Goal: Task Accomplishment & Management: Use online tool/utility

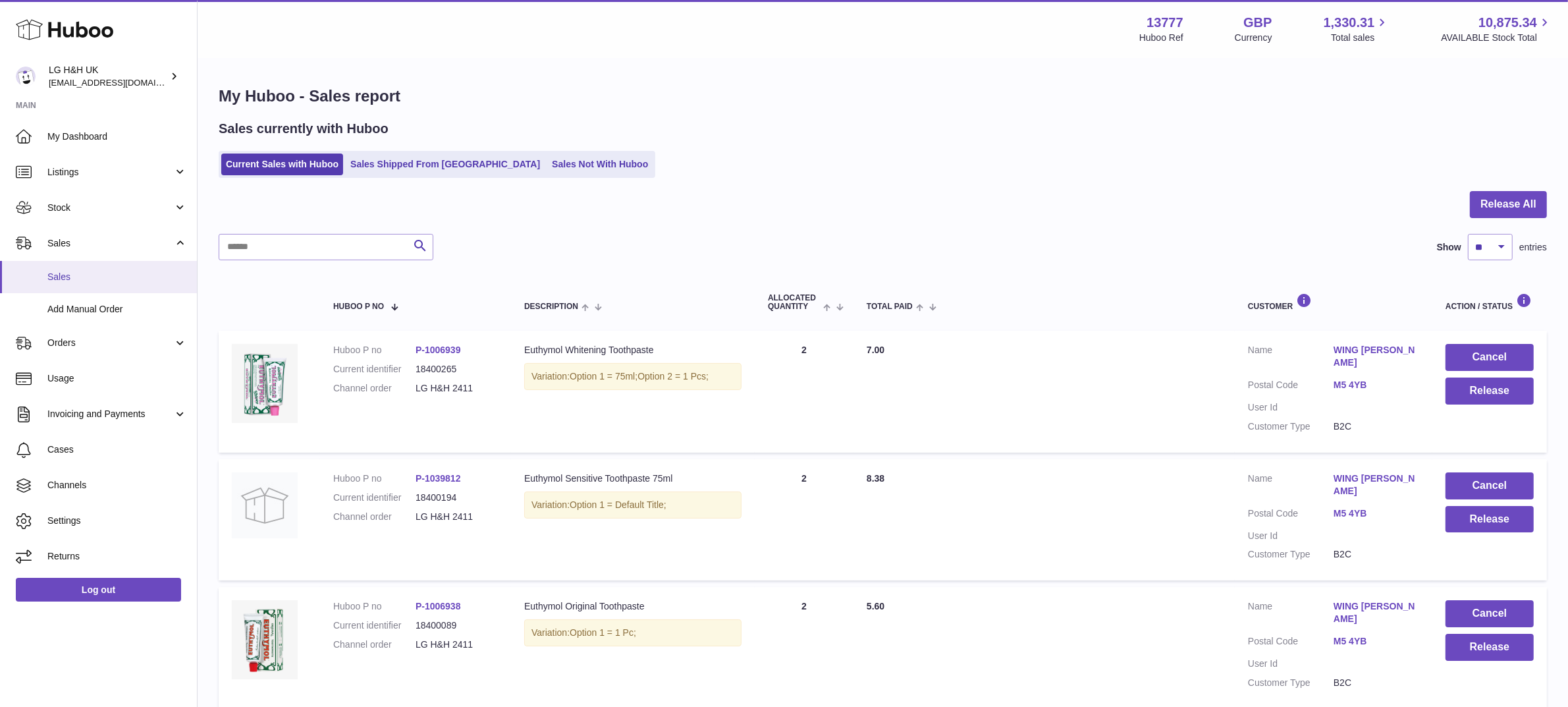
click at [88, 282] on span "Sales" at bounding box center [117, 277] width 139 height 13
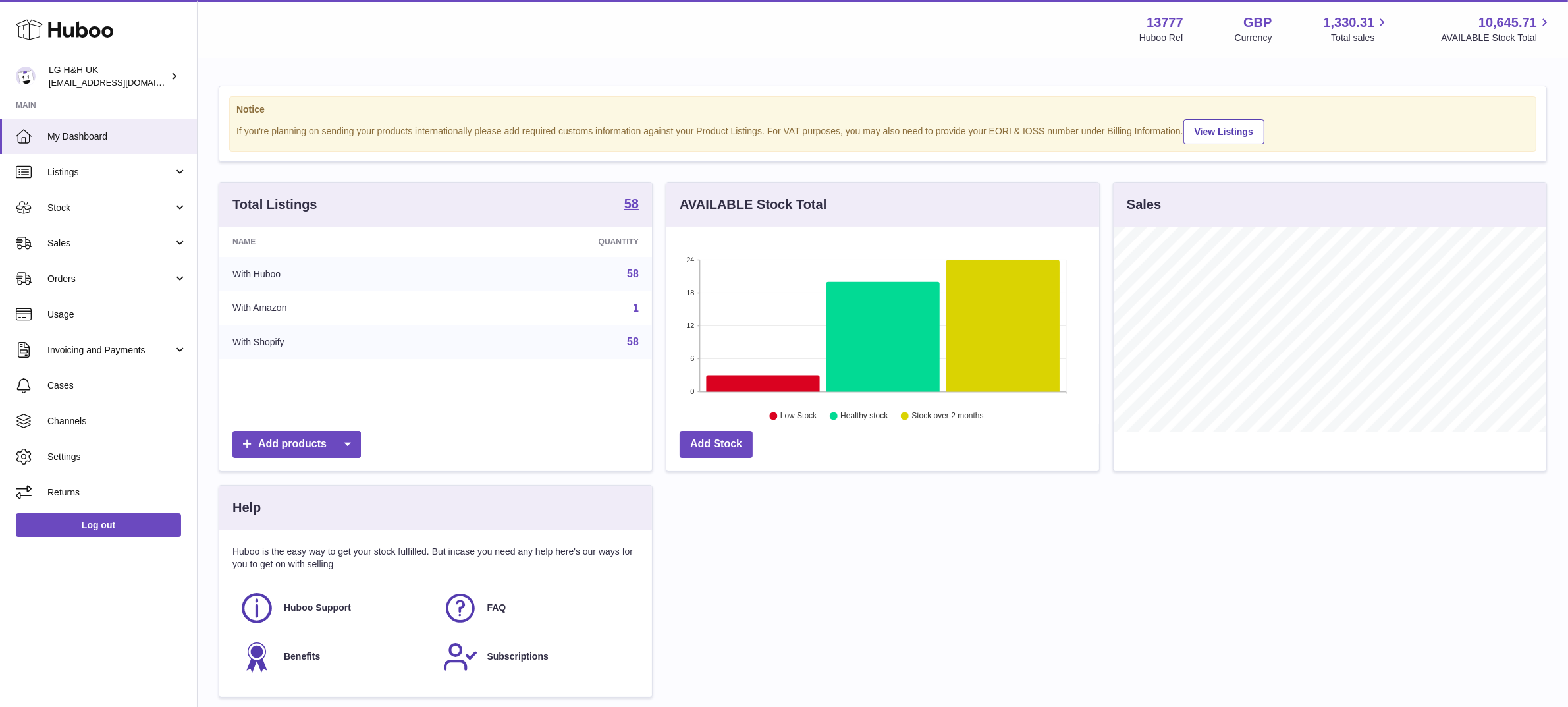
scroll to position [205, 433]
click at [91, 238] on span "Sales" at bounding box center [110, 243] width 126 height 13
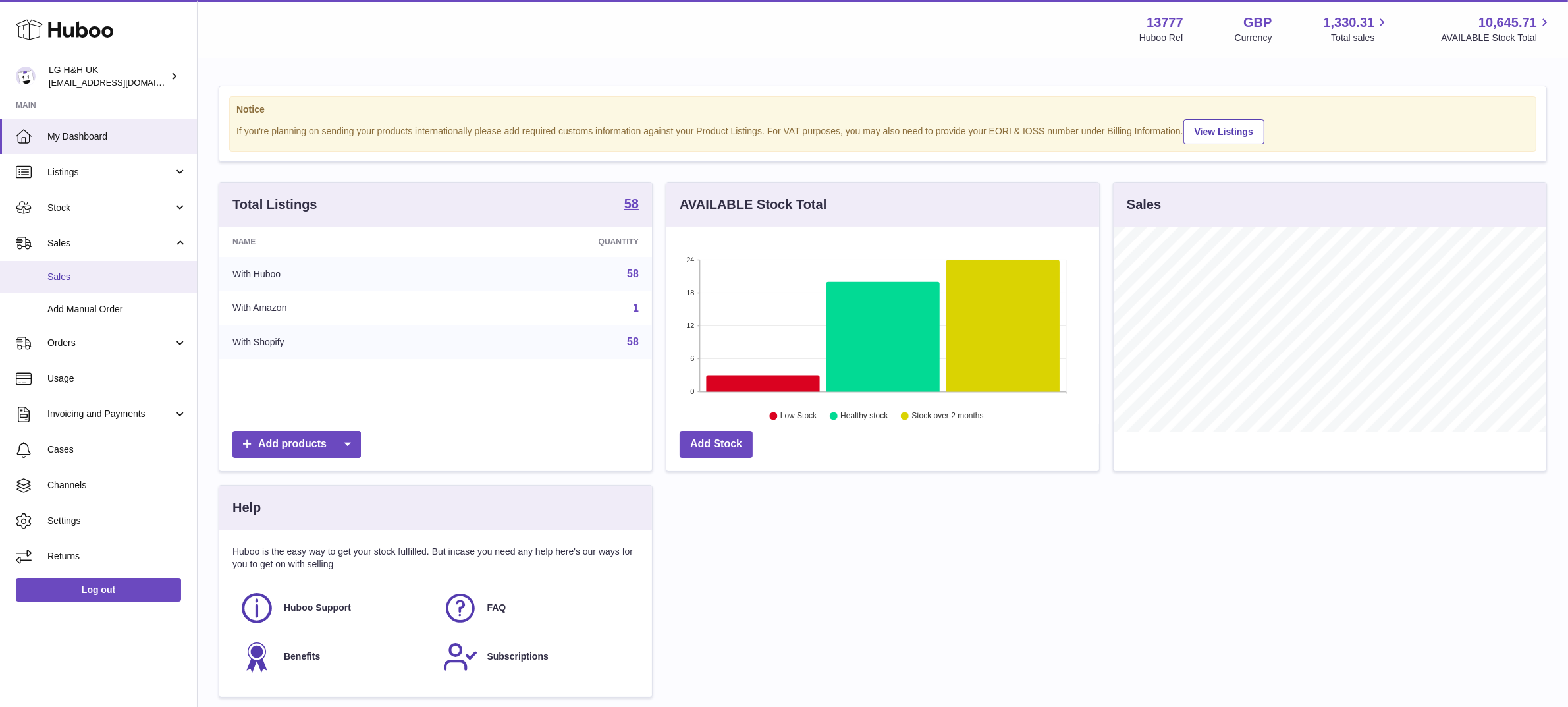
click at [77, 267] on link "Sales" at bounding box center [98, 277] width 197 height 33
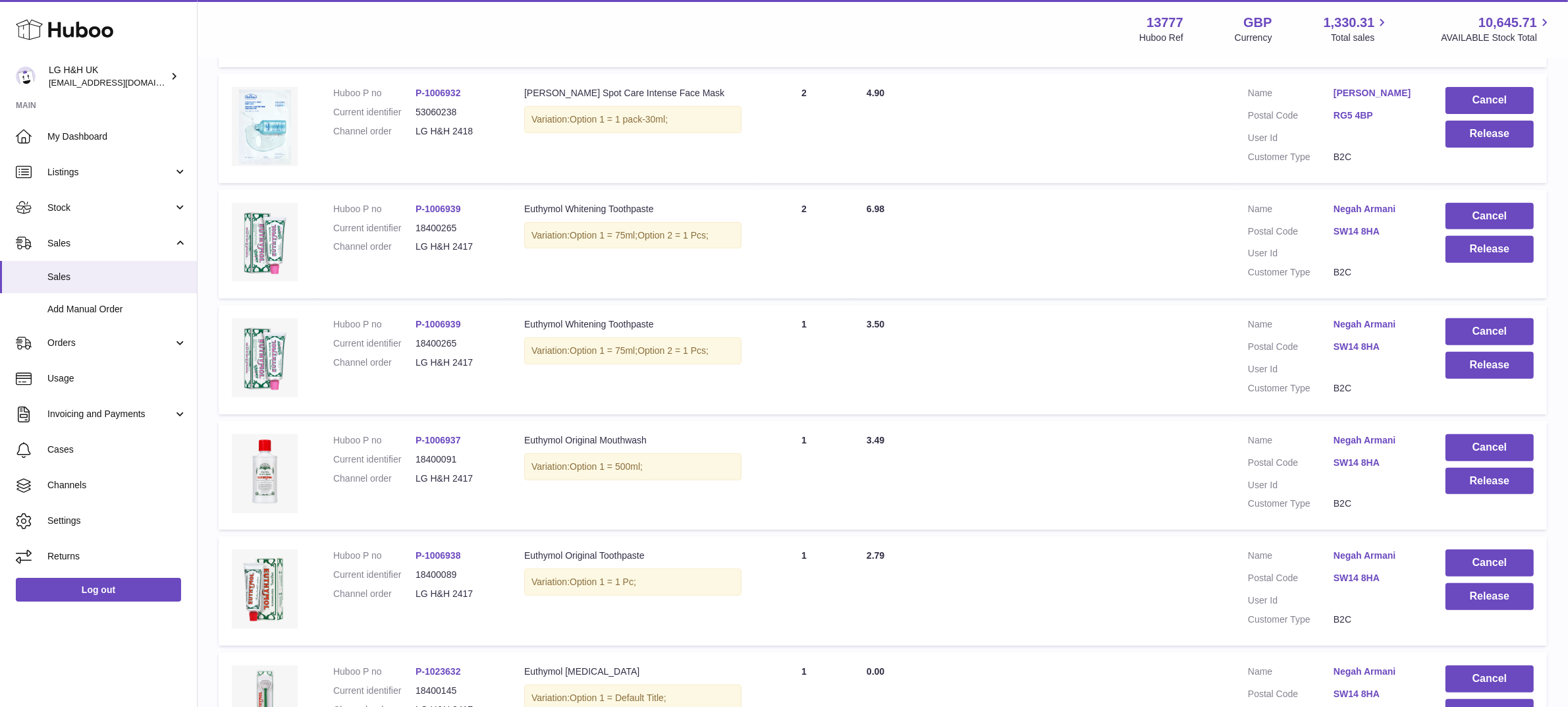
scroll to position [917, 0]
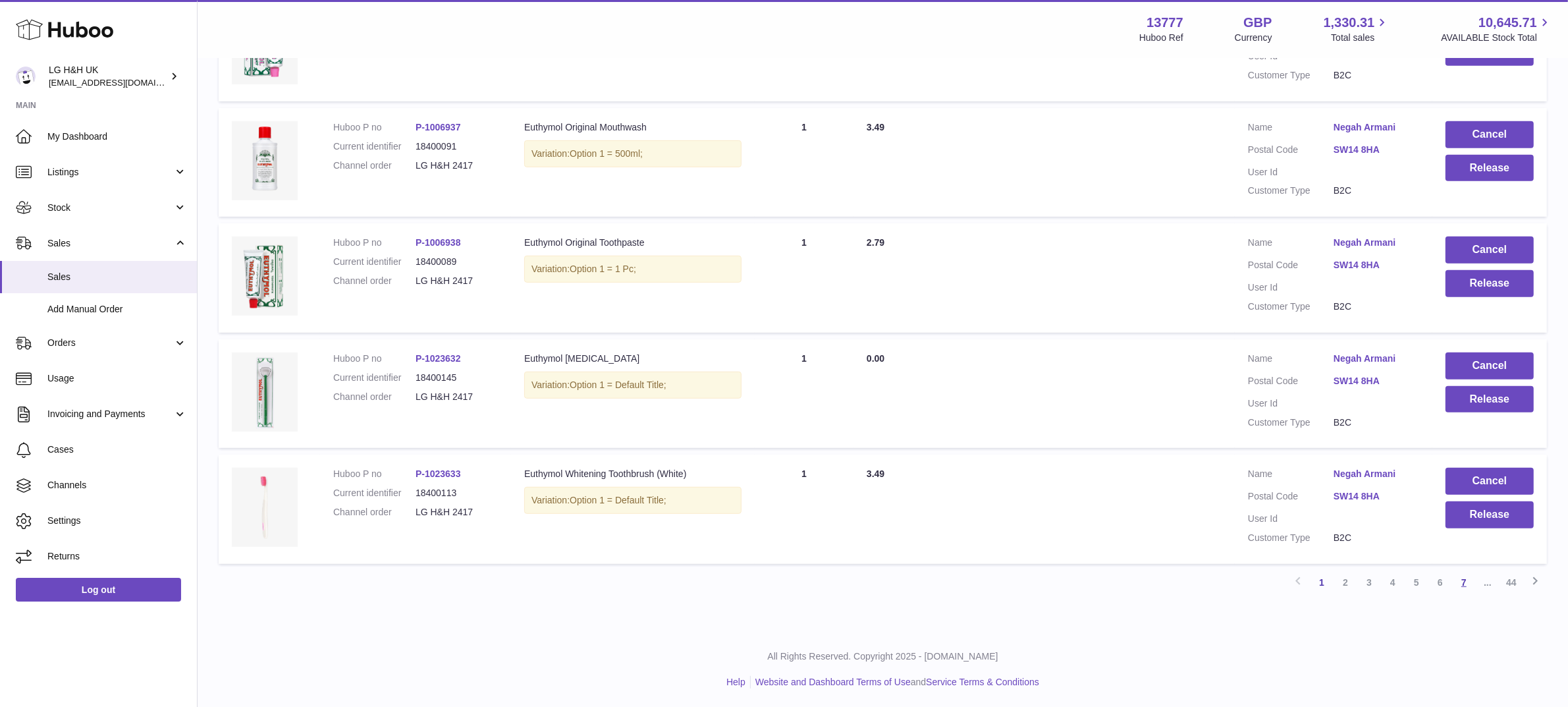
click at [1468, 578] on link "7" at bounding box center [1463, 581] width 23 height 23
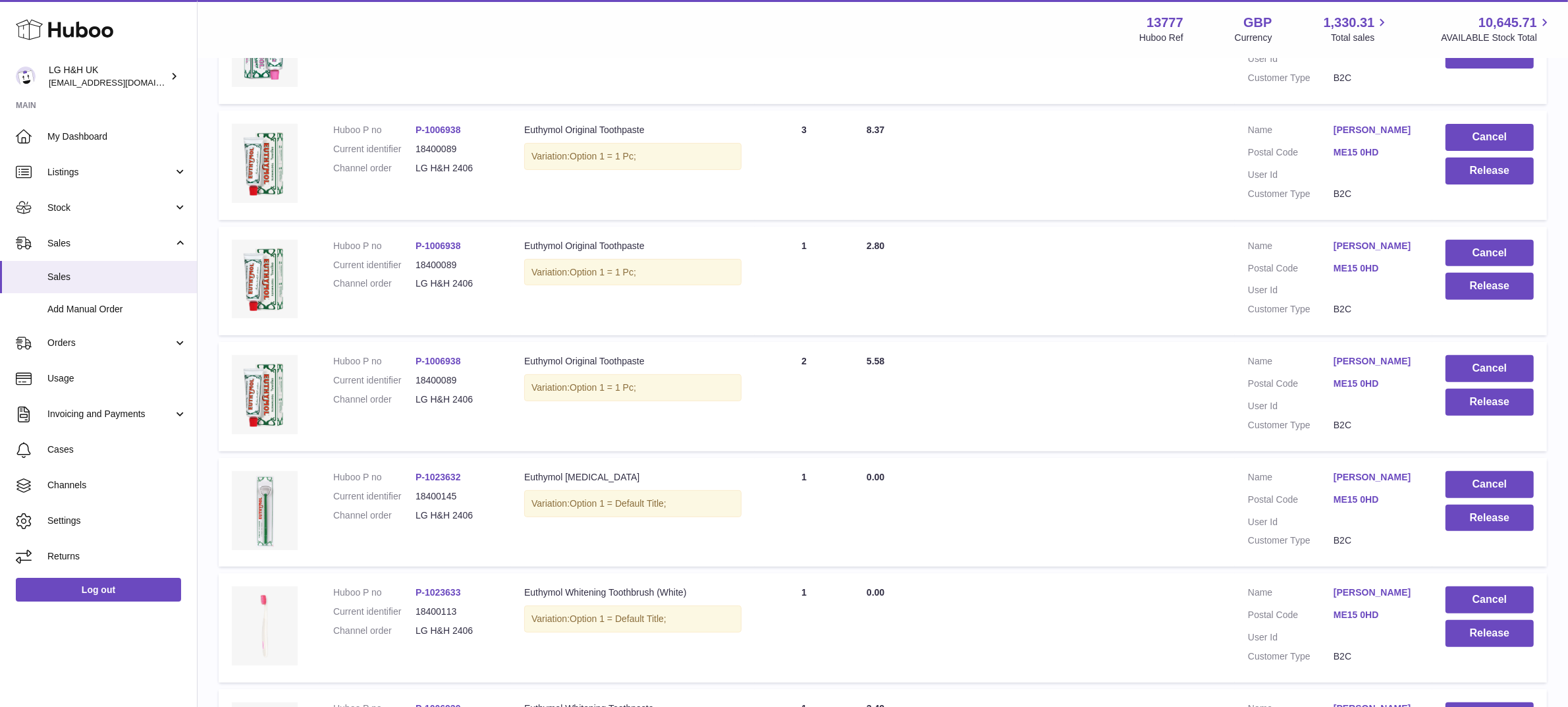
scroll to position [917, 0]
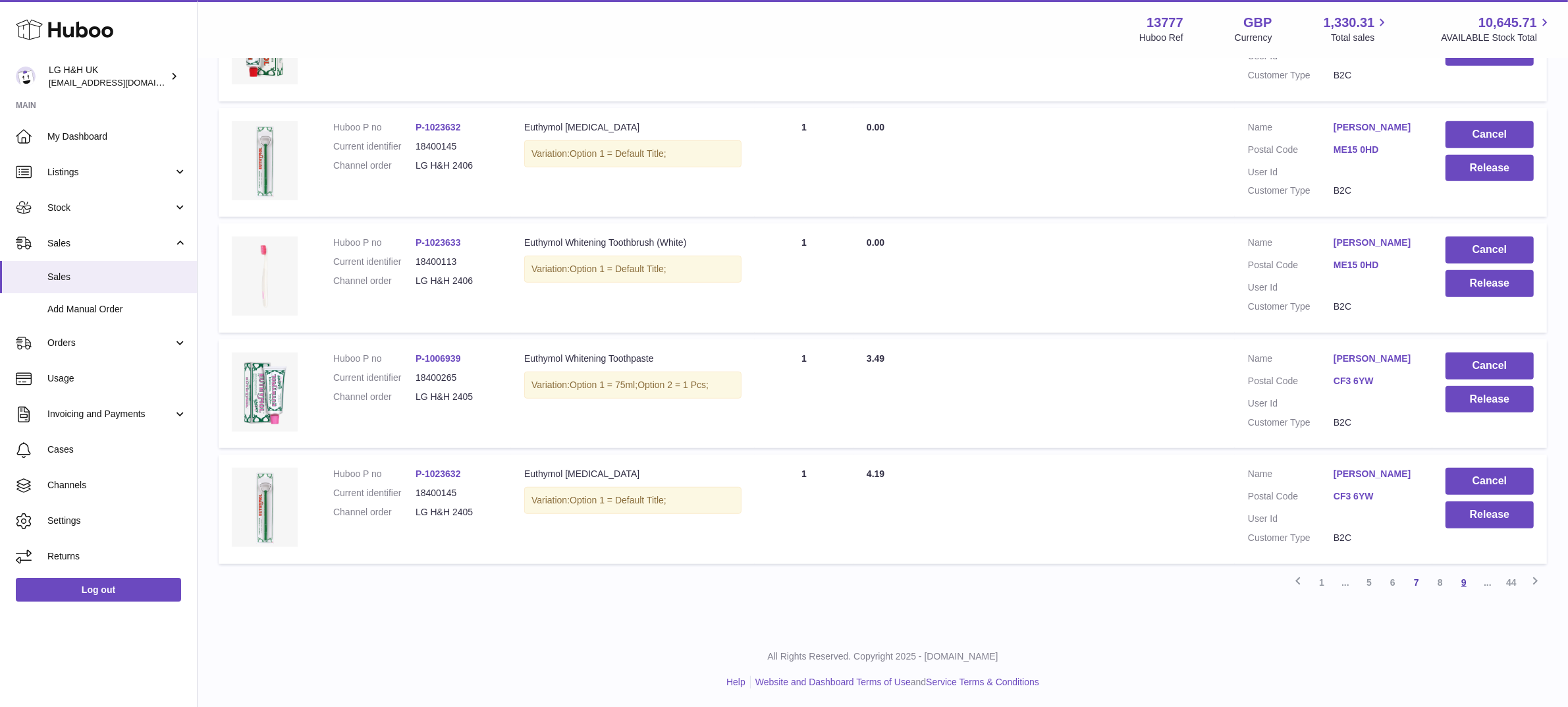
click at [1460, 580] on link "9" at bounding box center [1463, 581] width 23 height 23
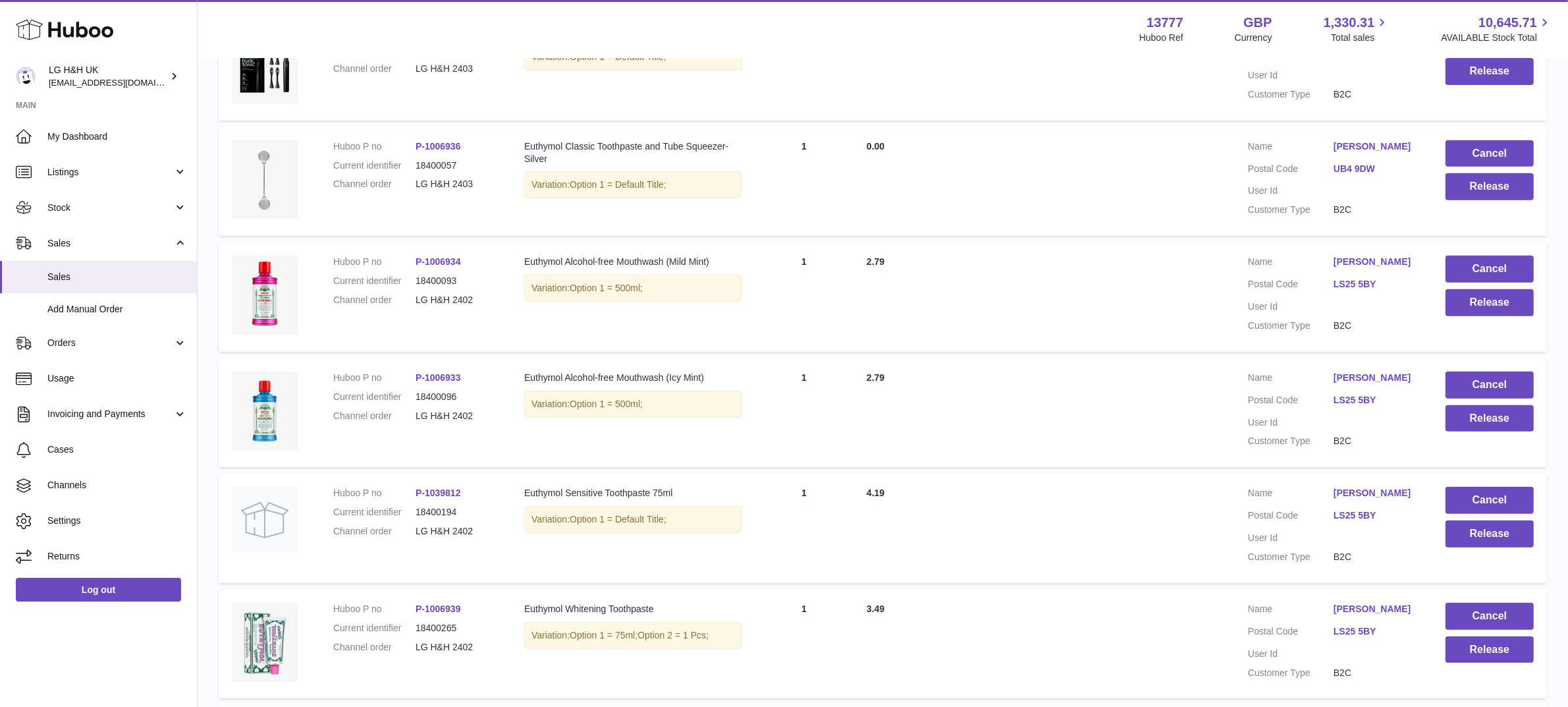
scroll to position [917, 0]
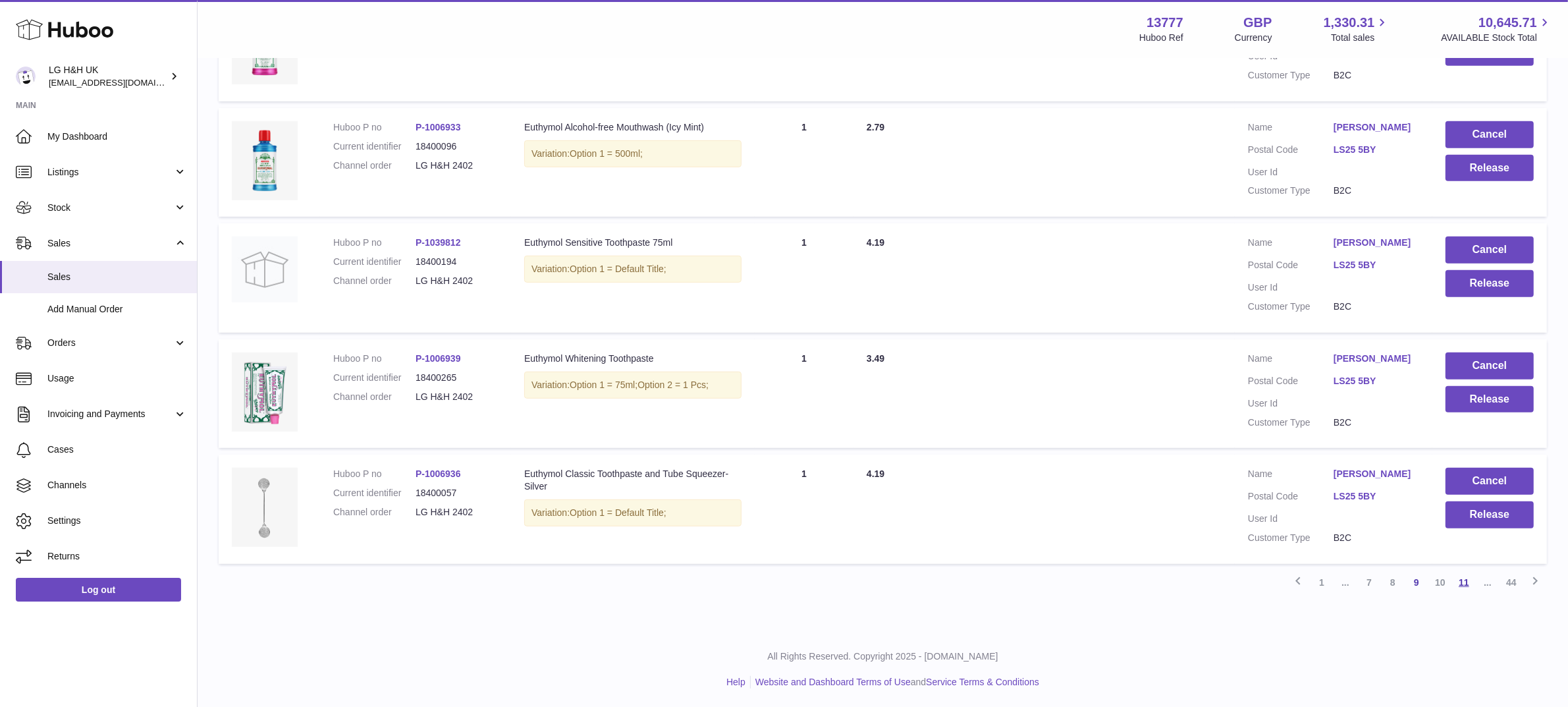
click at [1464, 577] on link "11" at bounding box center [1463, 581] width 23 height 23
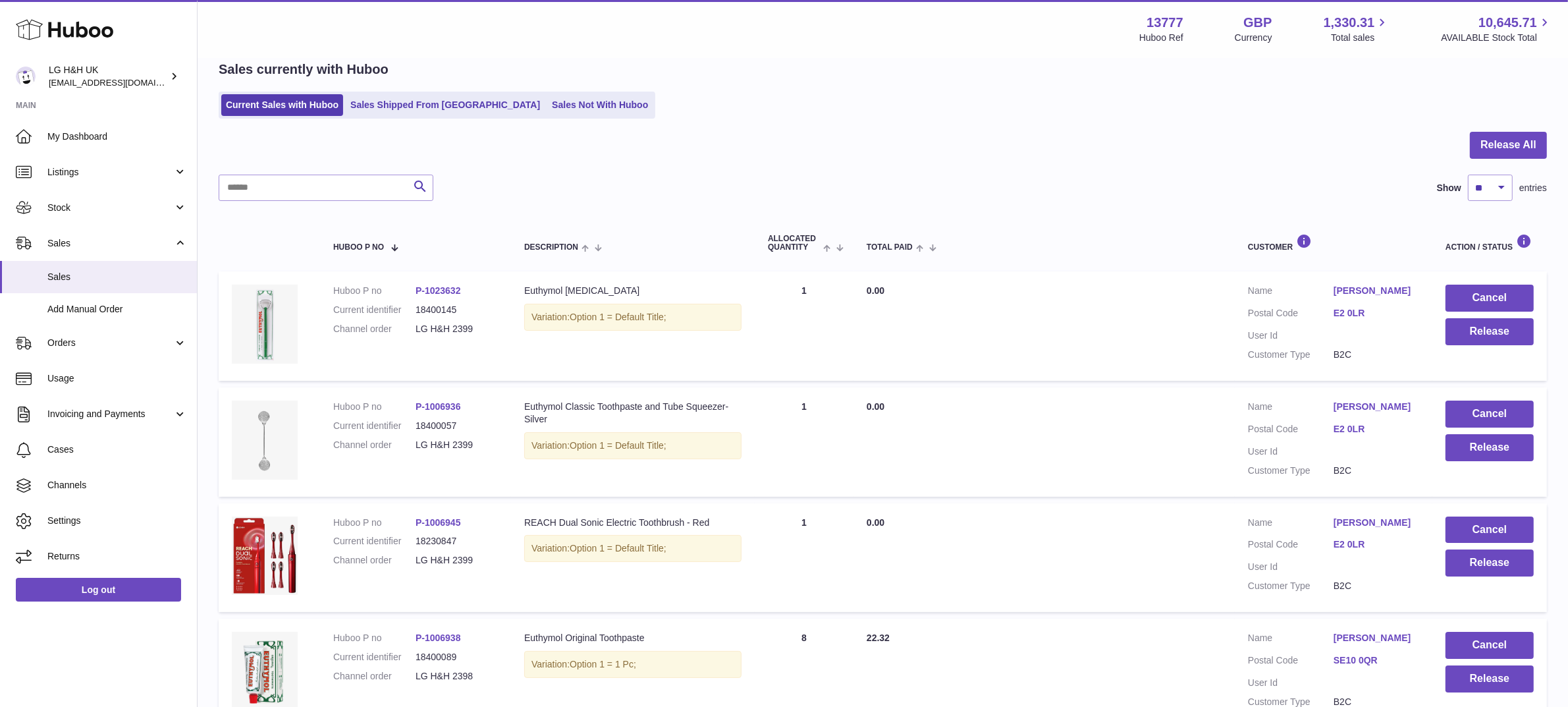
scroll to position [992, 0]
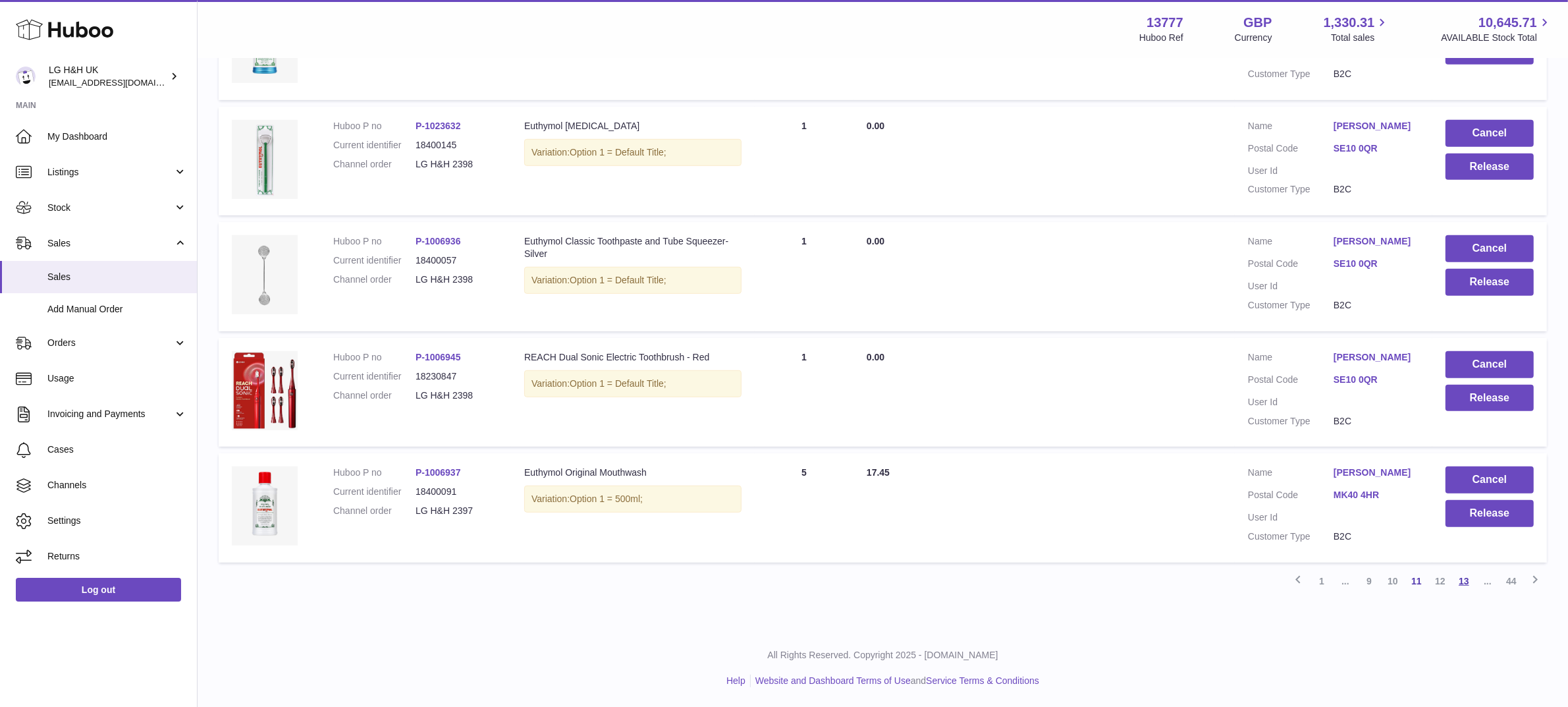
click at [1470, 581] on link "13" at bounding box center [1463, 581] width 23 height 23
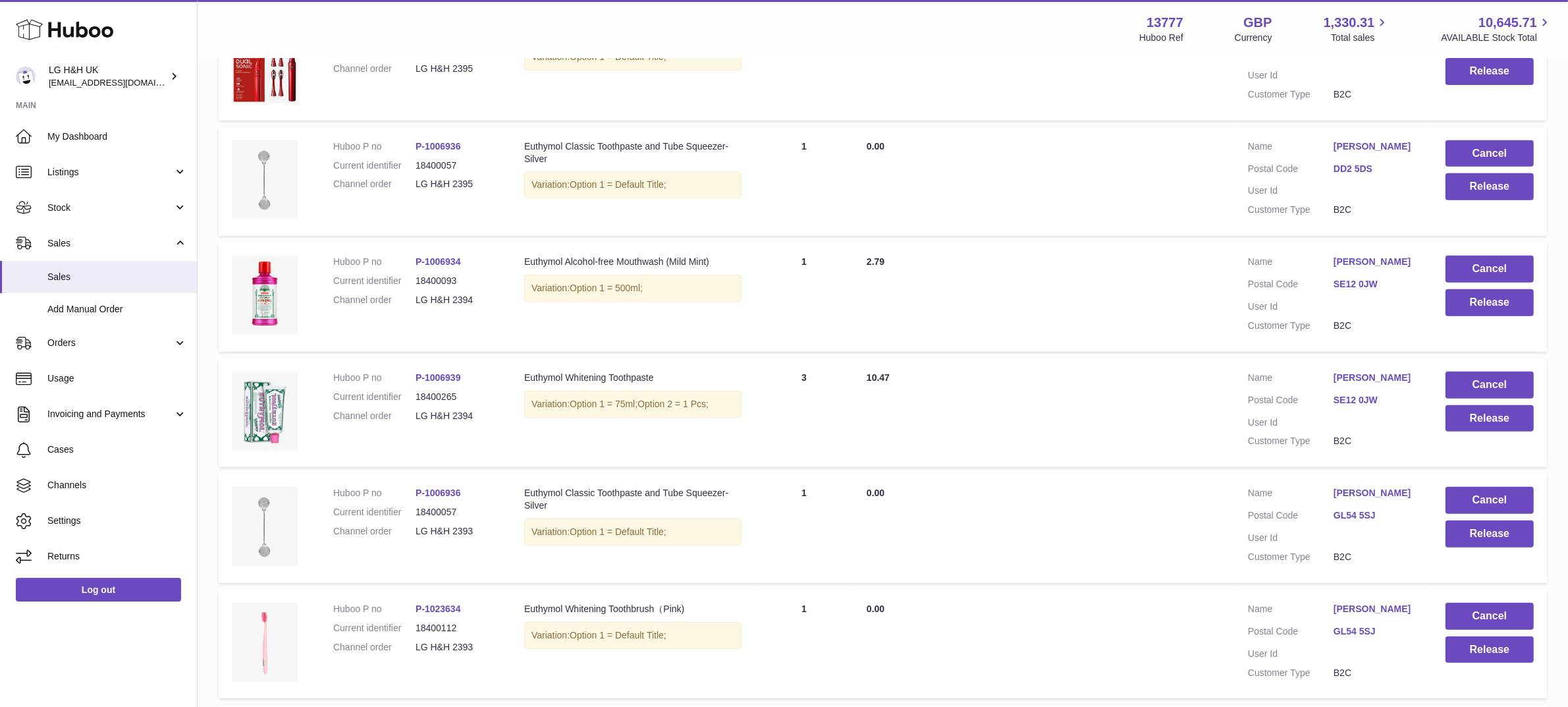
scroll to position [955, 0]
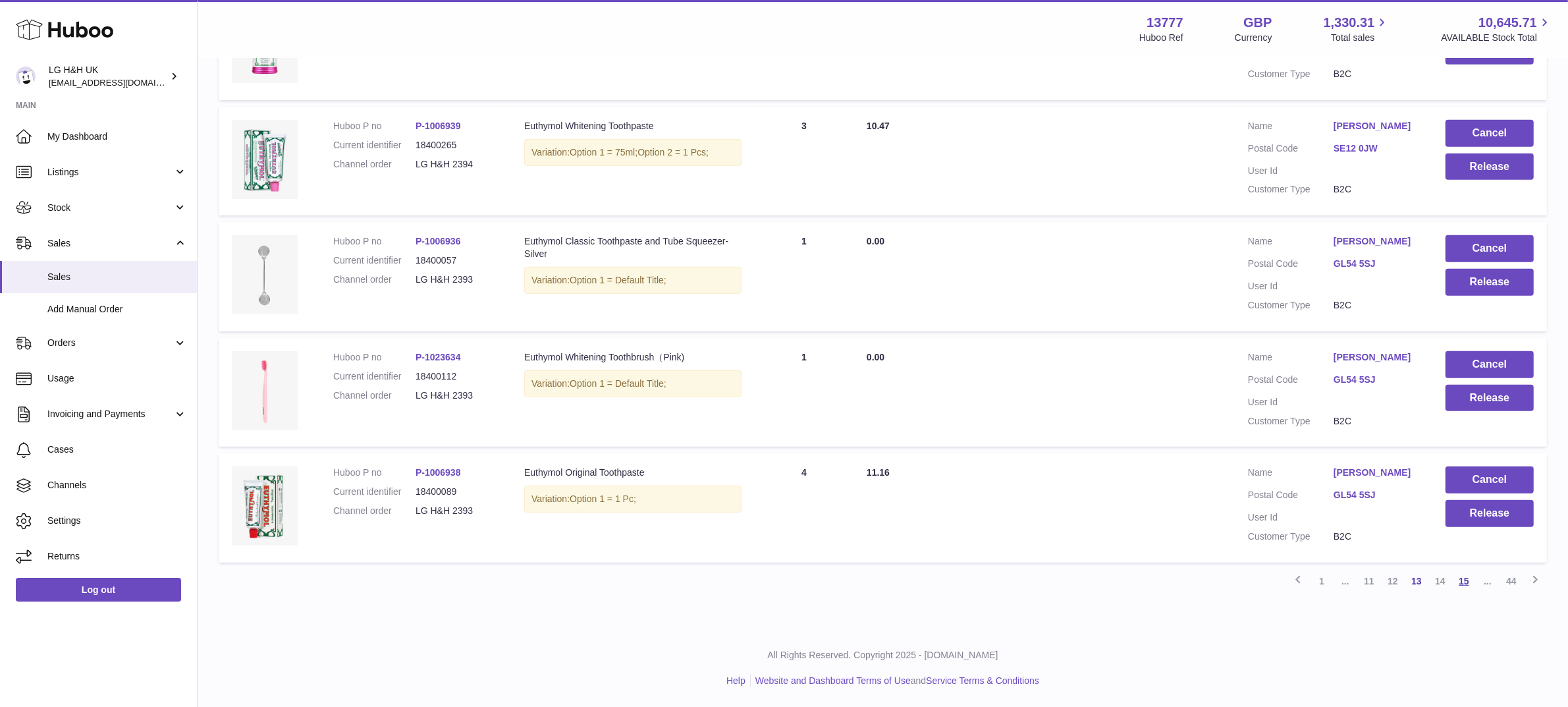
click at [1462, 576] on link "15" at bounding box center [1463, 581] width 23 height 23
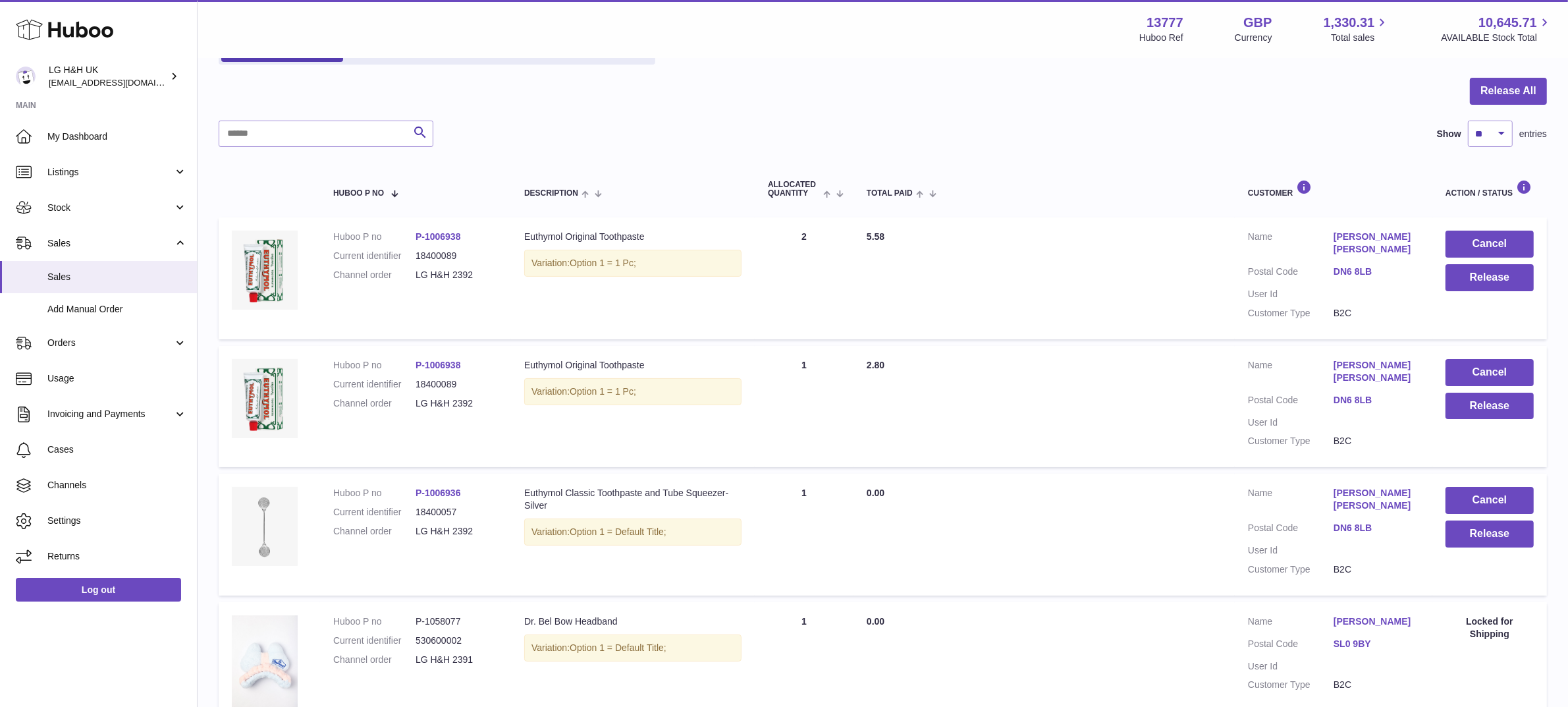
scroll to position [114, 0]
click at [1517, 519] on button "Release" at bounding box center [1489, 533] width 89 height 27
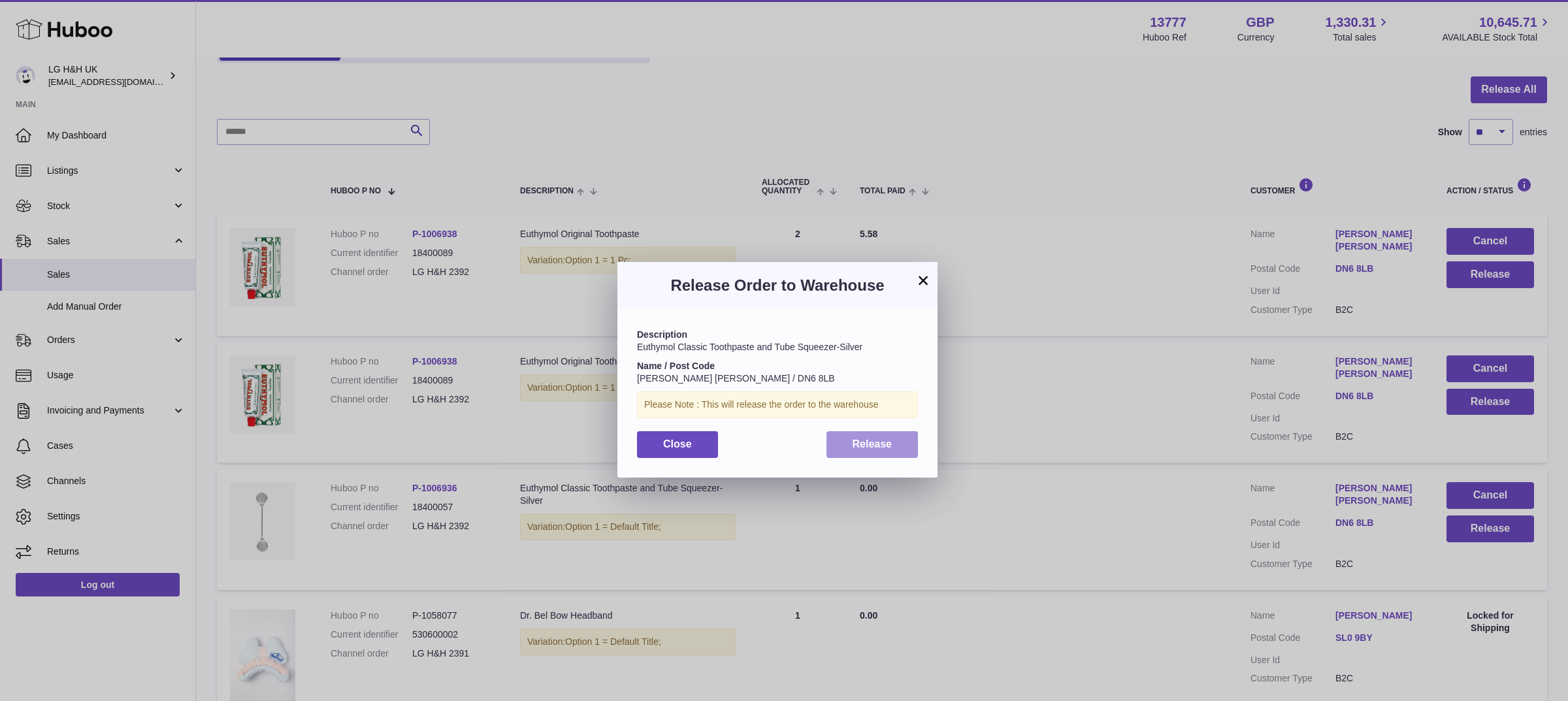
click at [859, 441] on span "Release" at bounding box center [872, 444] width 40 height 11
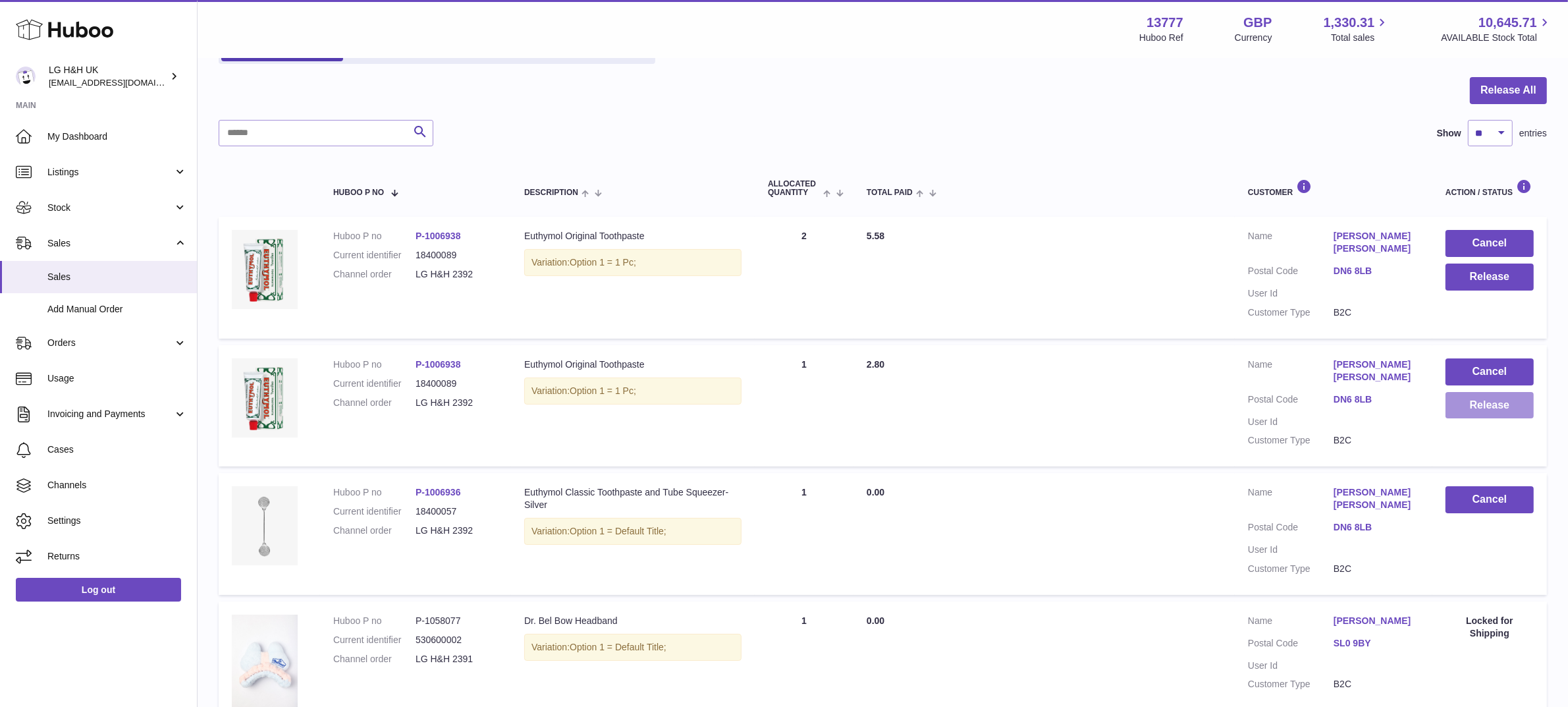
click at [1489, 392] on button "Release" at bounding box center [1489, 406] width 89 height 27
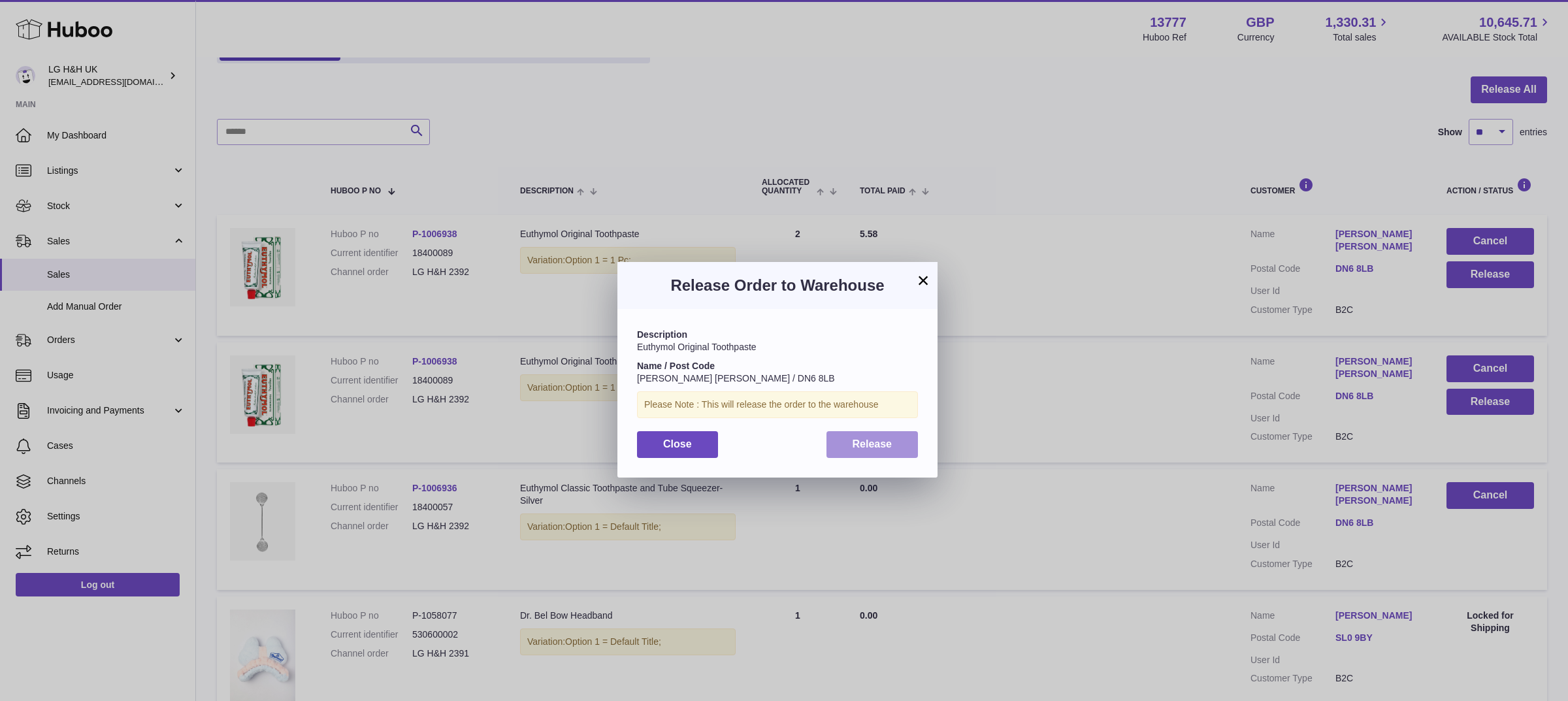
click at [877, 441] on span "Release" at bounding box center [872, 444] width 40 height 11
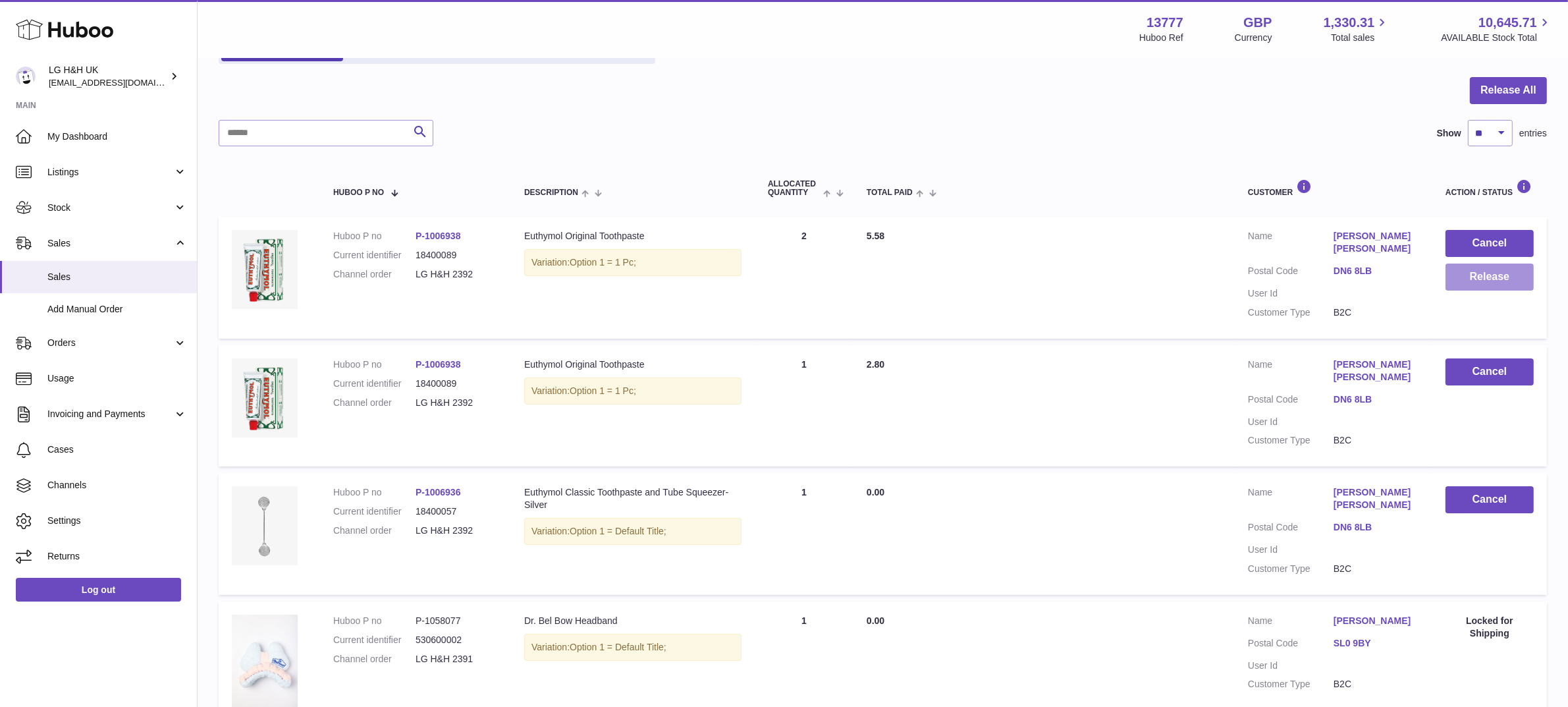
click at [1477, 274] on button "Release" at bounding box center [1489, 277] width 89 height 27
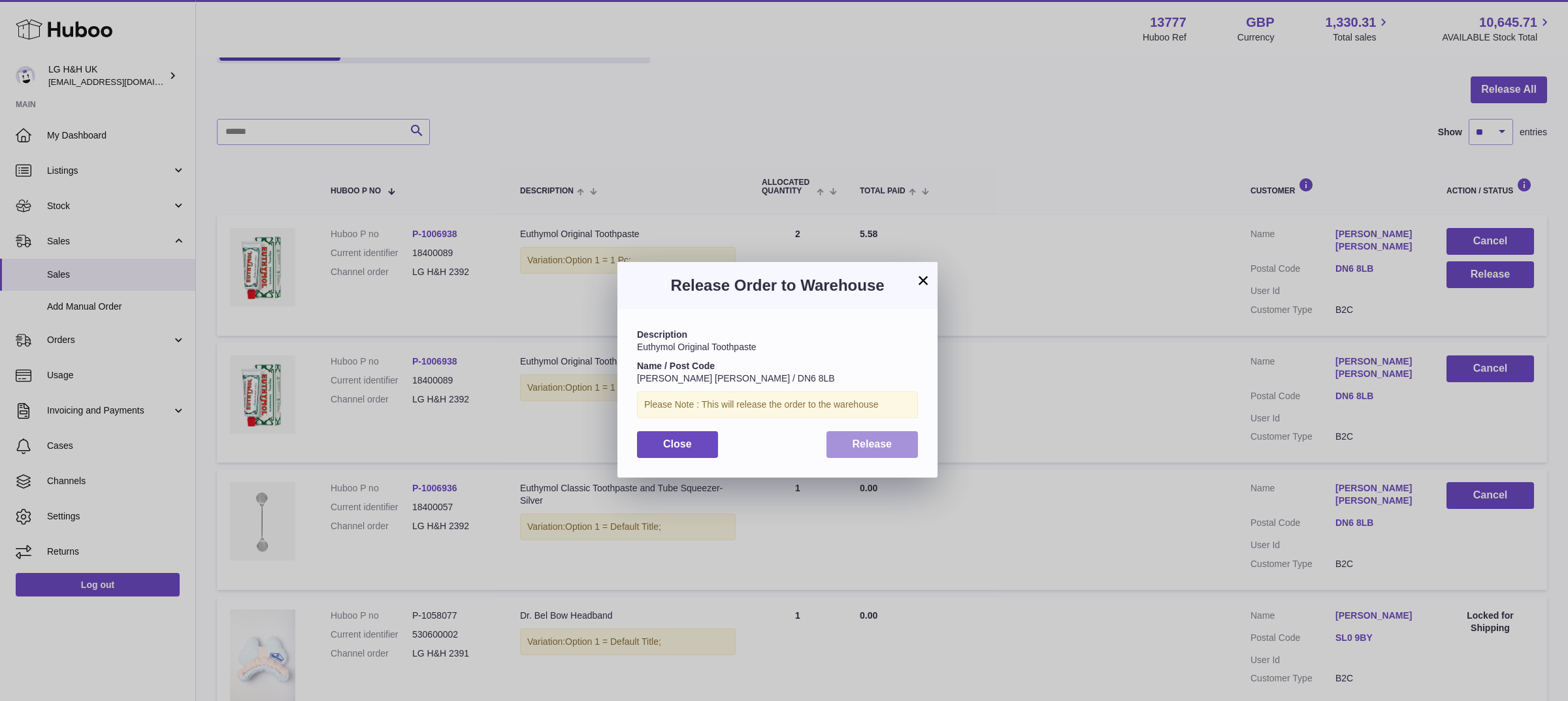
click at [882, 448] on span "Release" at bounding box center [872, 444] width 40 height 11
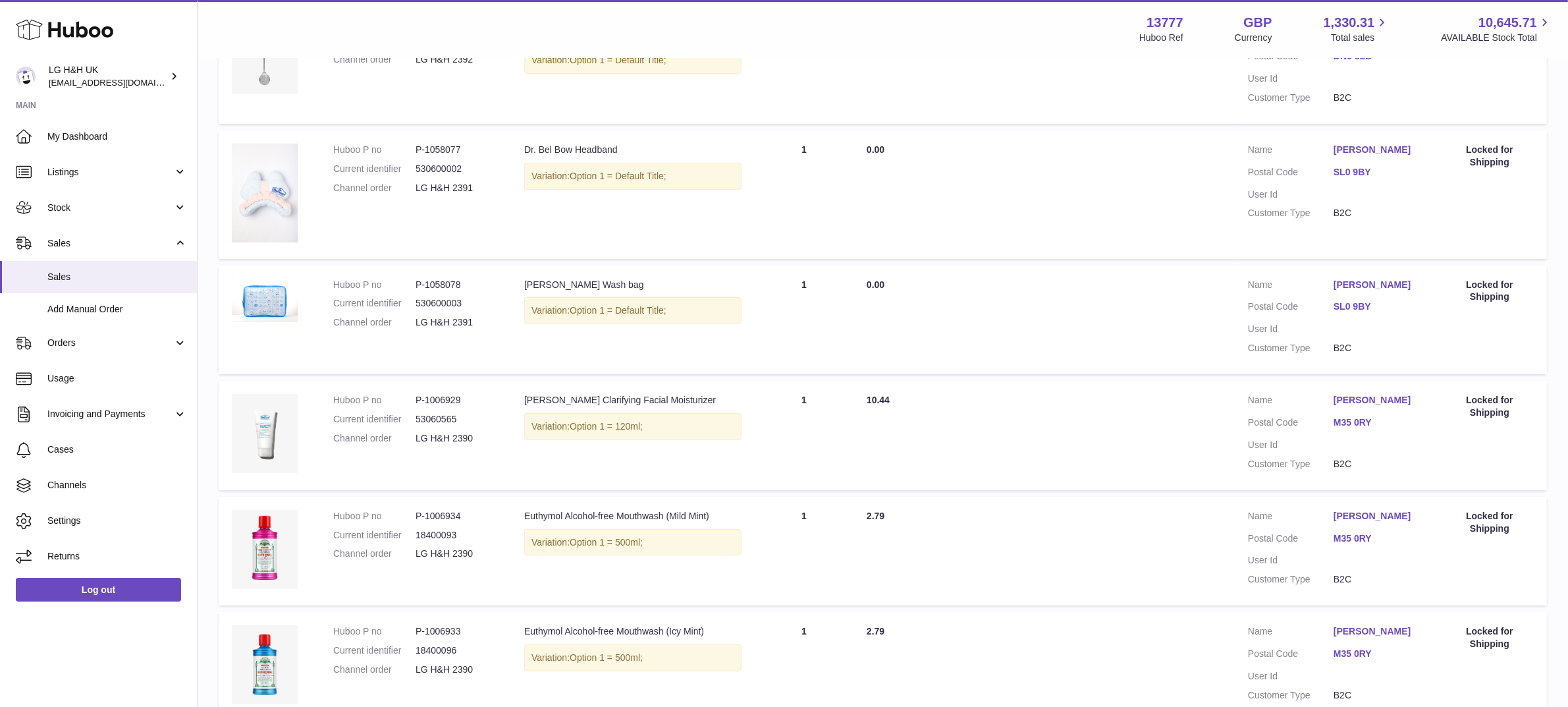
scroll to position [917, 0]
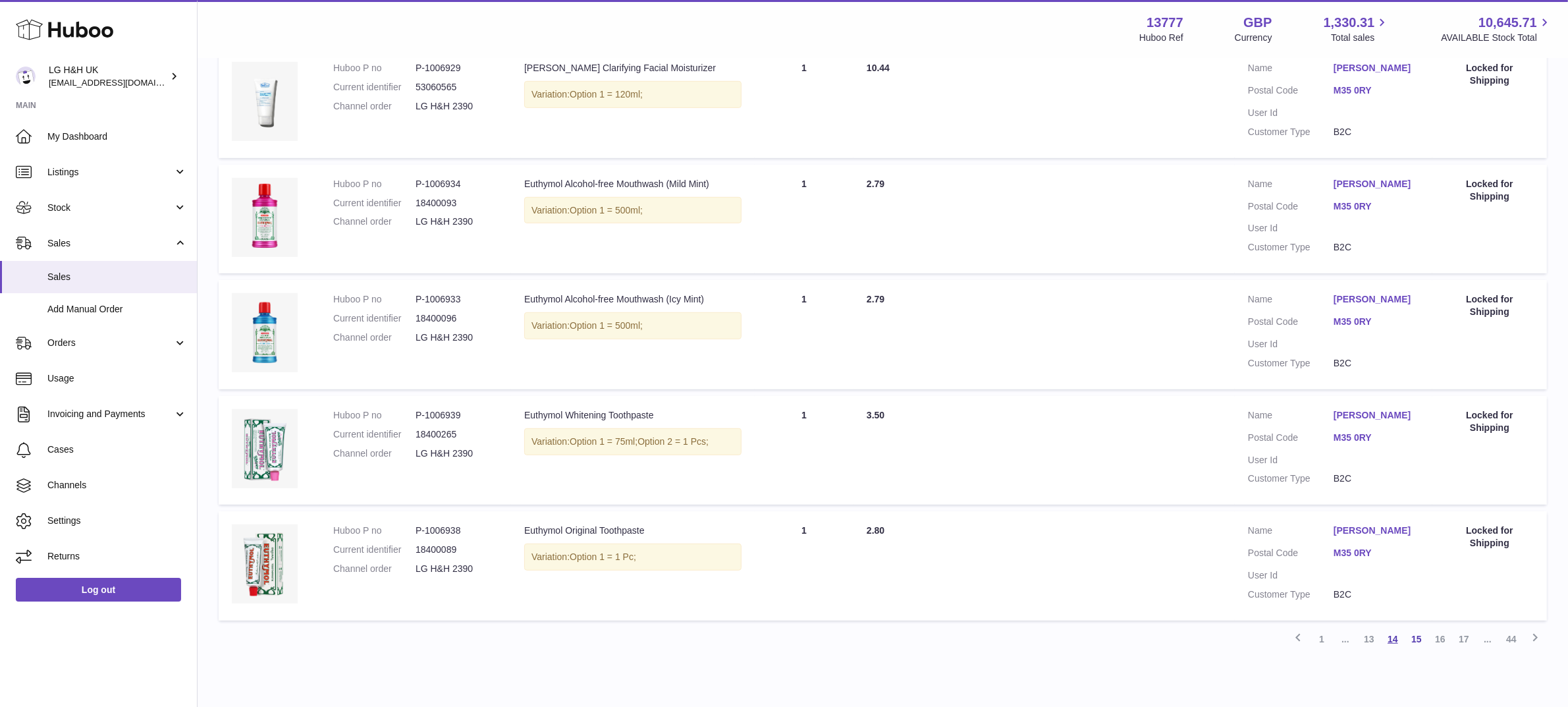
click at [1391, 627] on link "14" at bounding box center [1392, 638] width 23 height 23
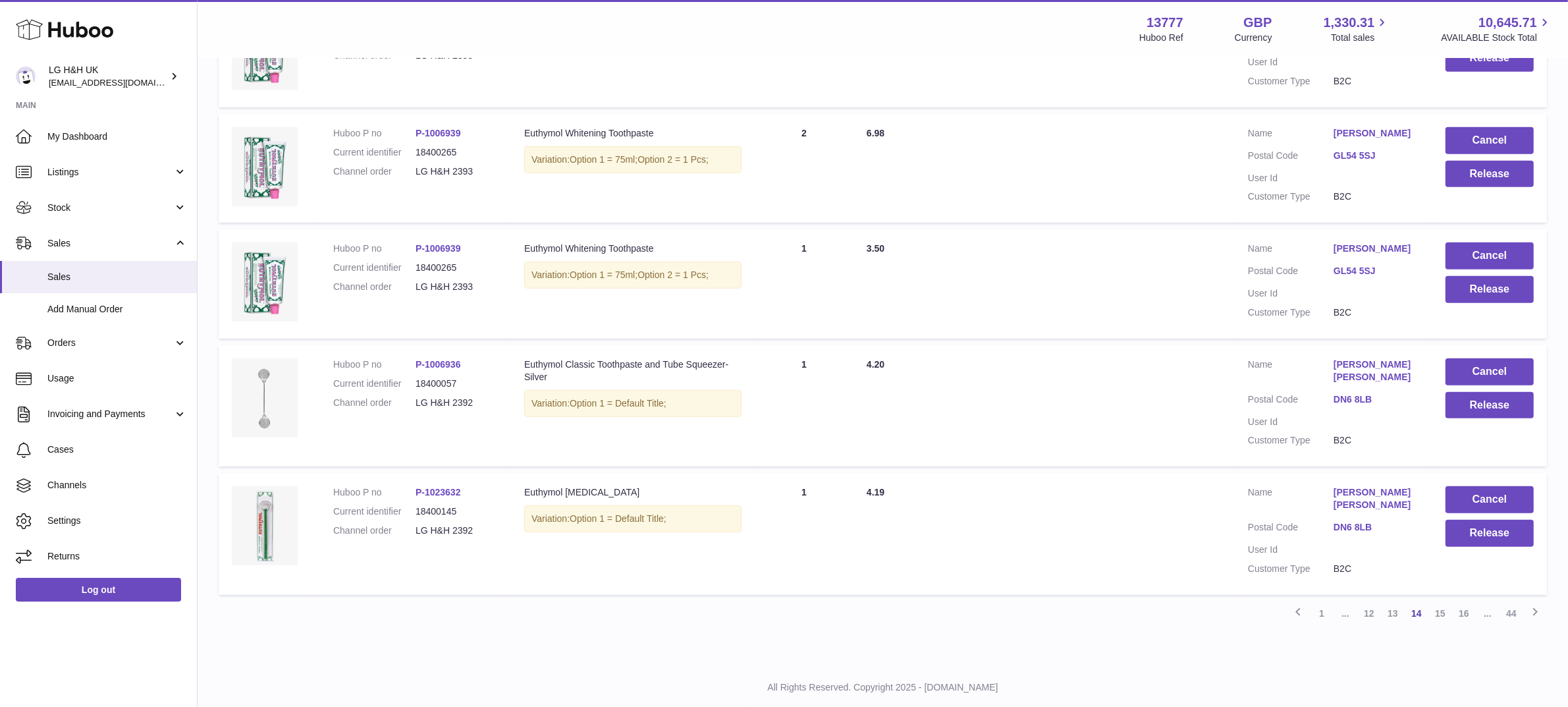
scroll to position [1017, 0]
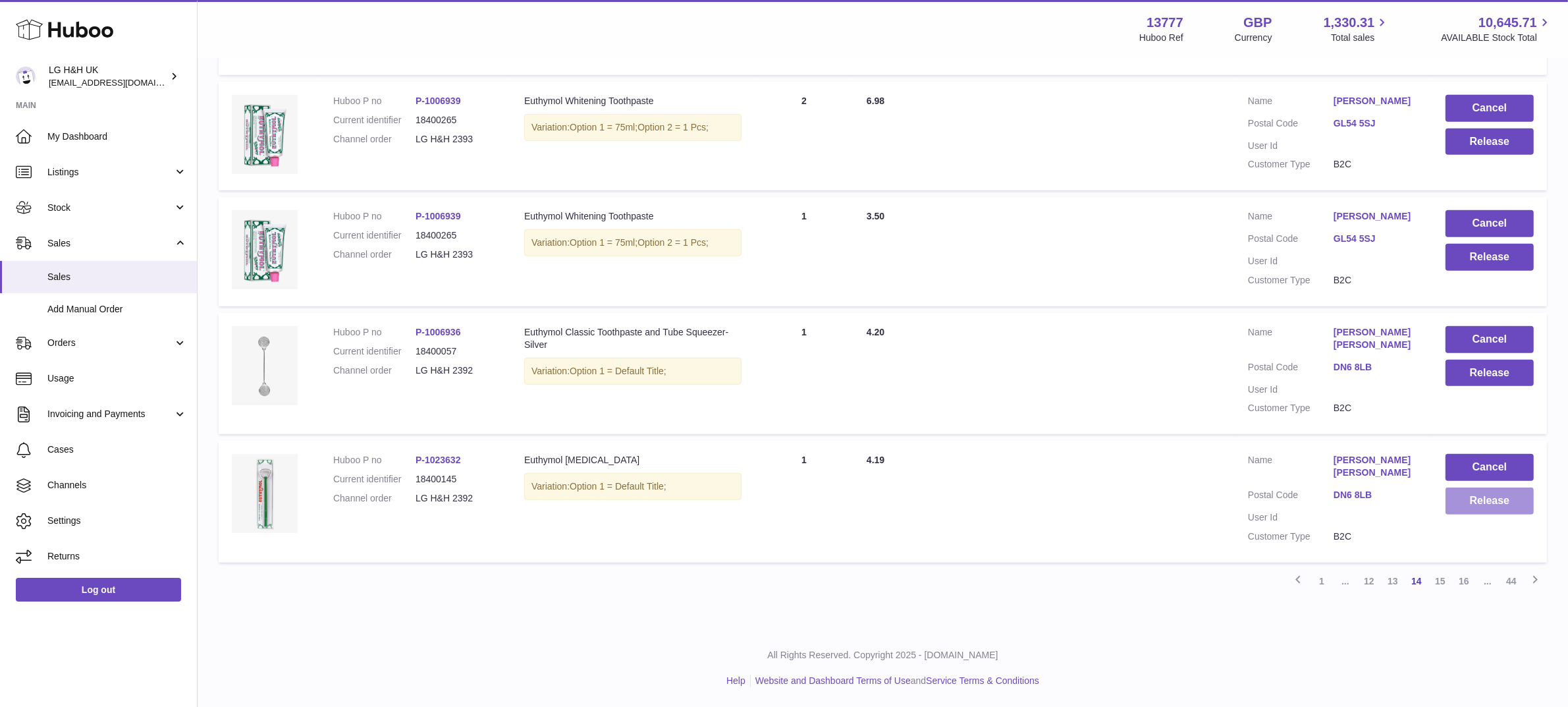
click at [1487, 515] on button "Release" at bounding box center [1489, 501] width 89 height 27
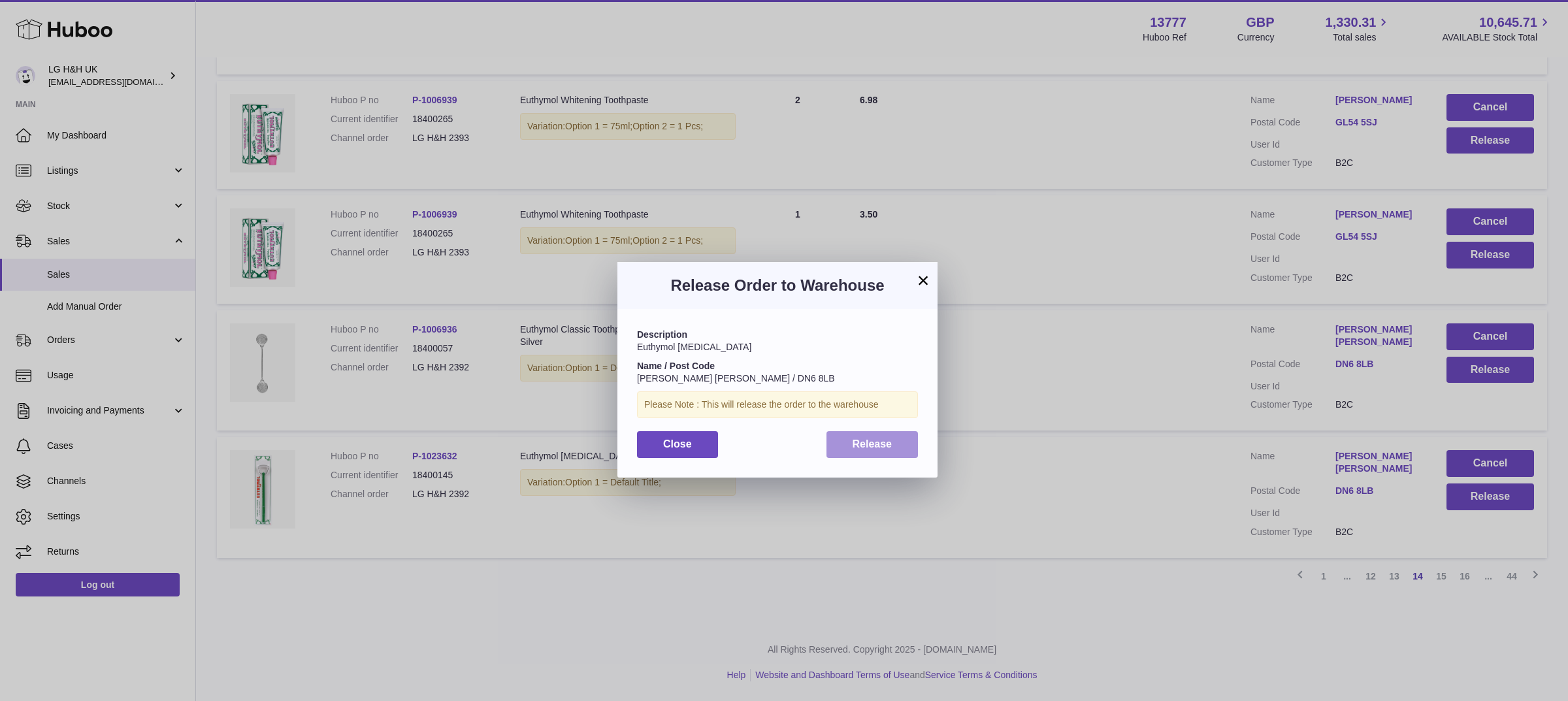
click at [890, 448] on span "Release" at bounding box center [872, 444] width 40 height 11
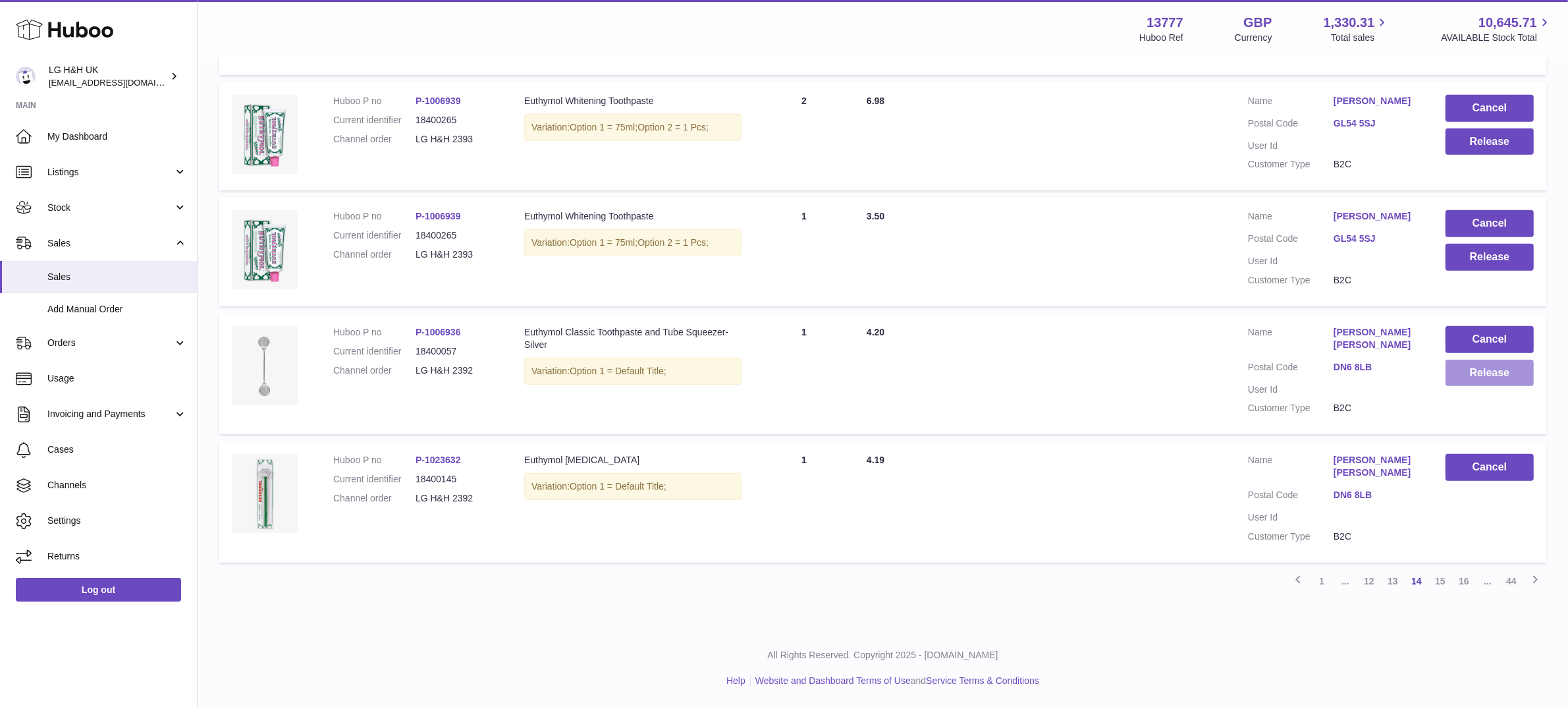
click at [1480, 387] on button "Release" at bounding box center [1489, 373] width 89 height 27
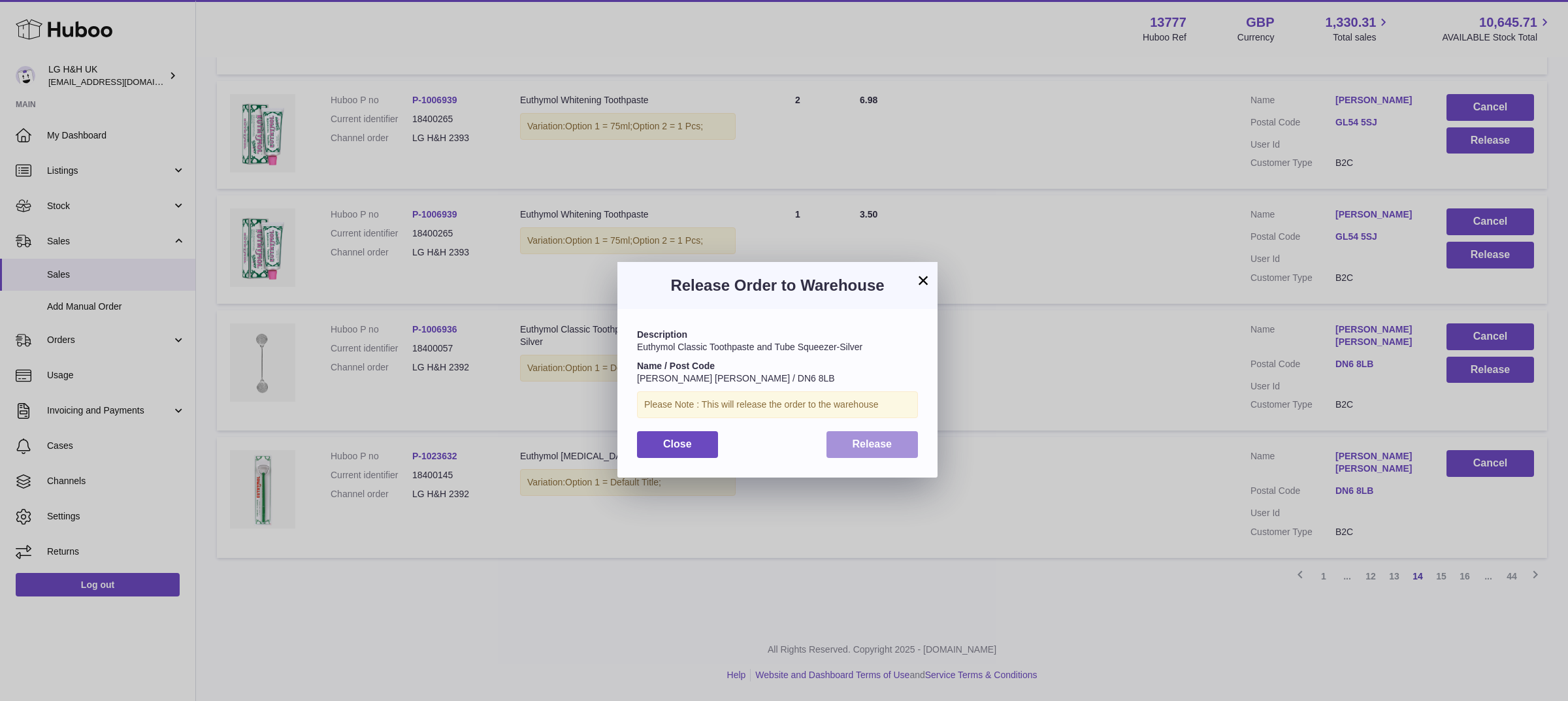
click at [856, 445] on span "Release" at bounding box center [872, 444] width 40 height 11
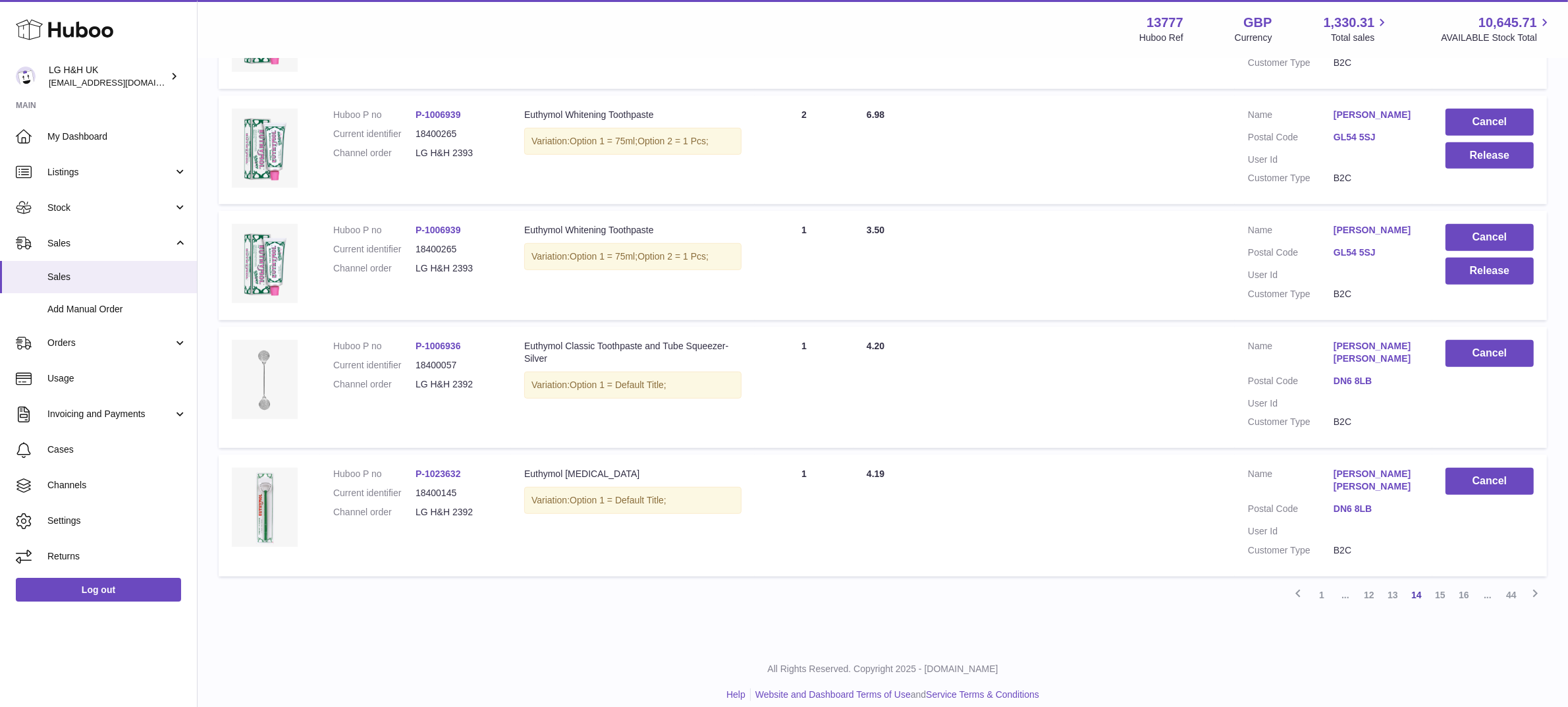
scroll to position [929, 0]
click at [1507, 285] on button "Release" at bounding box center [1489, 272] width 89 height 27
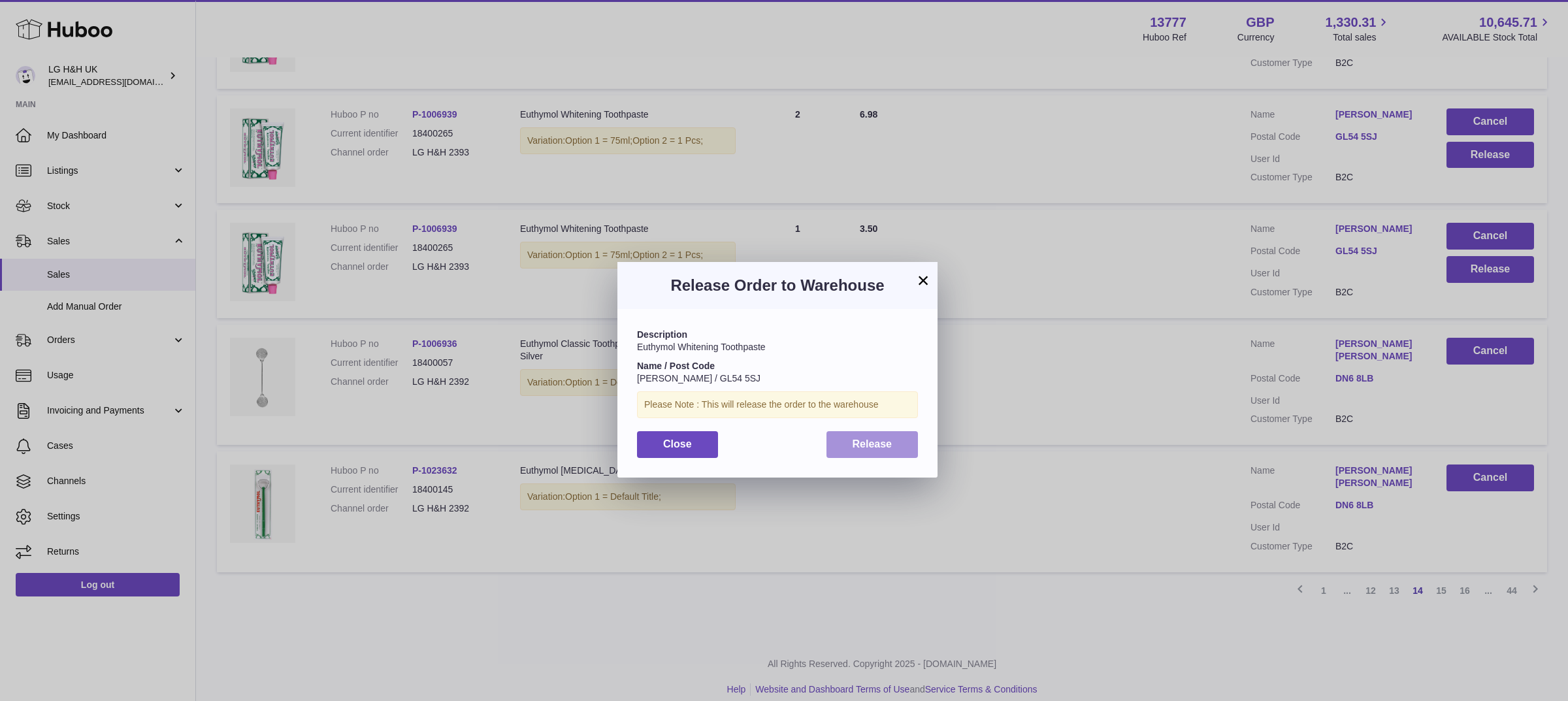
click at [885, 446] on span "Release" at bounding box center [872, 444] width 40 height 11
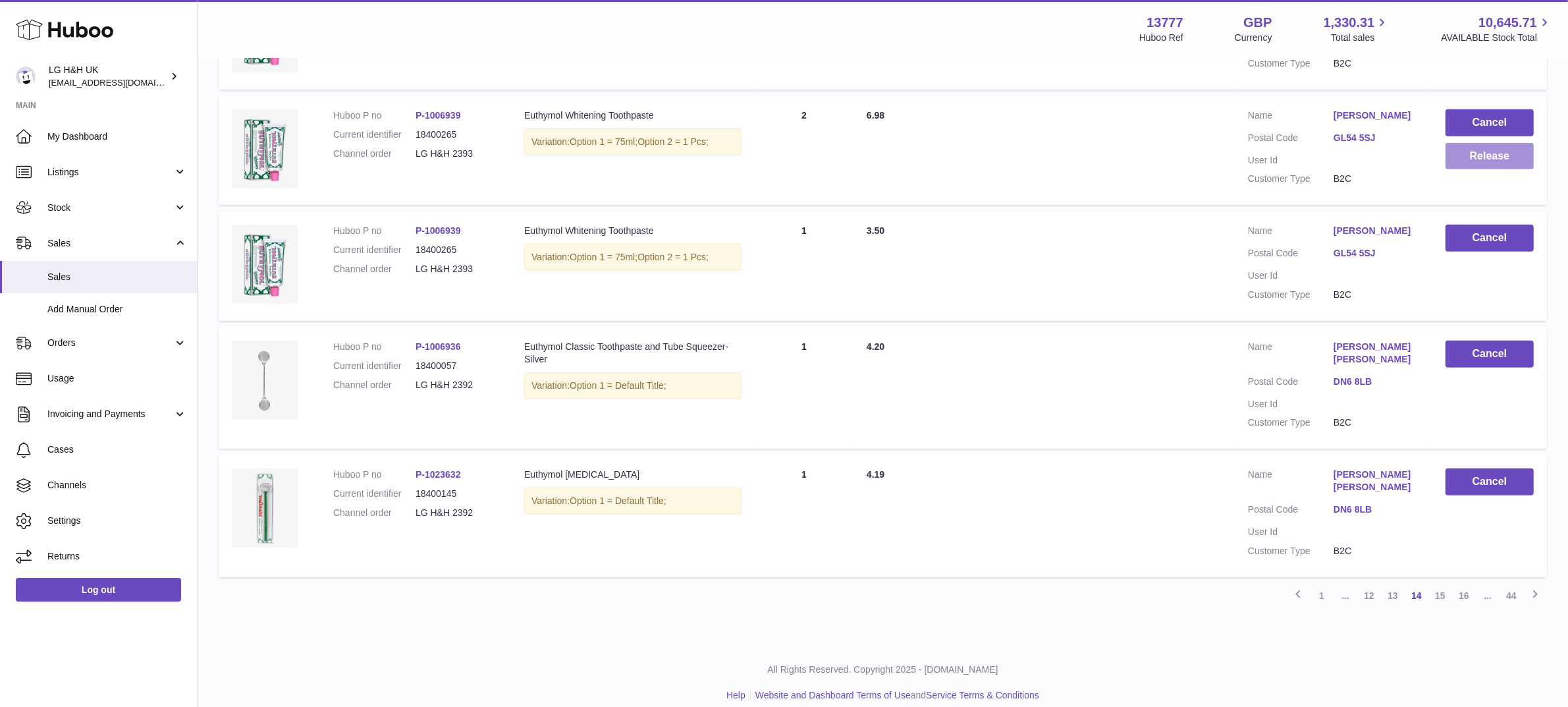
click at [1486, 170] on button "Release" at bounding box center [1489, 157] width 89 height 27
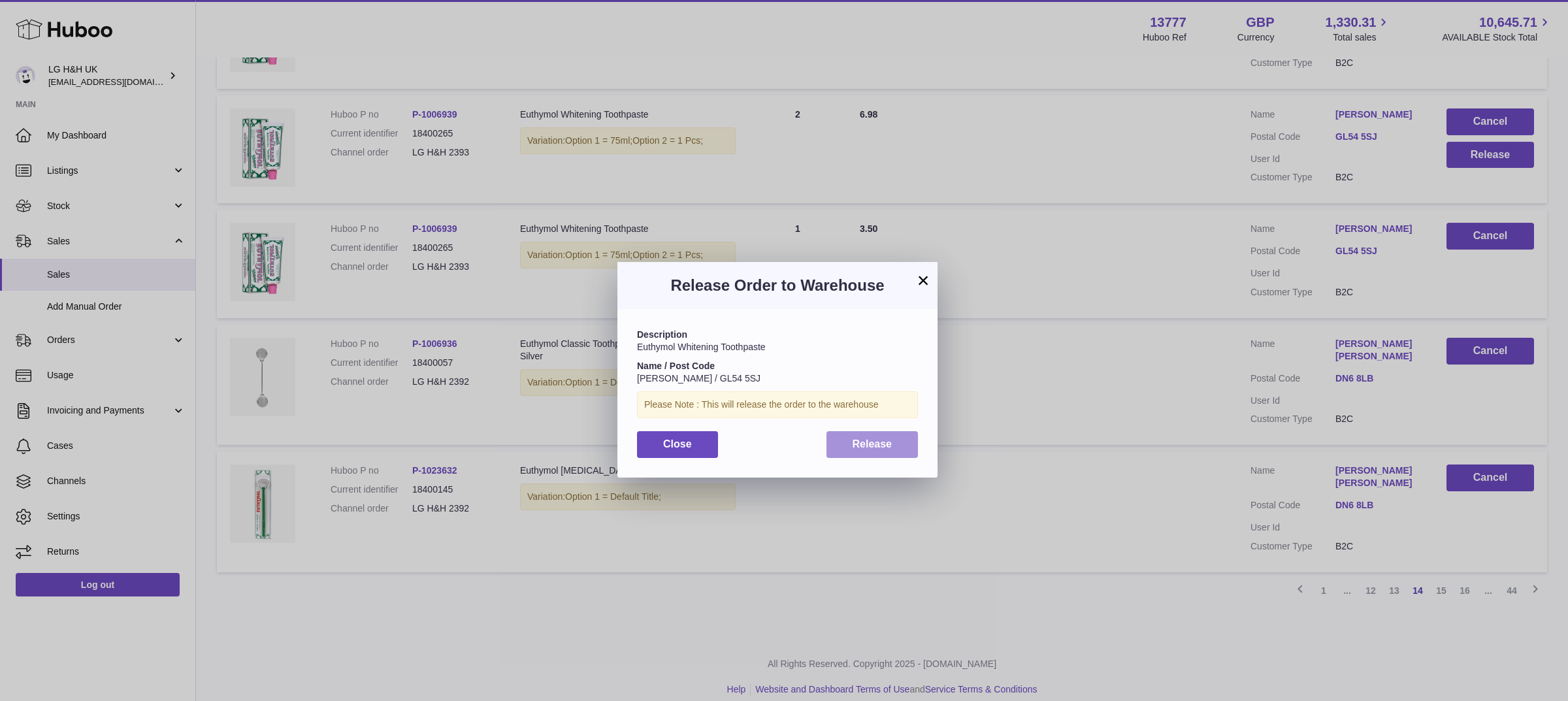
click at [886, 445] on span "Release" at bounding box center [872, 444] width 40 height 11
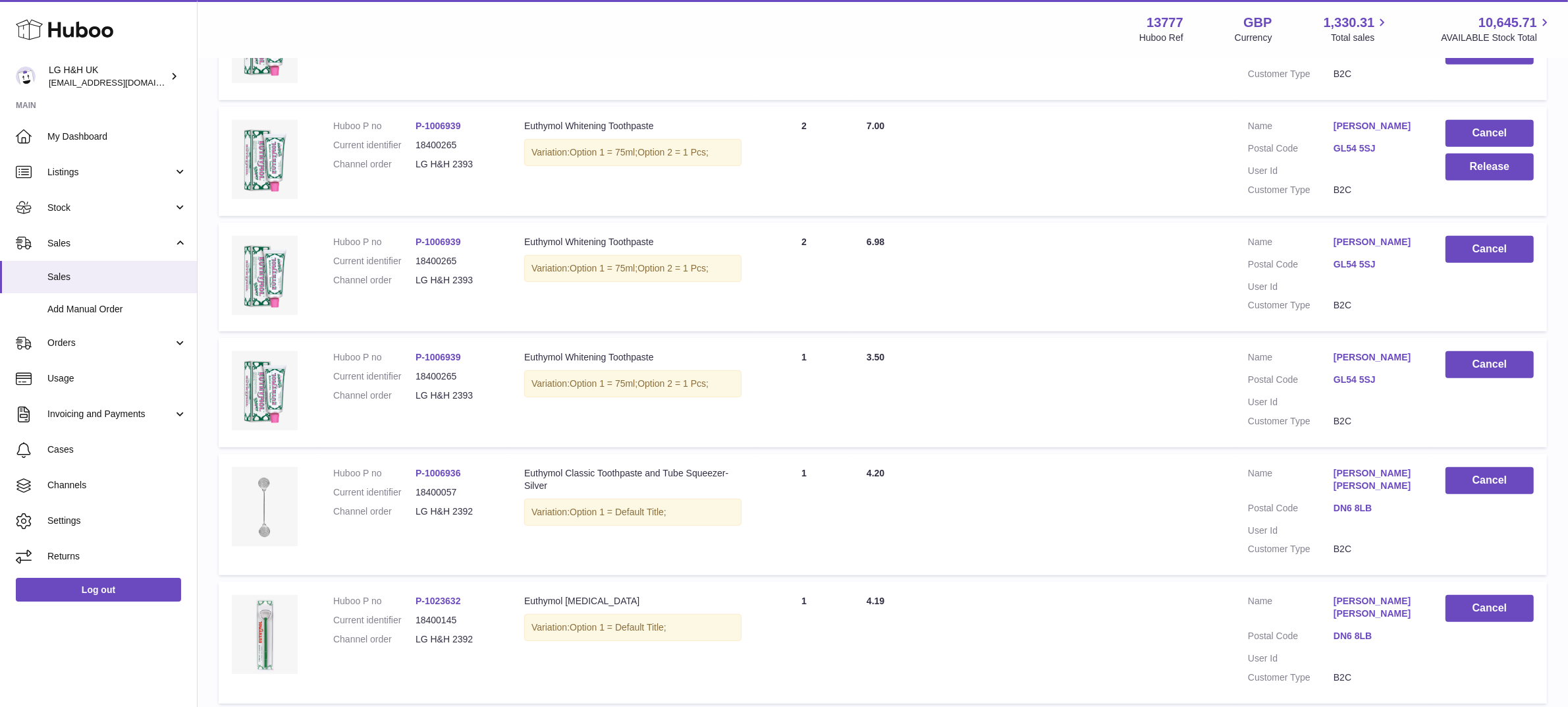
scroll to position [762, 0]
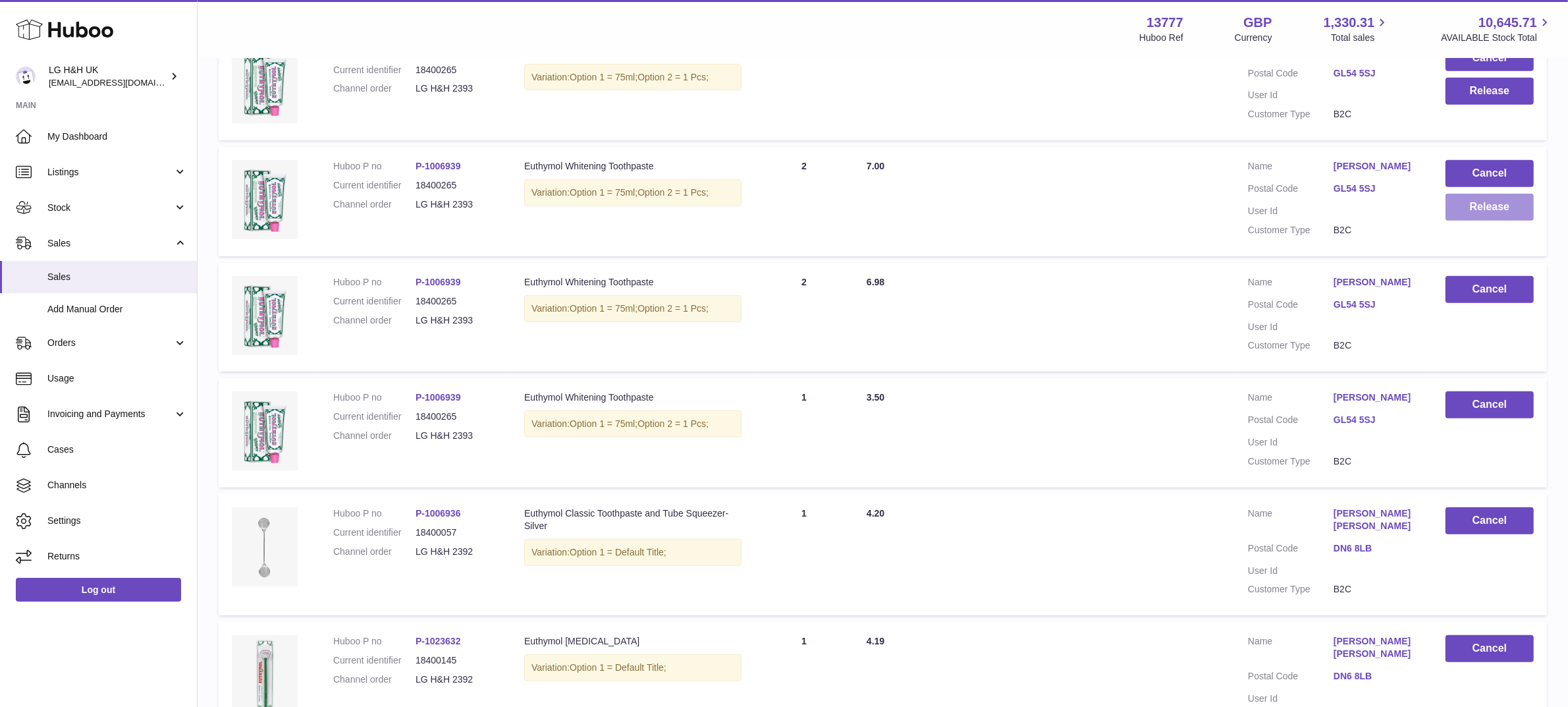
click at [1464, 220] on button "Release" at bounding box center [1489, 207] width 89 height 27
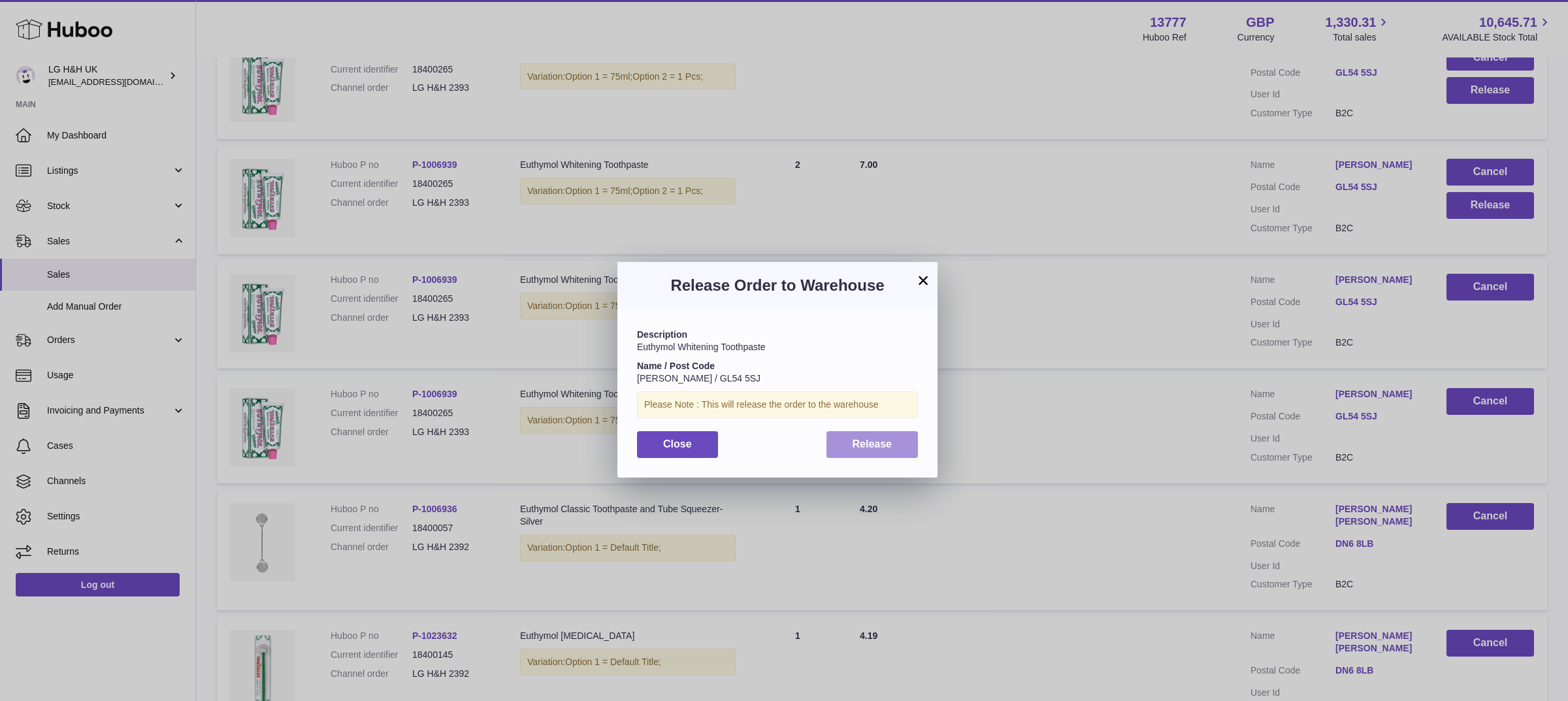
click at [884, 445] on span "Release" at bounding box center [872, 444] width 40 height 11
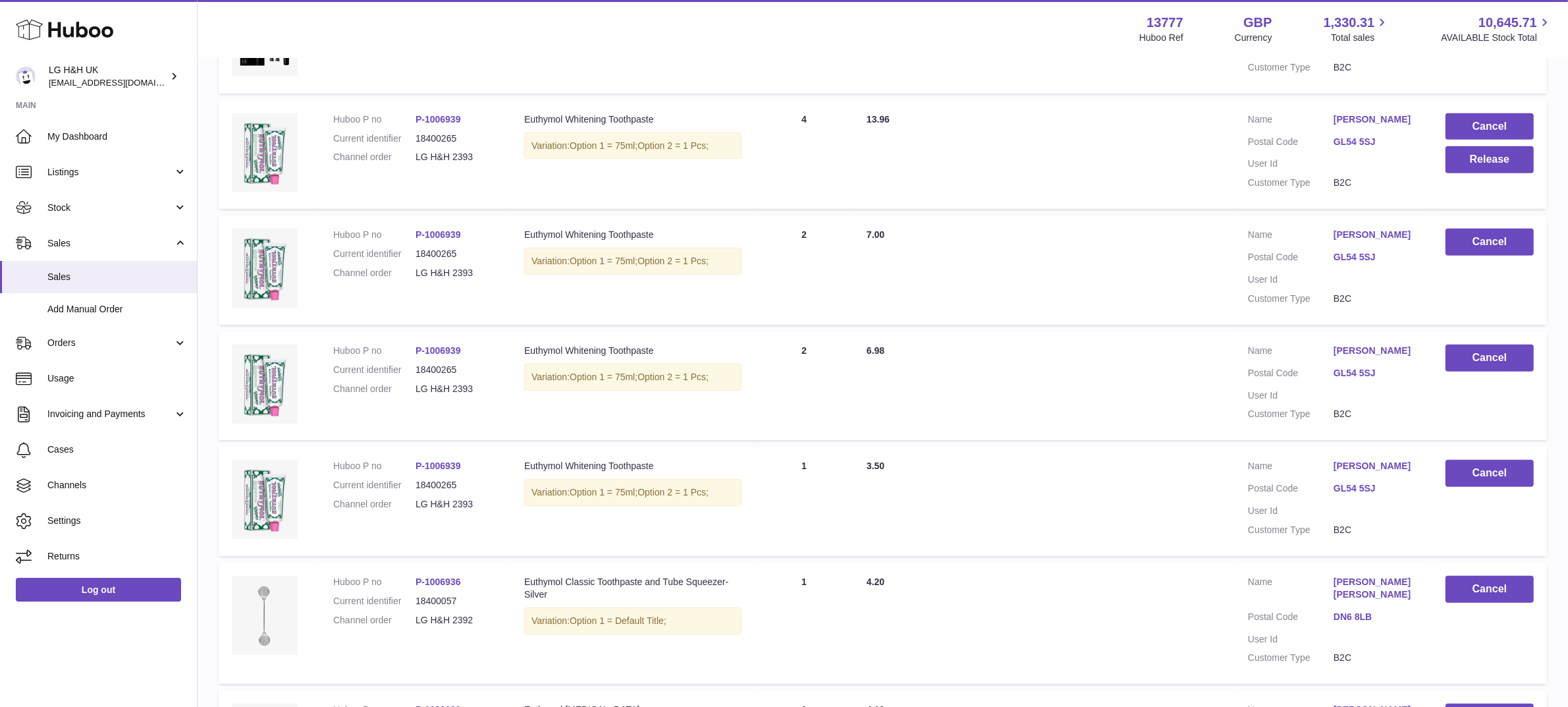
scroll to position [671, 0]
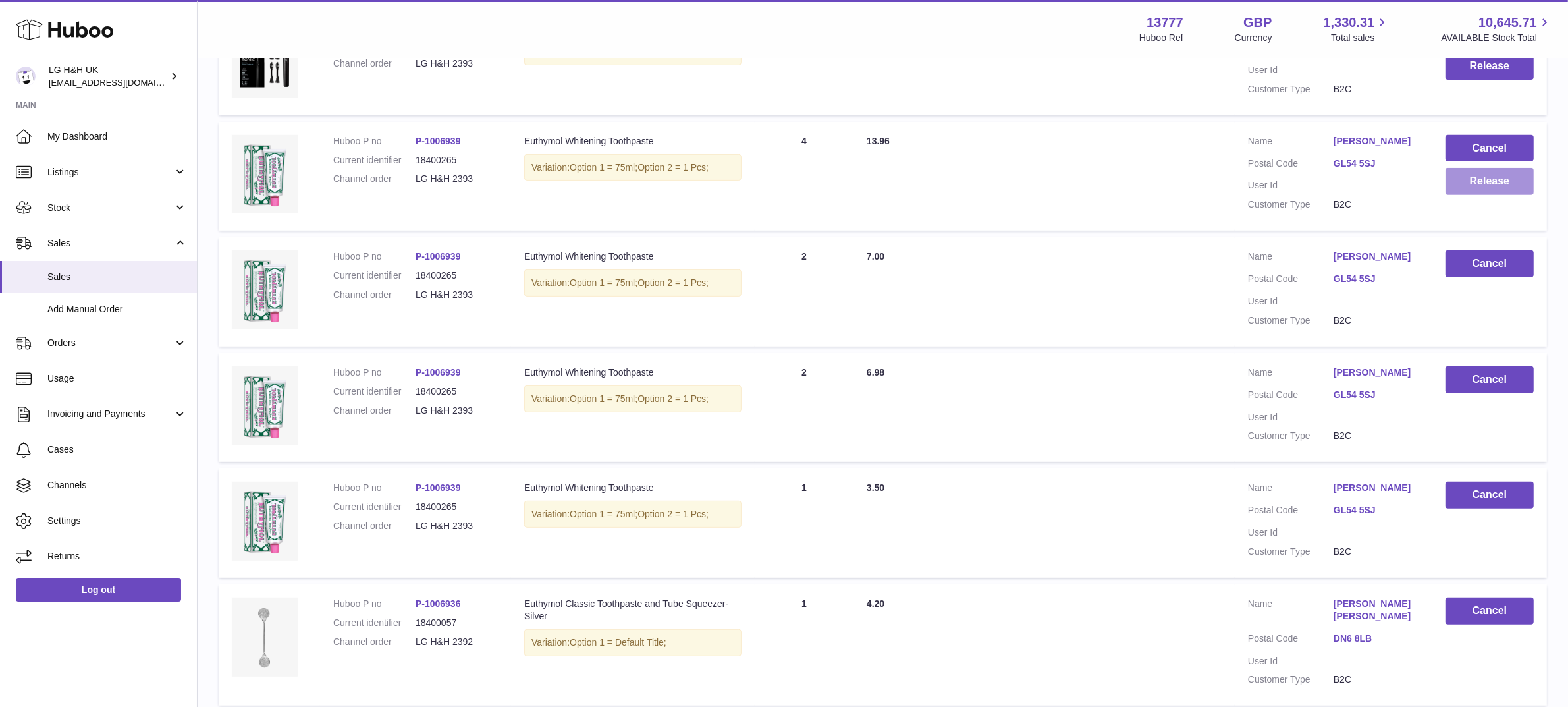
click at [1495, 195] on button "Release" at bounding box center [1489, 182] width 89 height 27
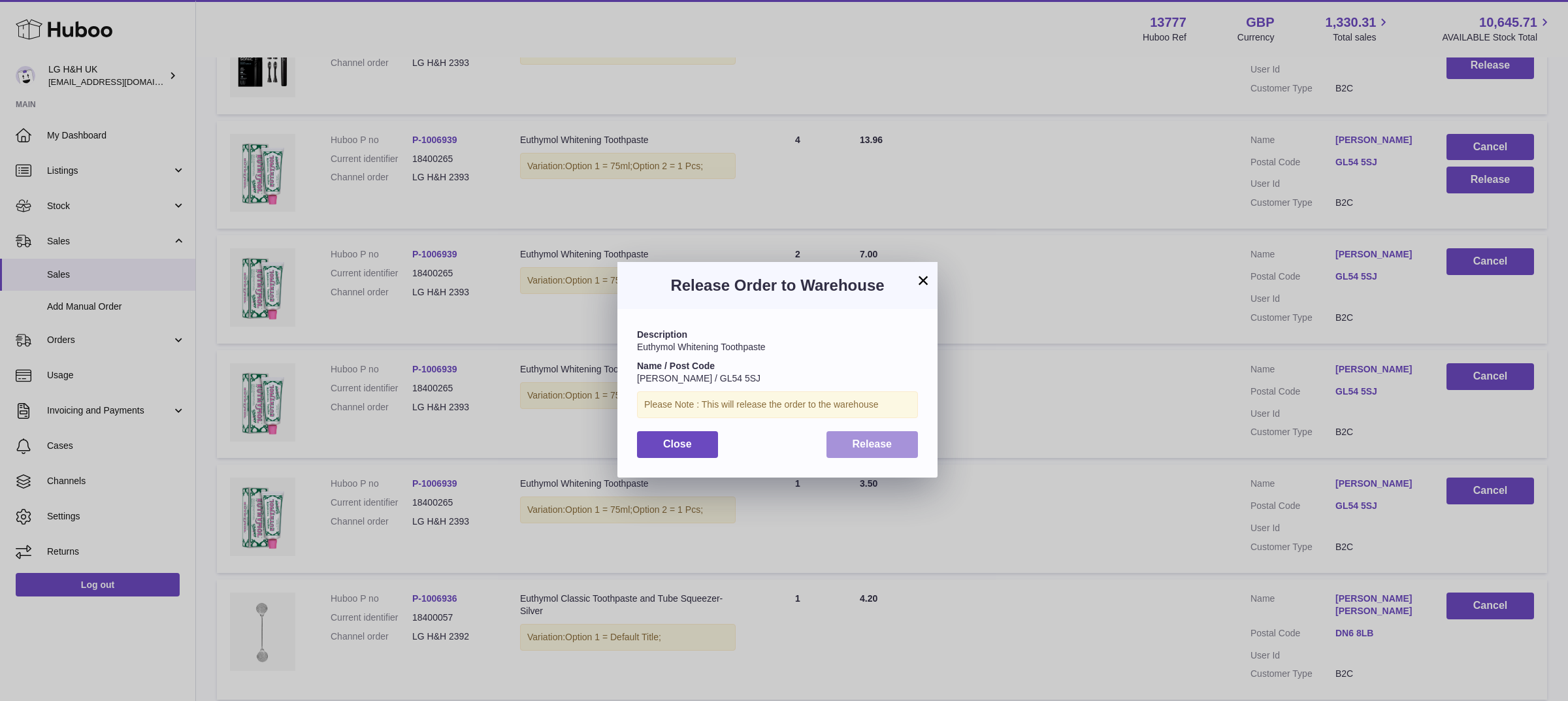
click at [876, 442] on span "Release" at bounding box center [872, 444] width 40 height 11
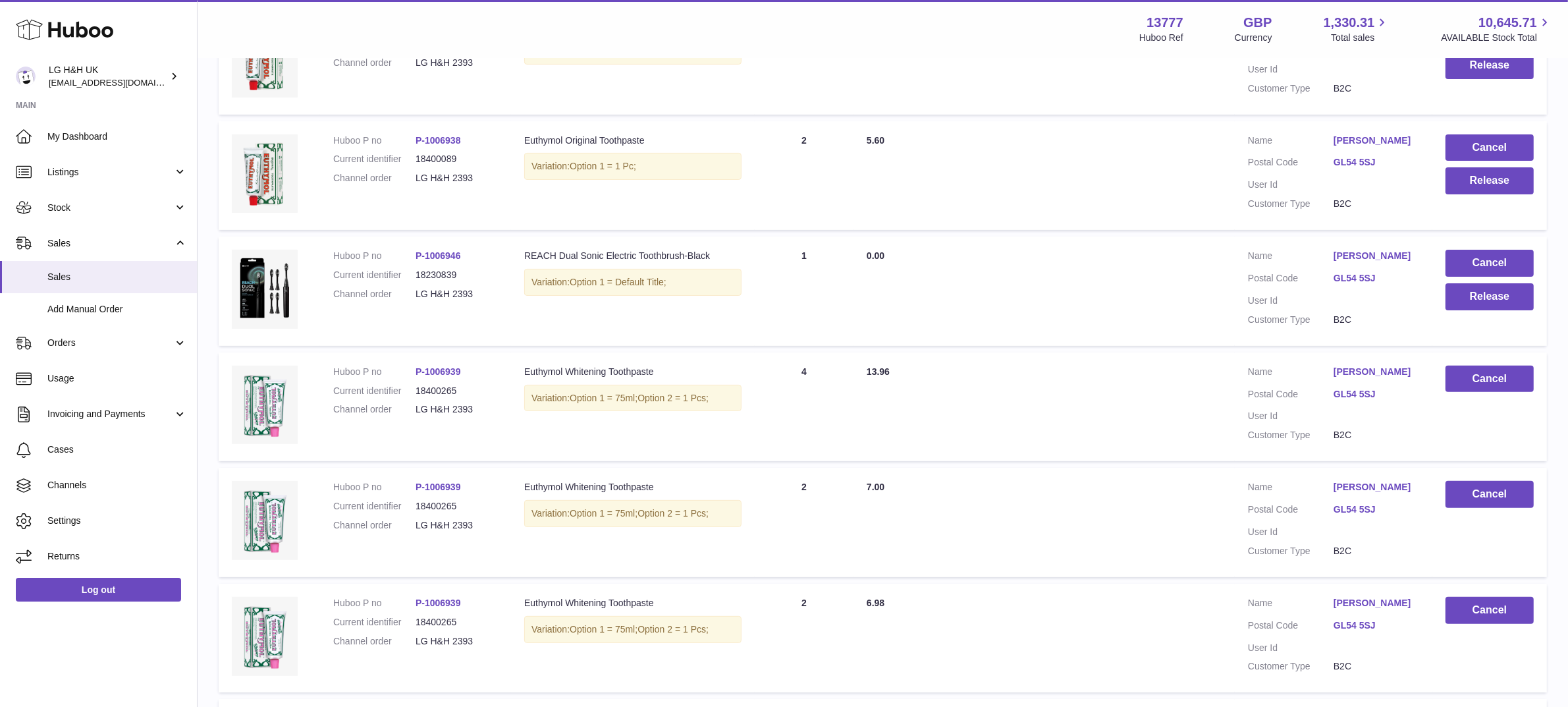
scroll to position [439, 0]
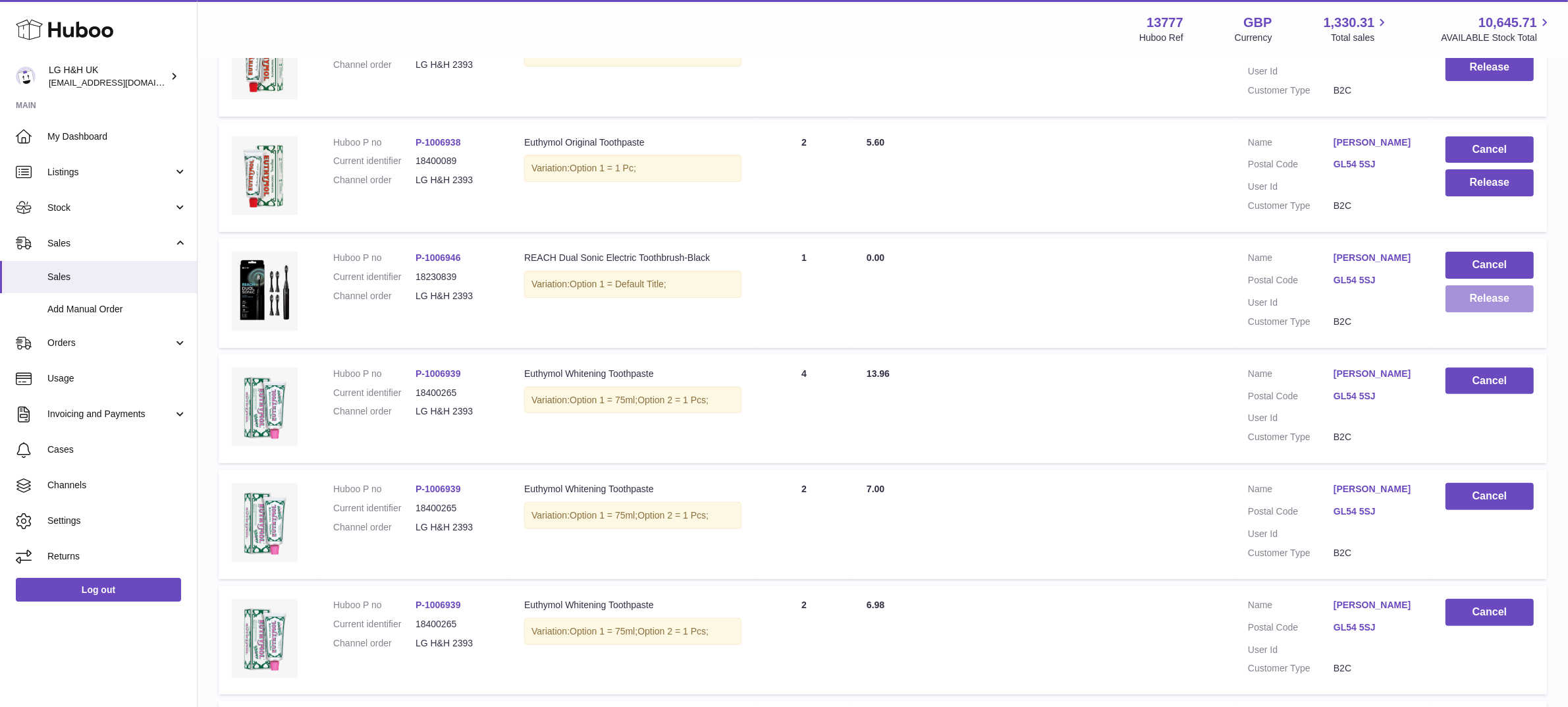
click at [1495, 312] on button "Release" at bounding box center [1489, 299] width 89 height 27
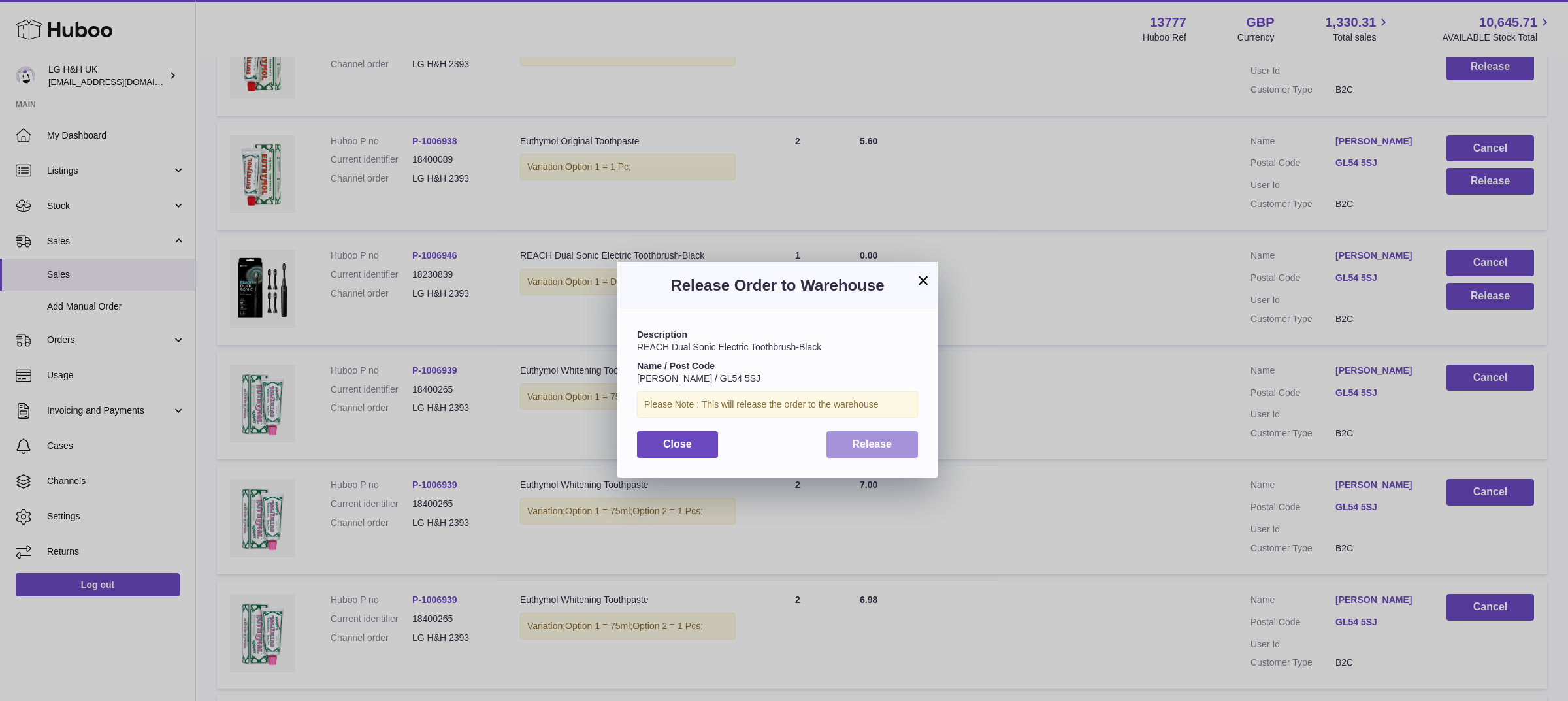
click at [898, 442] on button "Release" at bounding box center [873, 444] width 92 height 27
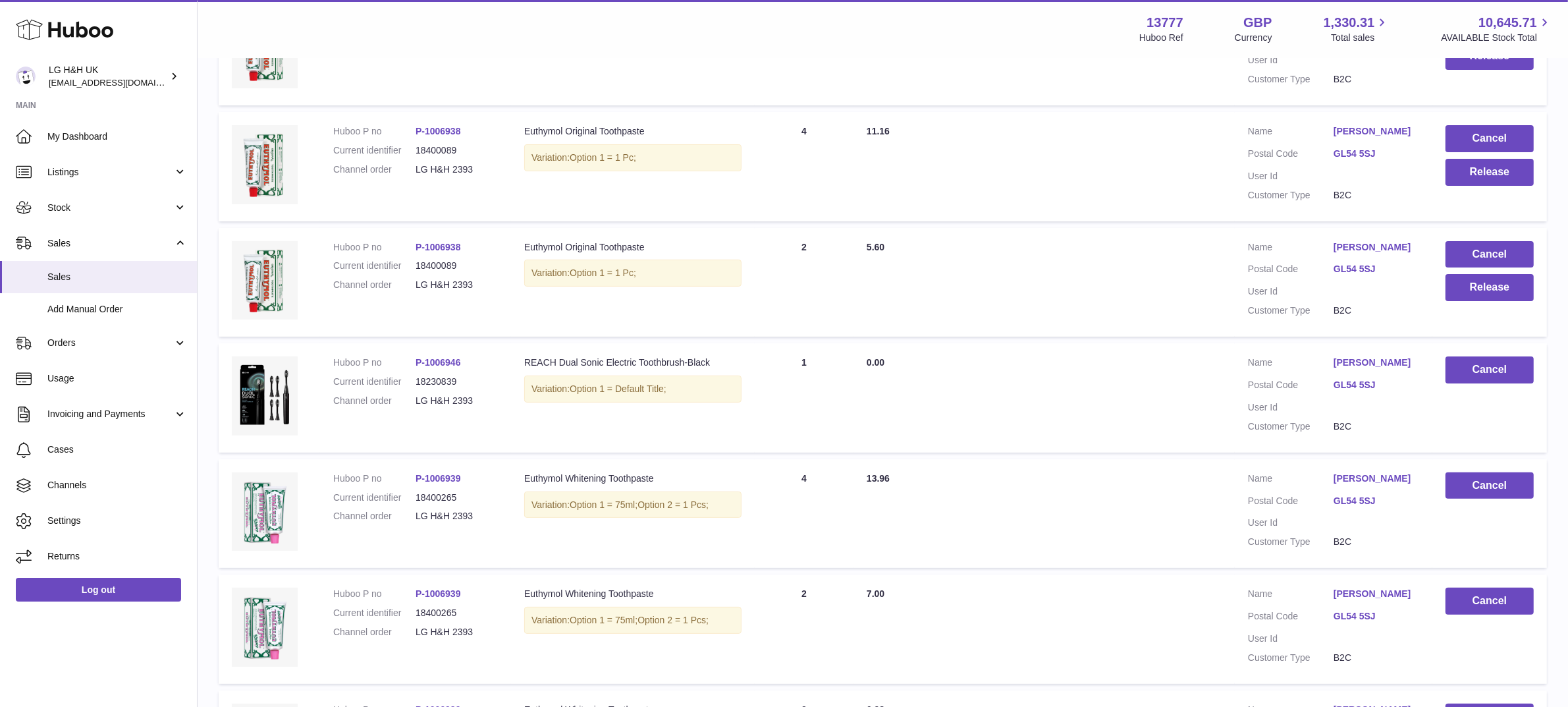
scroll to position [301, 0]
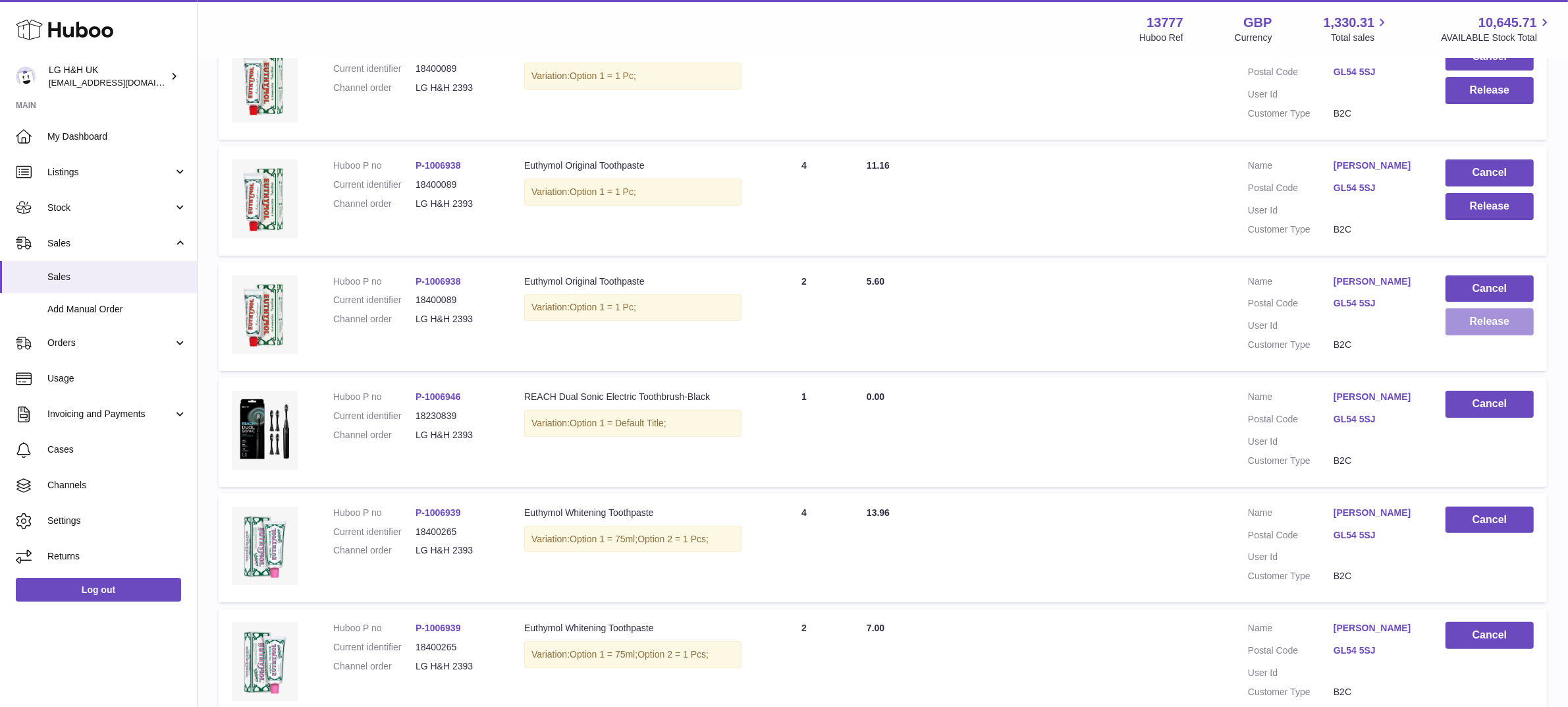
click at [1476, 335] on button "Release" at bounding box center [1489, 322] width 89 height 27
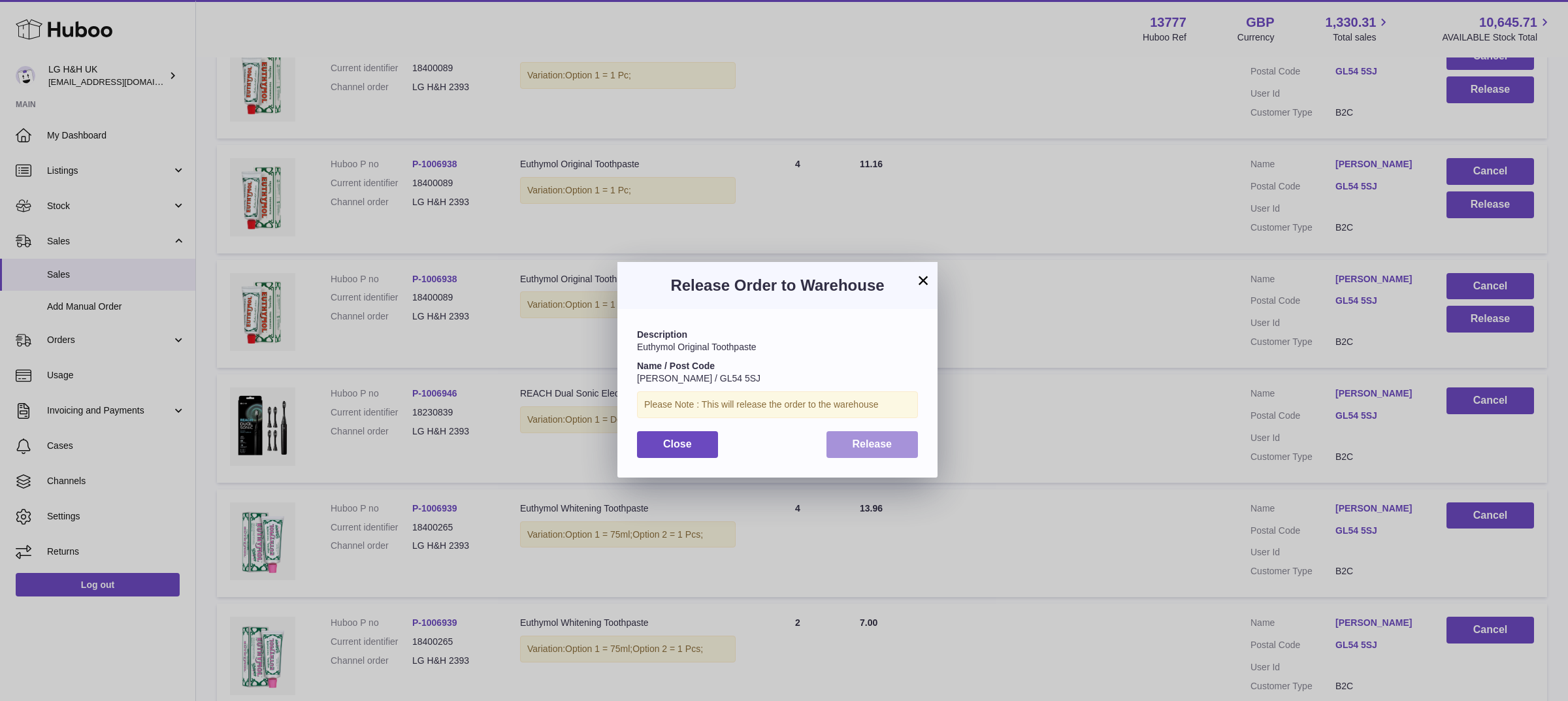
click at [873, 449] on span "Release" at bounding box center [872, 444] width 40 height 11
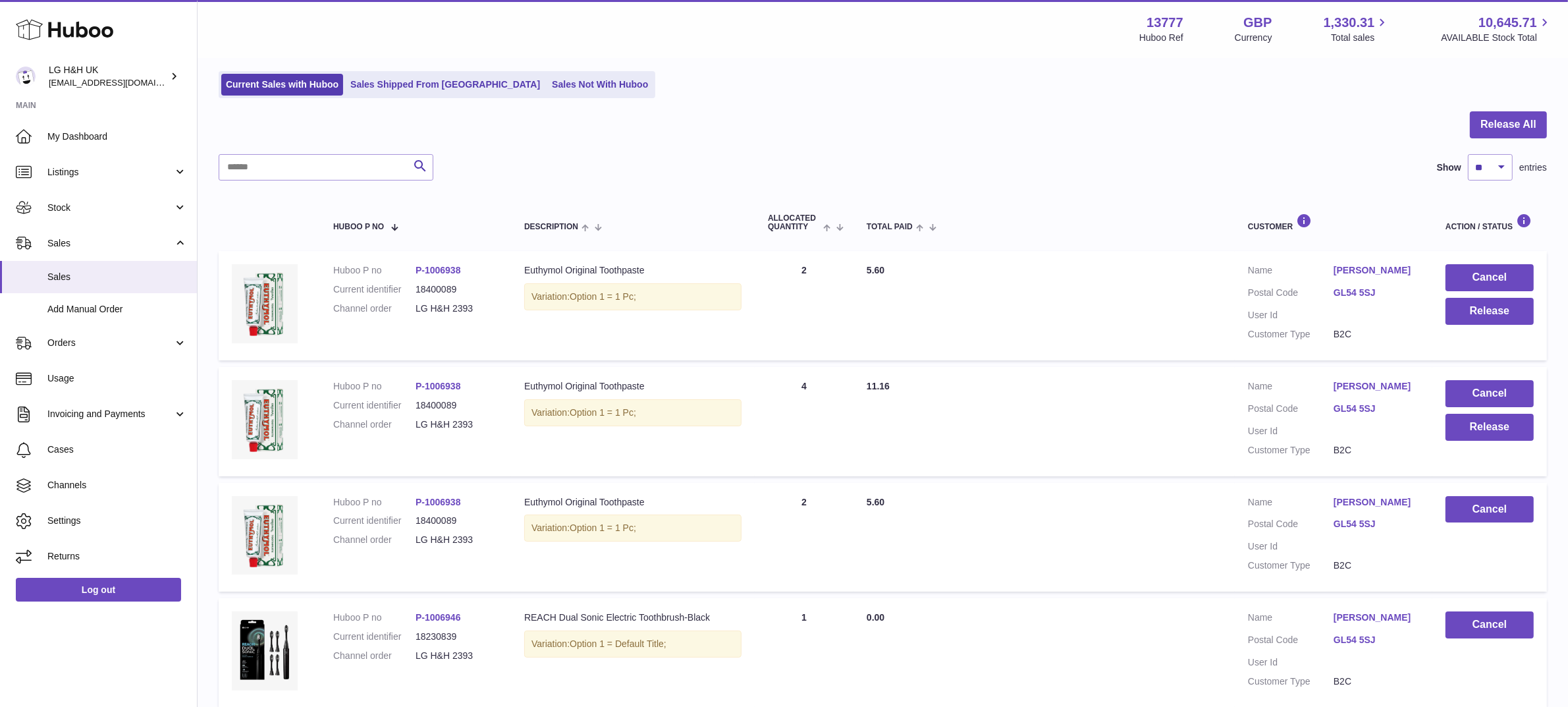
scroll to position [79, 0]
click at [1486, 454] on td "Cancel Release" at bounding box center [1489, 422] width 114 height 109
click at [1473, 441] on button "Release" at bounding box center [1489, 428] width 89 height 27
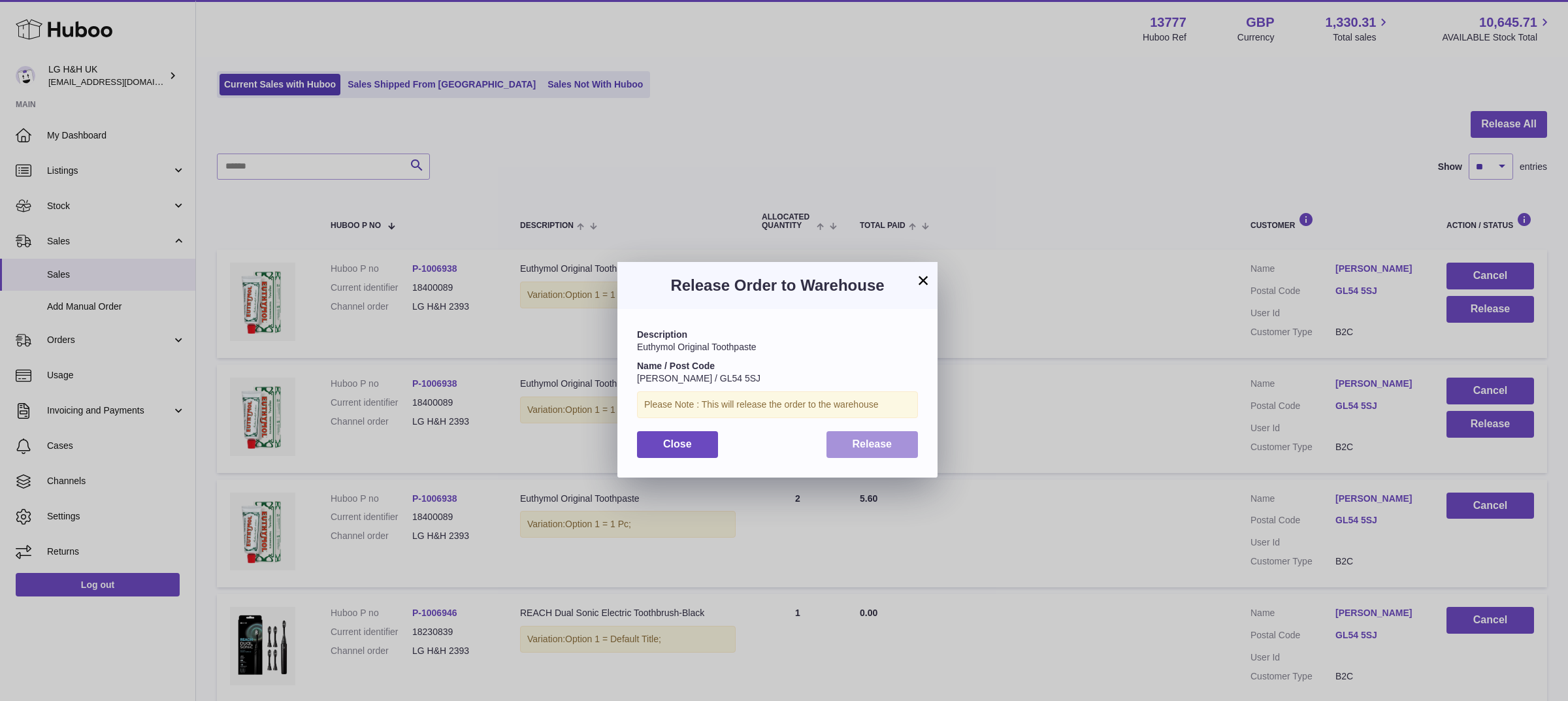
click at [890, 440] on span "Release" at bounding box center [872, 444] width 40 height 11
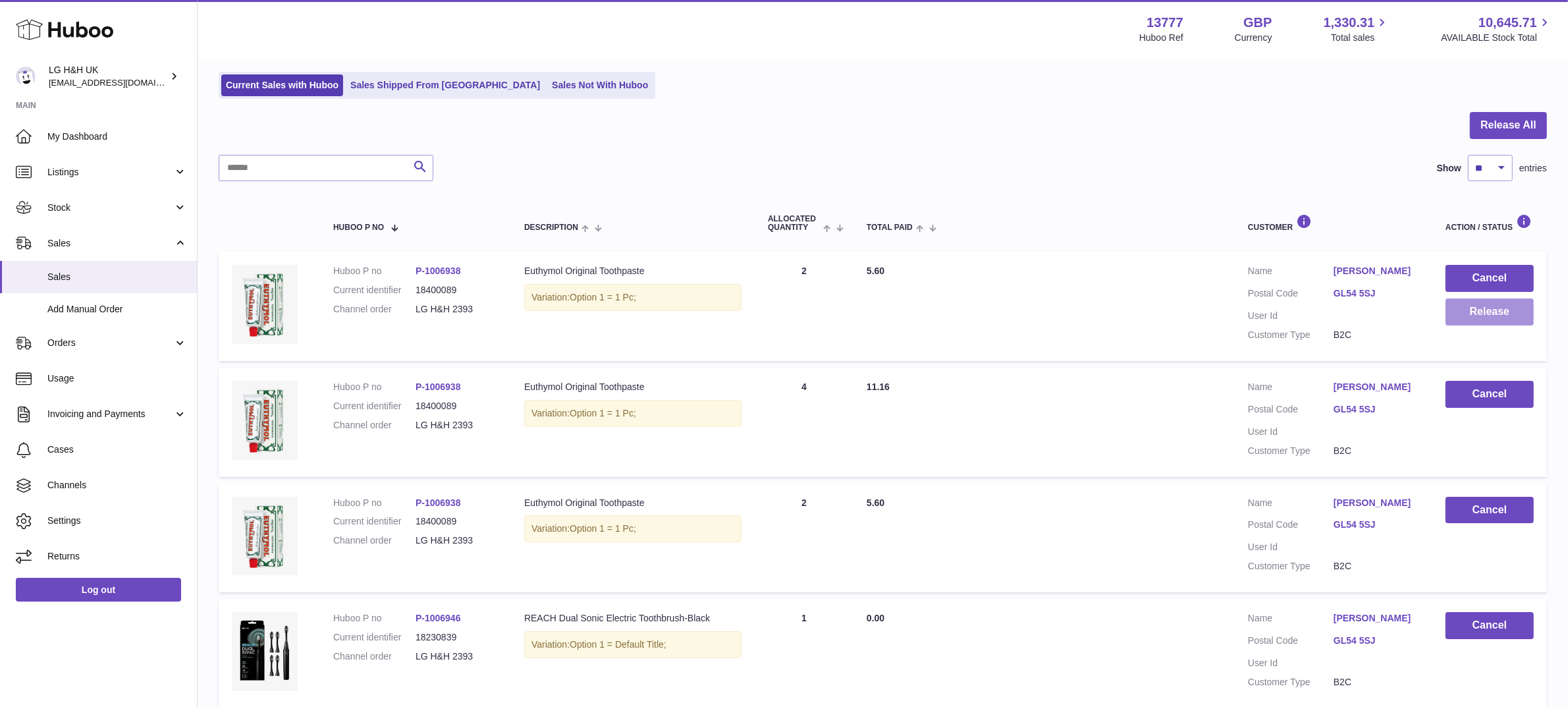
click at [1466, 319] on button "Release" at bounding box center [1489, 312] width 89 height 27
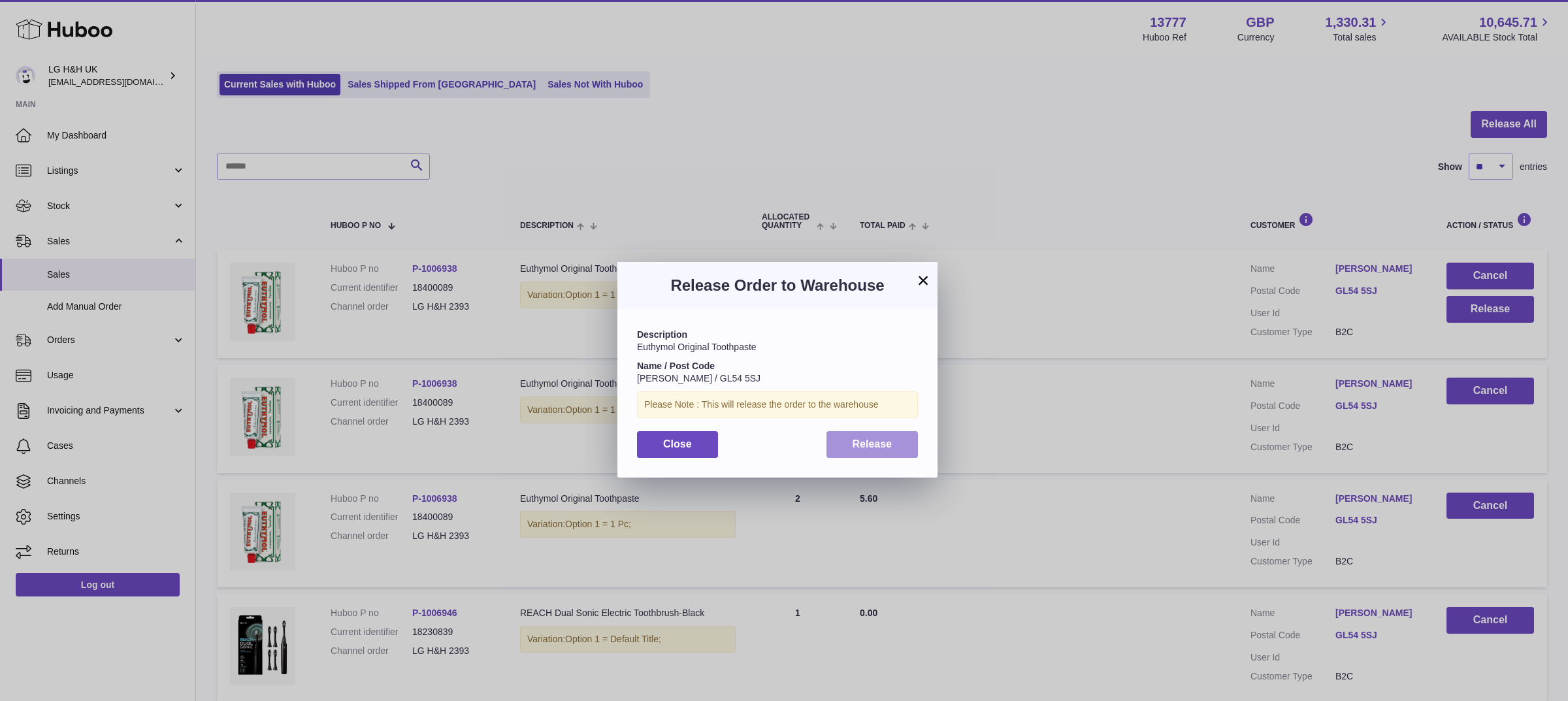
click at [862, 445] on span "Release" at bounding box center [872, 444] width 40 height 11
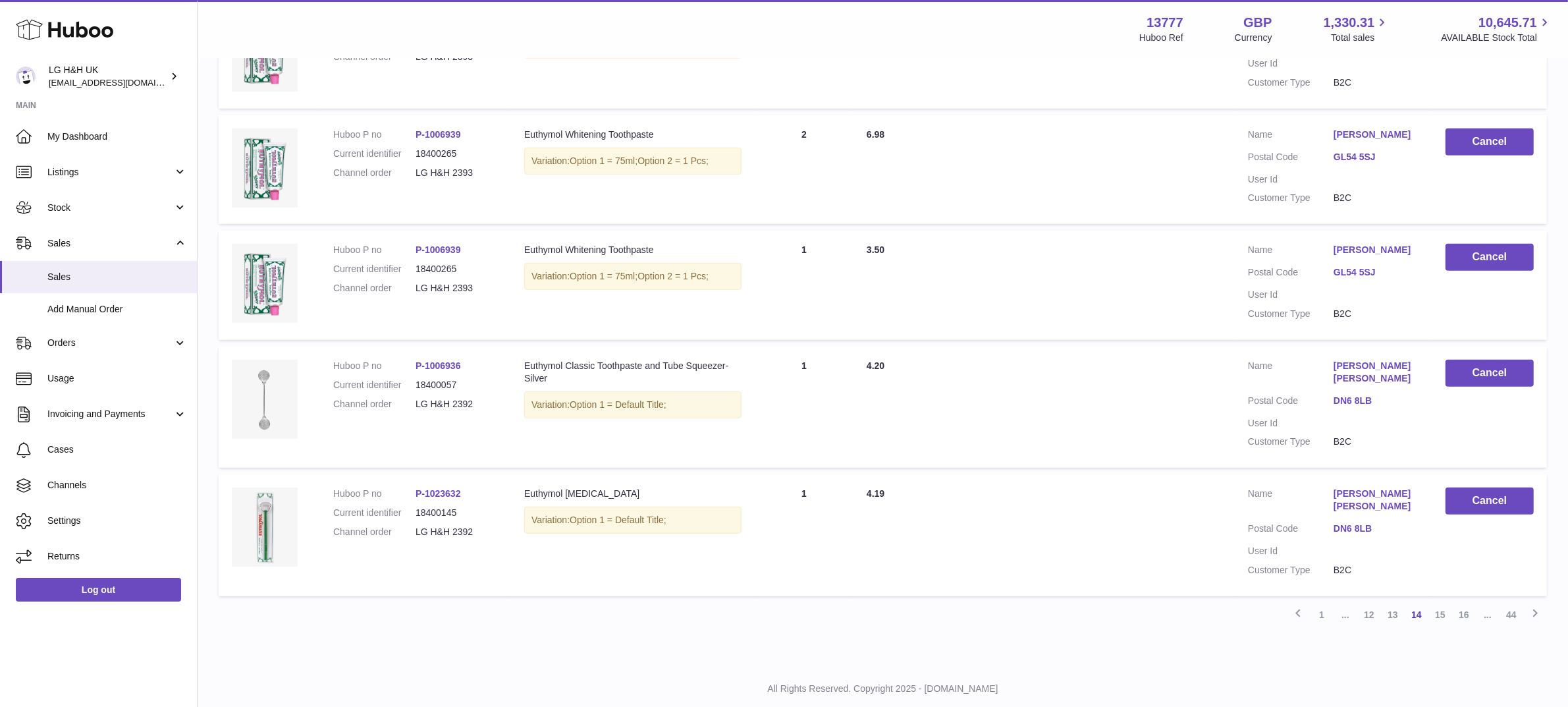
scroll to position [1017, 0]
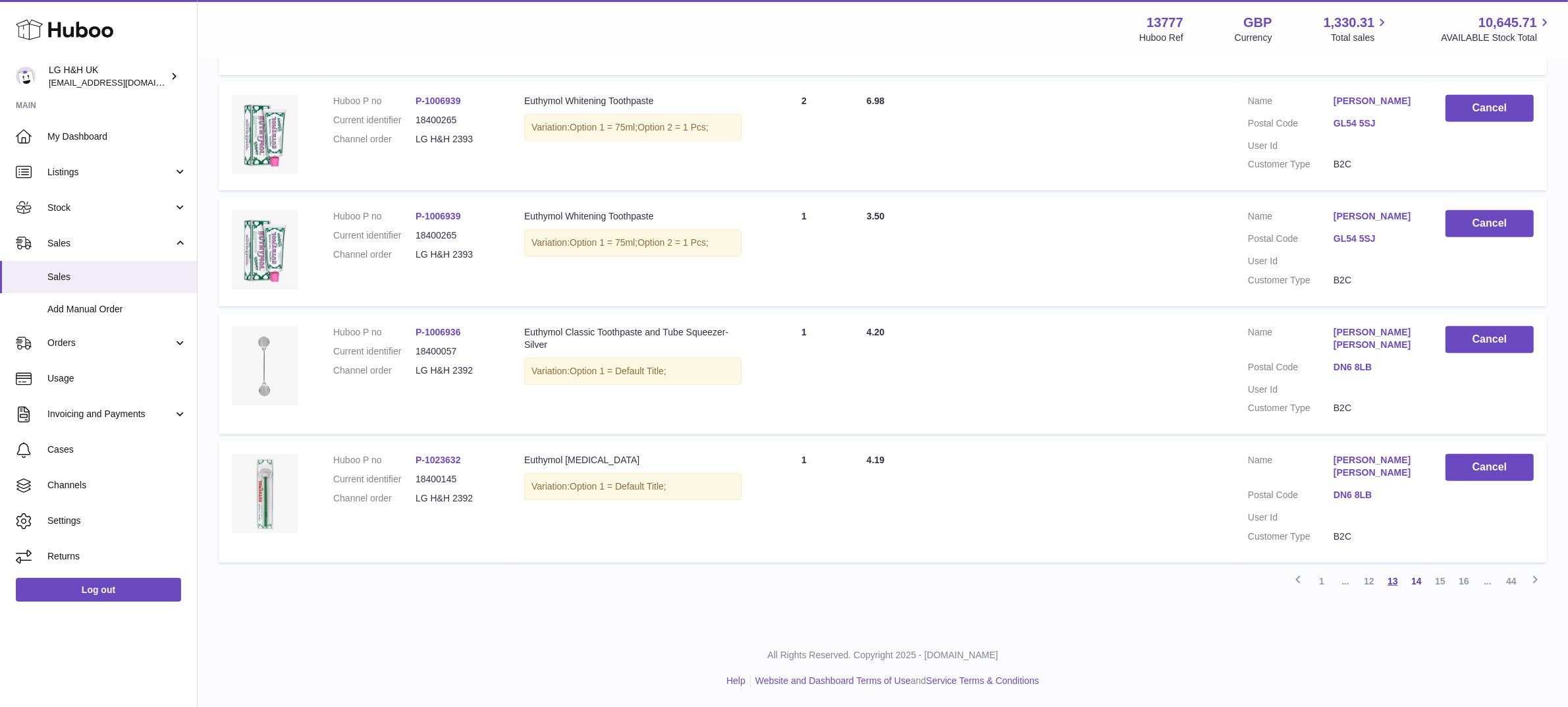
click at [1396, 583] on link "13" at bounding box center [1392, 581] width 23 height 23
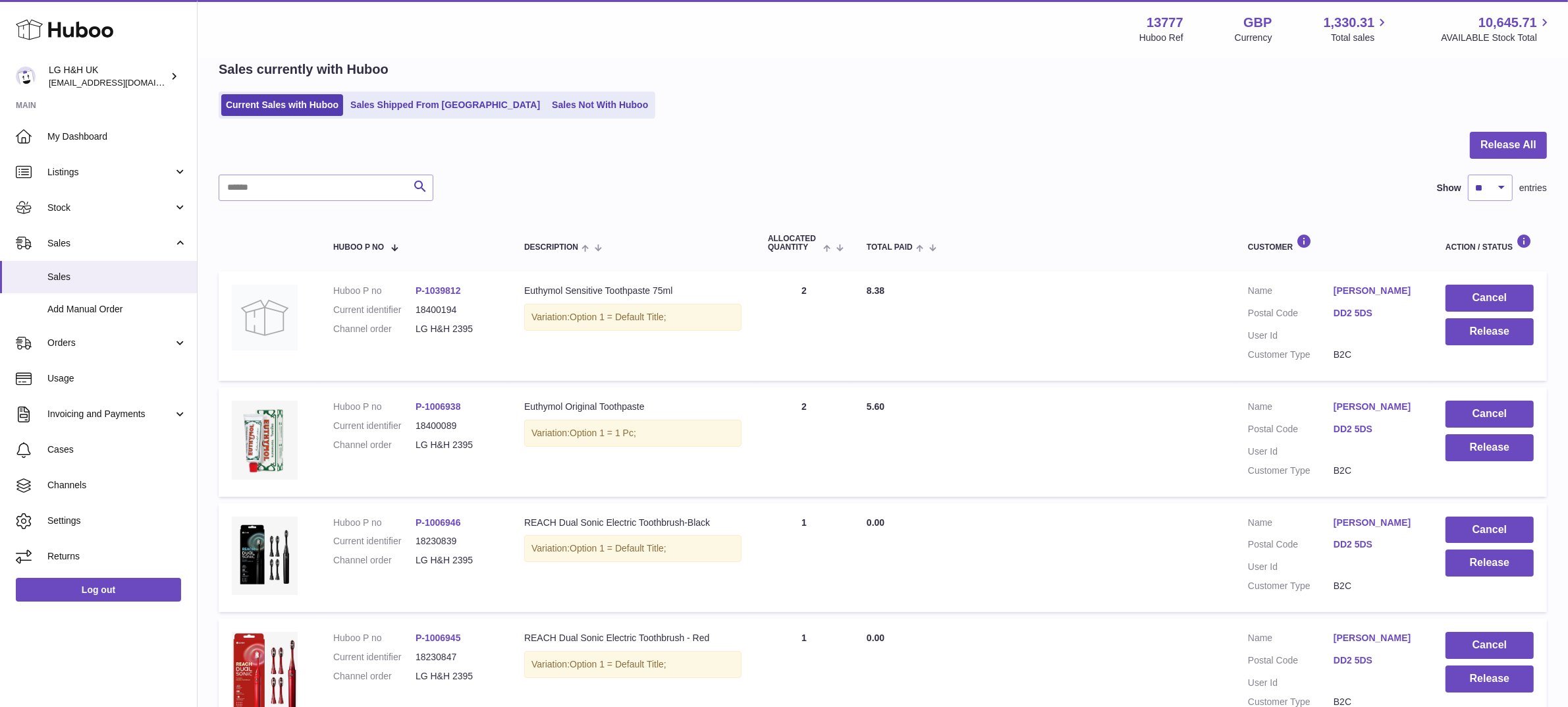
scroll to position [955, 0]
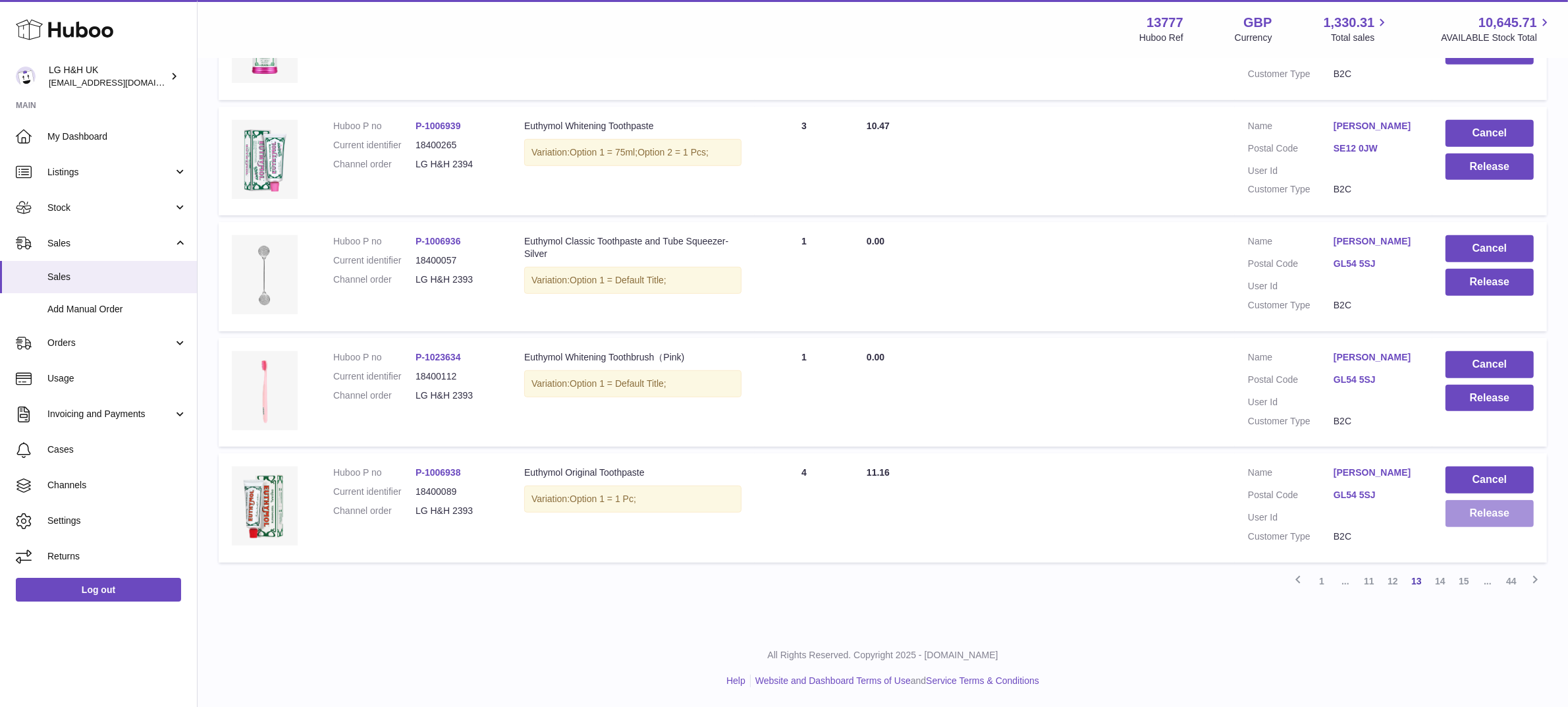
click at [1458, 504] on button "Release" at bounding box center [1489, 513] width 89 height 27
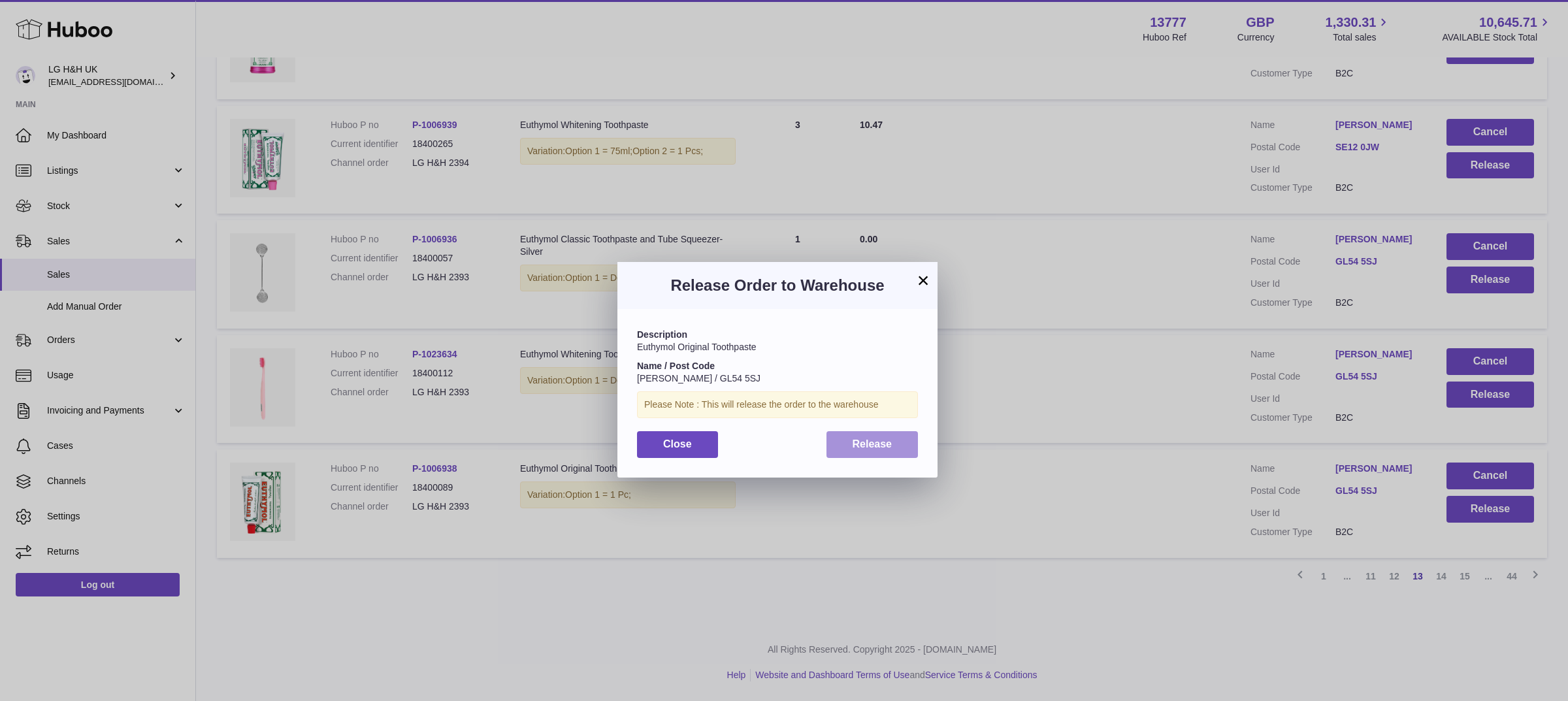
click at [894, 451] on button "Release" at bounding box center [873, 444] width 92 height 27
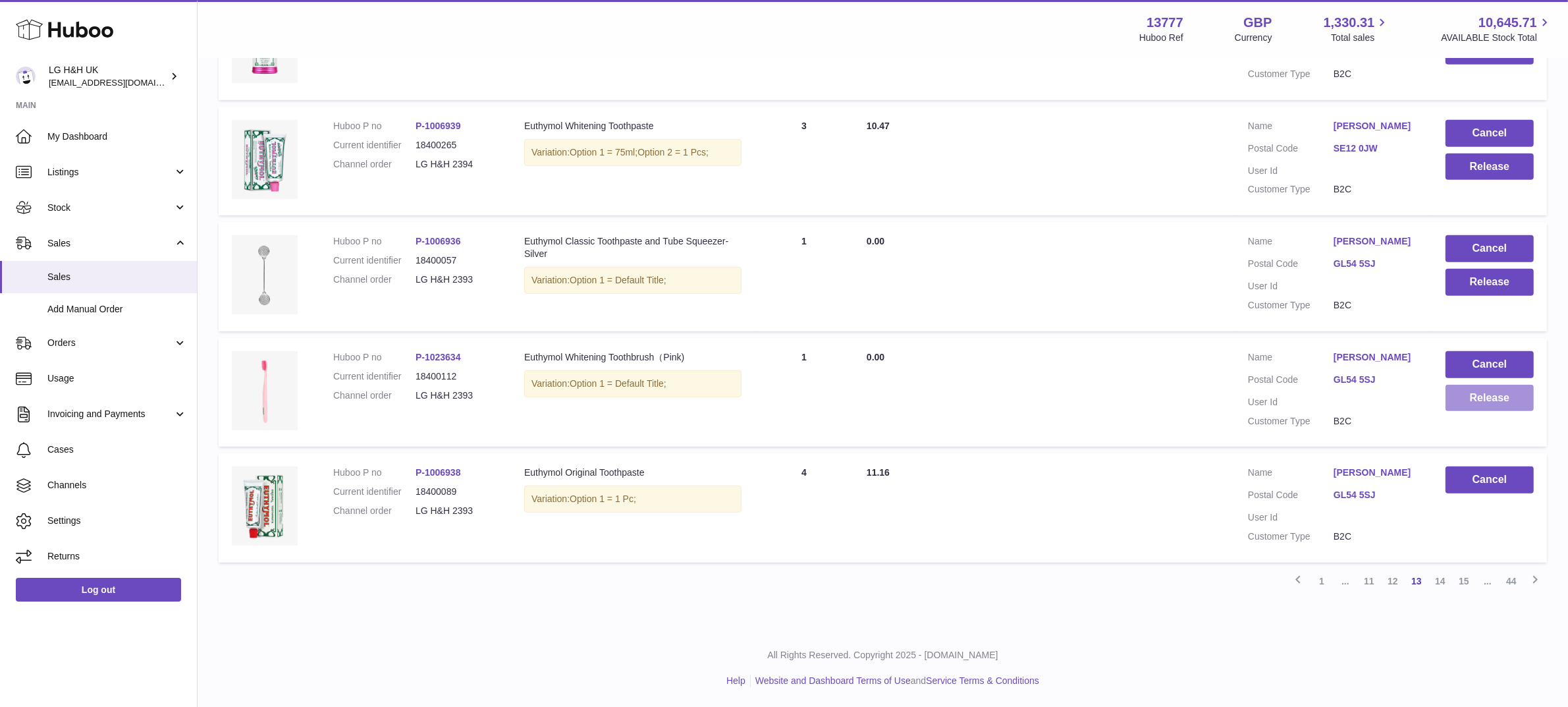
click at [1489, 385] on button "Release" at bounding box center [1489, 398] width 89 height 27
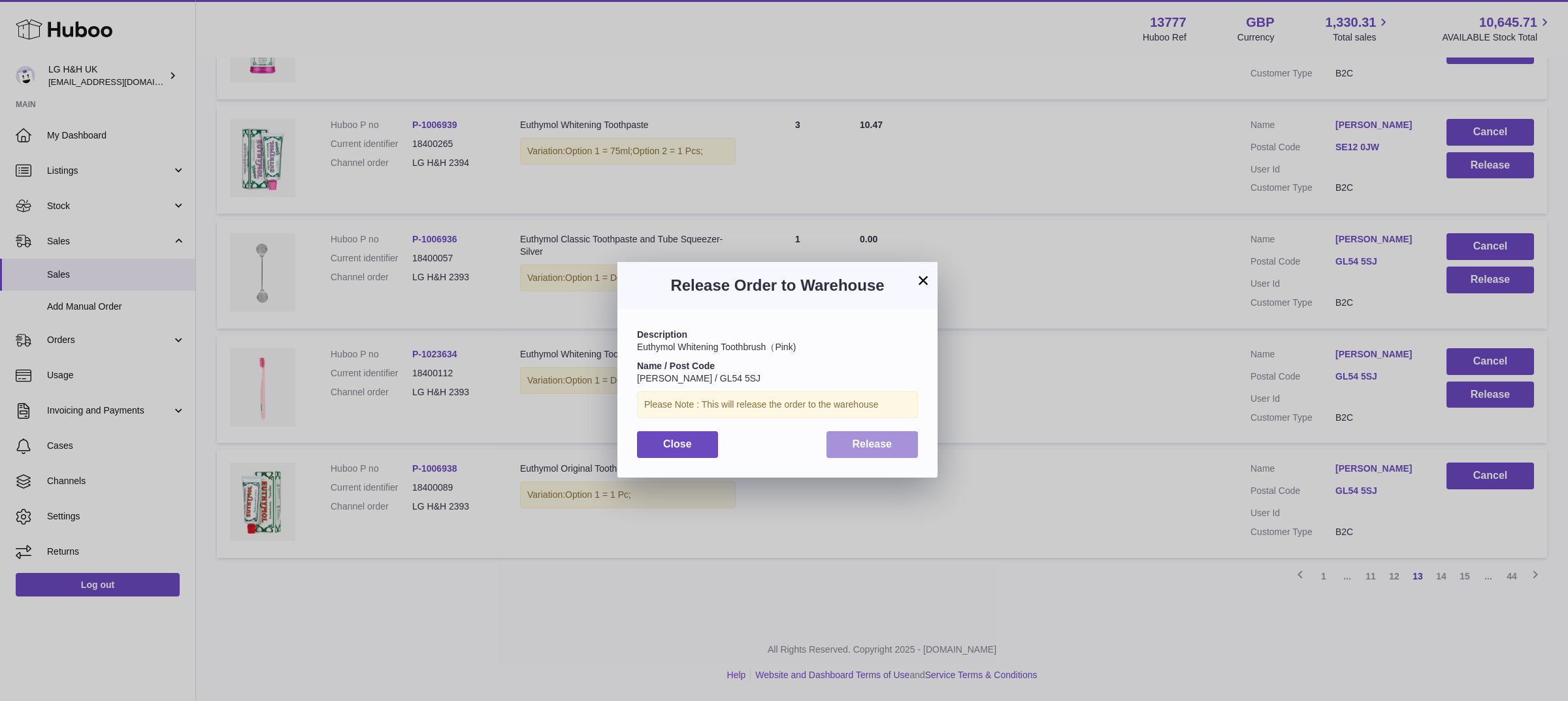
click at [889, 445] on span "Release" at bounding box center [872, 444] width 40 height 11
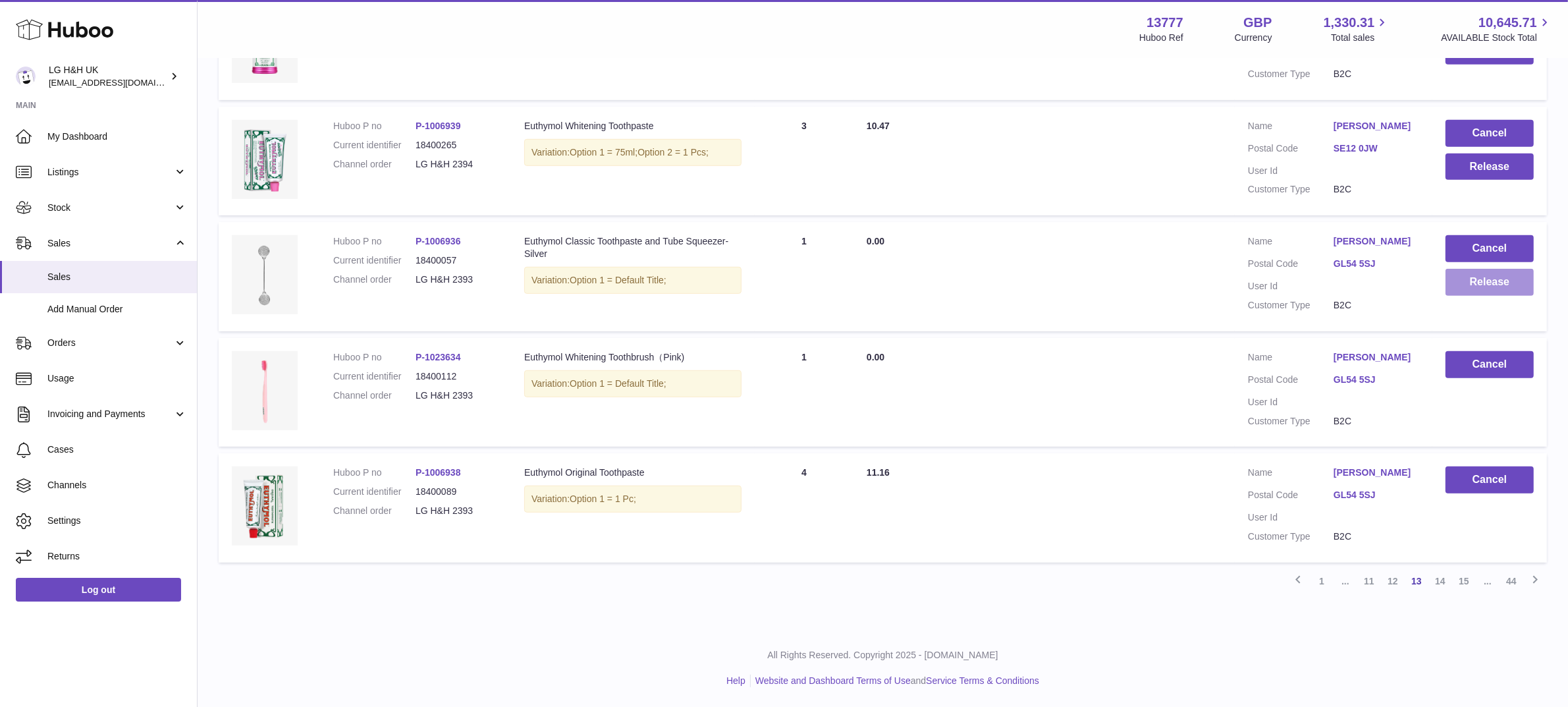
click at [1489, 269] on button "Release" at bounding box center [1489, 282] width 89 height 27
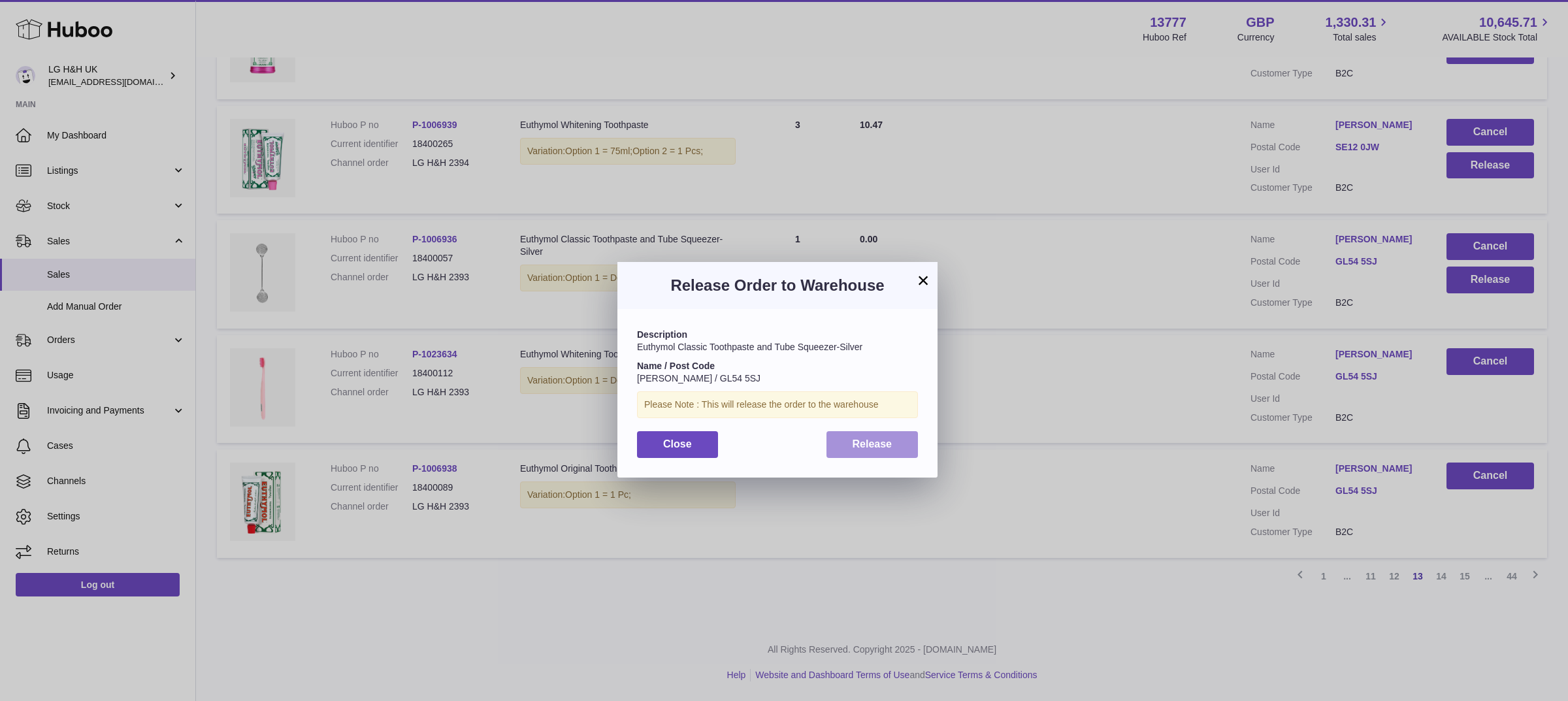
click at [887, 445] on span "Release" at bounding box center [872, 444] width 40 height 11
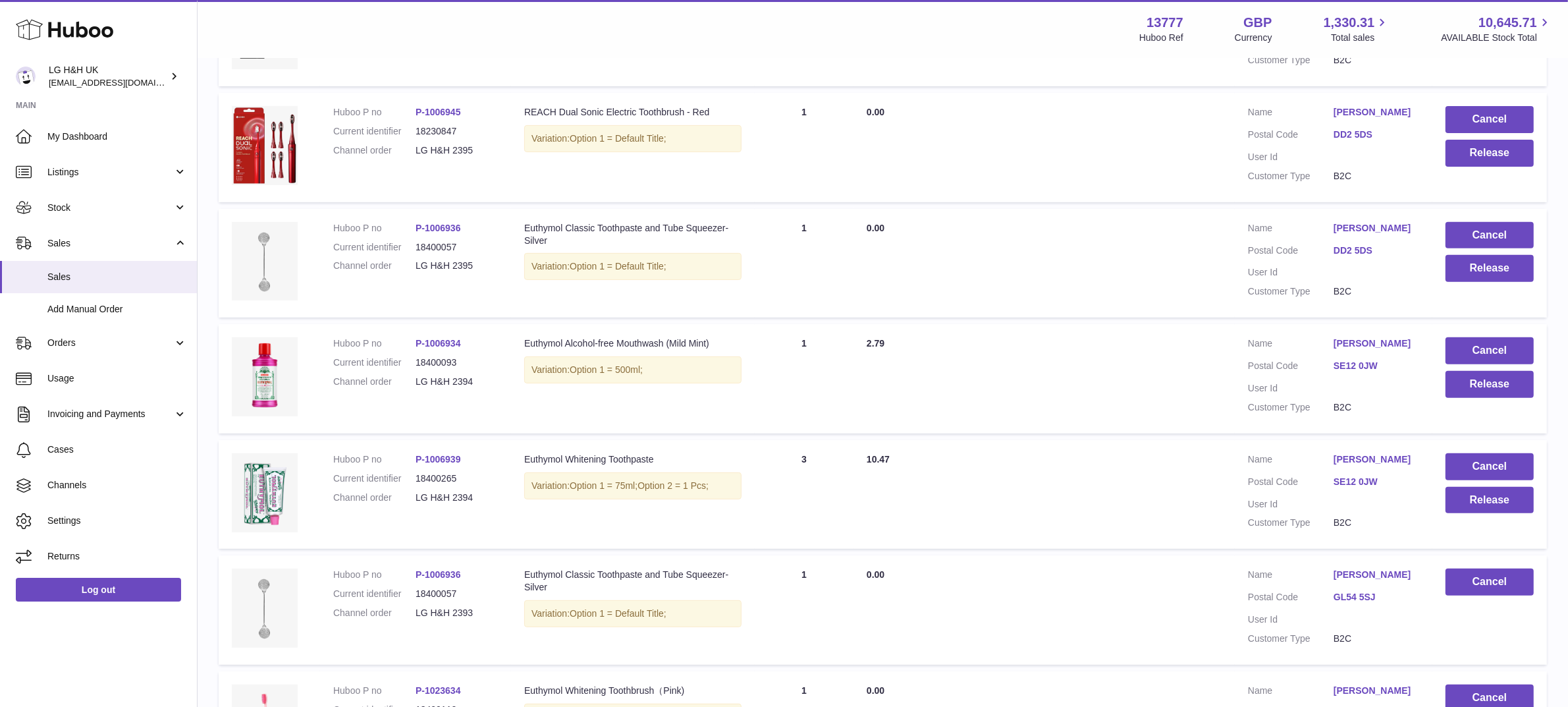
scroll to position [583, 0]
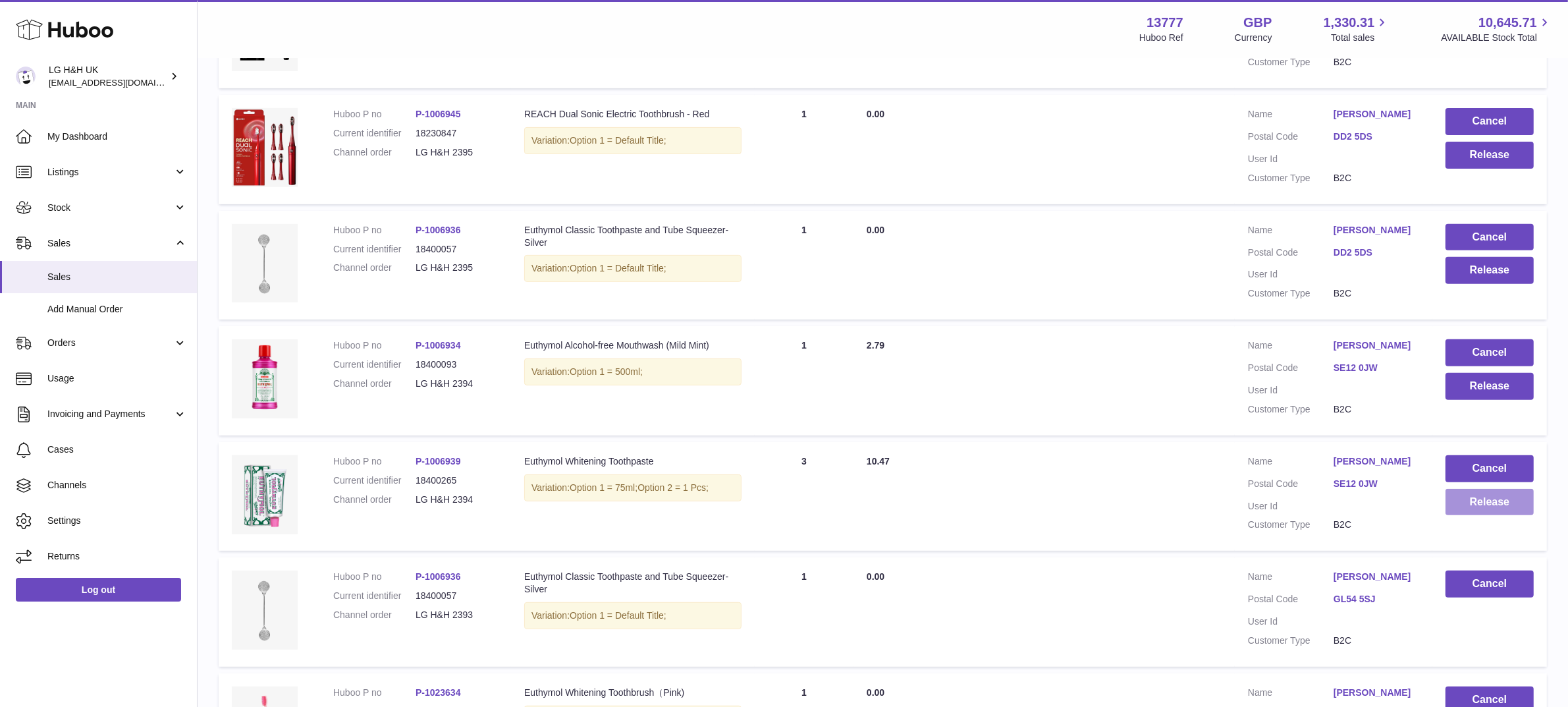
click at [1469, 504] on button "Release" at bounding box center [1489, 503] width 89 height 27
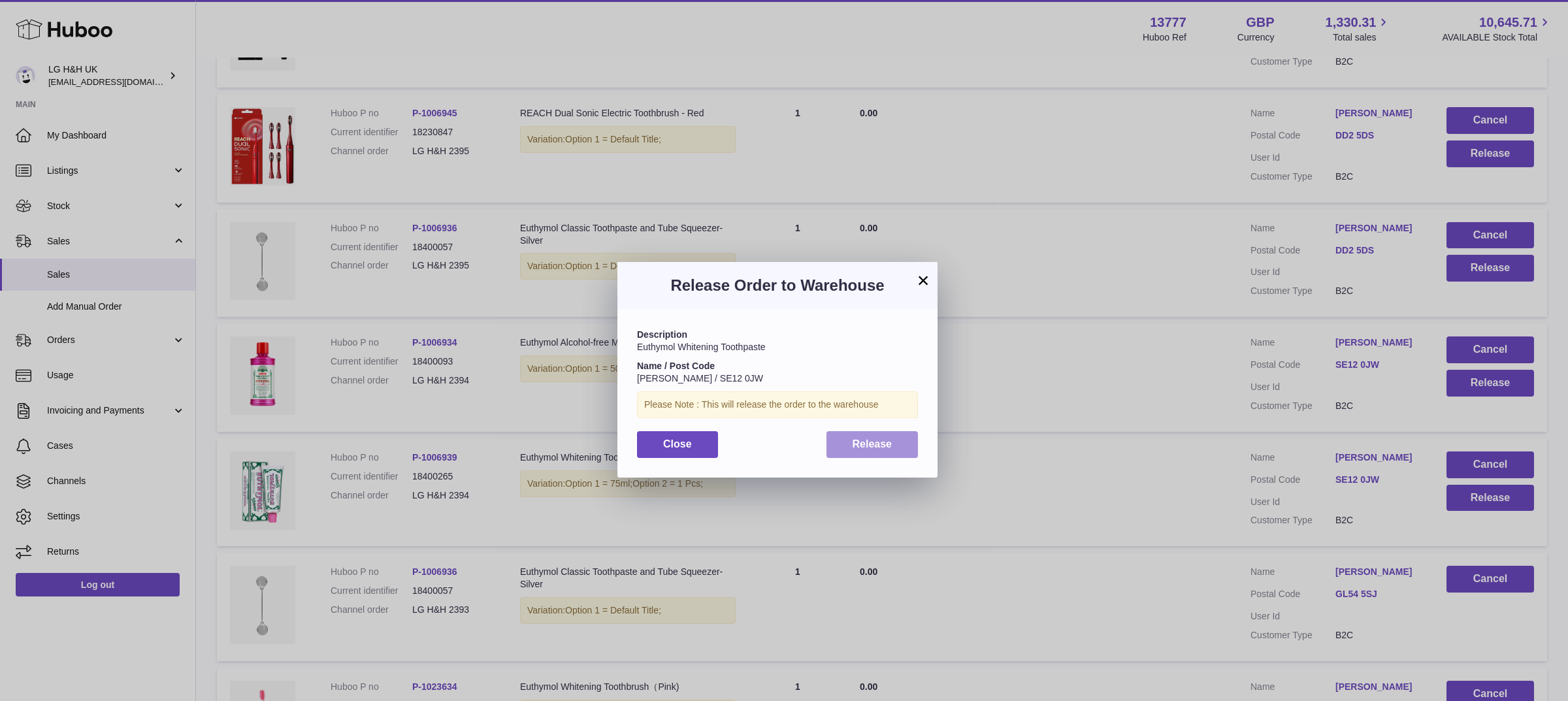
click at [867, 432] on button "Release" at bounding box center [873, 444] width 92 height 27
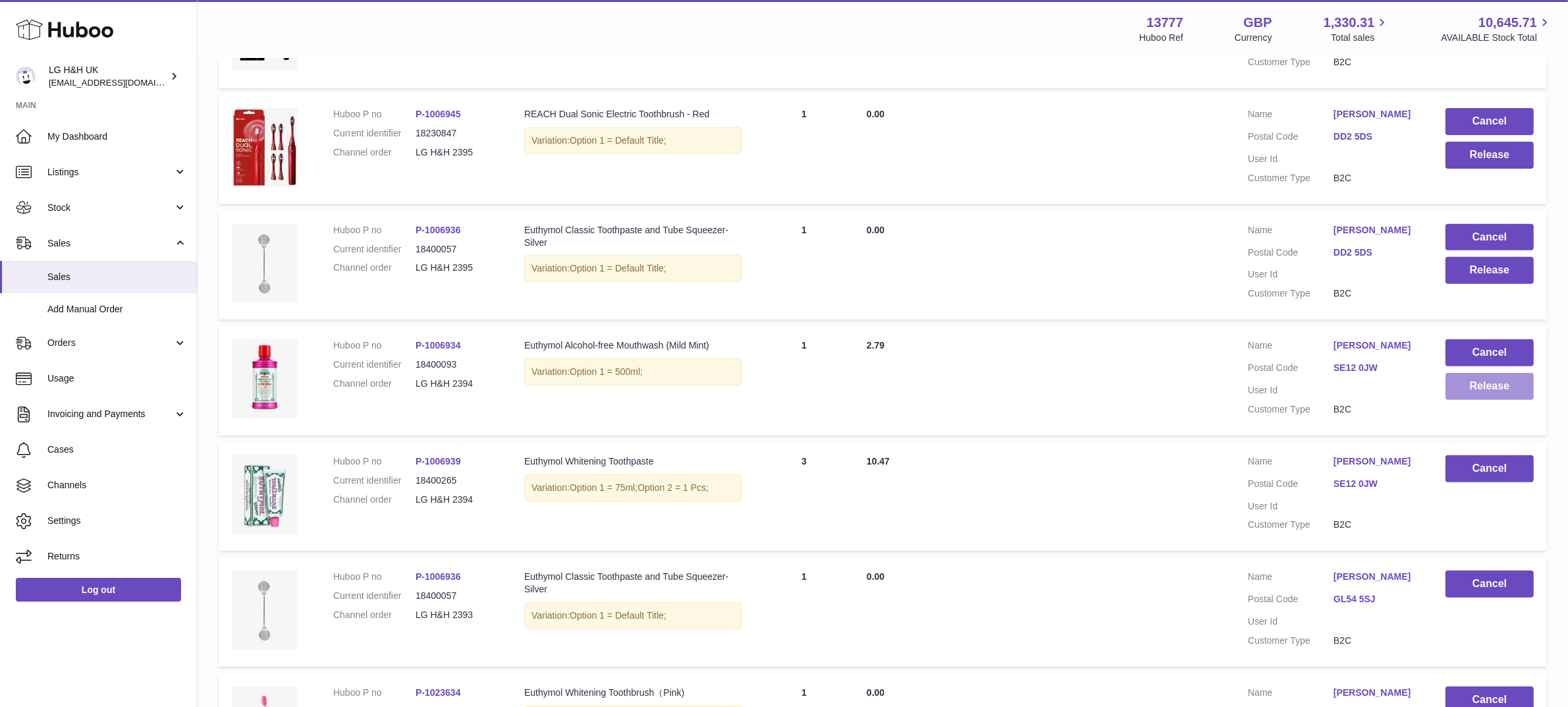
click at [1483, 380] on button "Release" at bounding box center [1489, 386] width 89 height 27
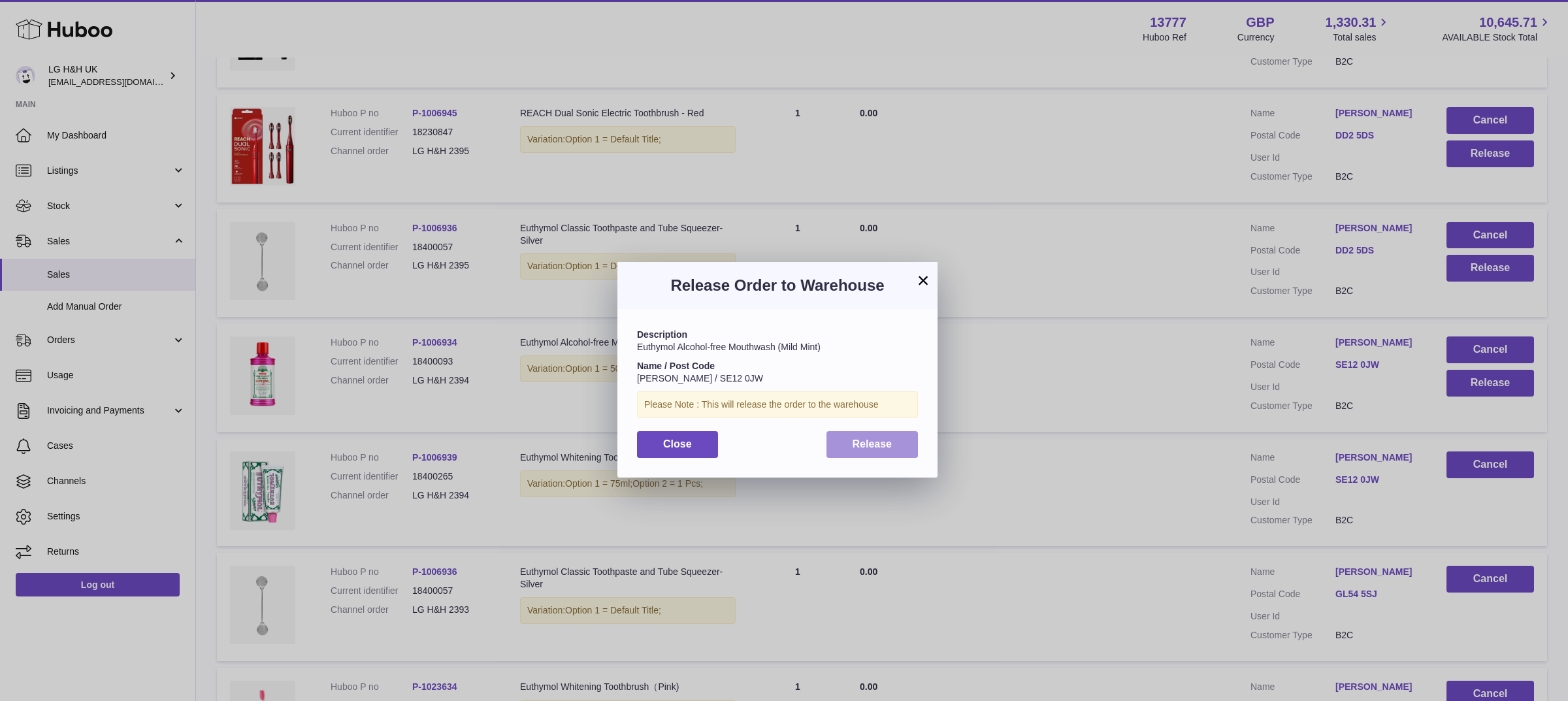
click at [860, 439] on span "Release" at bounding box center [872, 444] width 40 height 11
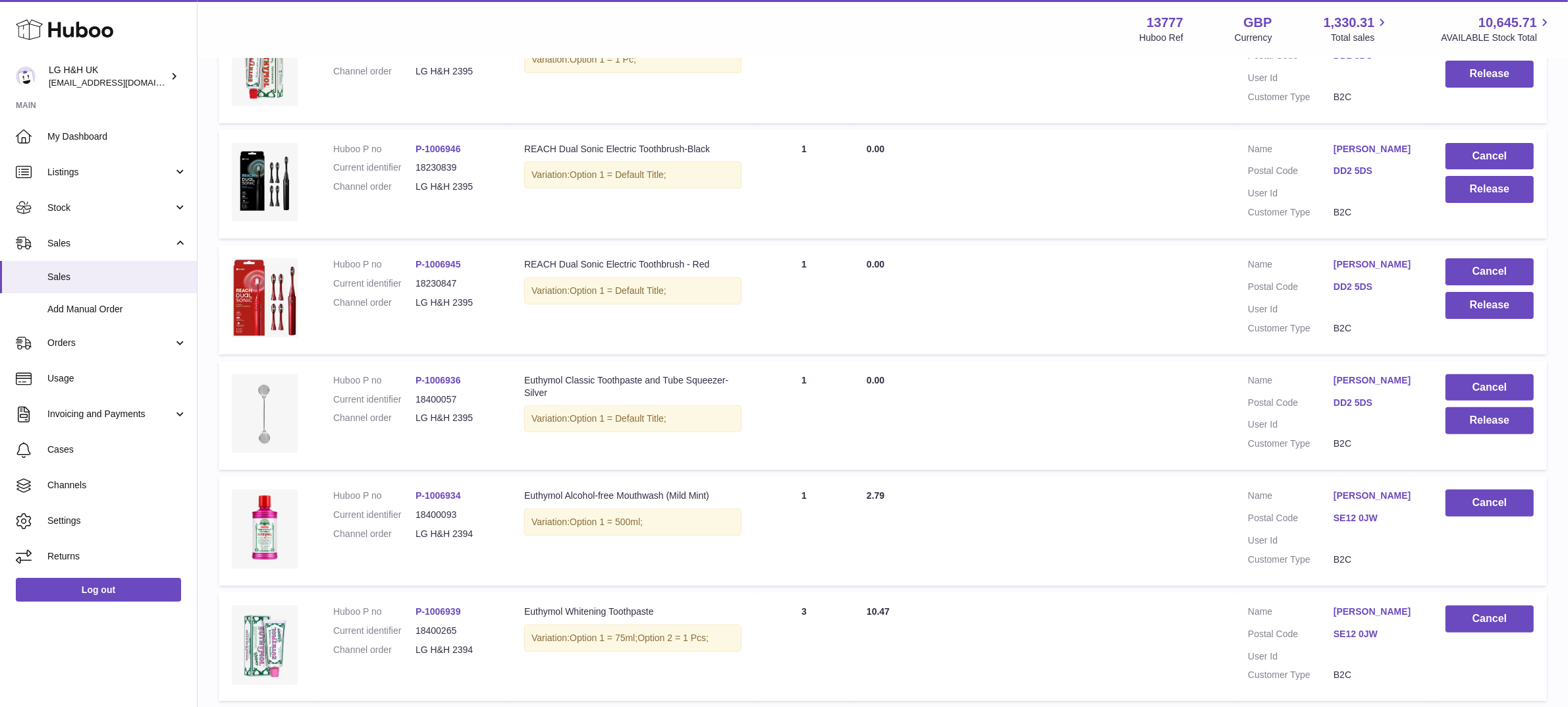
scroll to position [425, 0]
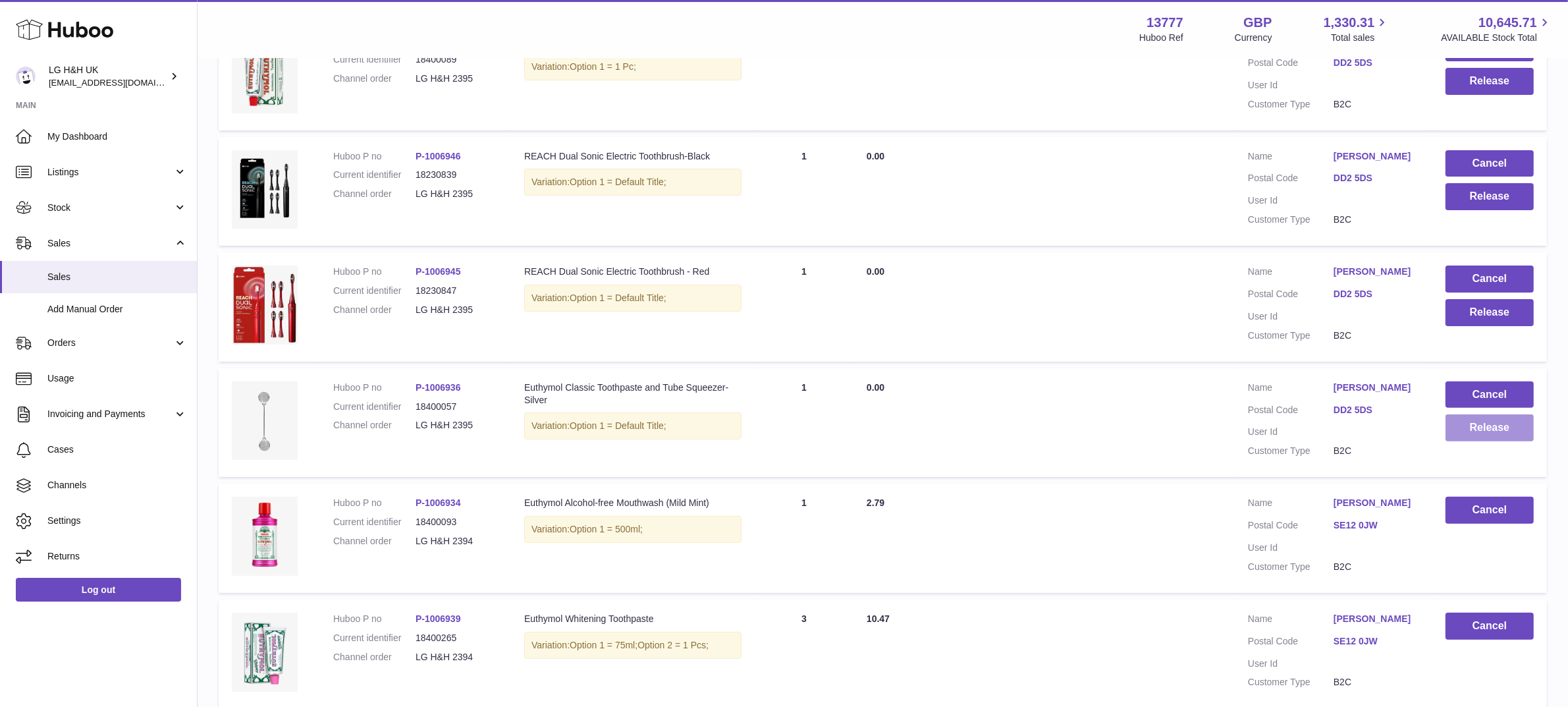
click at [1467, 423] on button "Release" at bounding box center [1489, 428] width 89 height 27
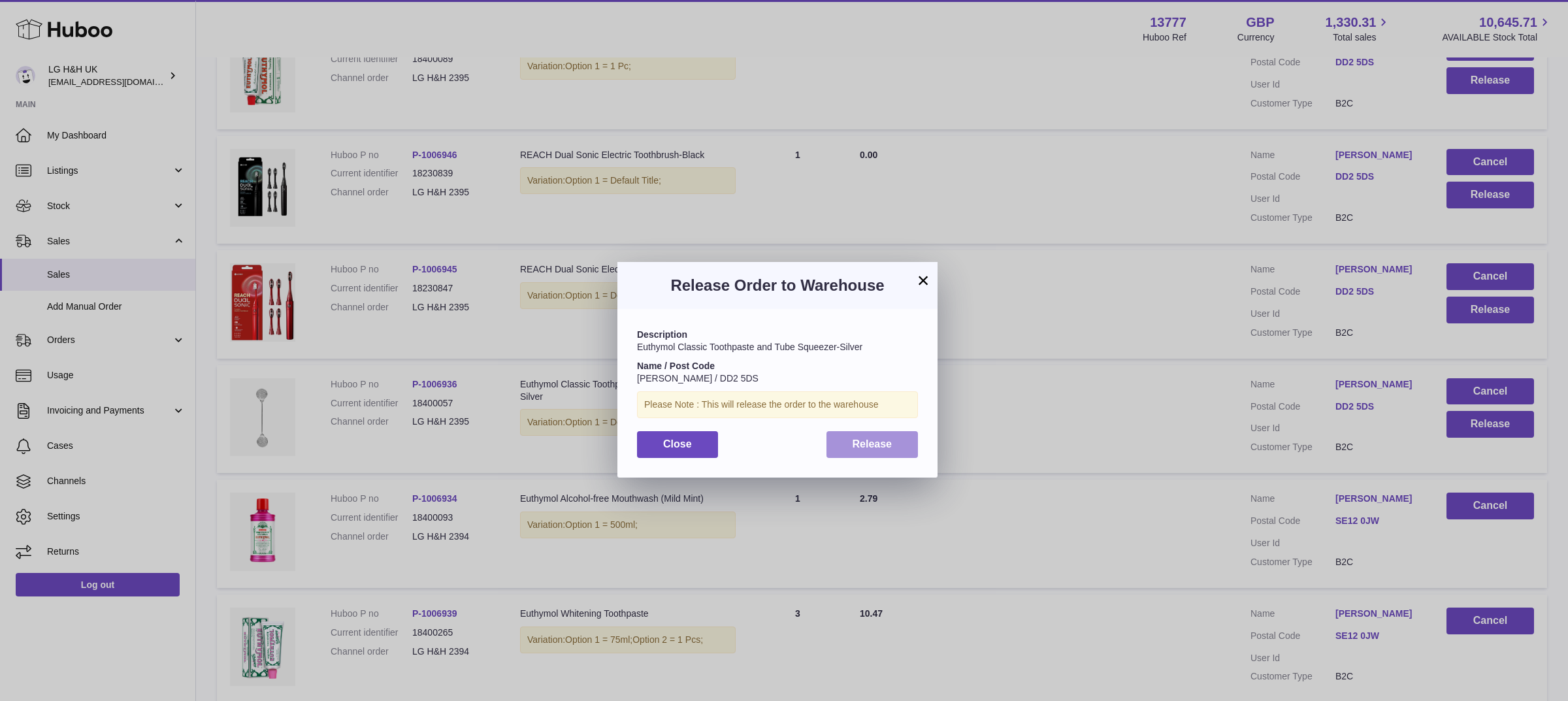
click at [876, 441] on span "Release" at bounding box center [872, 444] width 40 height 11
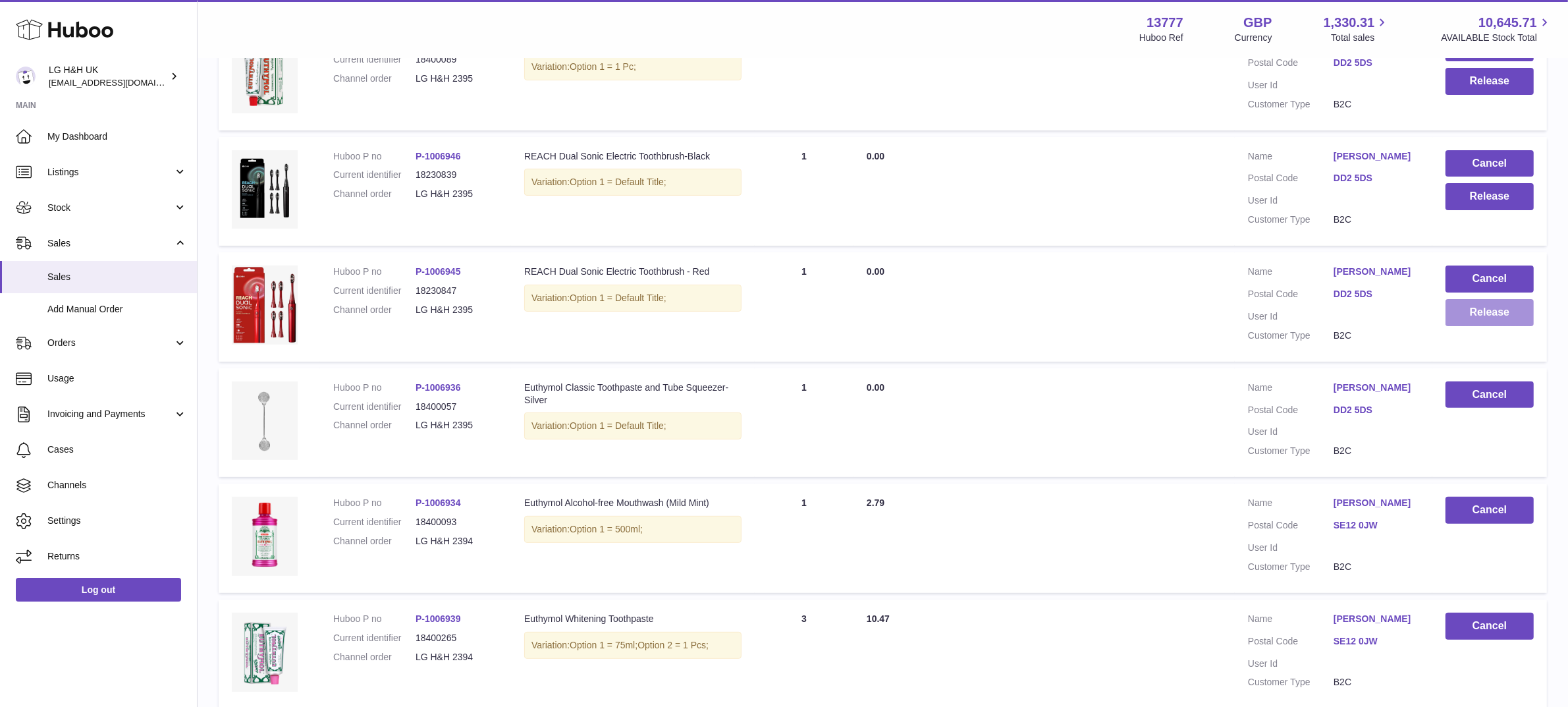
click at [1467, 311] on button "Release" at bounding box center [1489, 313] width 89 height 27
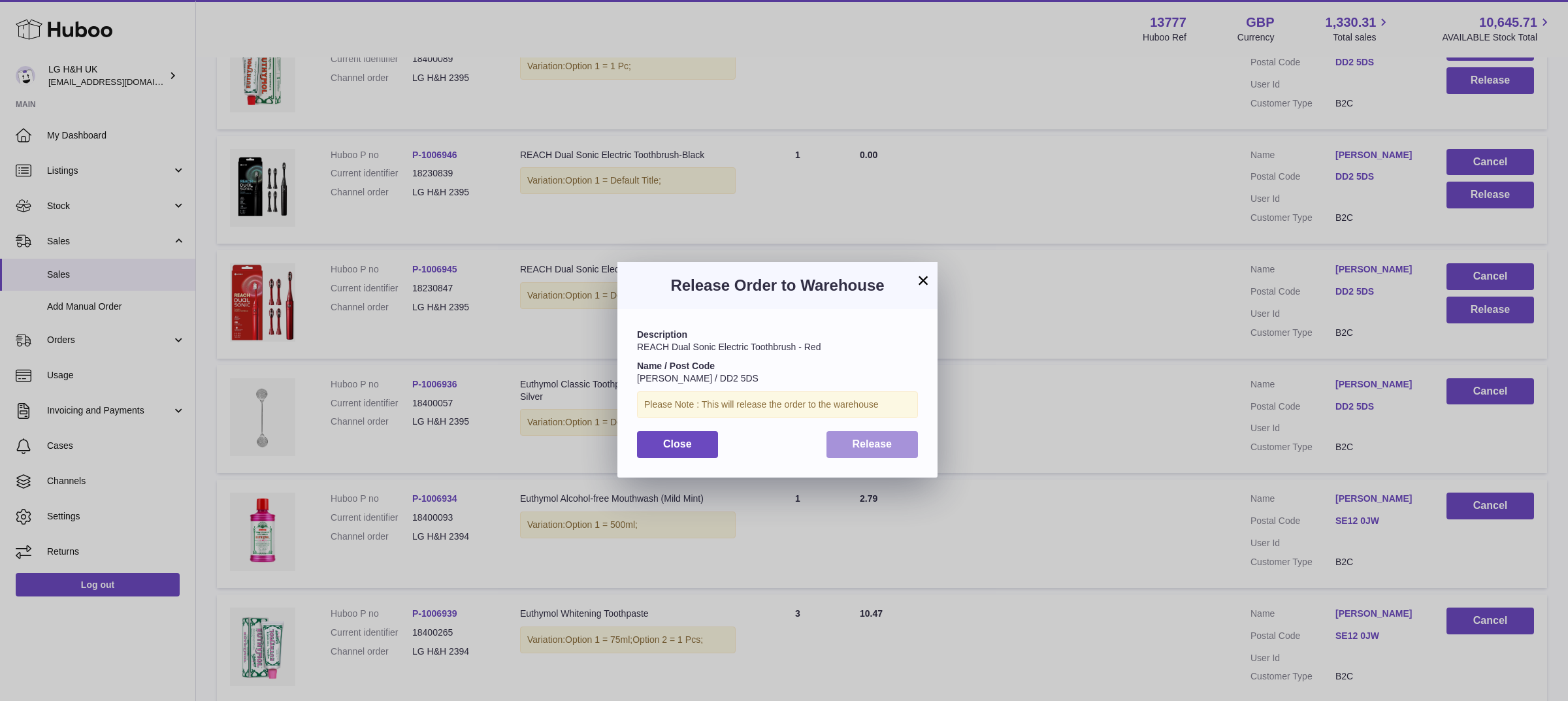
click at [847, 450] on button "Release" at bounding box center [873, 444] width 92 height 27
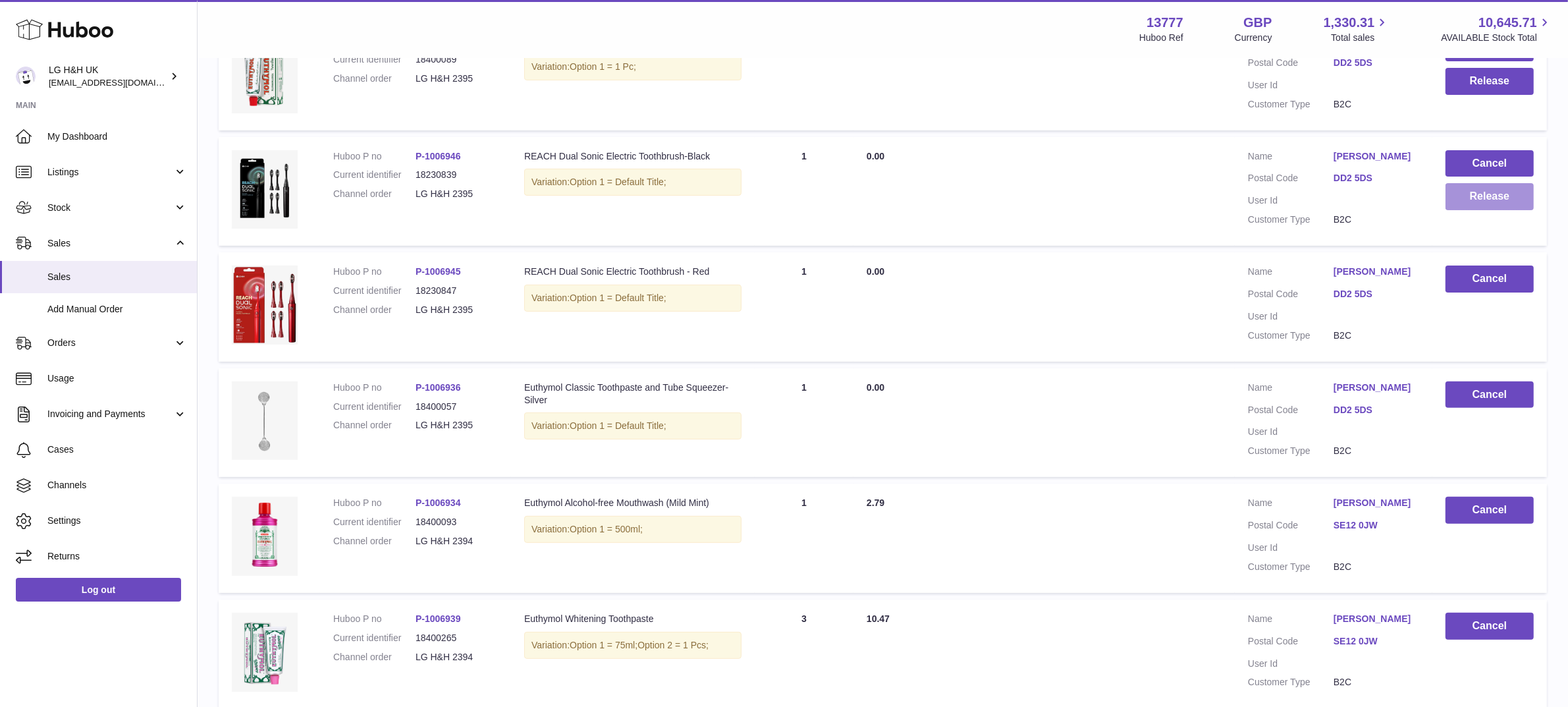
click at [1470, 198] on button "Release" at bounding box center [1489, 197] width 89 height 27
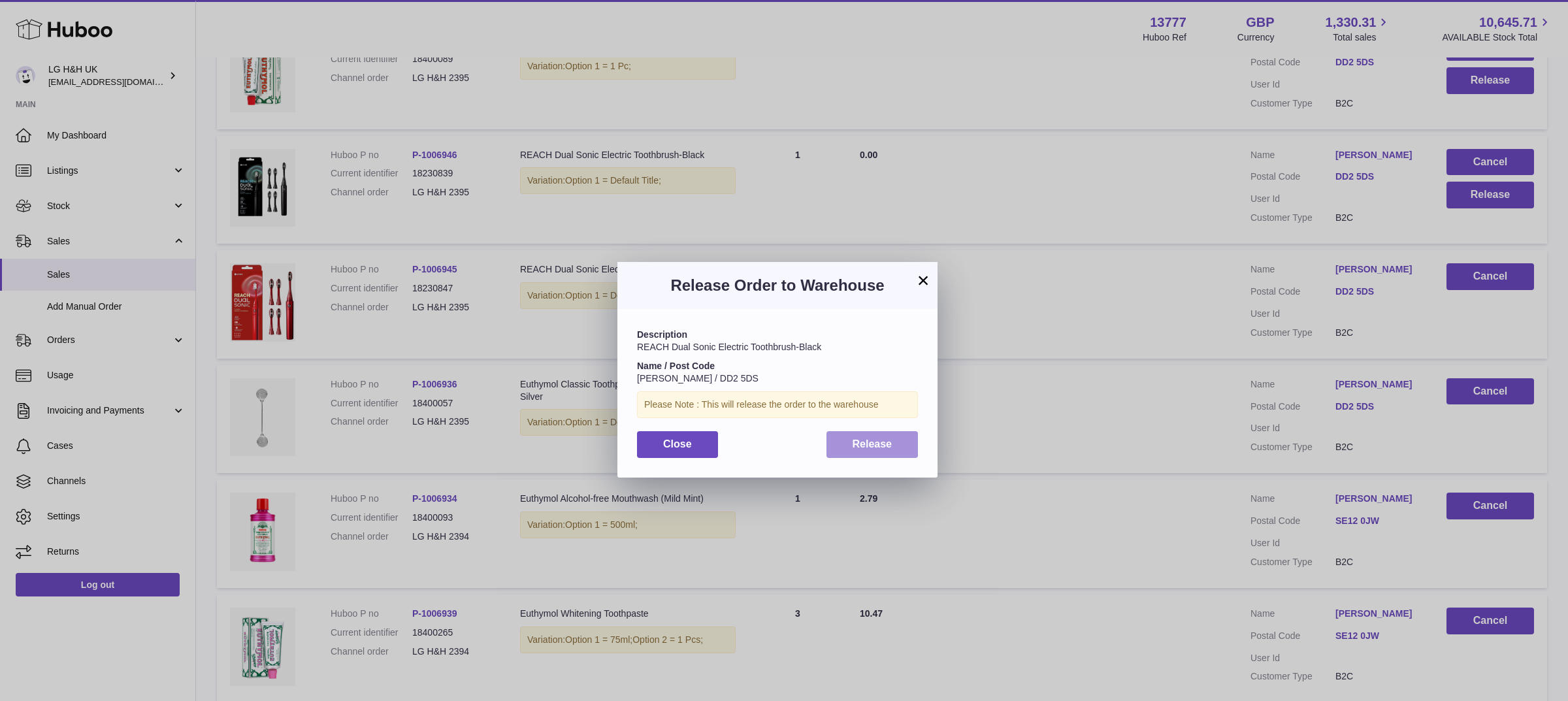
click at [892, 446] on button "Release" at bounding box center [873, 444] width 92 height 27
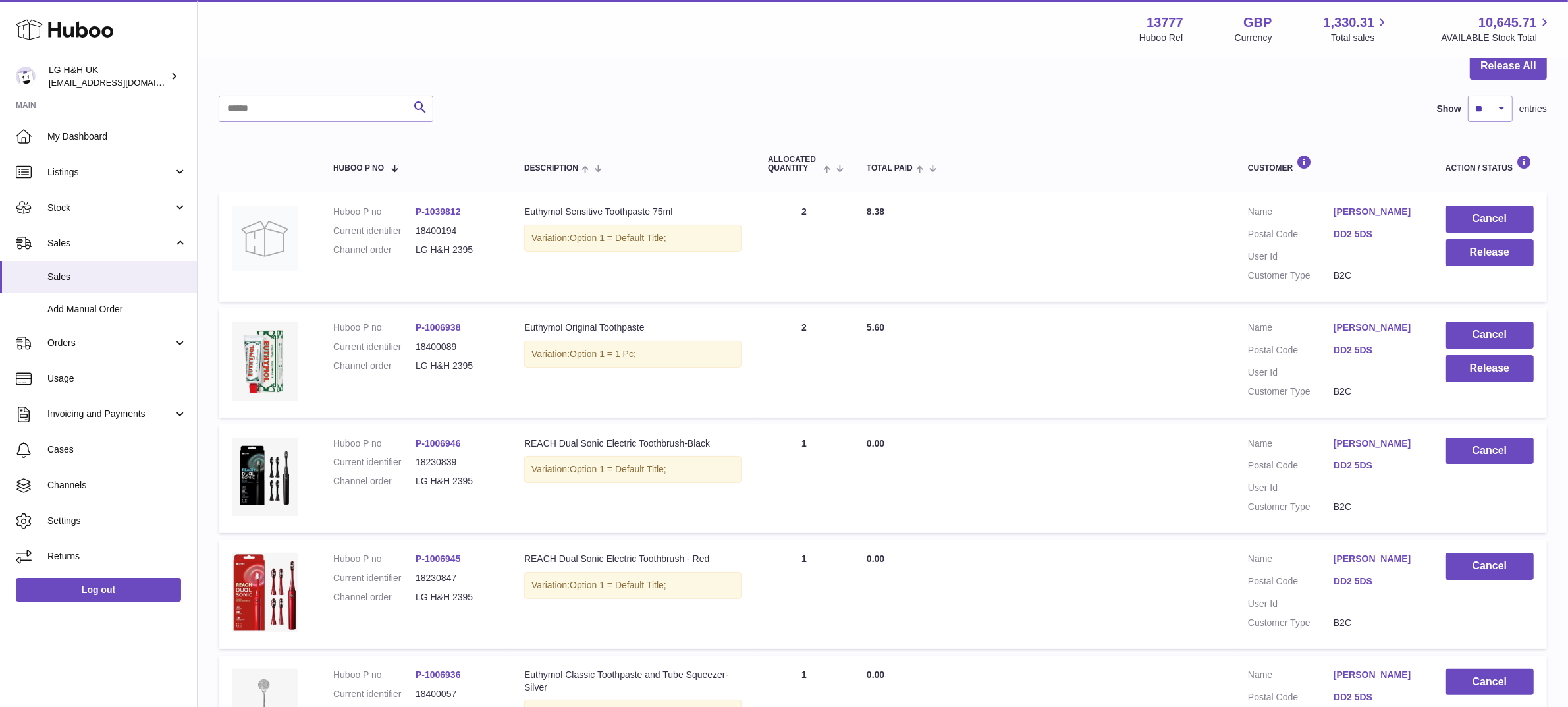
scroll to position [113, 0]
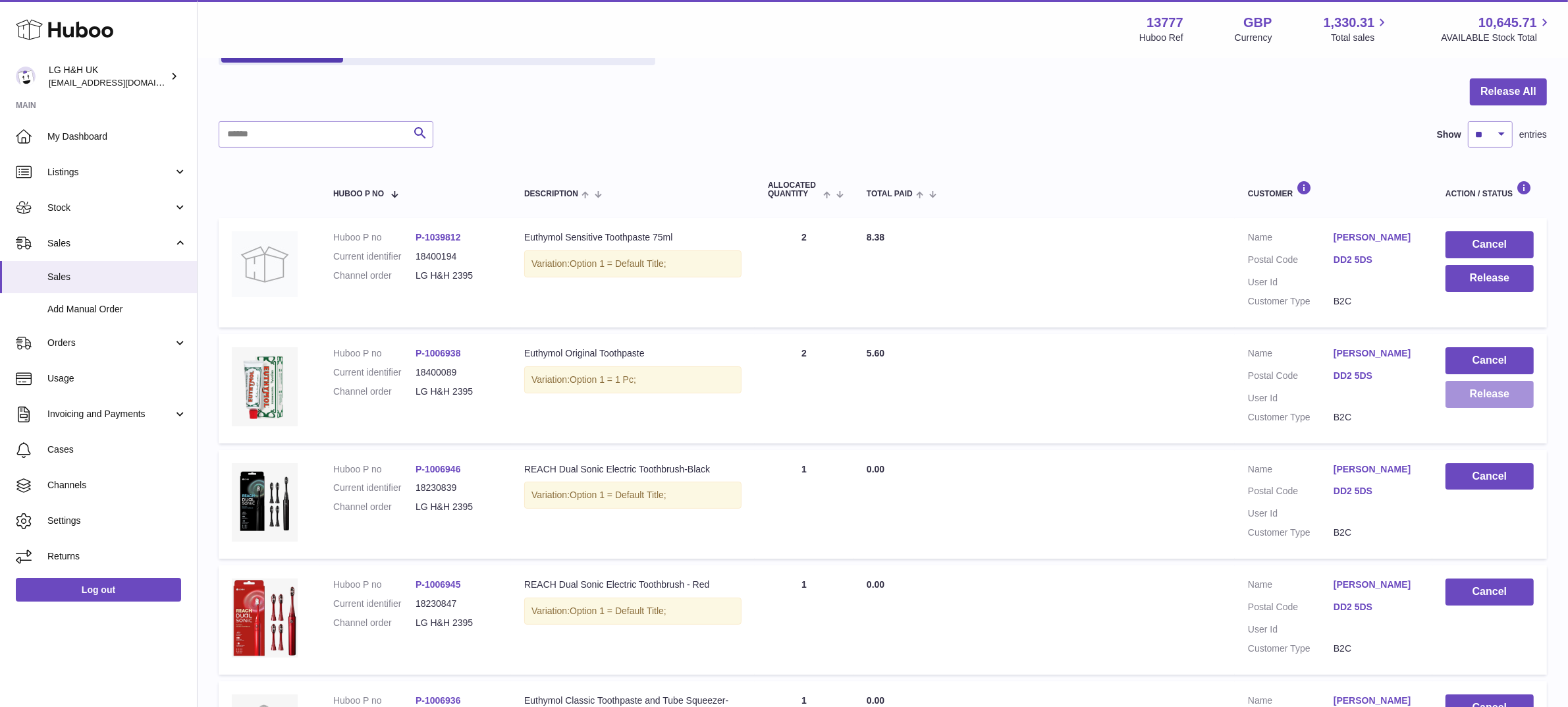
click at [1486, 391] on button "Release" at bounding box center [1489, 394] width 89 height 27
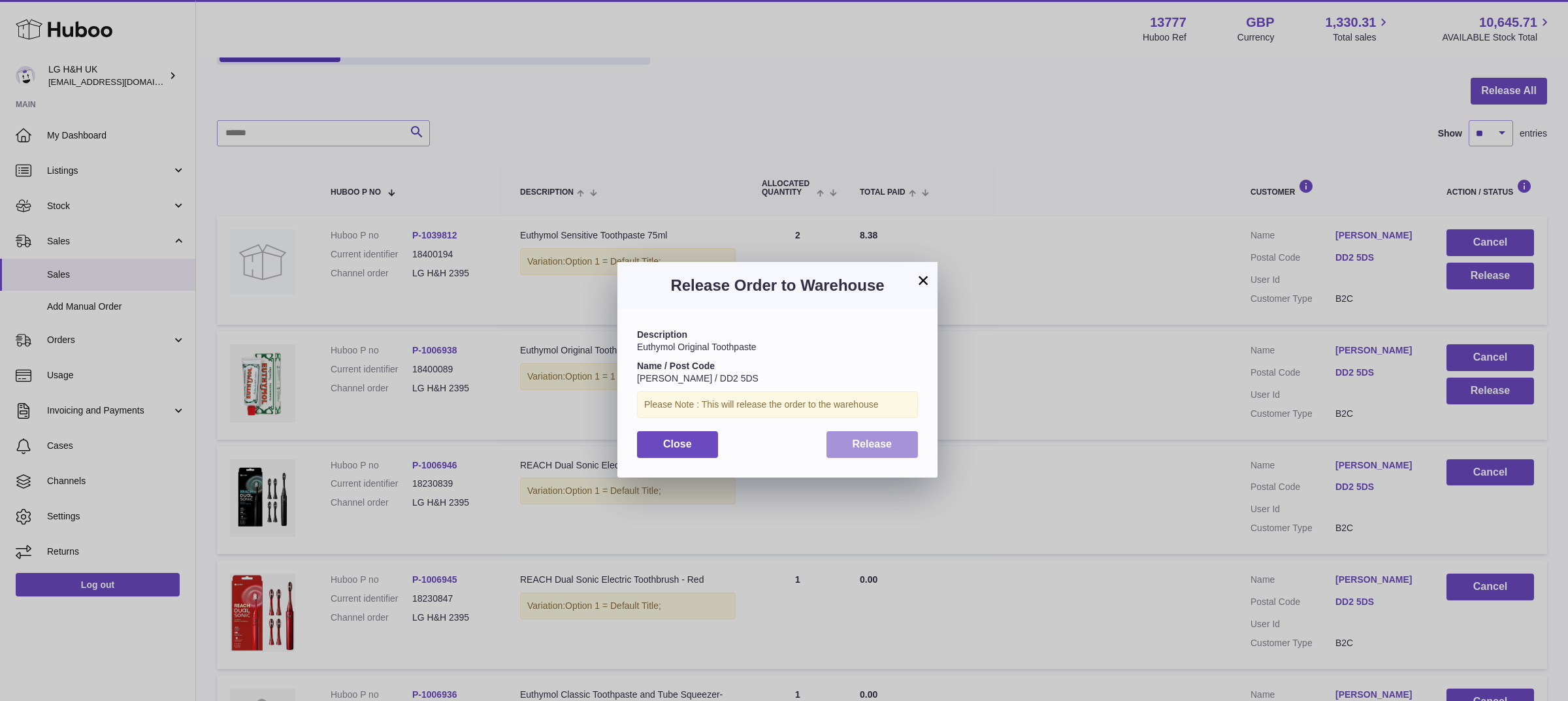
click at [898, 439] on button "Release" at bounding box center [873, 444] width 92 height 27
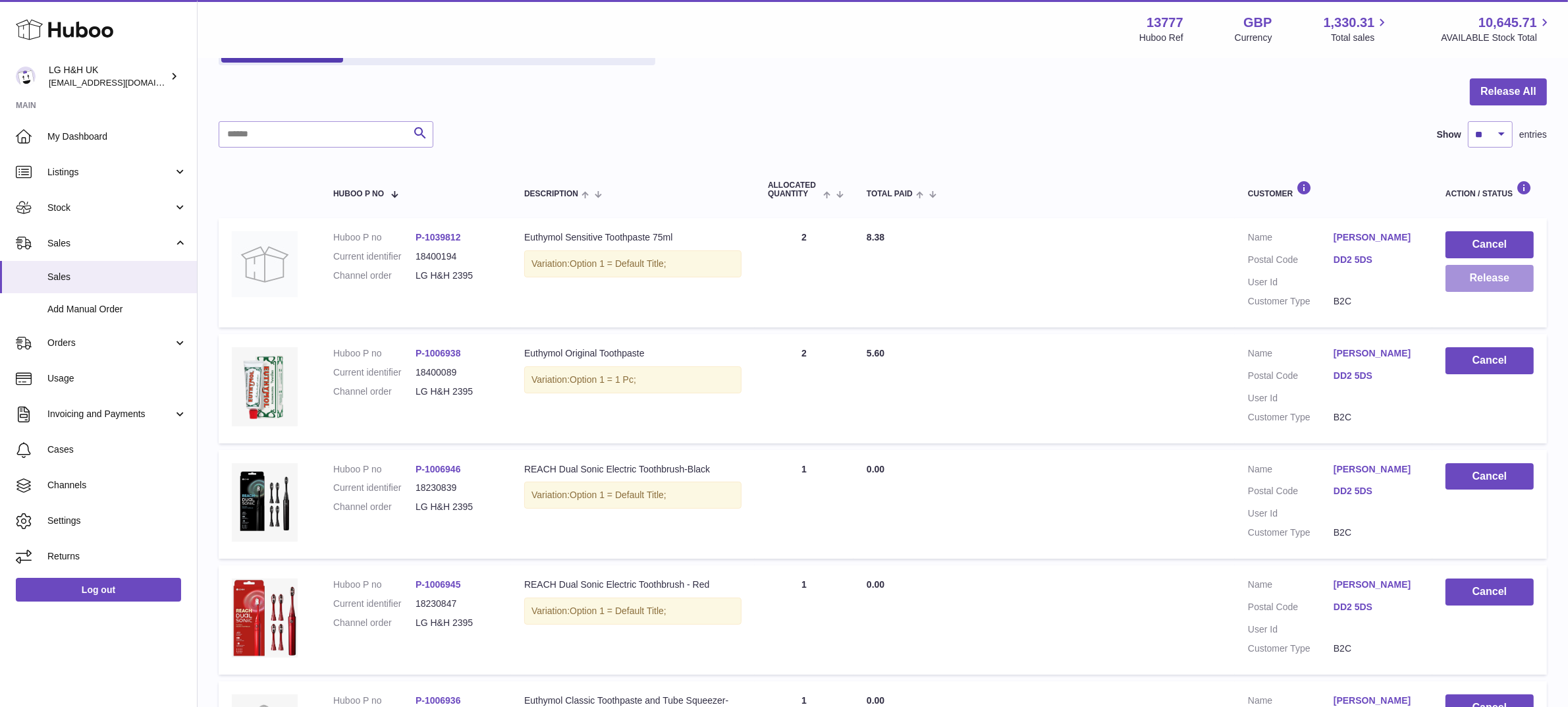
click at [1472, 280] on button "Release" at bounding box center [1489, 279] width 89 height 27
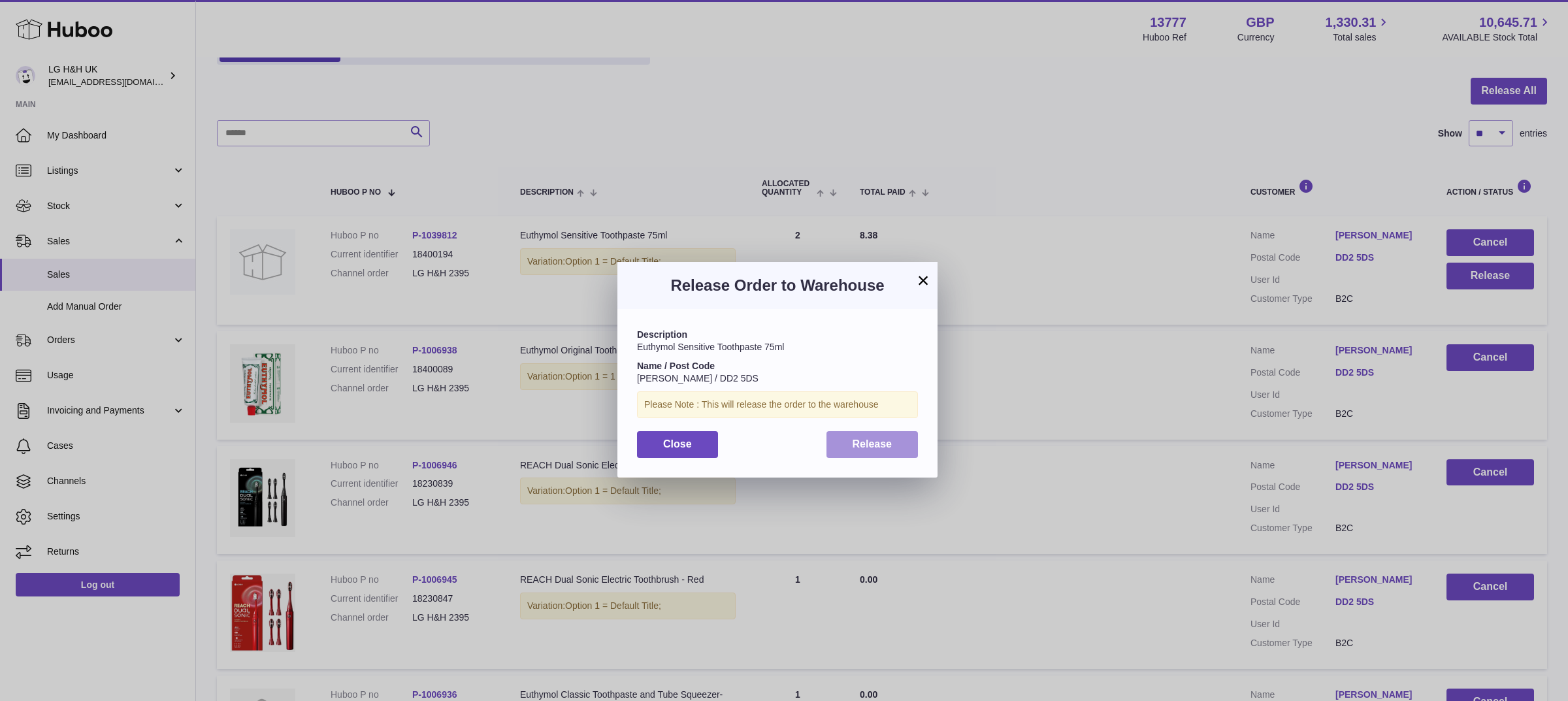
click at [893, 448] on button "Release" at bounding box center [873, 444] width 92 height 27
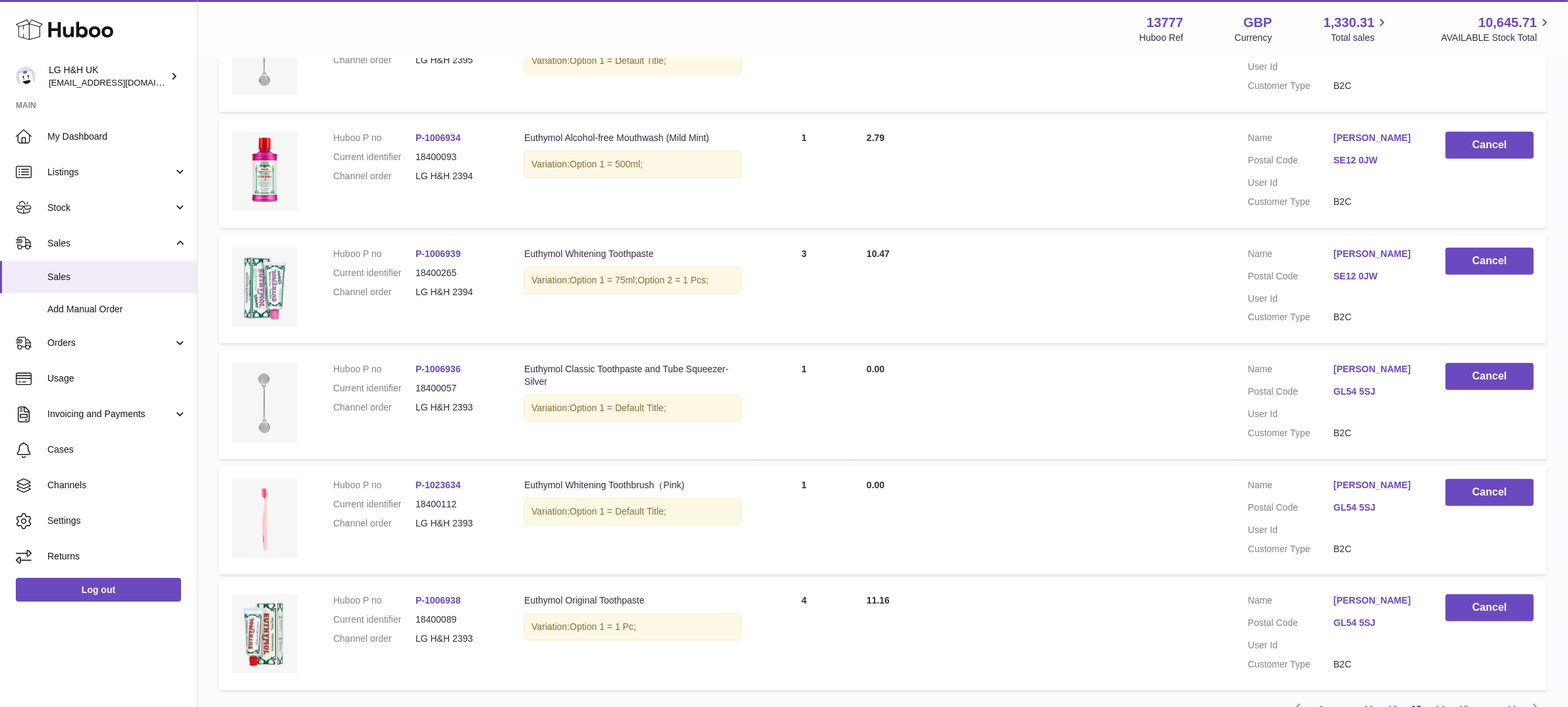
scroll to position [955, 0]
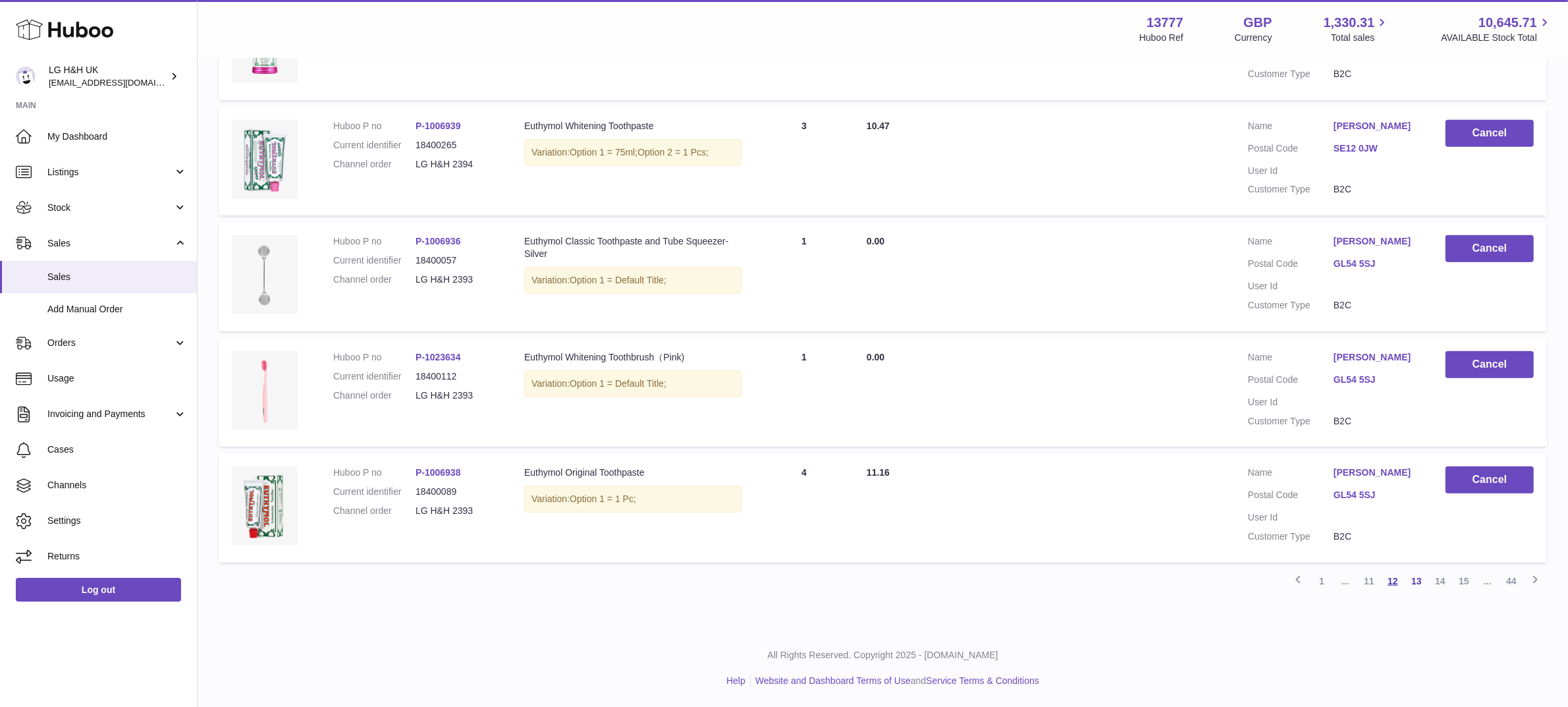
click at [1392, 581] on link "12" at bounding box center [1392, 581] width 23 height 23
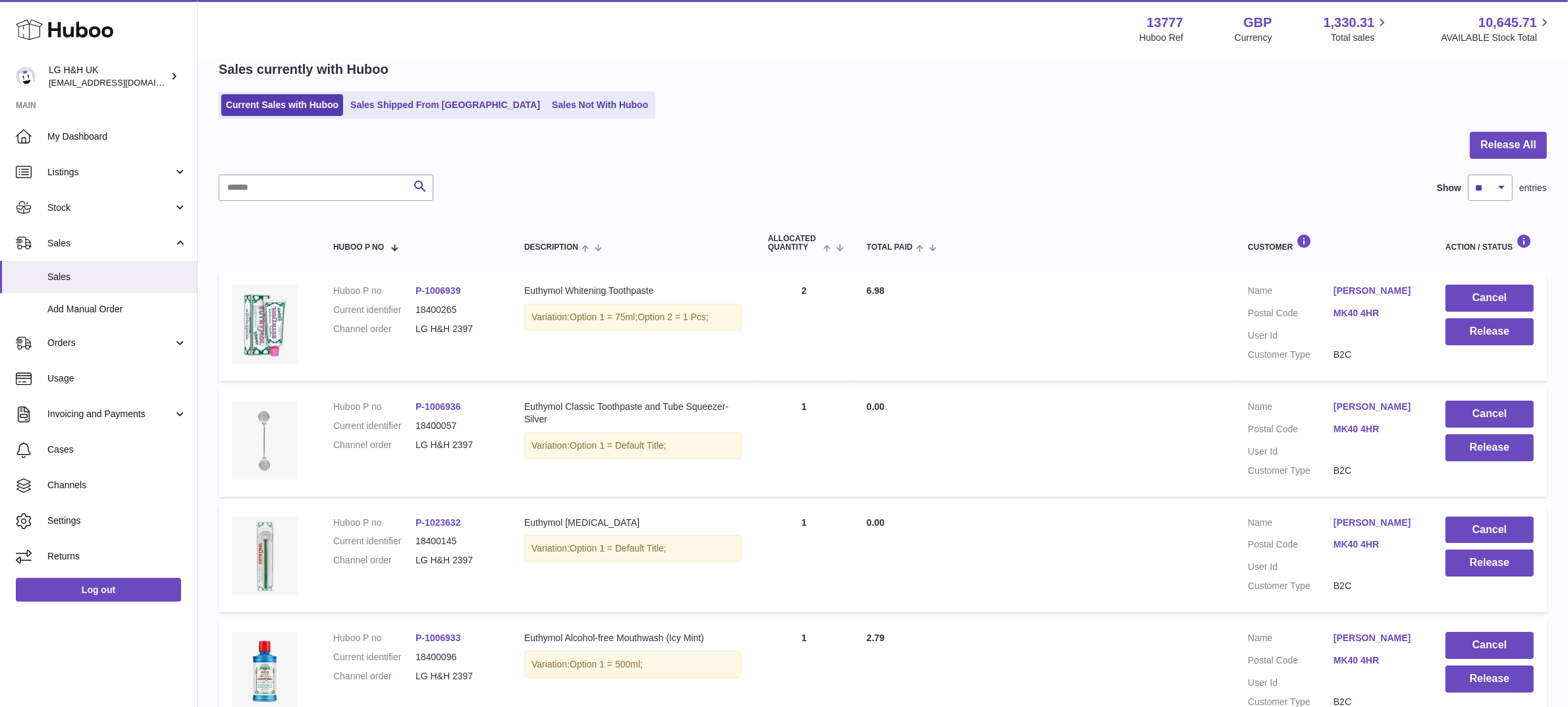
scroll to position [917, 0]
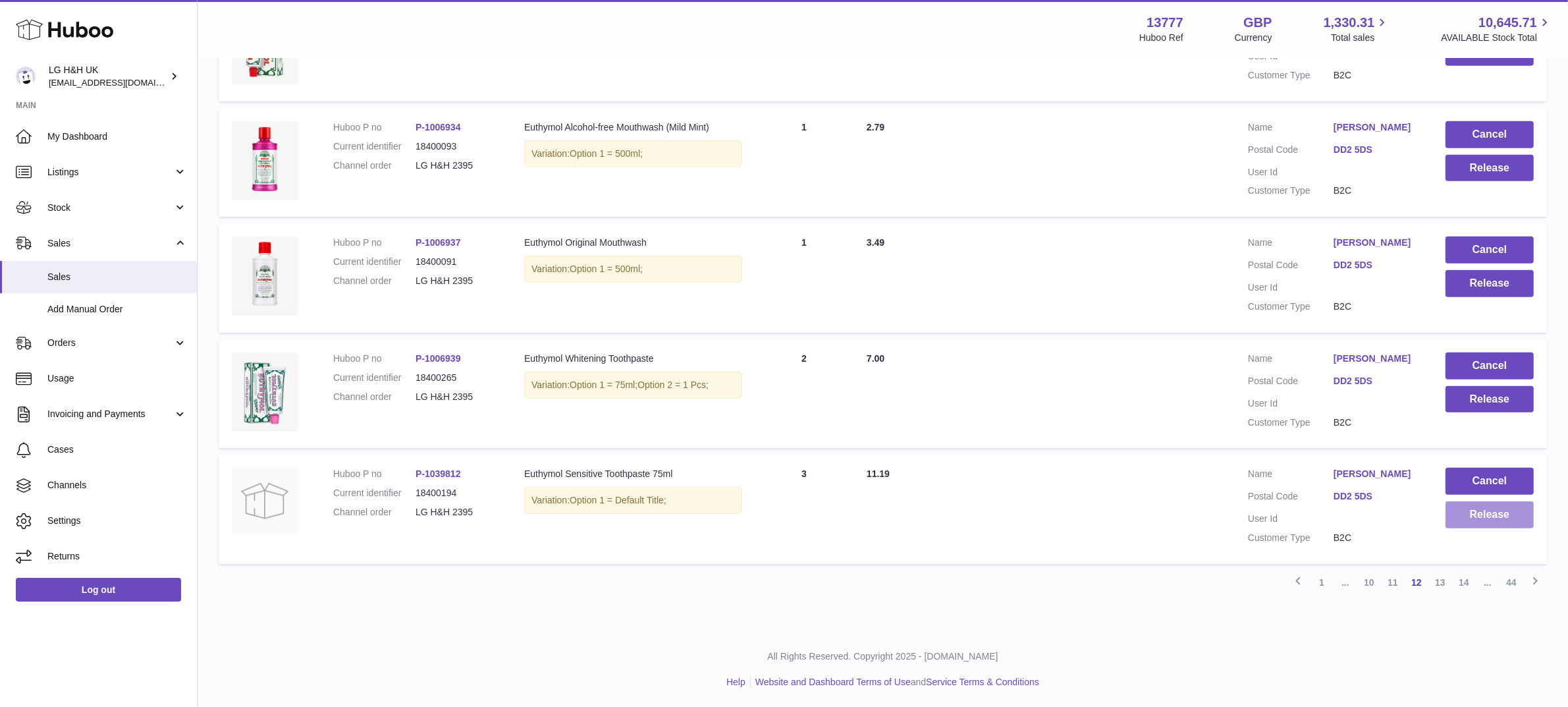
click at [1495, 510] on button "Release" at bounding box center [1489, 515] width 89 height 27
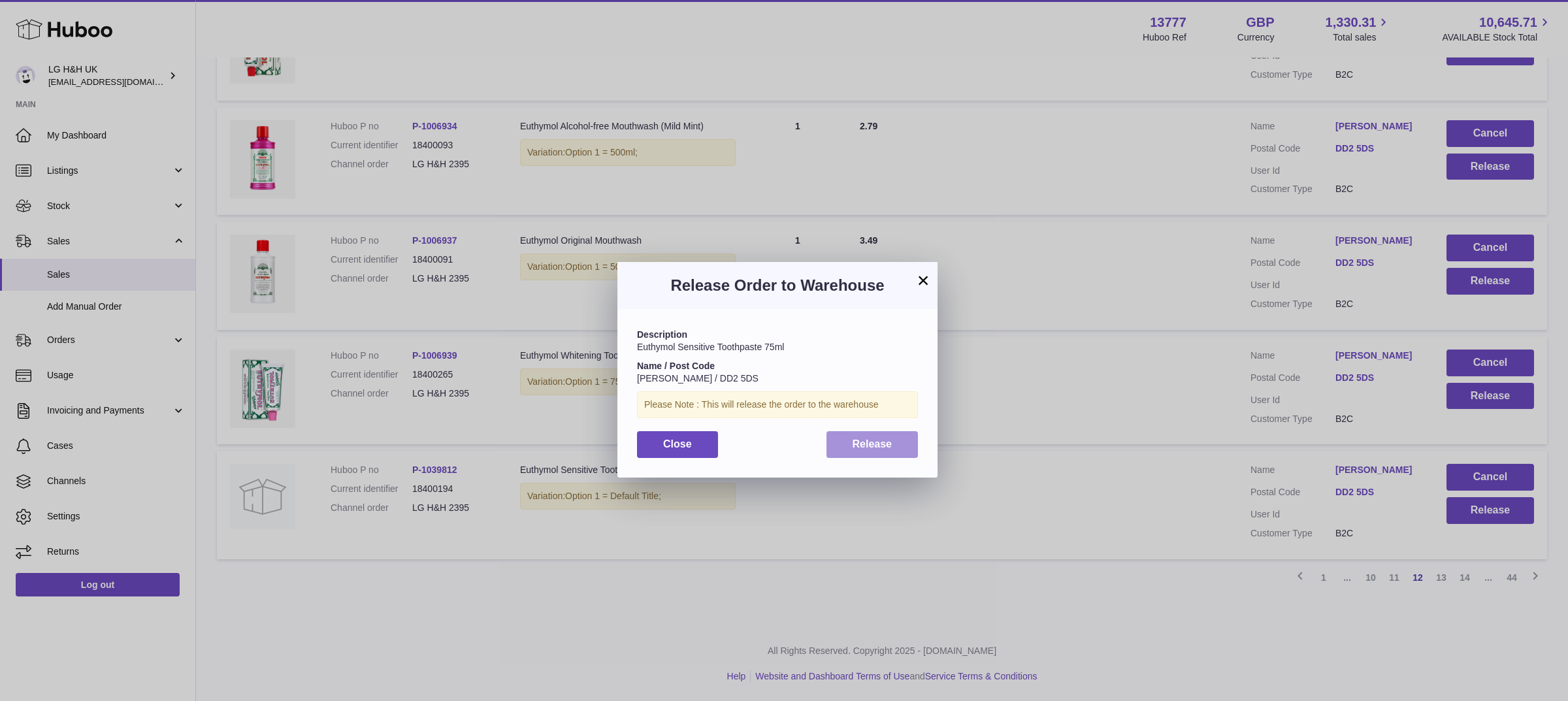
click at [889, 442] on span "Release" at bounding box center [872, 444] width 40 height 11
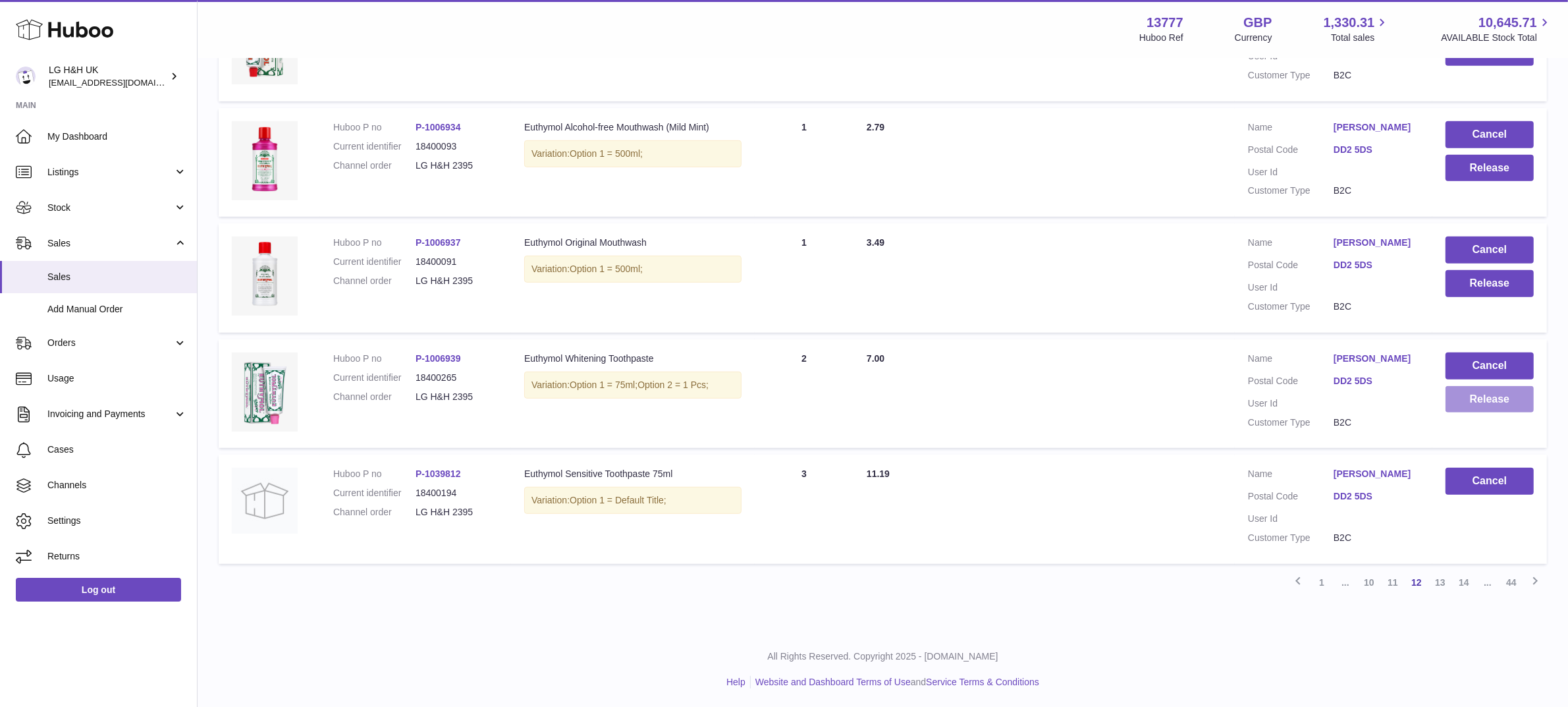
click at [1467, 403] on button "Release" at bounding box center [1489, 400] width 89 height 27
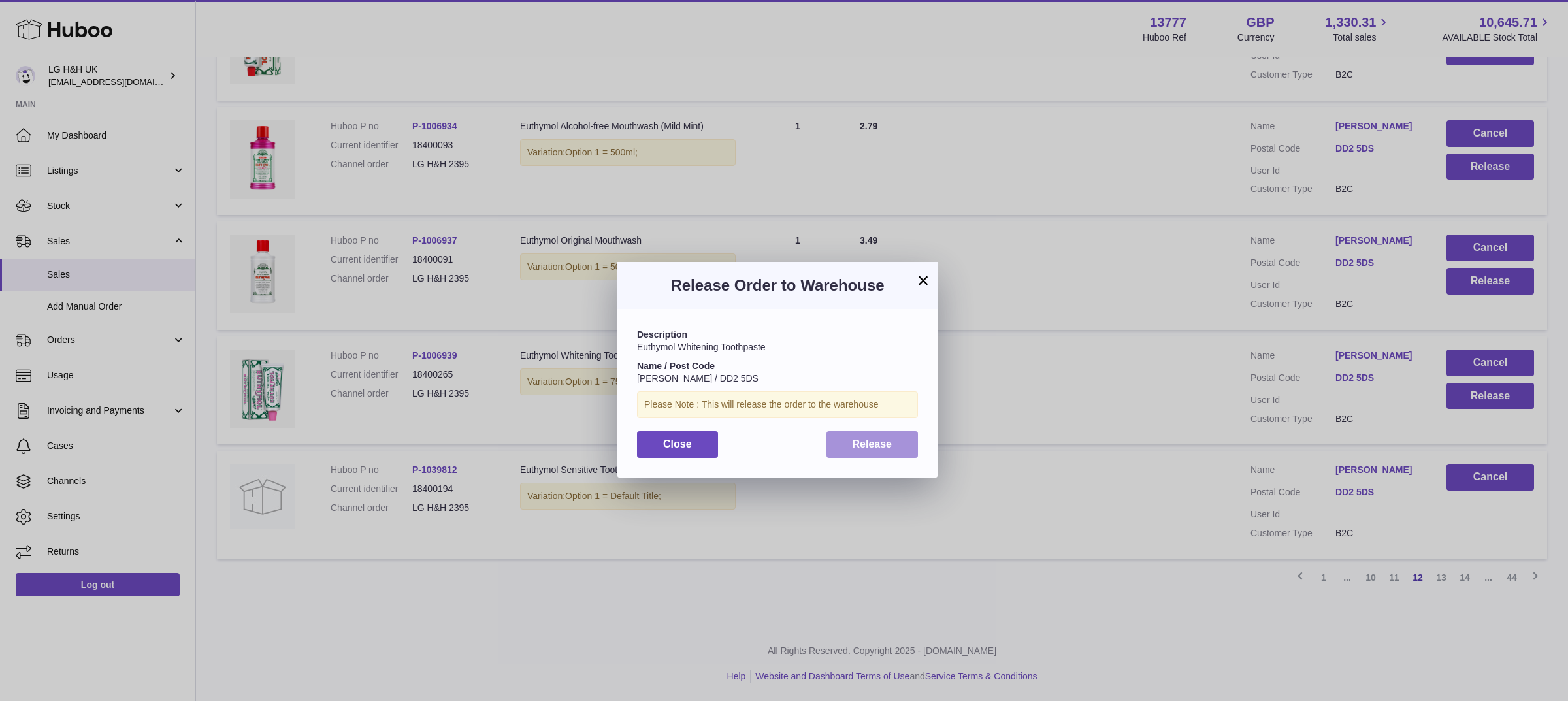
click at [885, 448] on span "Release" at bounding box center [872, 444] width 40 height 11
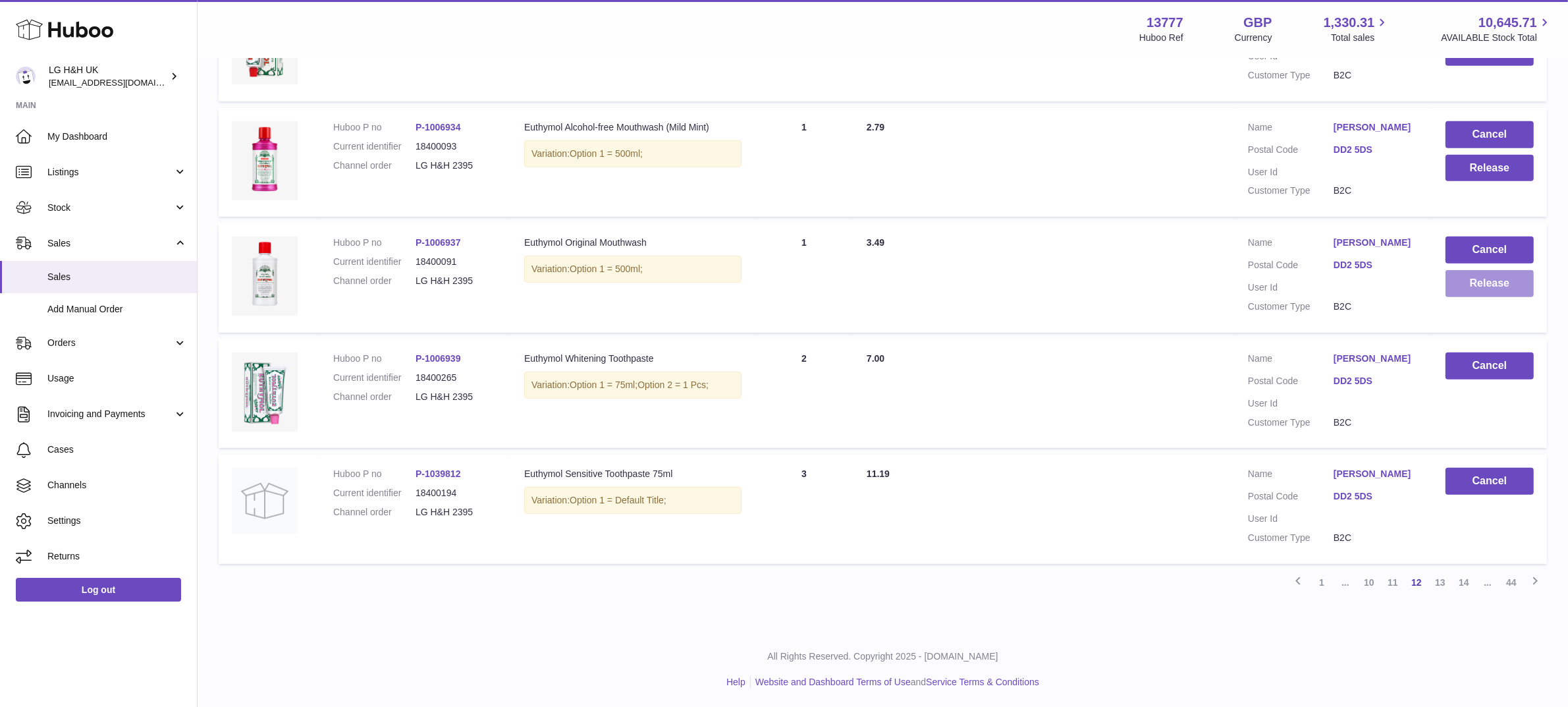
click at [1464, 287] on button "Release" at bounding box center [1489, 284] width 89 height 27
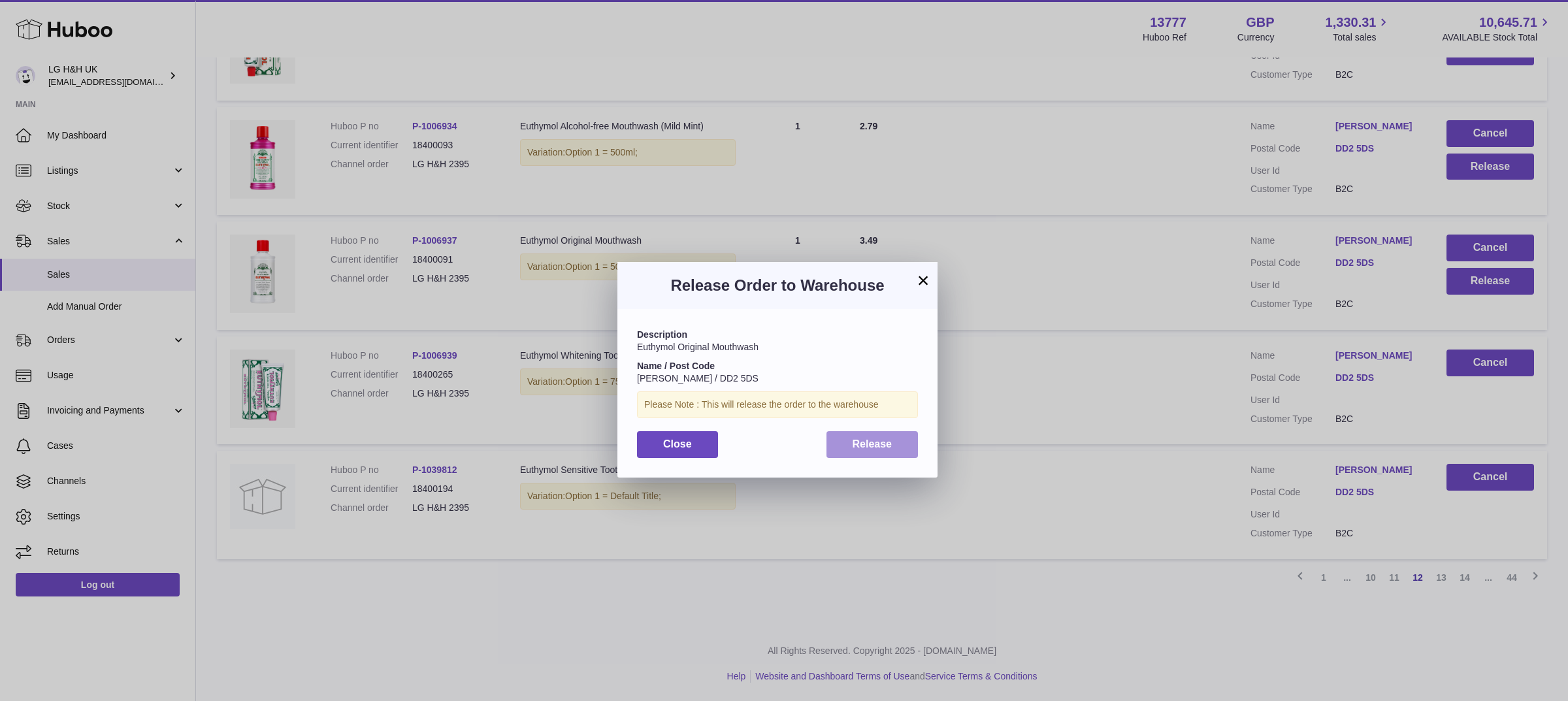
click at [889, 441] on span "Release" at bounding box center [872, 444] width 40 height 11
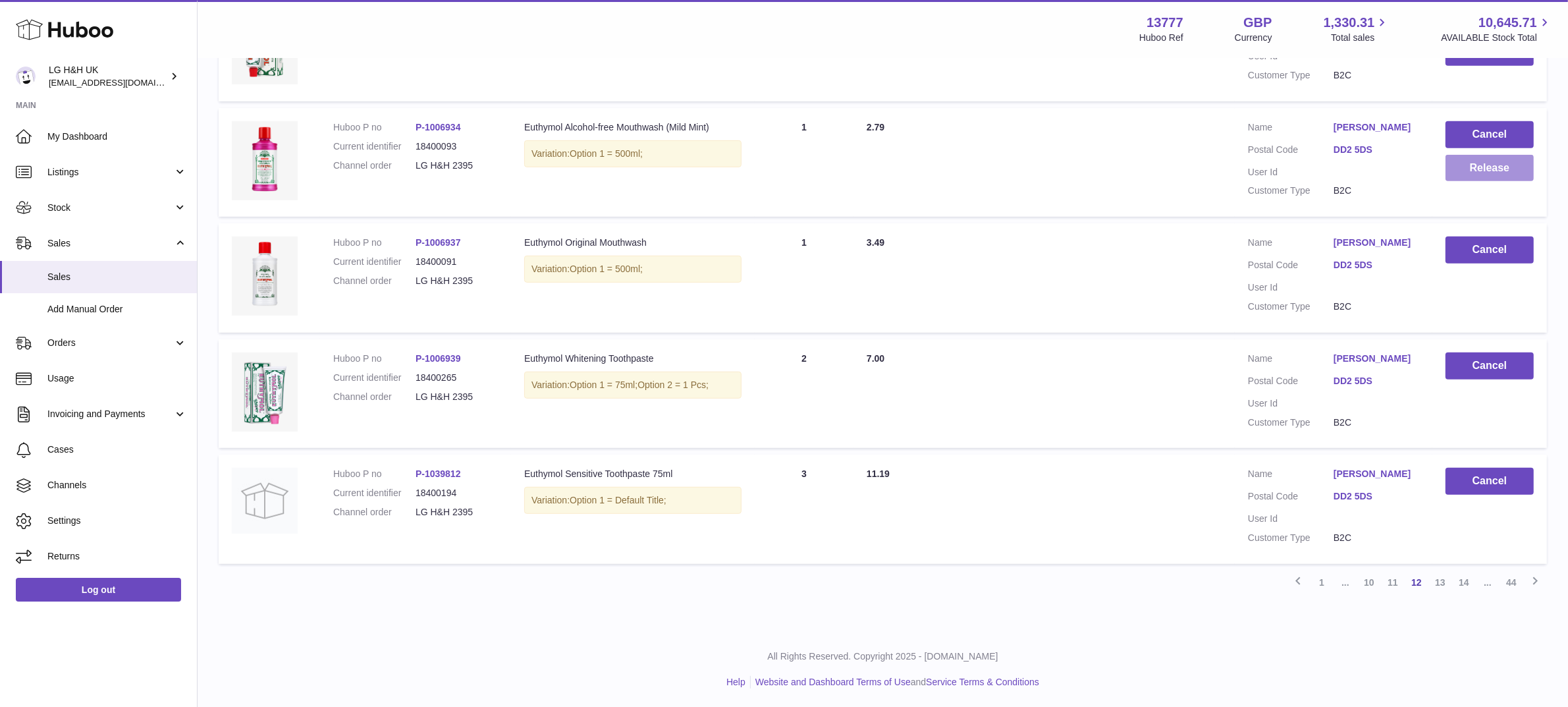
click at [1479, 169] on button "Release" at bounding box center [1489, 168] width 89 height 27
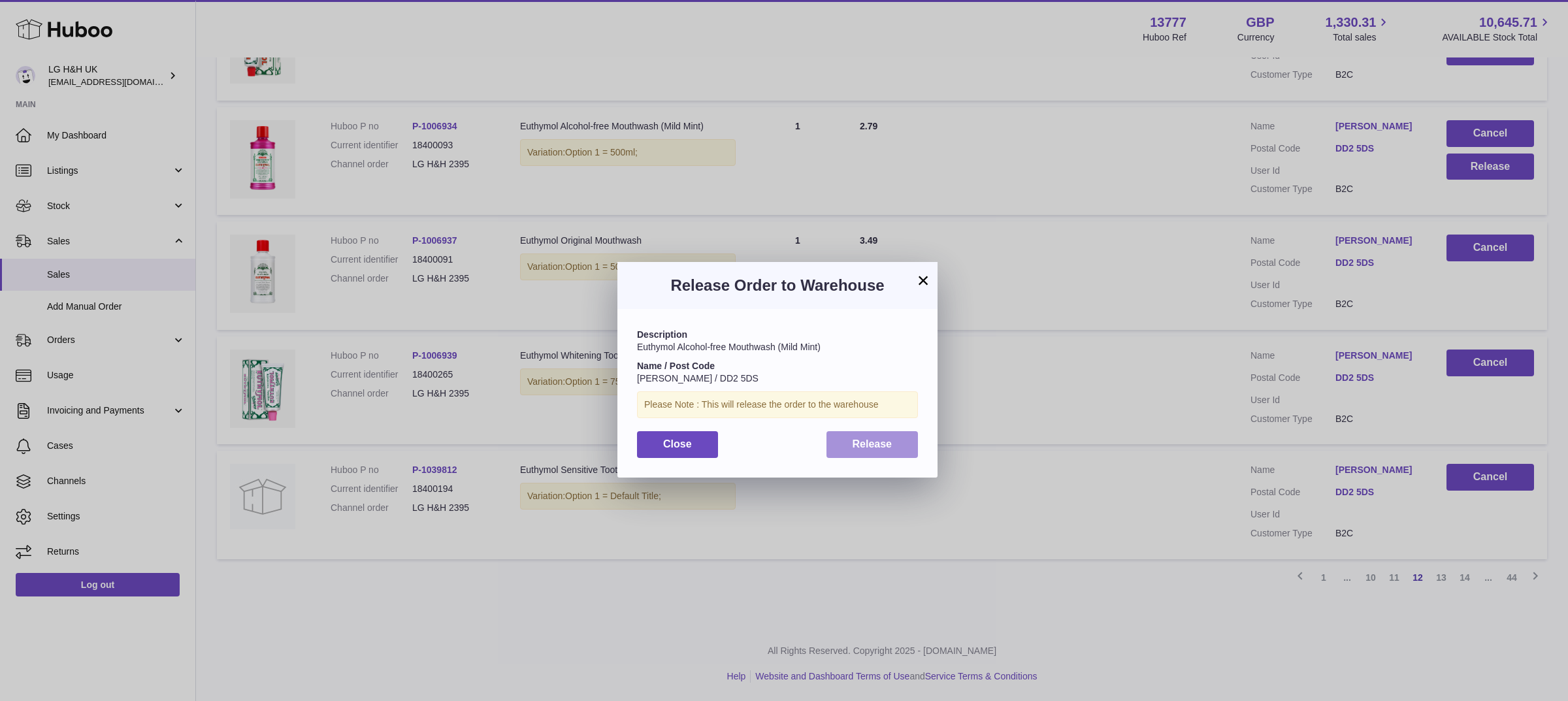
click at [898, 448] on button "Release" at bounding box center [873, 444] width 92 height 27
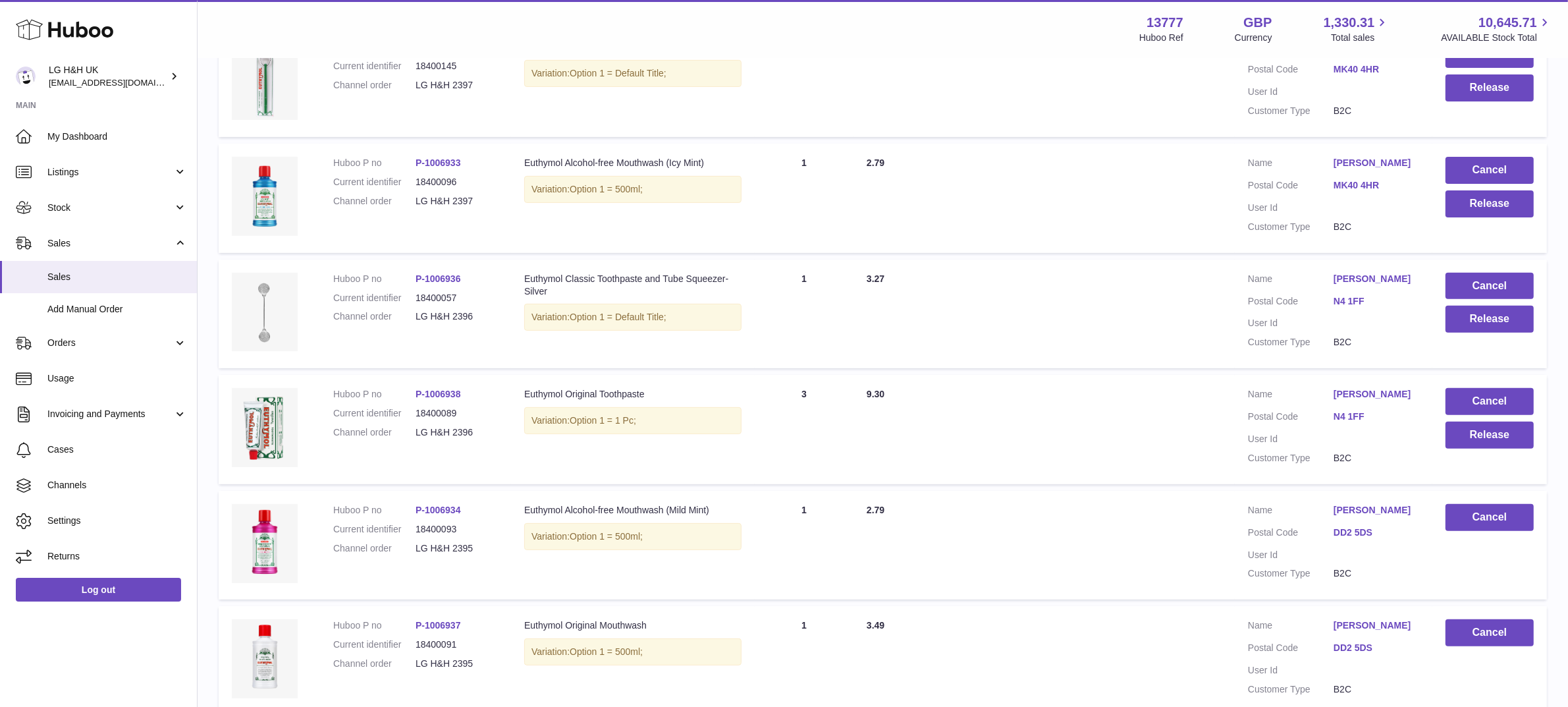
scroll to position [530, 0]
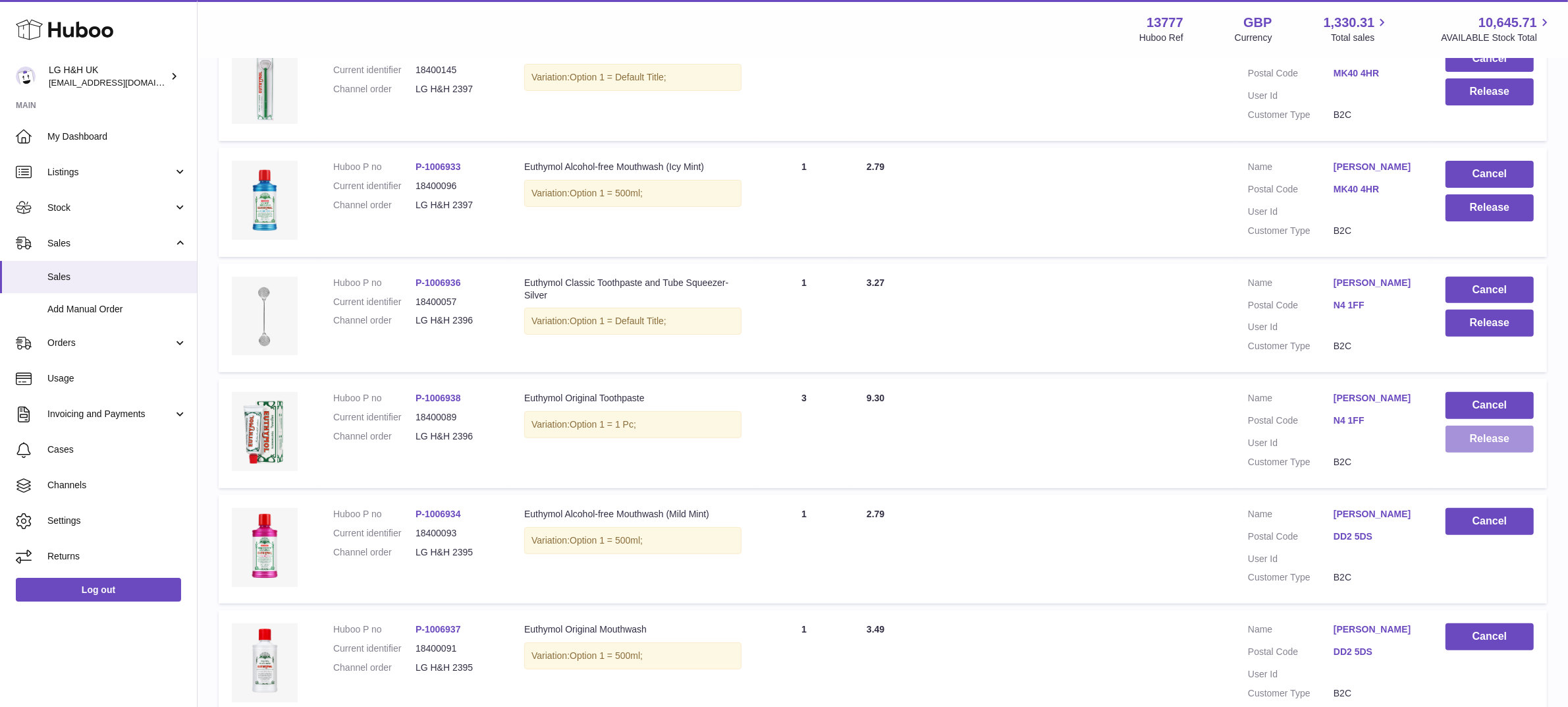
click at [1485, 444] on button "Release" at bounding box center [1489, 439] width 89 height 27
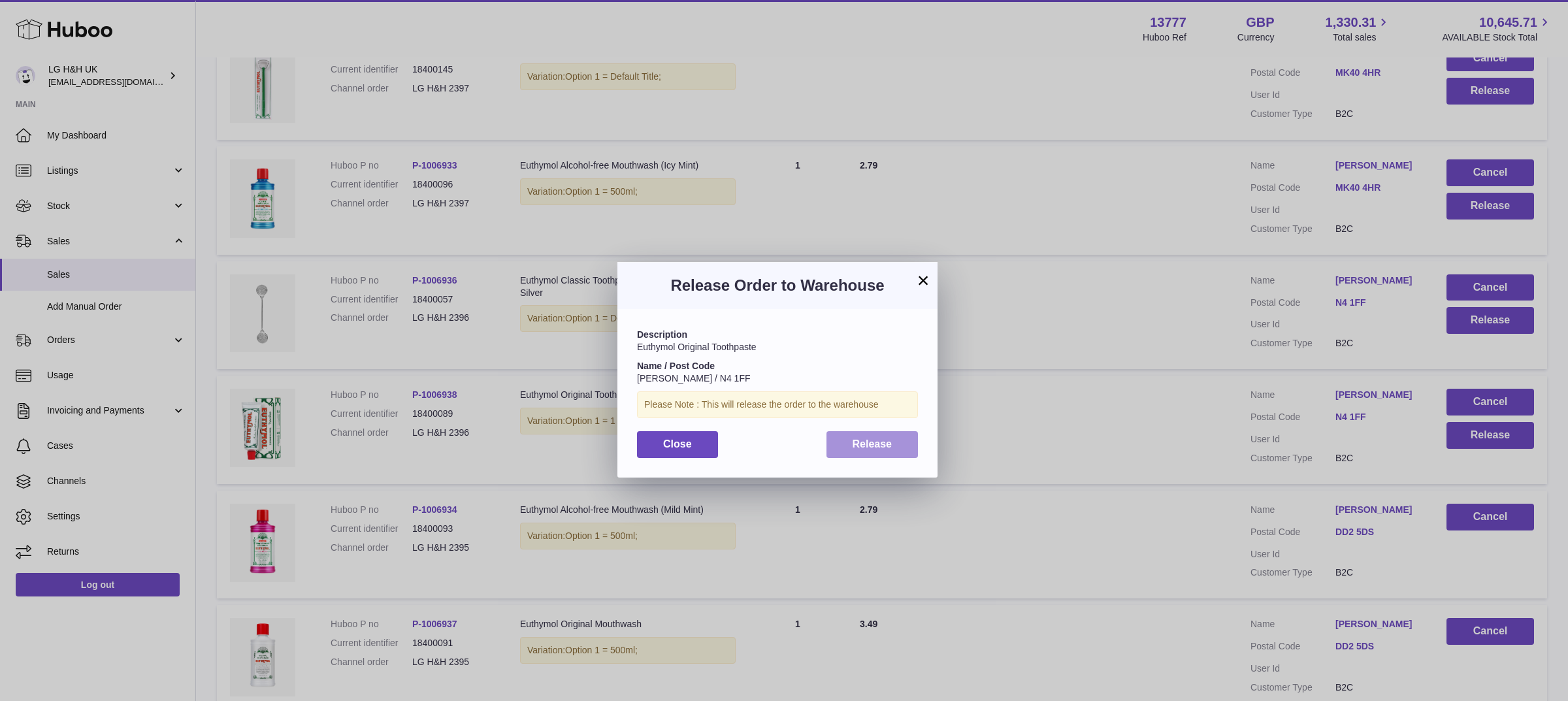
click at [881, 438] on span "Release" at bounding box center [872, 444] width 40 height 11
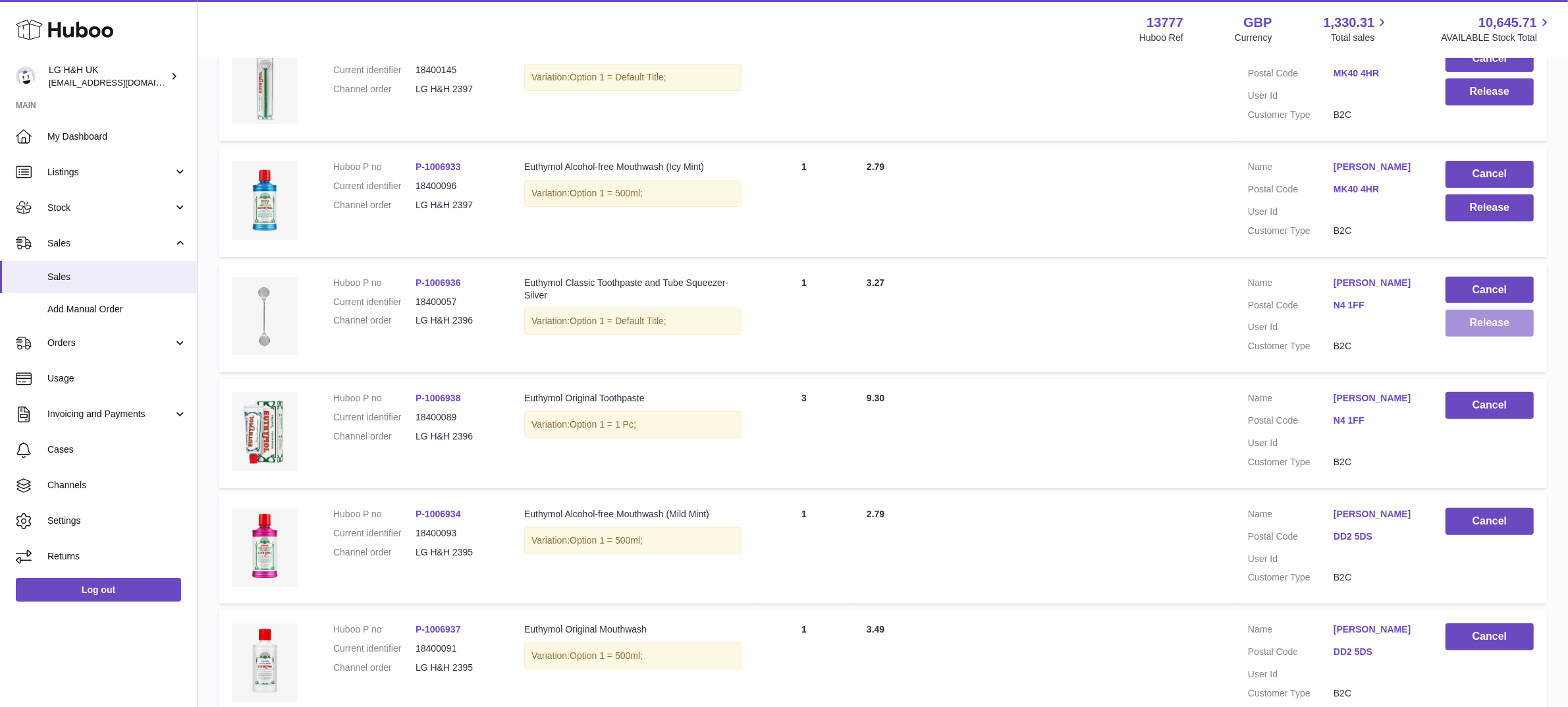
click at [1499, 323] on button "Release" at bounding box center [1489, 323] width 89 height 27
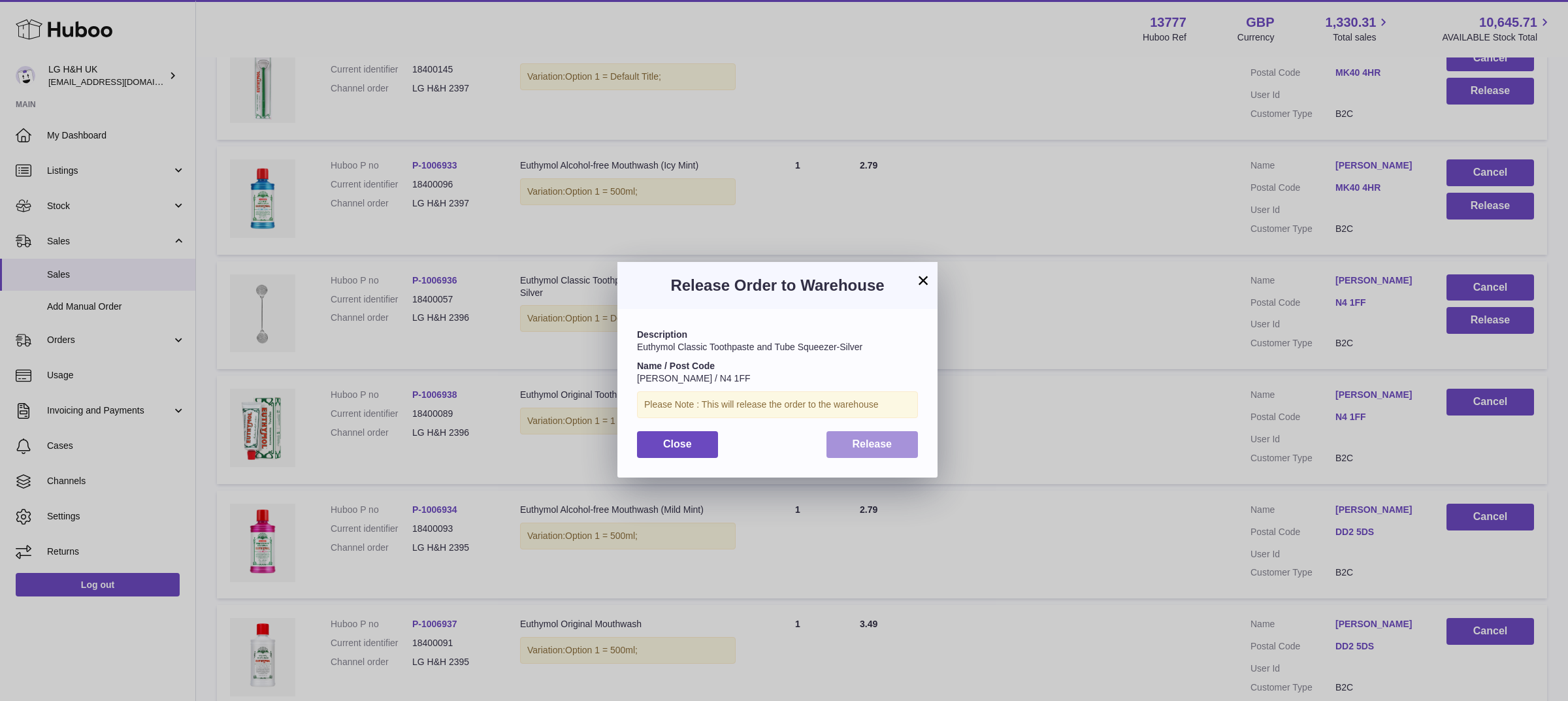
click at [863, 442] on span "Release" at bounding box center [872, 444] width 40 height 11
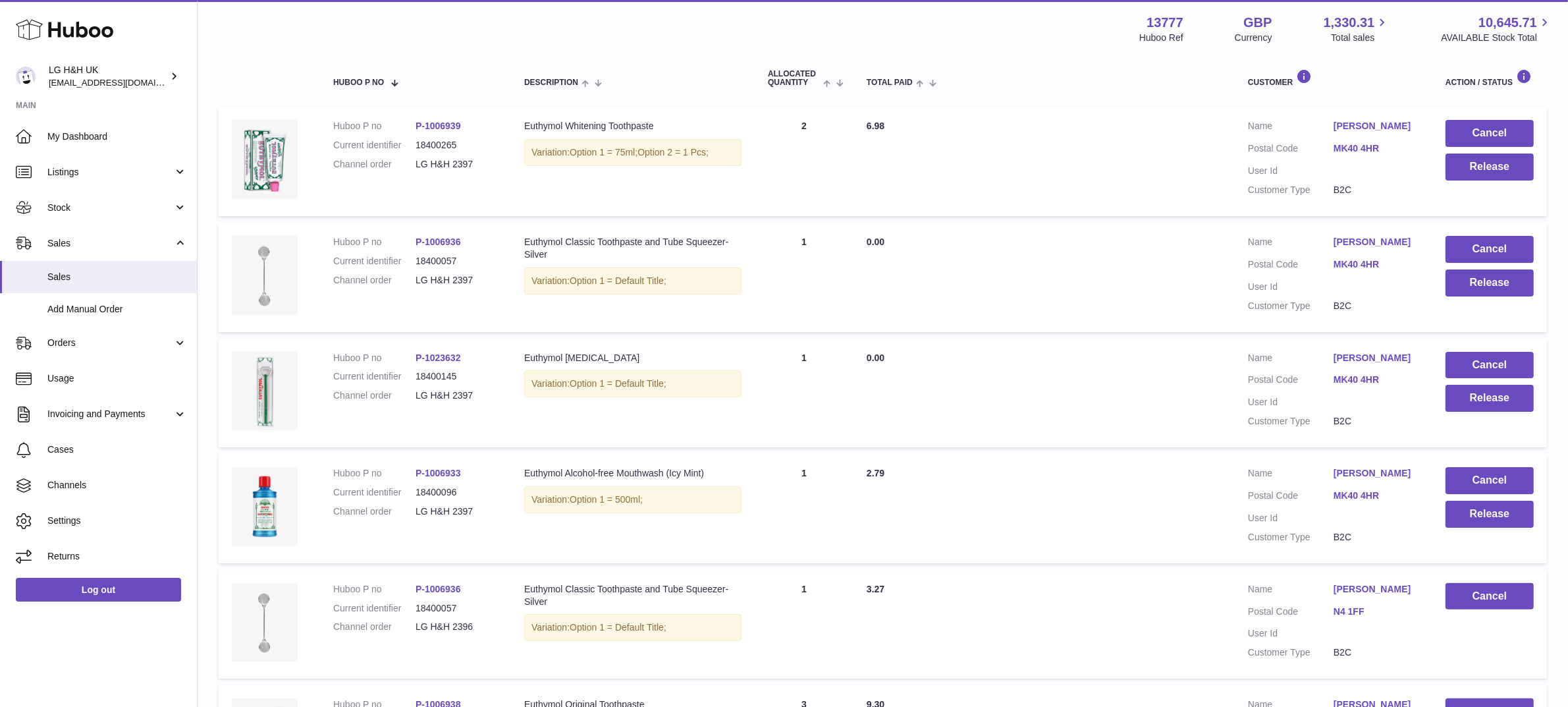
scroll to position [223, 0]
click at [1479, 517] on button "Release" at bounding box center [1489, 515] width 89 height 27
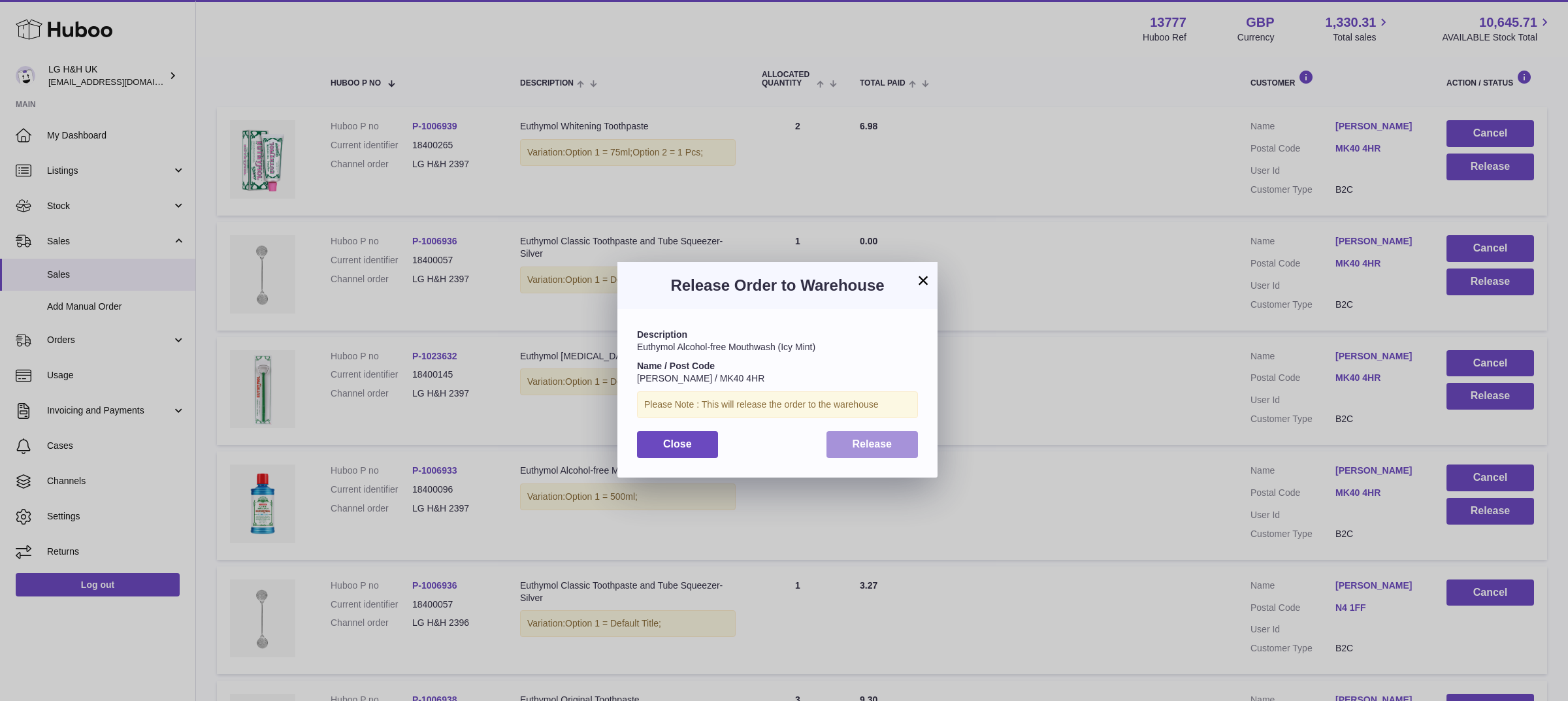
click at [897, 432] on button "Release" at bounding box center [873, 444] width 92 height 27
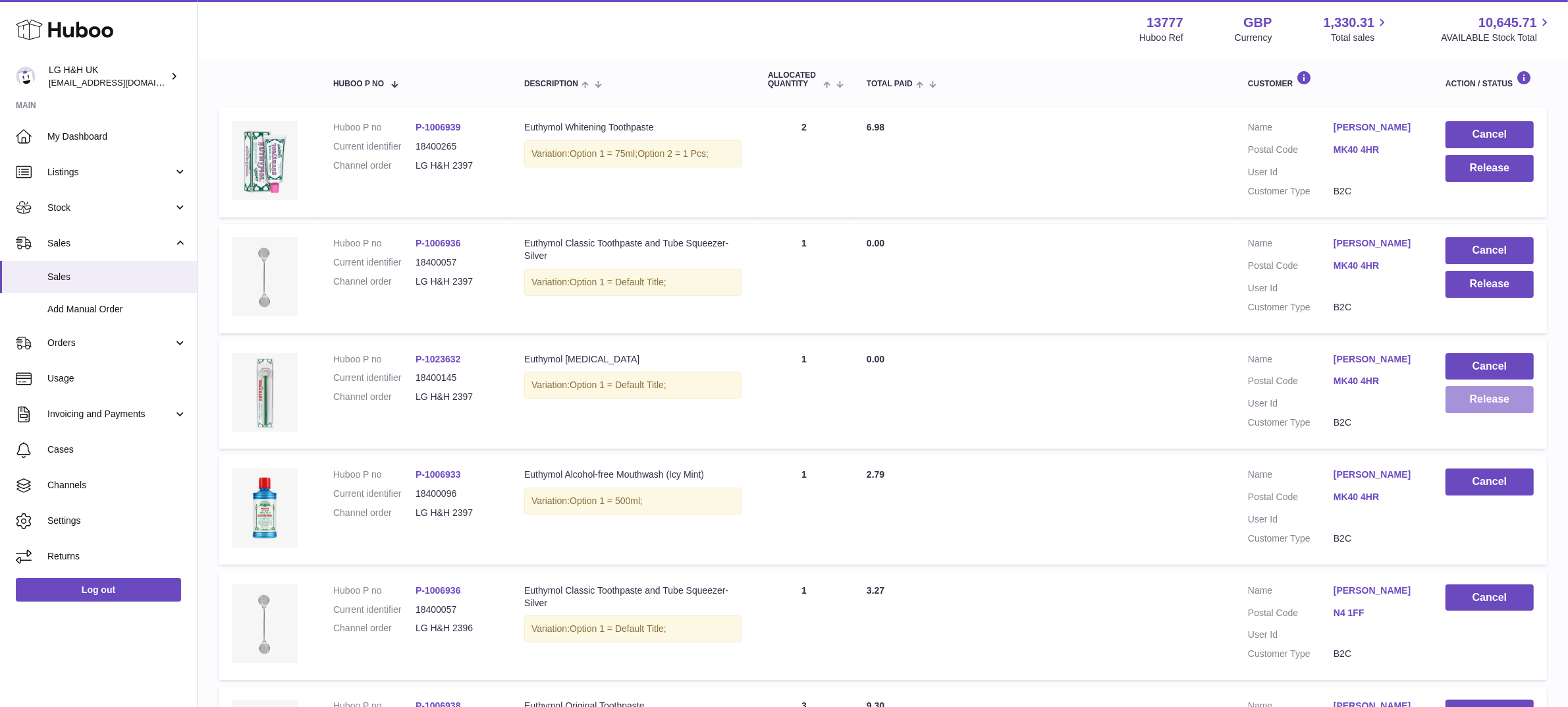
click at [1472, 405] on button "Release" at bounding box center [1489, 400] width 89 height 27
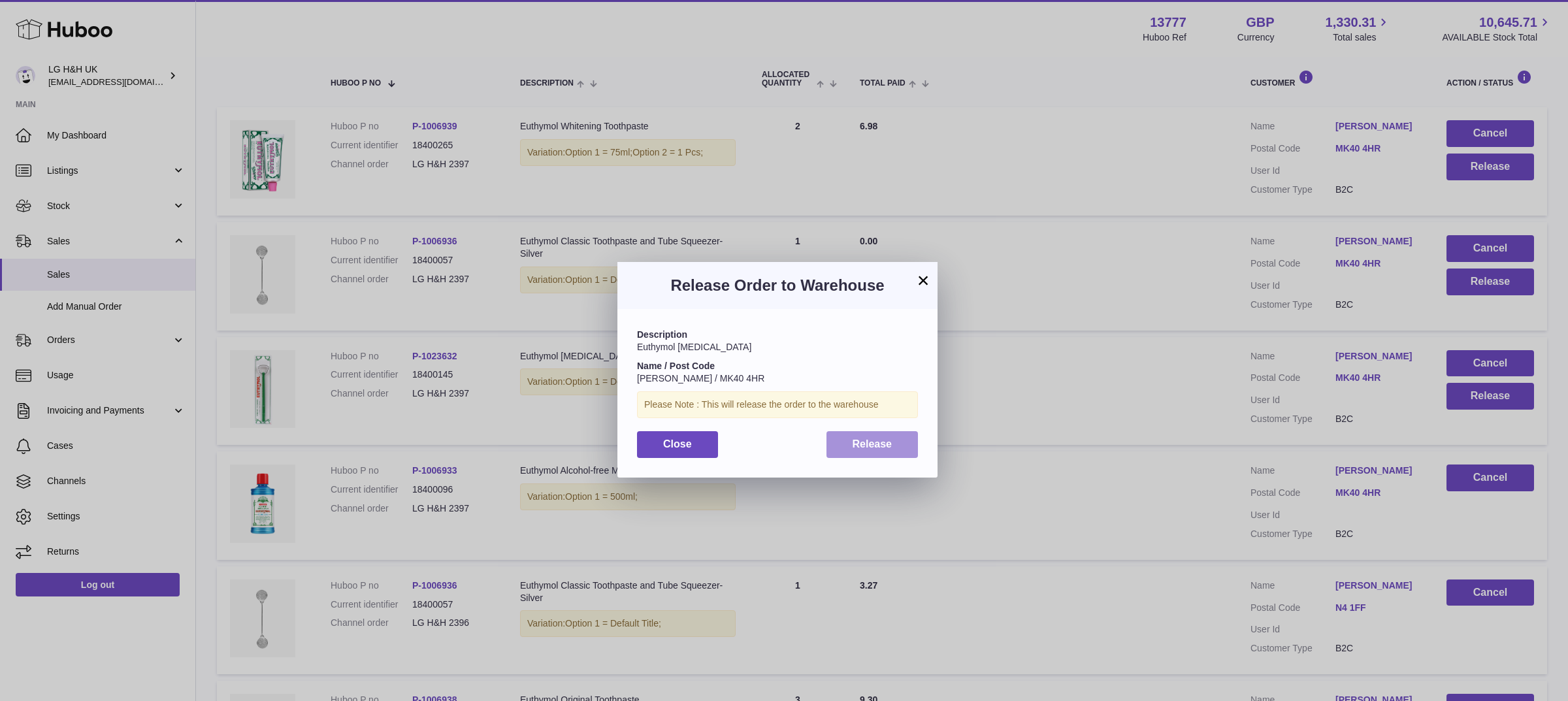
click at [882, 441] on span "Release" at bounding box center [872, 444] width 40 height 11
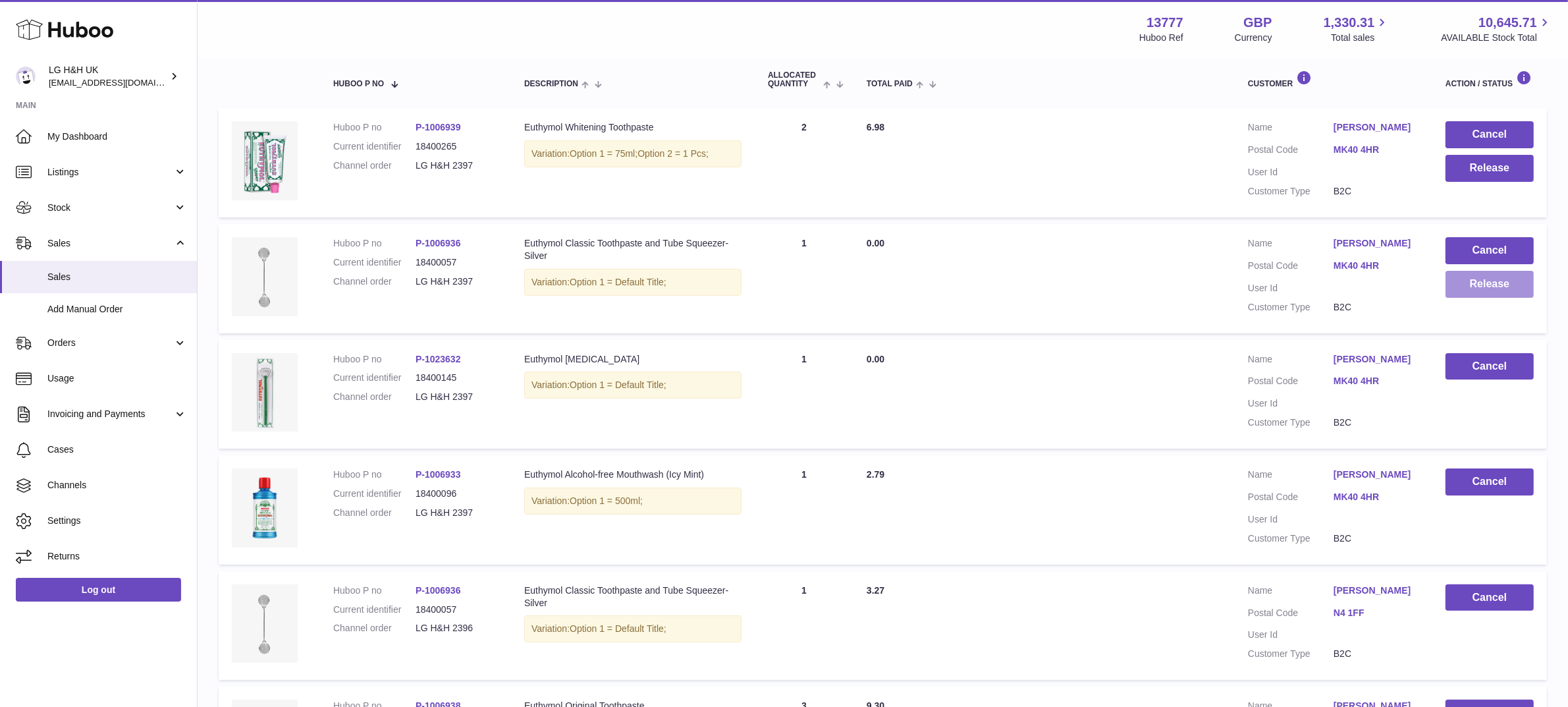
click at [1498, 285] on button "Release" at bounding box center [1489, 285] width 89 height 27
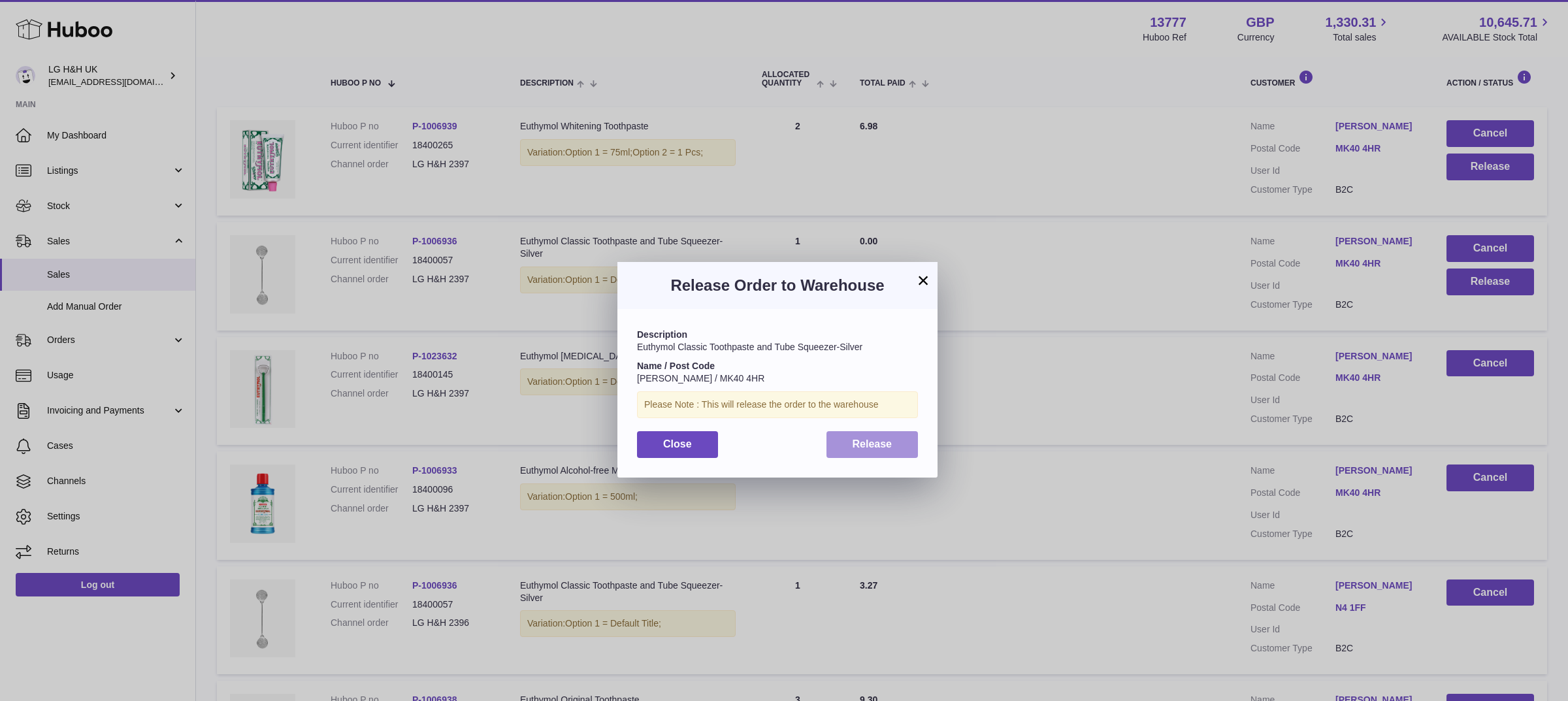
click at [886, 444] on span "Release" at bounding box center [872, 444] width 40 height 11
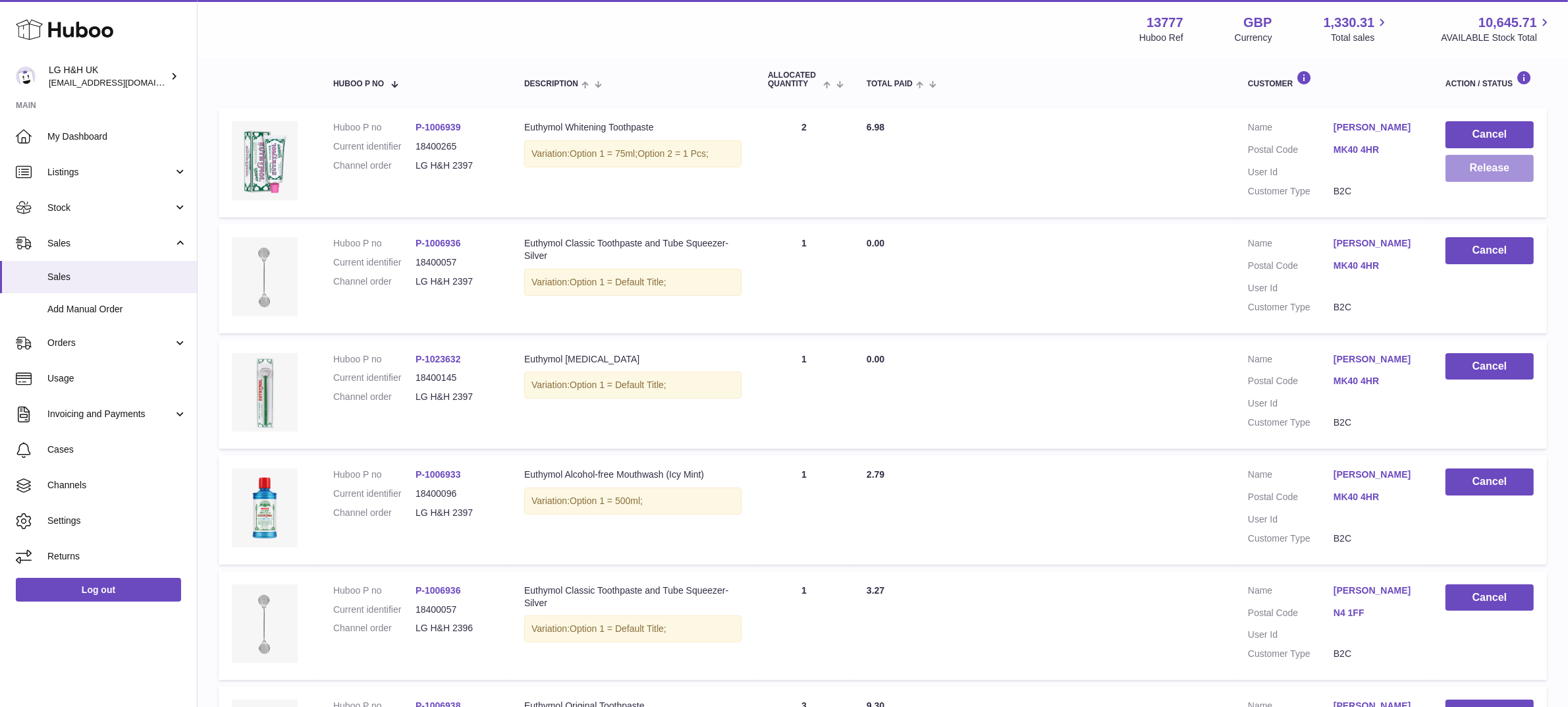
click at [1464, 172] on button "Release" at bounding box center [1489, 168] width 89 height 27
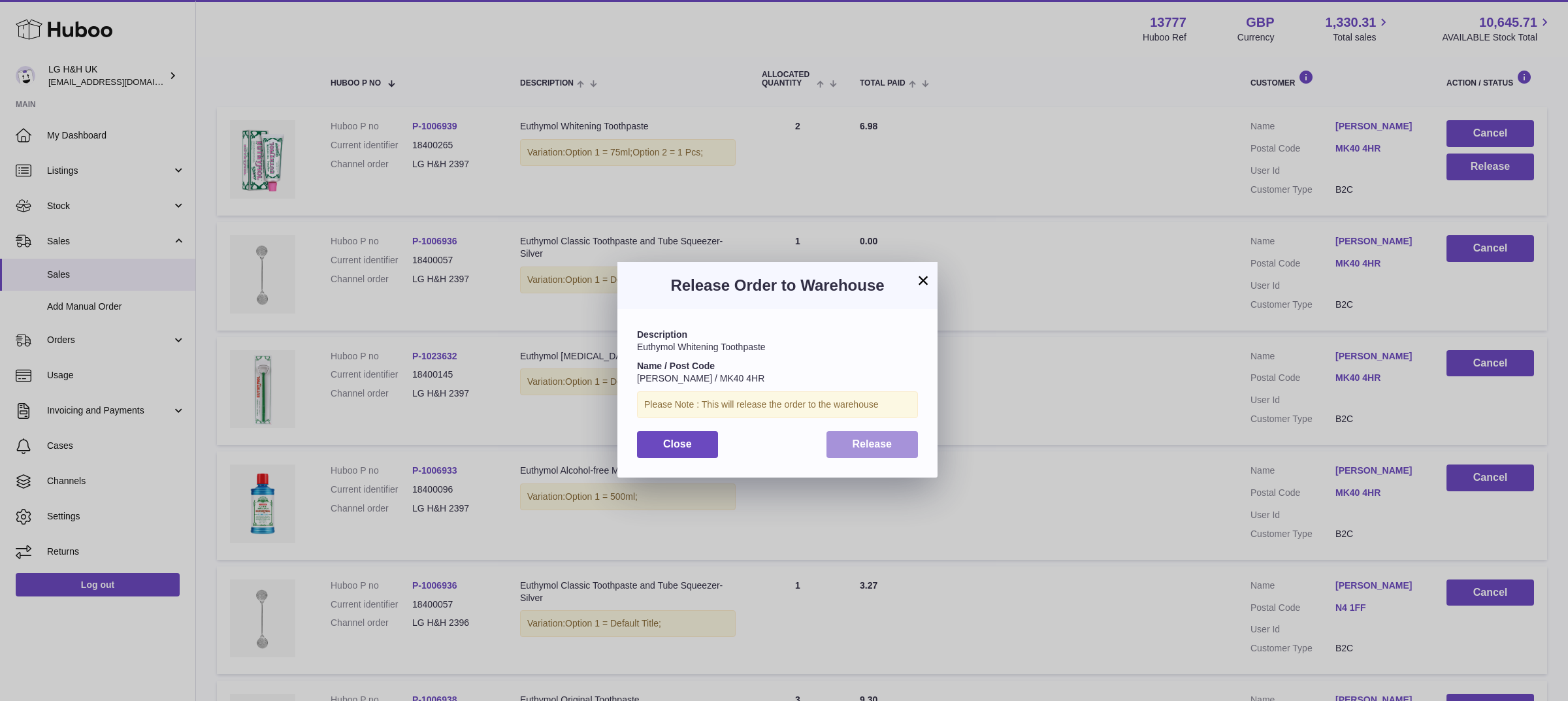
click at [888, 438] on span "Release" at bounding box center [872, 444] width 40 height 11
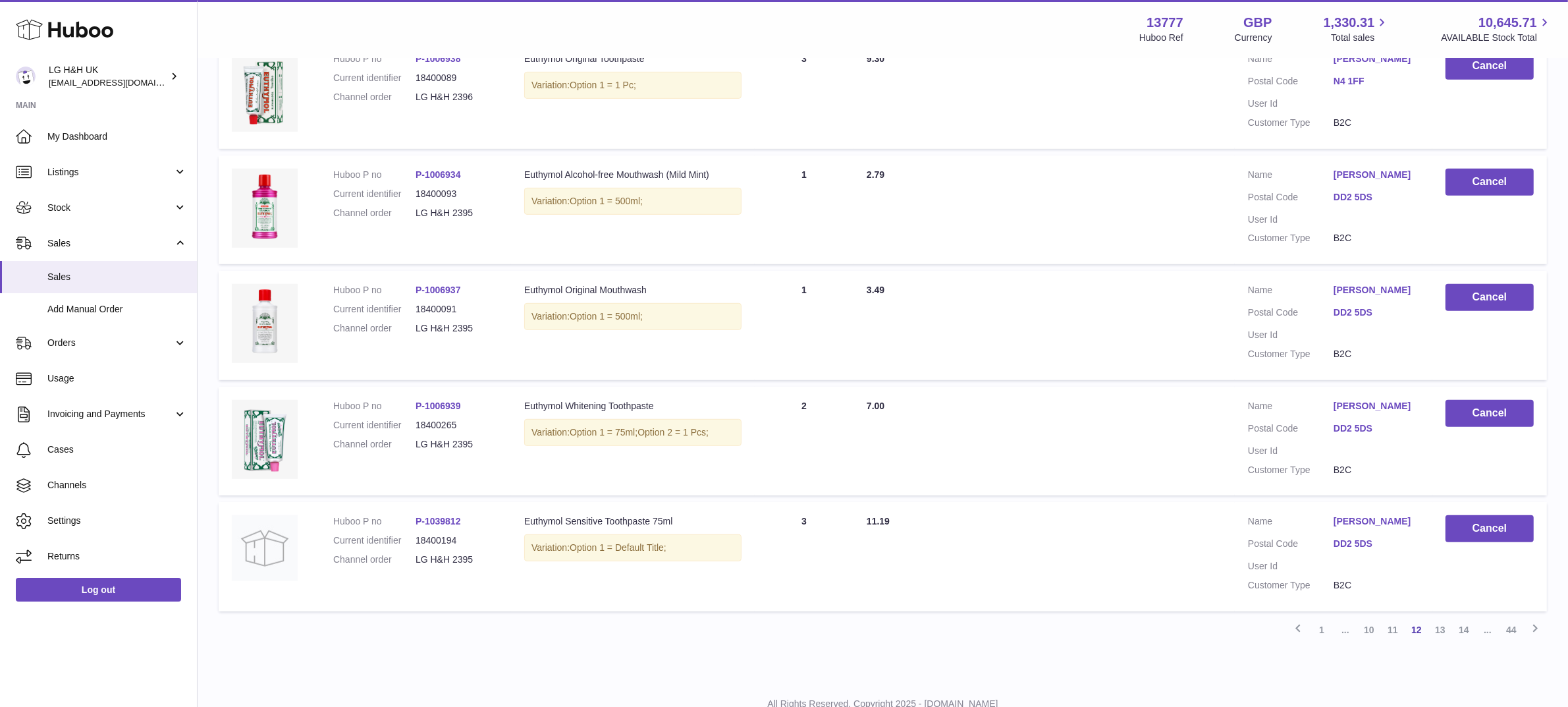
scroll to position [917, 0]
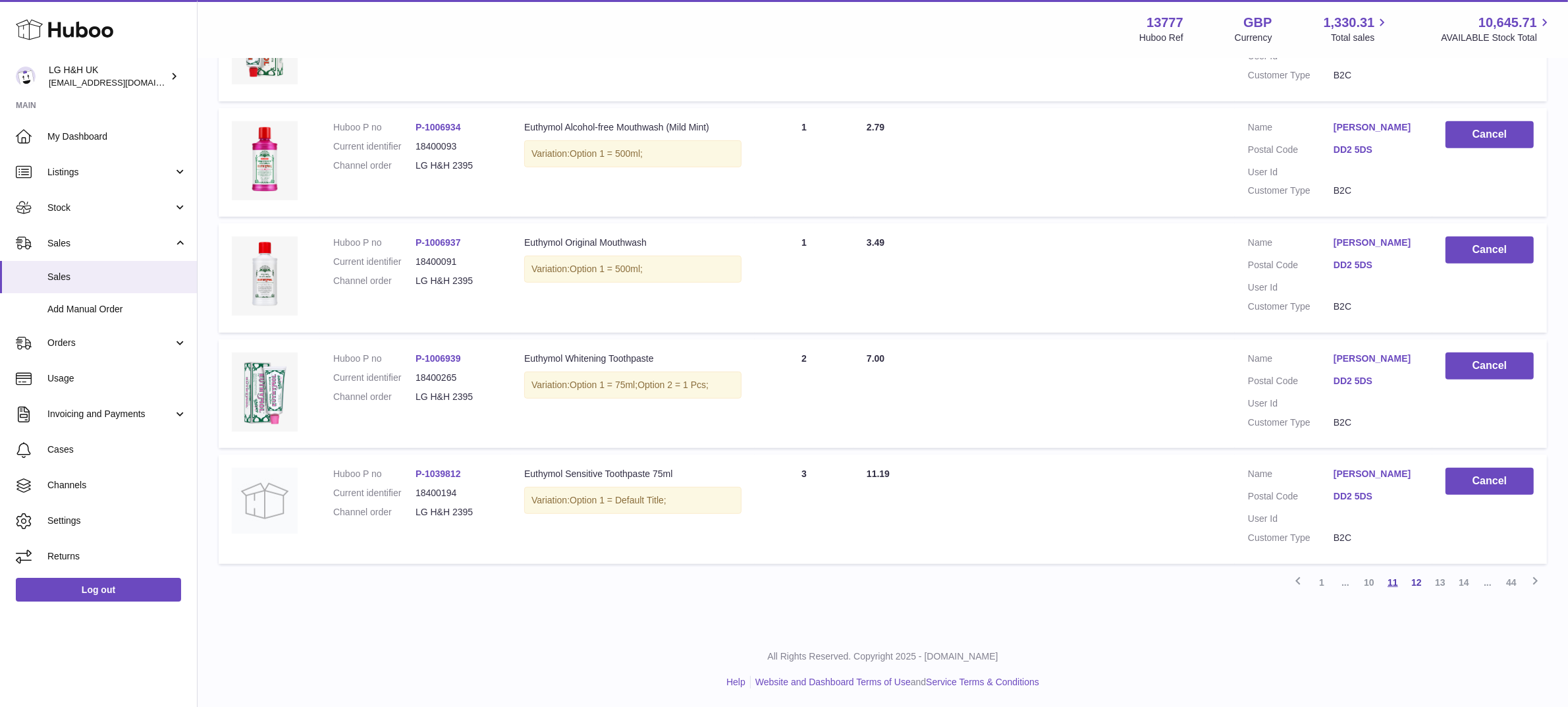
click at [1395, 585] on link "11" at bounding box center [1392, 581] width 23 height 23
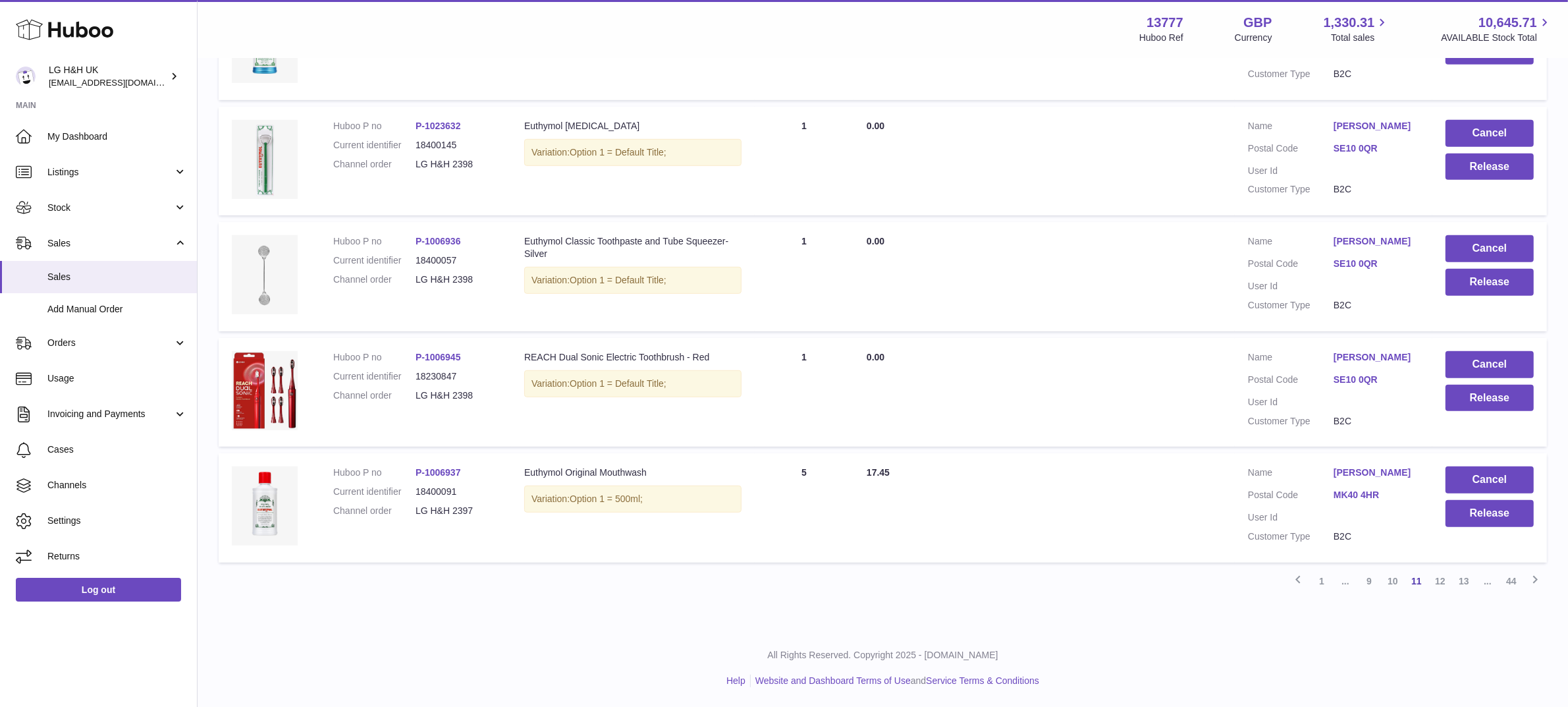
scroll to position [992, 0]
click at [1470, 508] on button "Release" at bounding box center [1489, 513] width 89 height 27
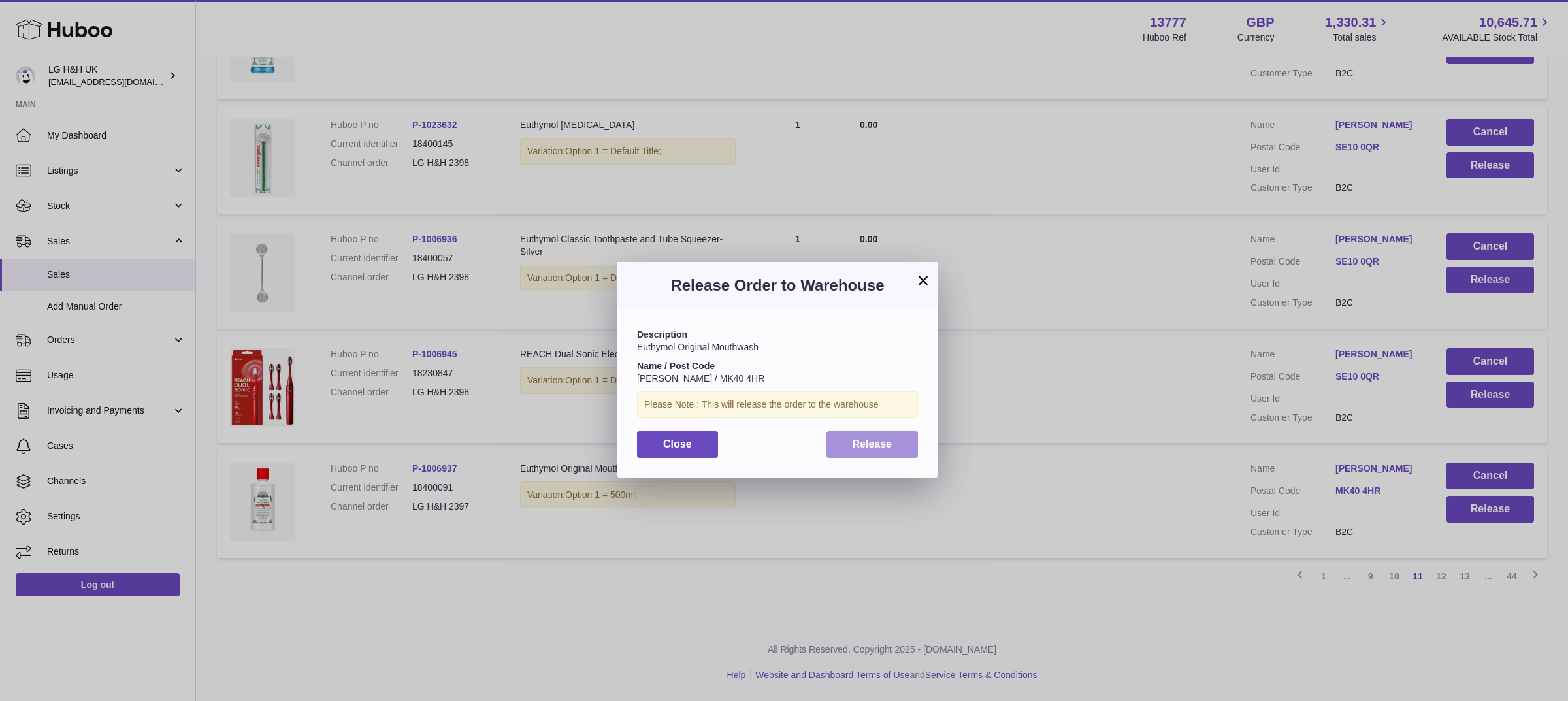
click at [897, 443] on button "Release" at bounding box center [873, 444] width 92 height 27
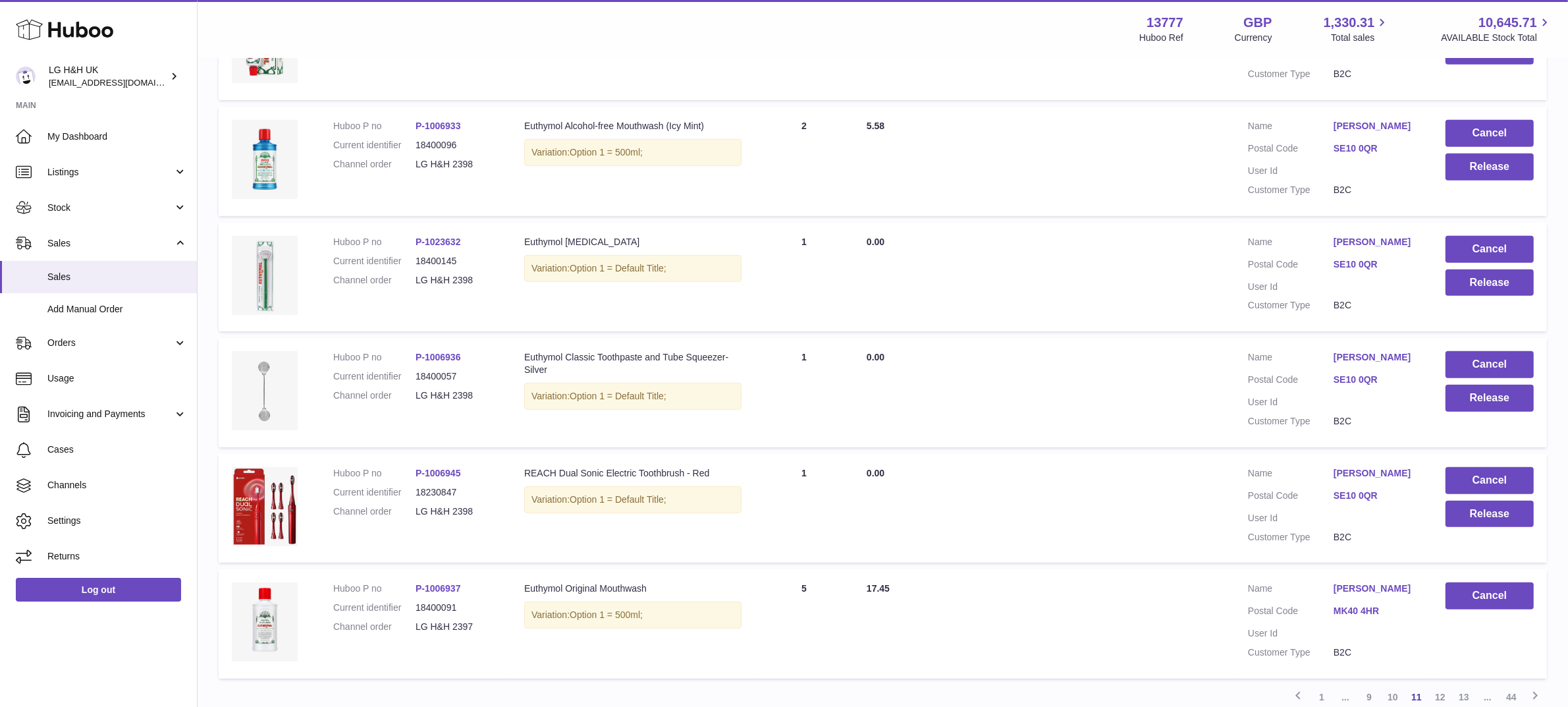
scroll to position [803, 0]
click at [1476, 526] on button "Release" at bounding box center [1489, 513] width 89 height 27
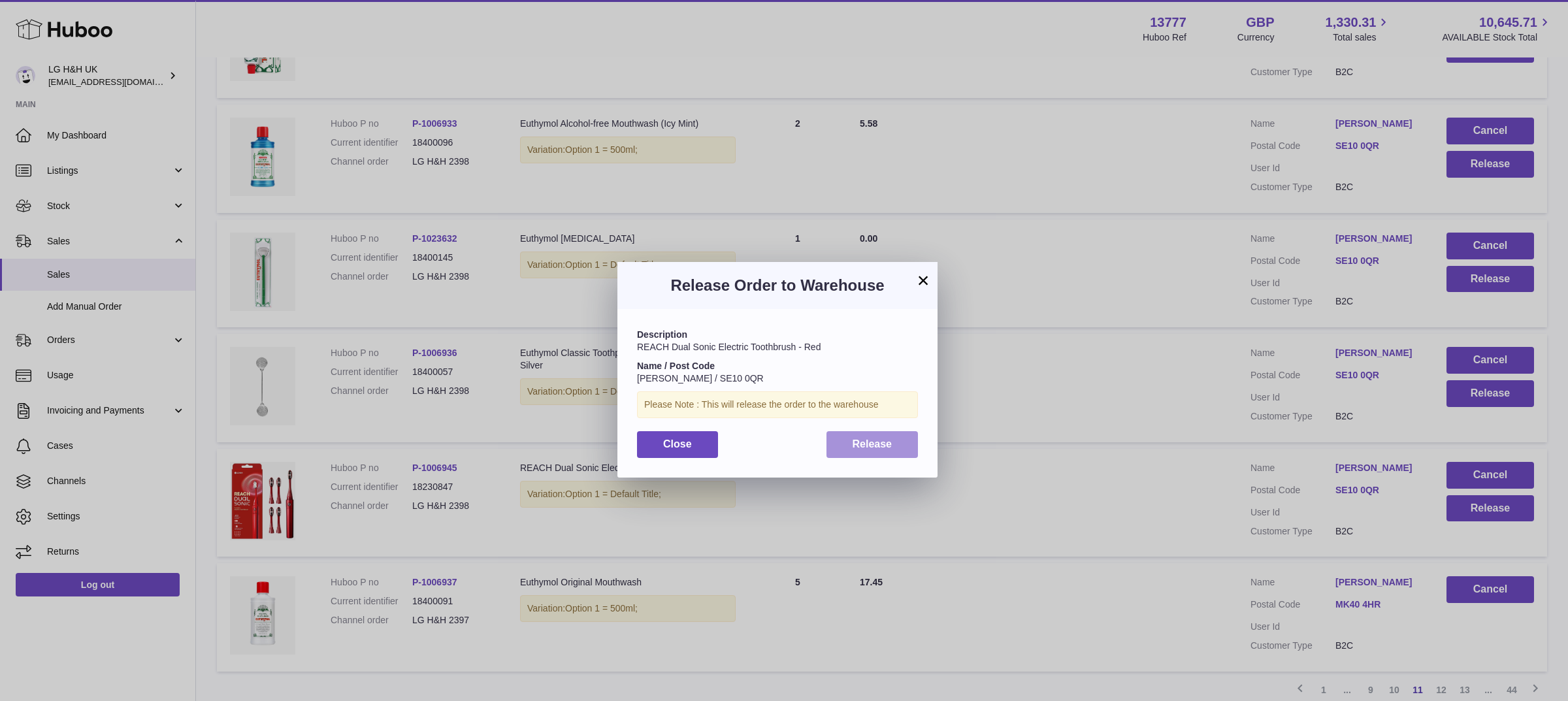
click at [873, 441] on span "Release" at bounding box center [872, 444] width 40 height 11
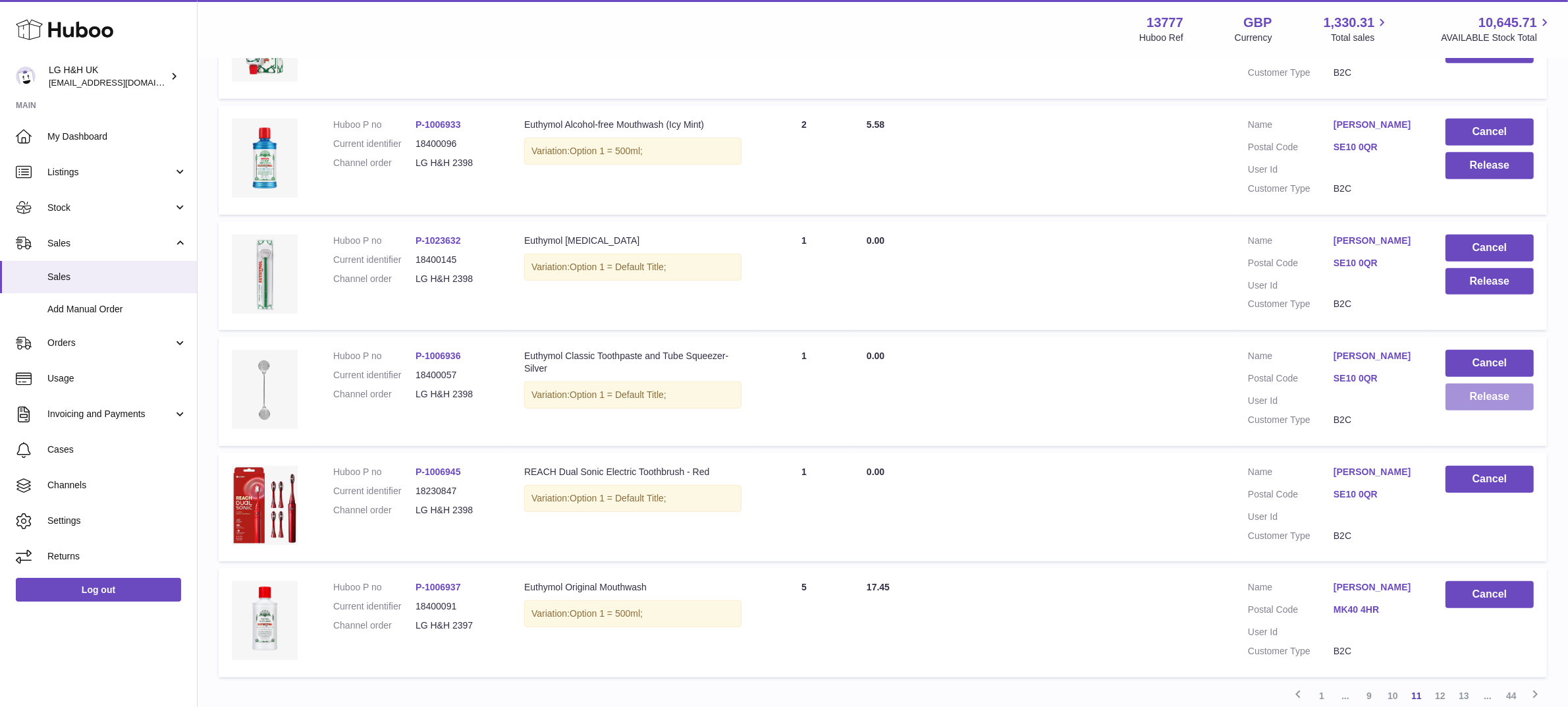
click at [1473, 410] on button "Release" at bounding box center [1489, 397] width 89 height 27
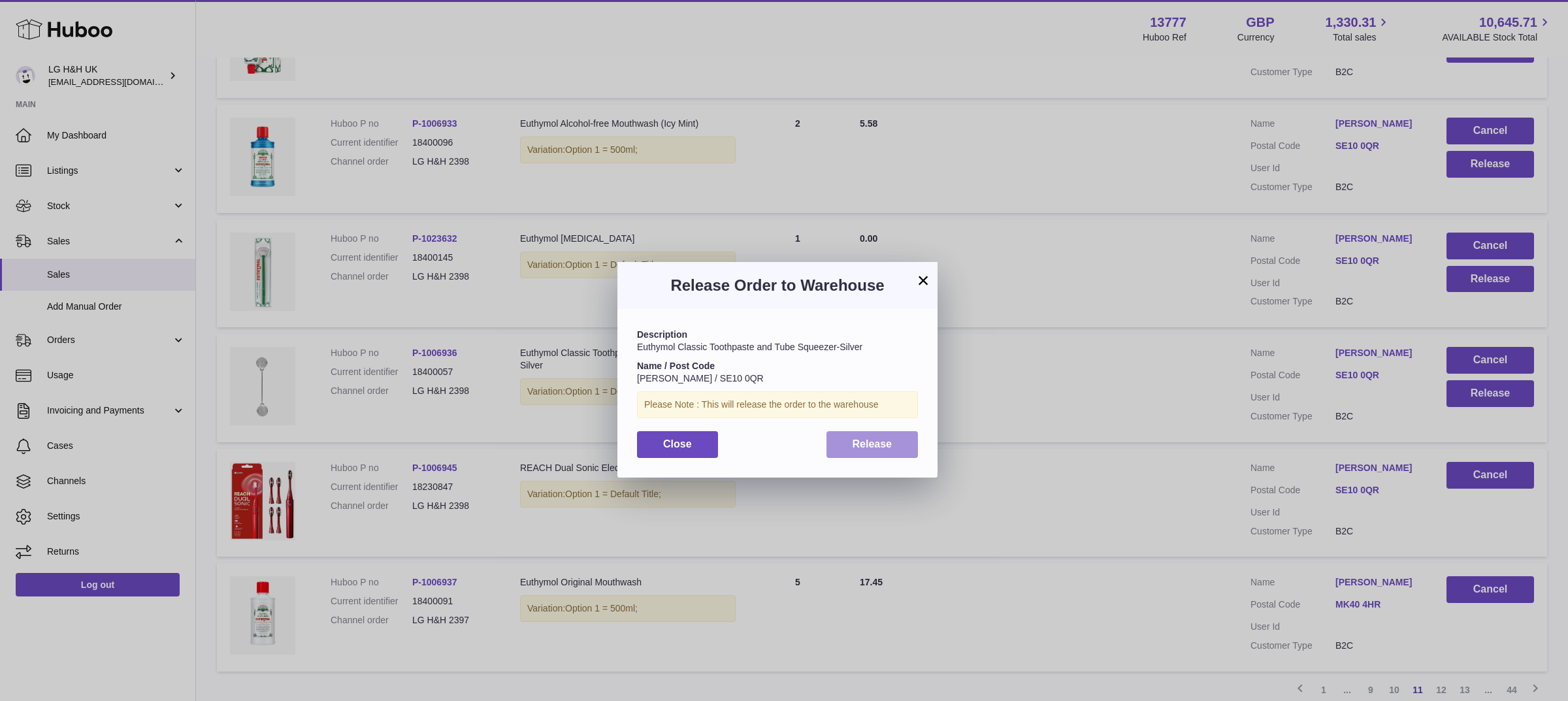
click at [897, 449] on button "Release" at bounding box center [873, 444] width 92 height 27
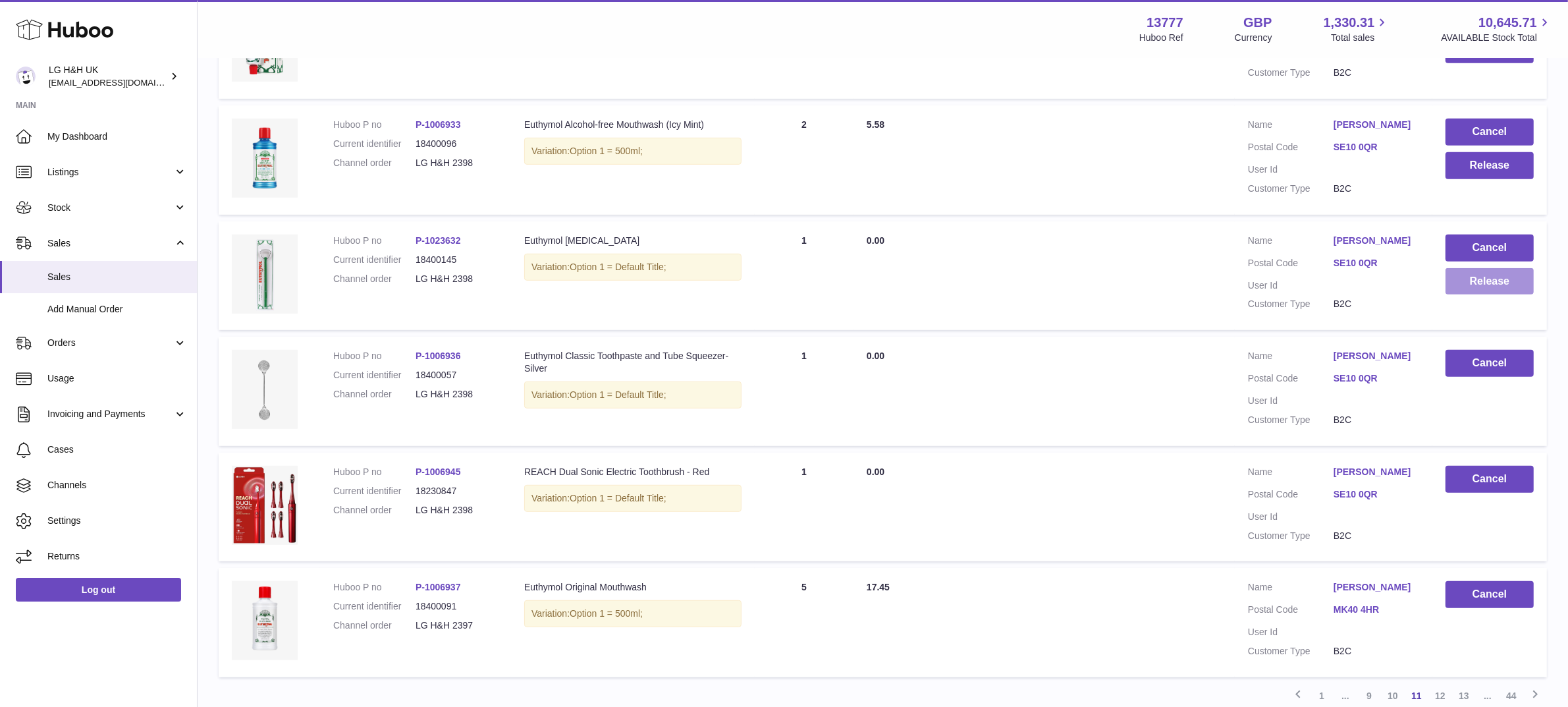
click at [1463, 295] on button "Release" at bounding box center [1489, 282] width 89 height 27
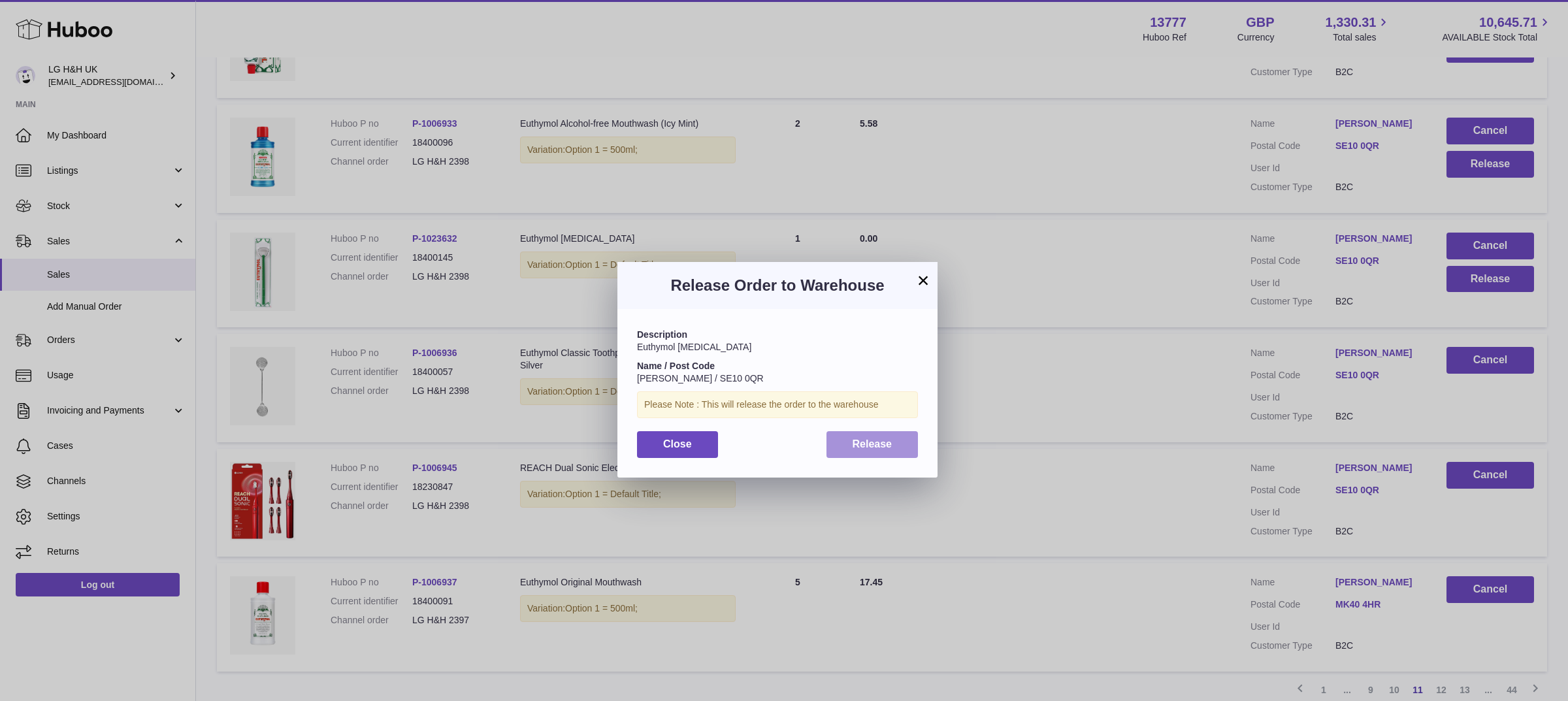
click at [912, 455] on button "Release" at bounding box center [873, 444] width 92 height 27
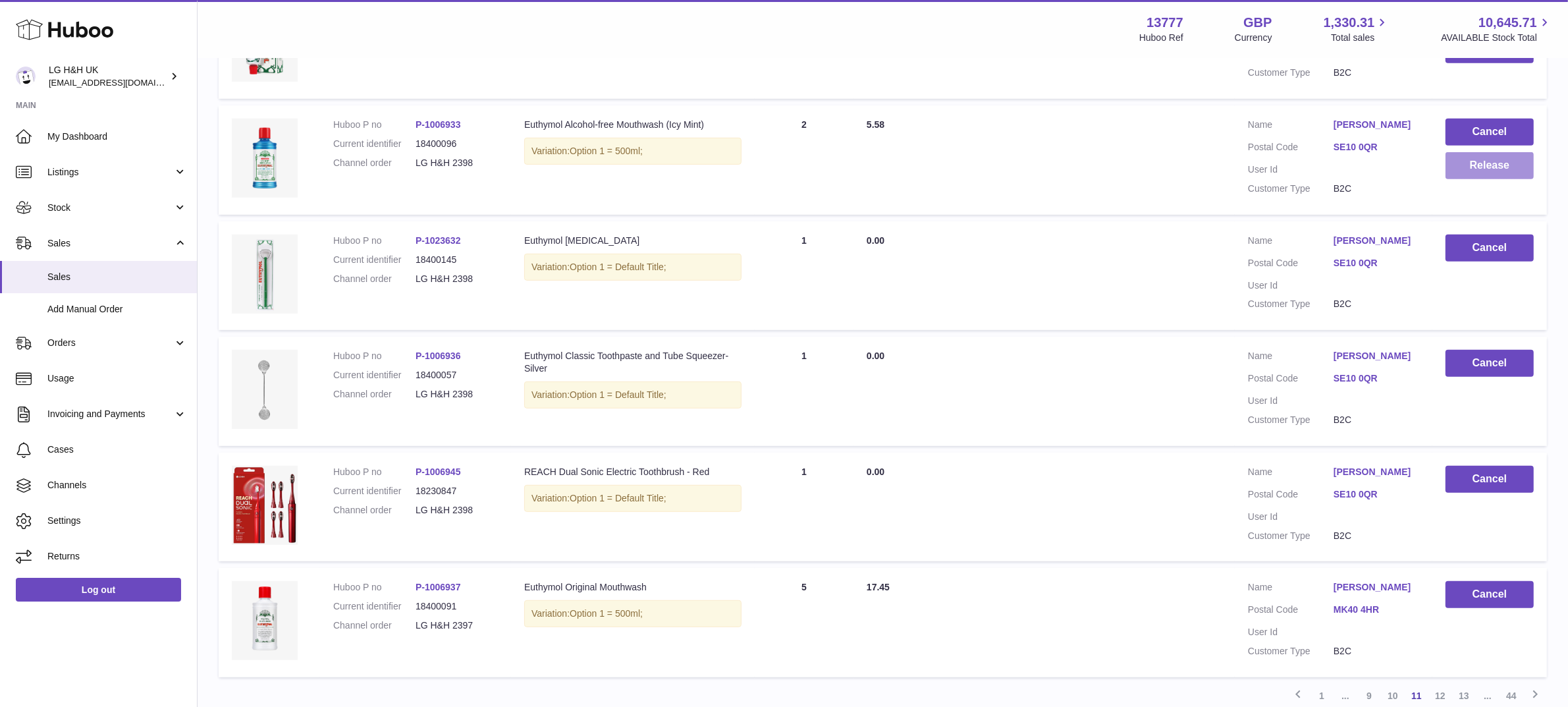
click at [1485, 179] on button "Release" at bounding box center [1489, 166] width 89 height 27
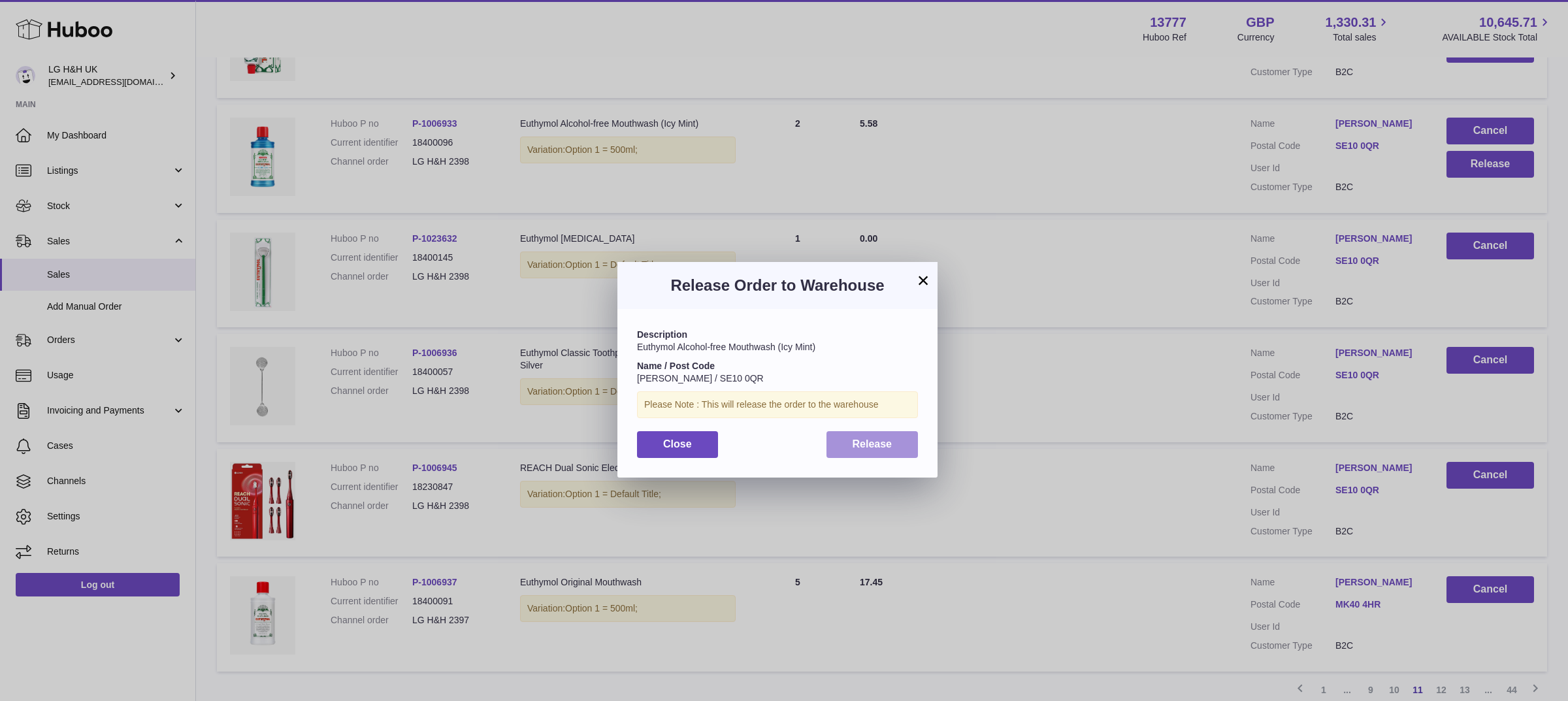
click at [893, 454] on button "Release" at bounding box center [873, 444] width 92 height 27
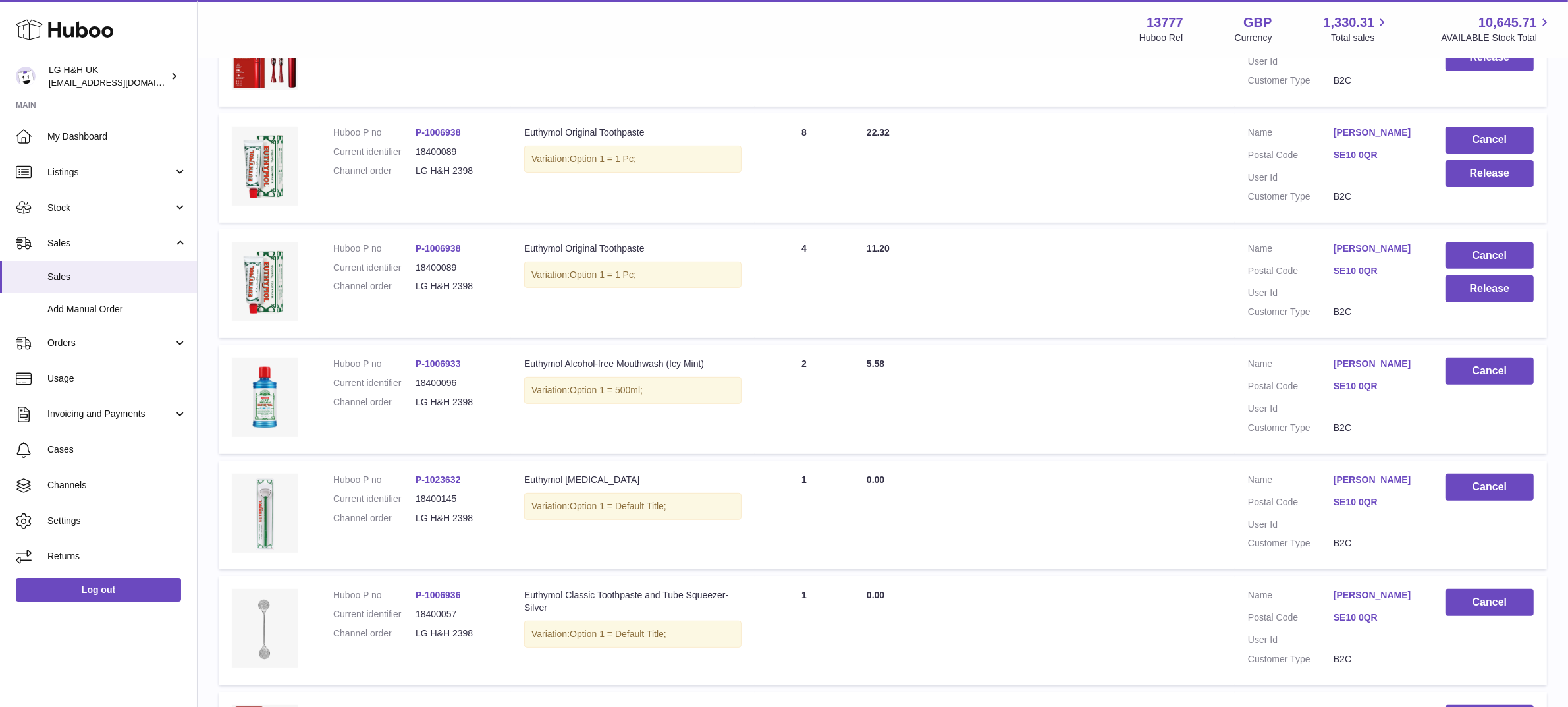
scroll to position [556, 0]
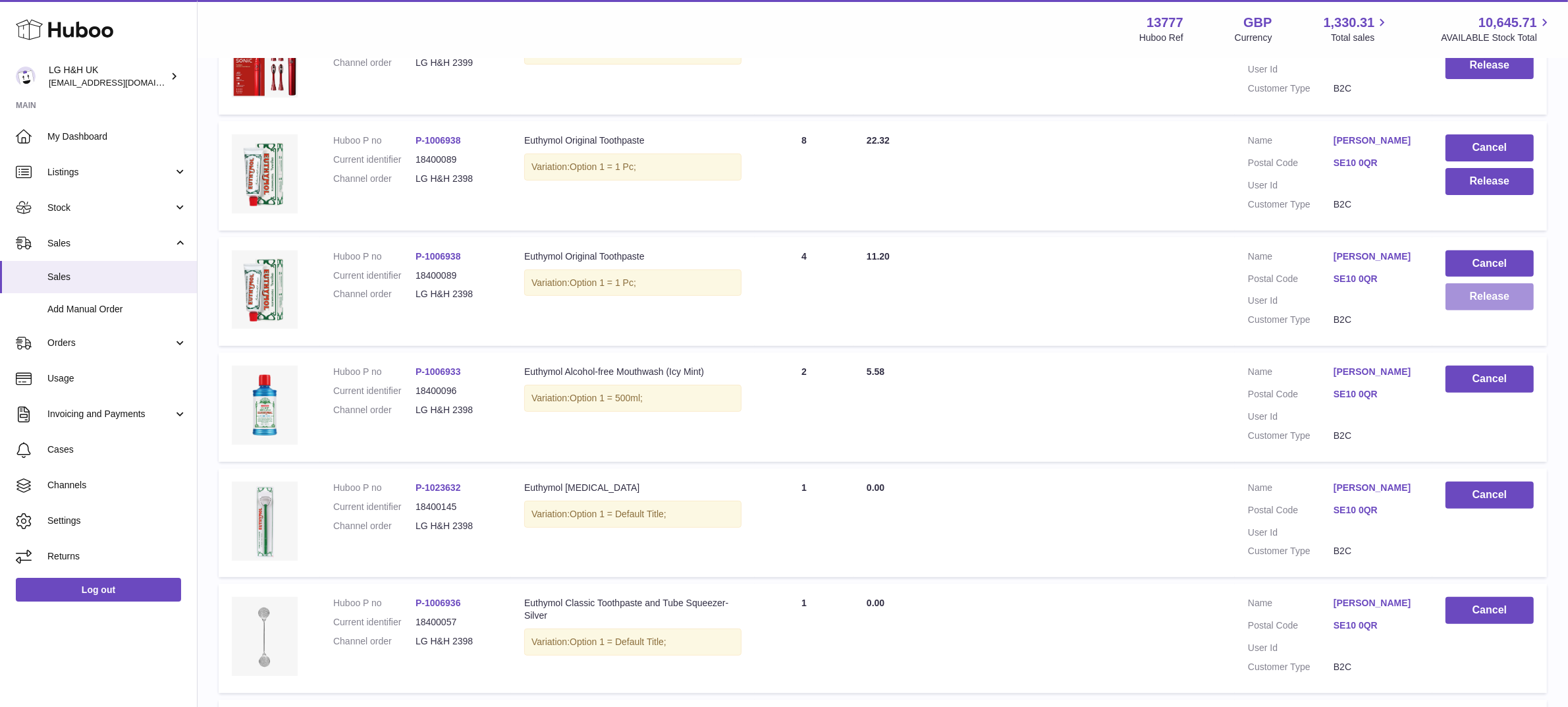
click at [1462, 310] on button "Release" at bounding box center [1489, 297] width 89 height 27
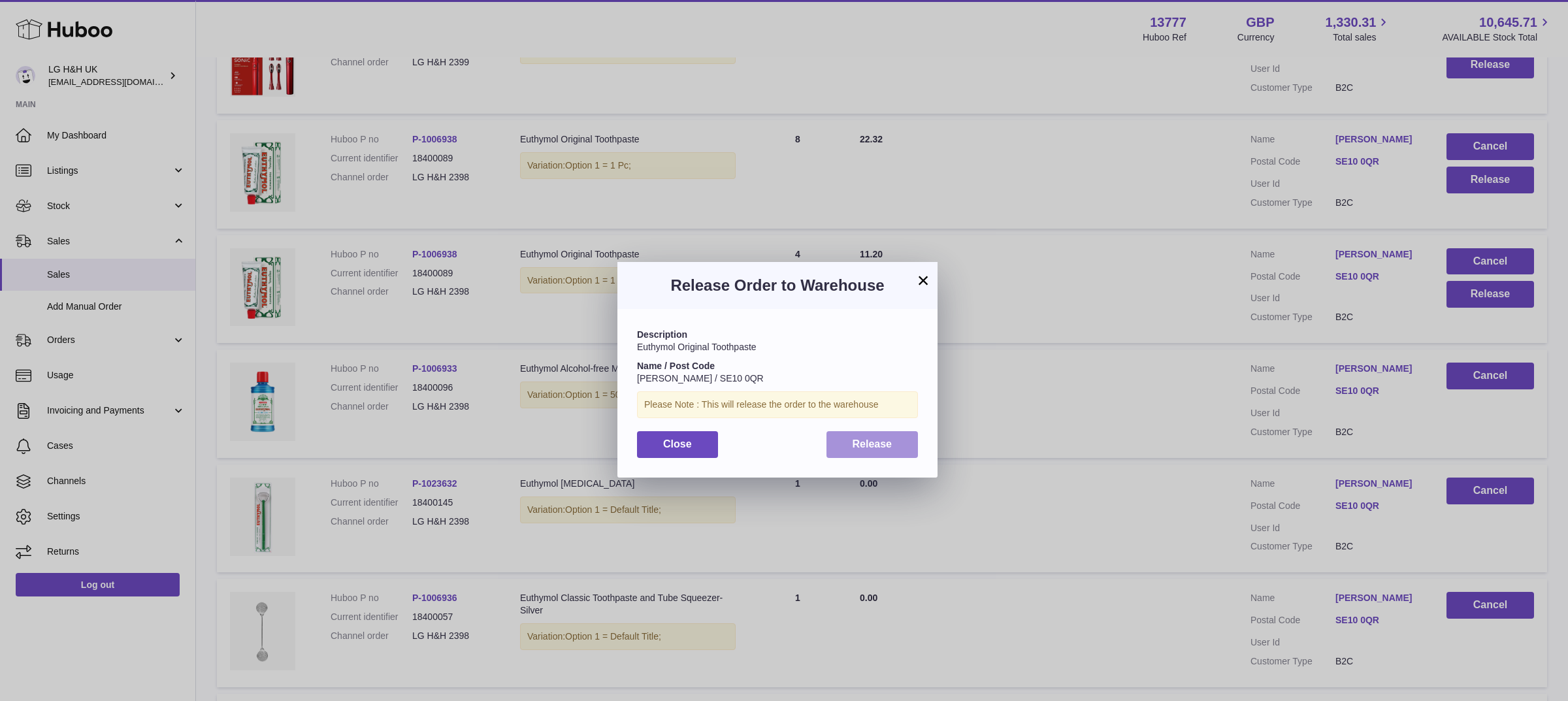
click at [893, 445] on button "Release" at bounding box center [873, 444] width 92 height 27
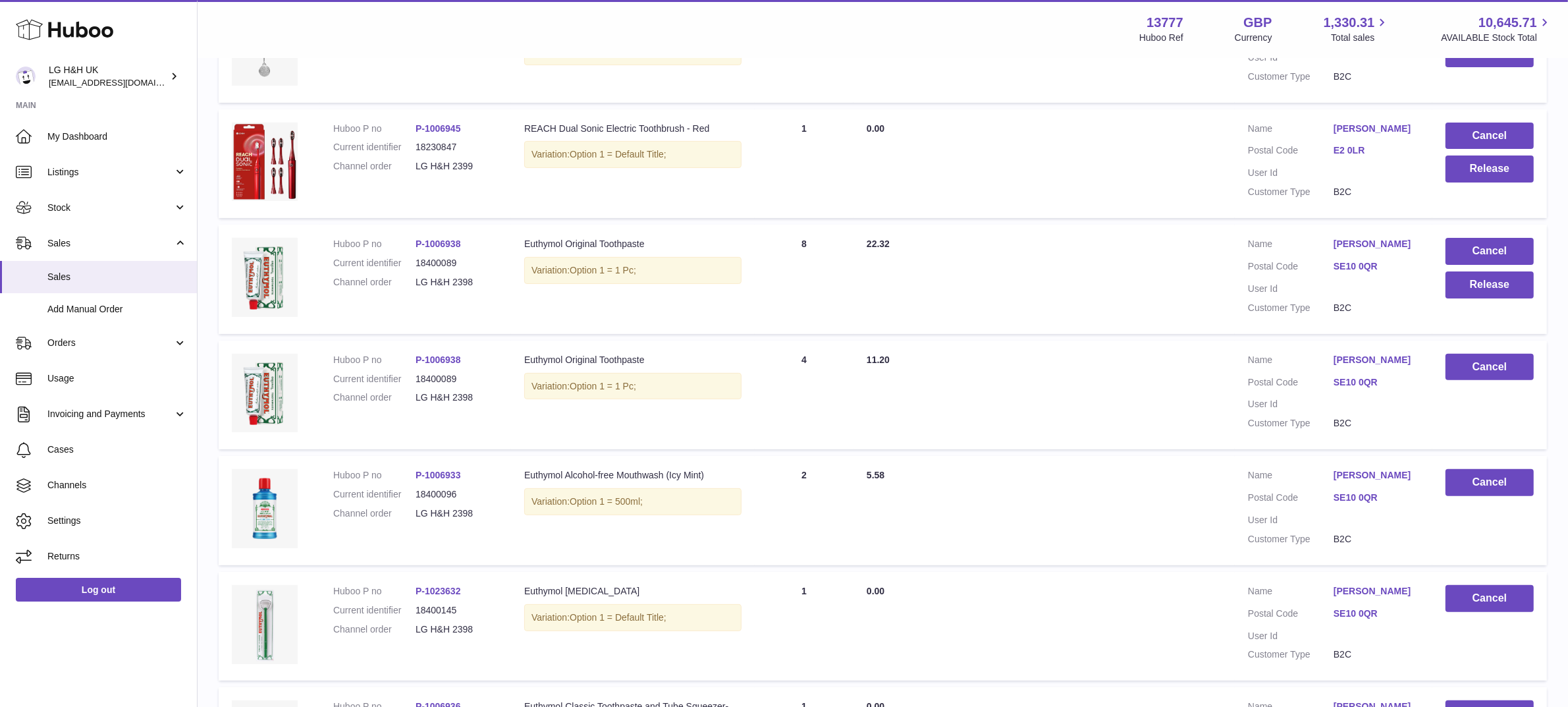
scroll to position [453, 0]
click at [1495, 291] on button "Release" at bounding box center [1489, 285] width 89 height 27
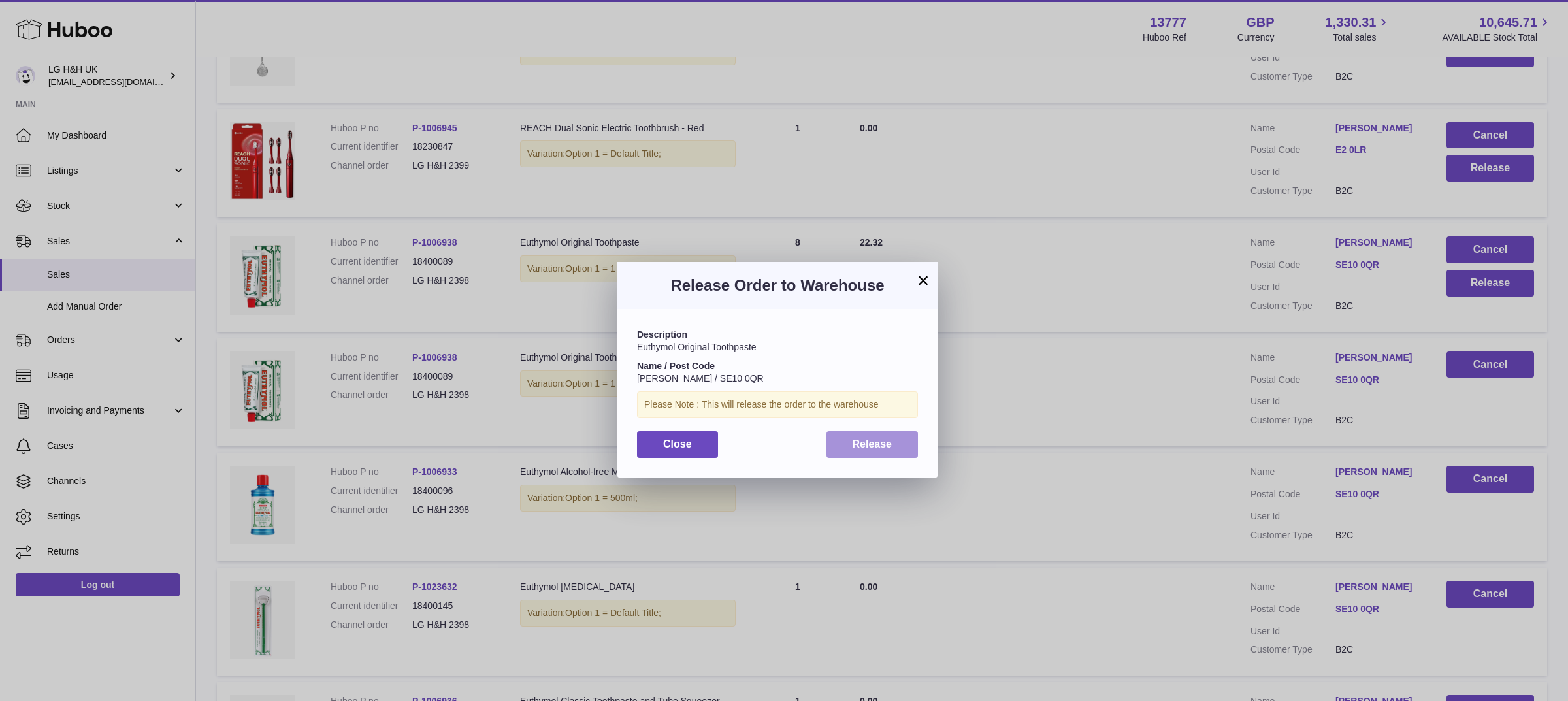
click at [887, 442] on span "Release" at bounding box center [872, 444] width 40 height 11
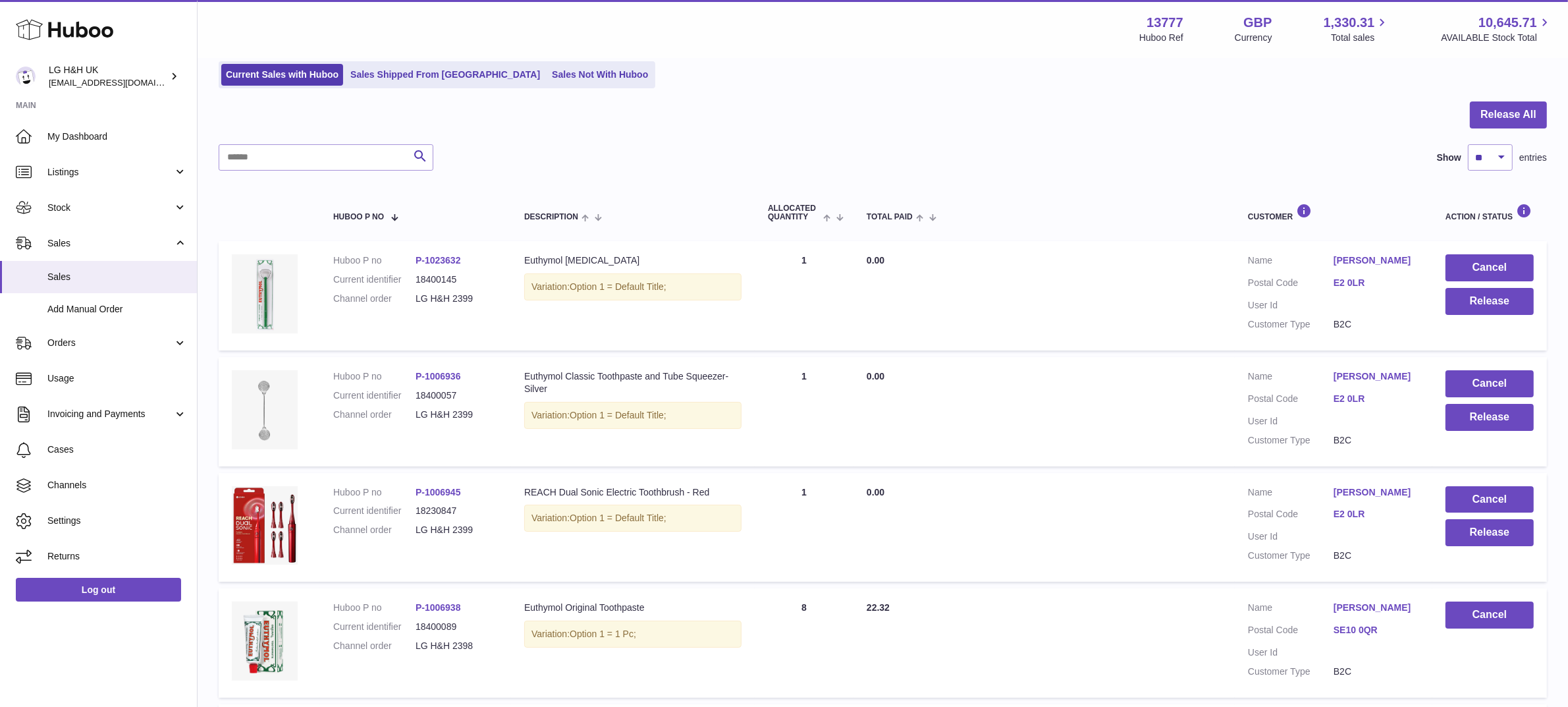
scroll to position [88, 0]
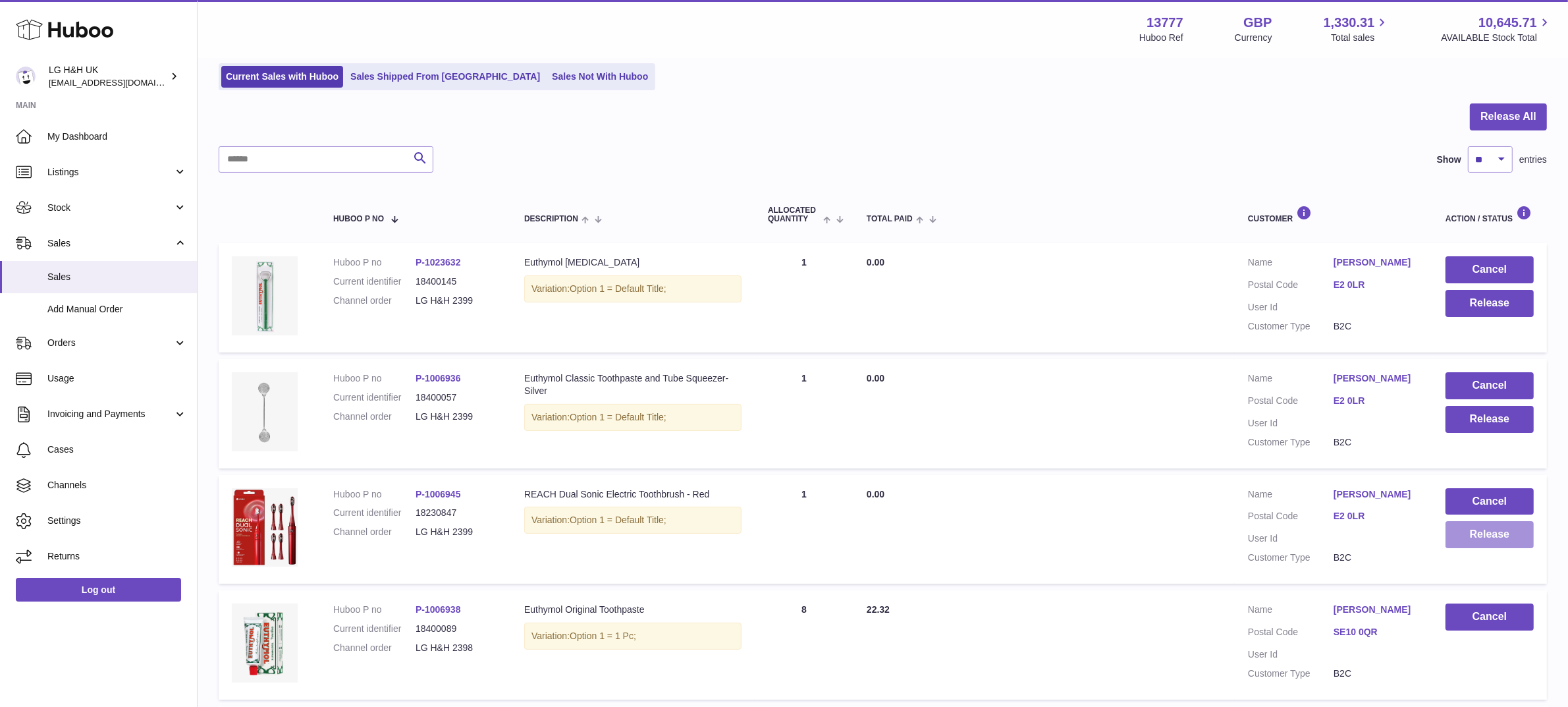
click at [1478, 534] on button "Release" at bounding box center [1489, 534] width 89 height 27
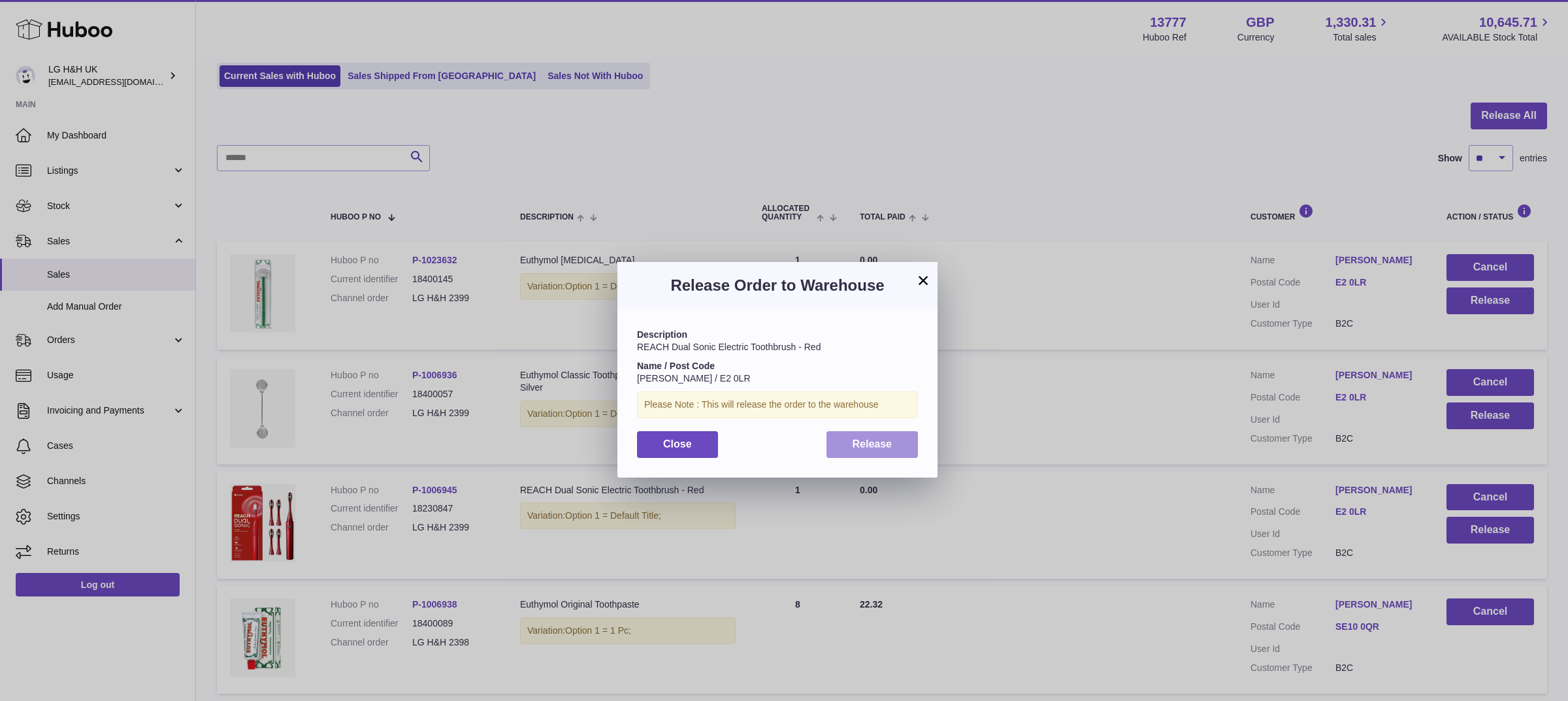
click at [896, 439] on button "Release" at bounding box center [873, 444] width 92 height 27
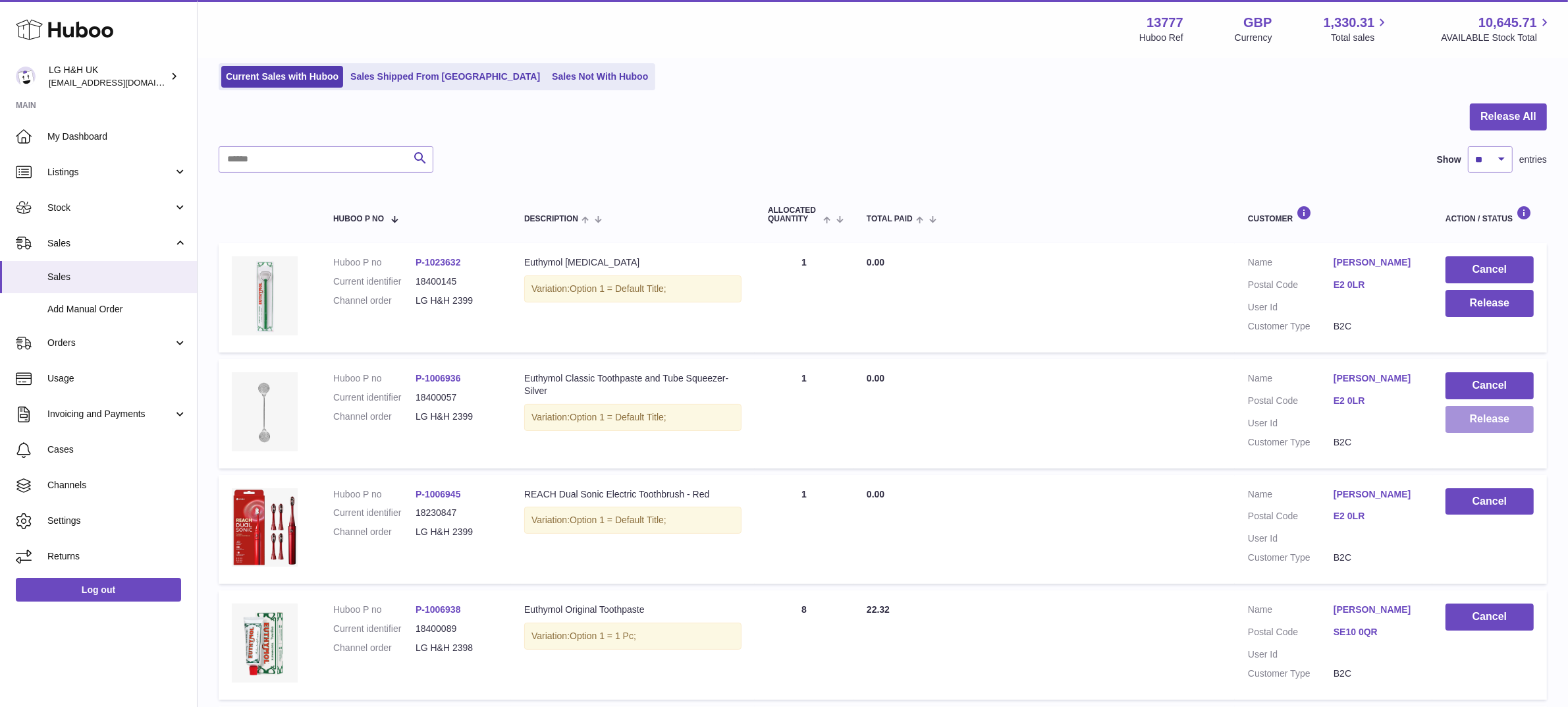
click at [1487, 417] on button "Release" at bounding box center [1489, 419] width 89 height 27
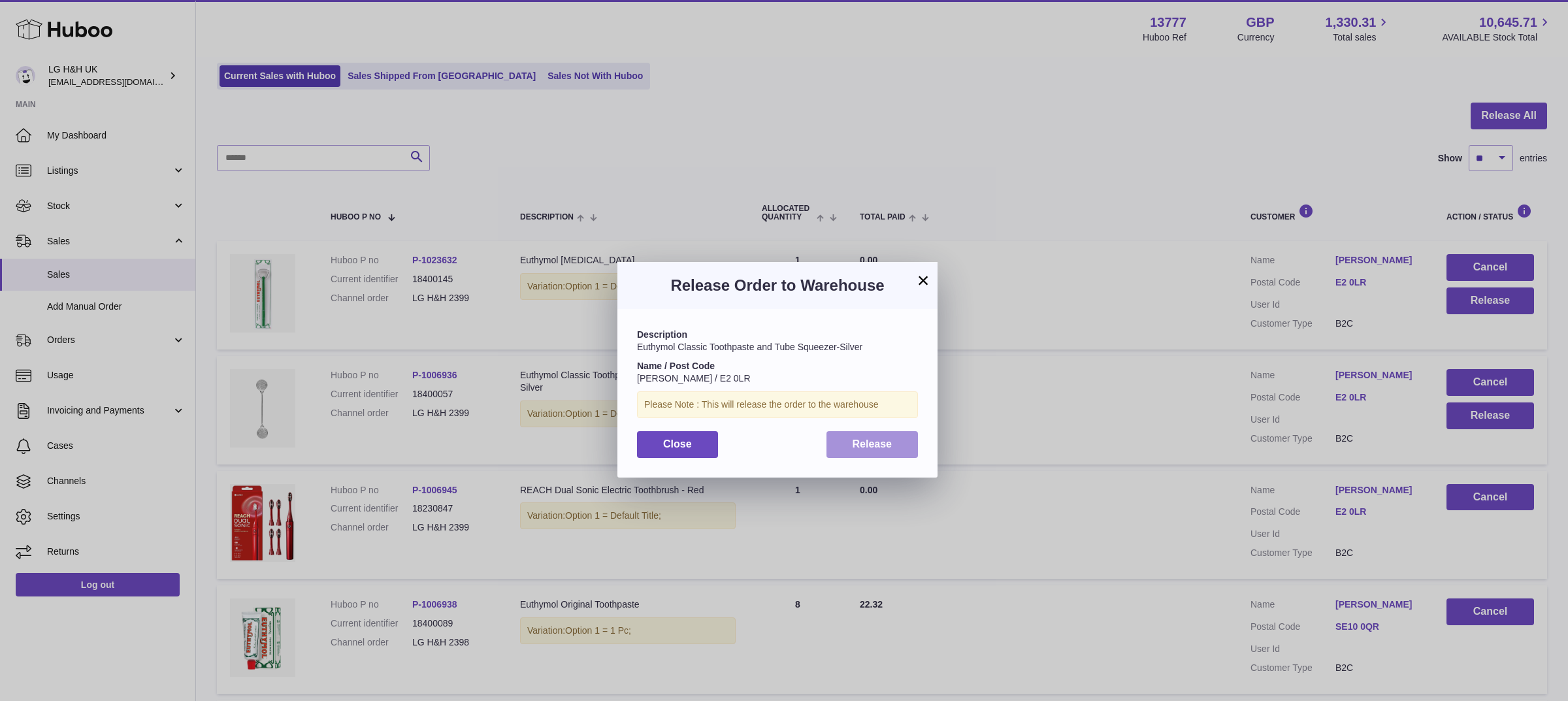
click at [877, 449] on span "Release" at bounding box center [872, 444] width 40 height 11
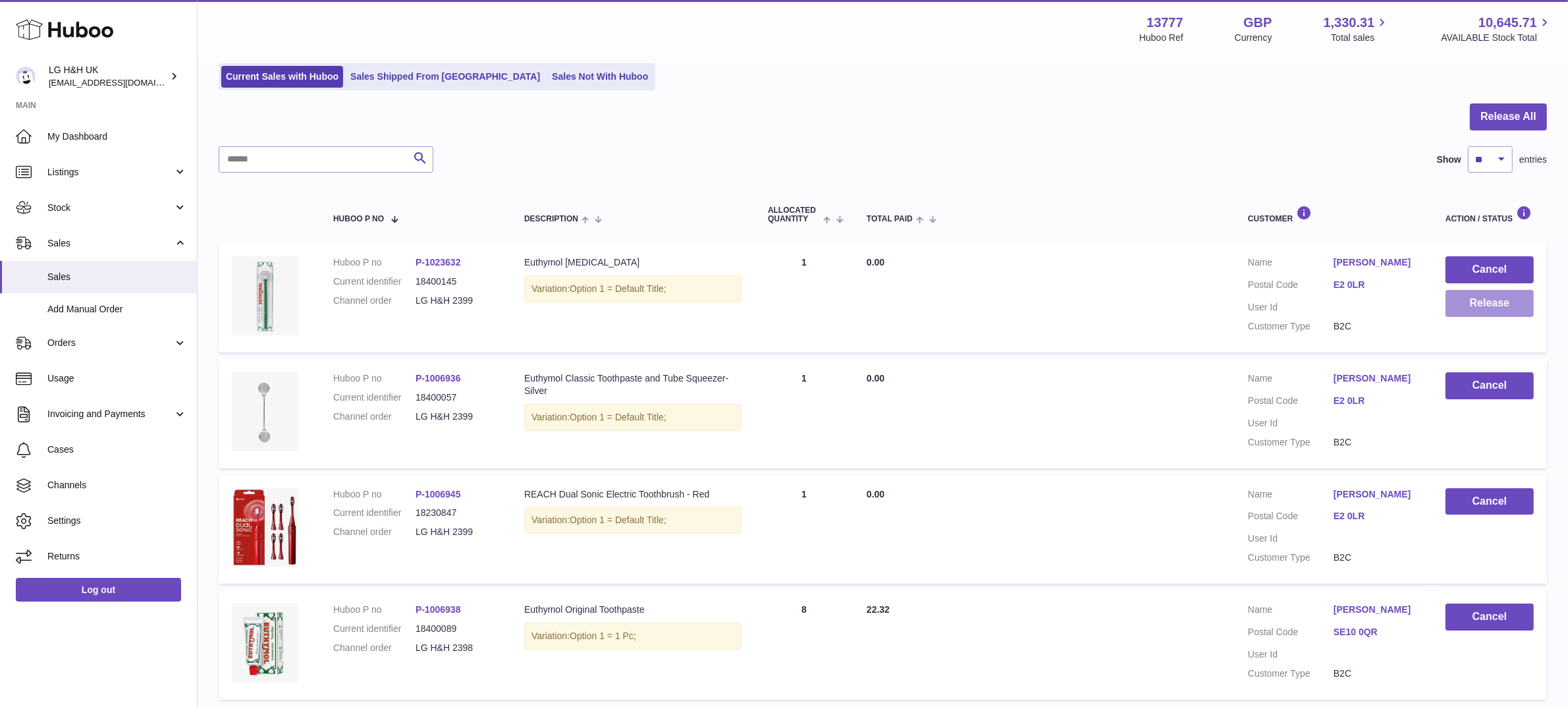
click at [1480, 301] on button "Release" at bounding box center [1489, 304] width 89 height 27
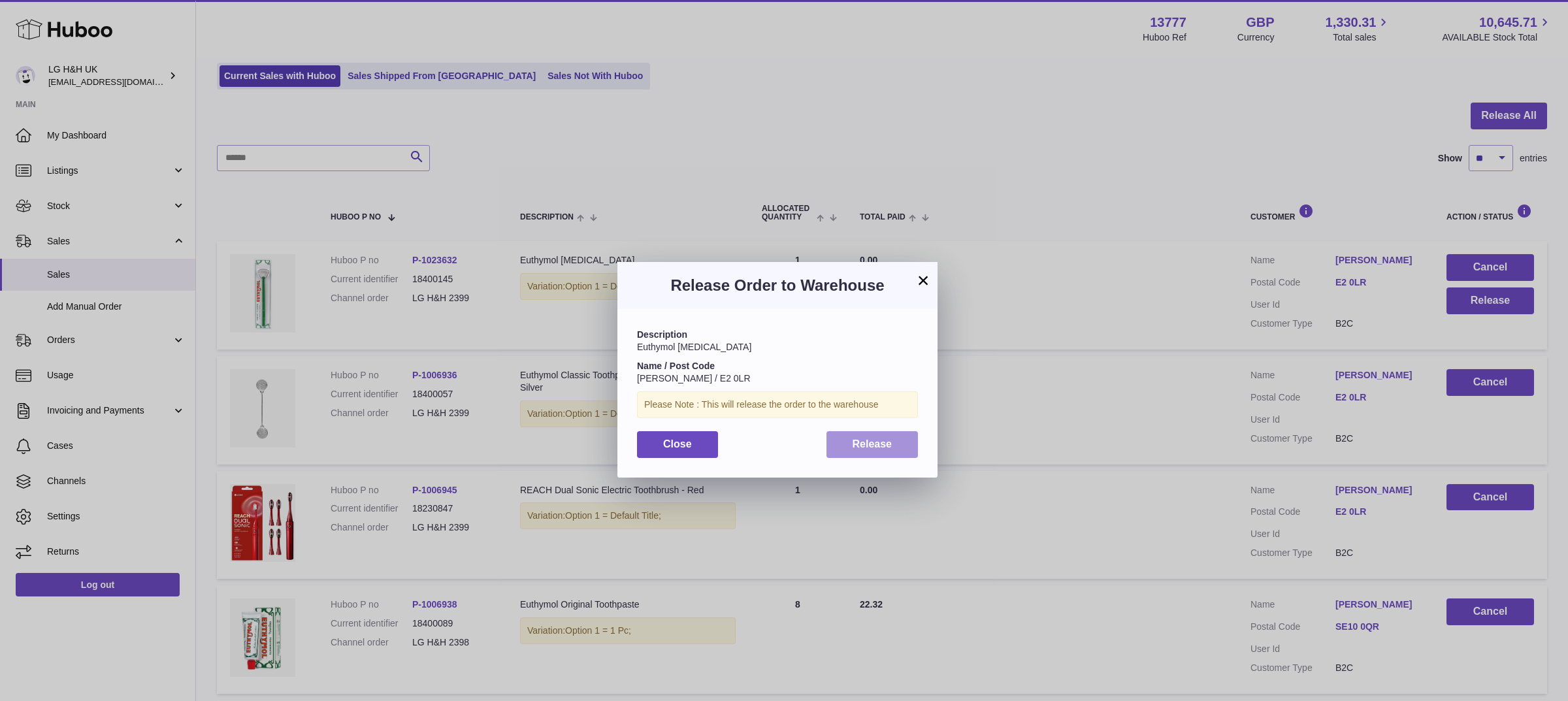
click at [897, 450] on button "Release" at bounding box center [873, 444] width 92 height 27
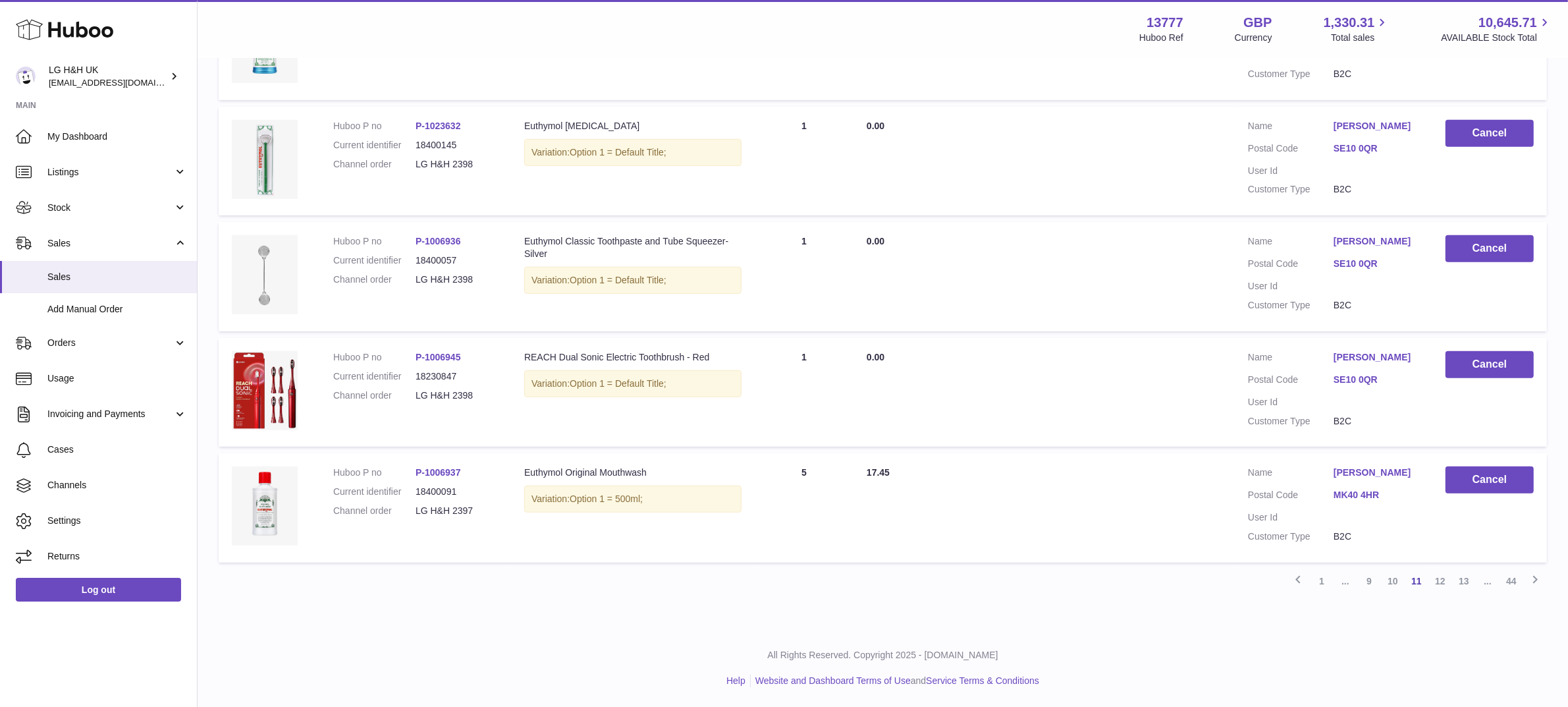
scroll to position [992, 0]
click at [1392, 581] on link "10" at bounding box center [1392, 581] width 23 height 23
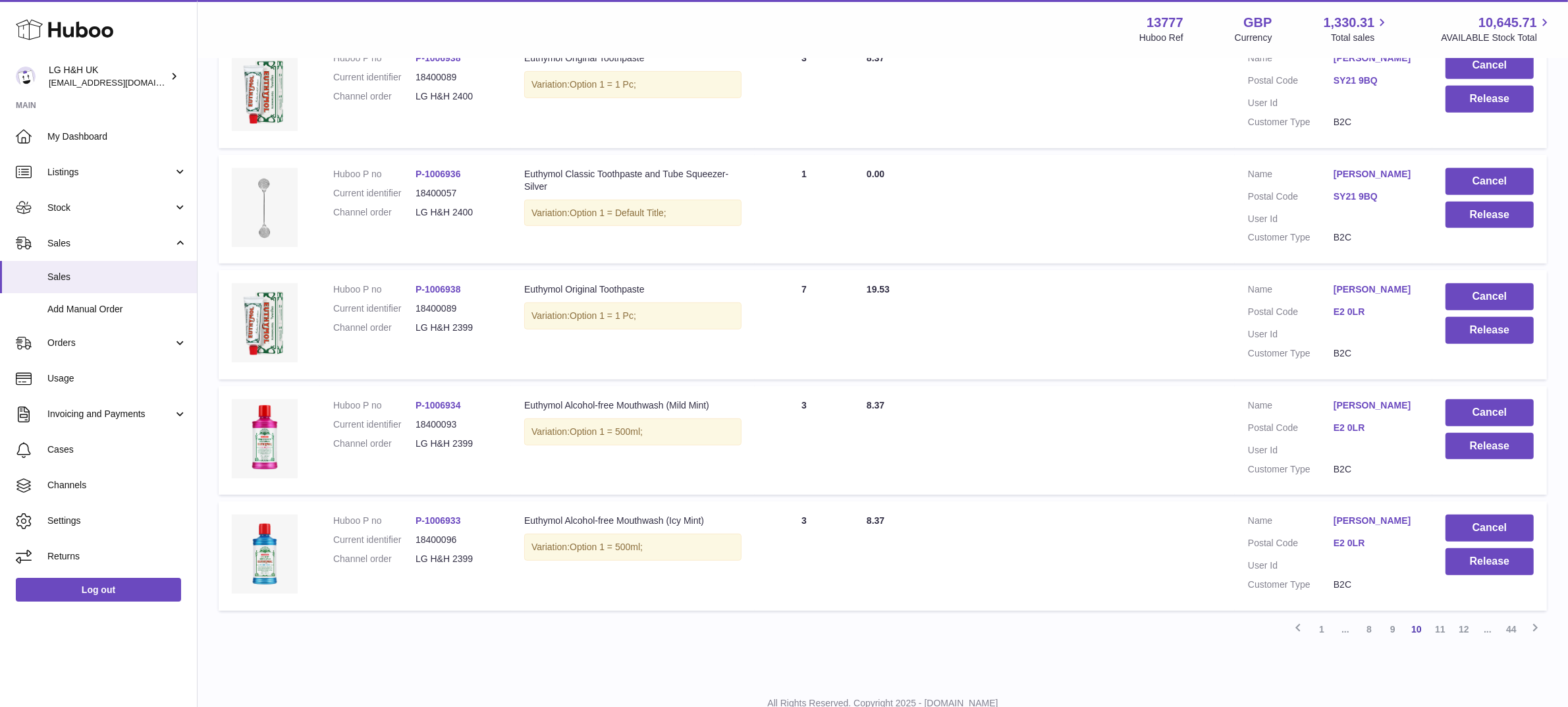
scroll to position [917, 0]
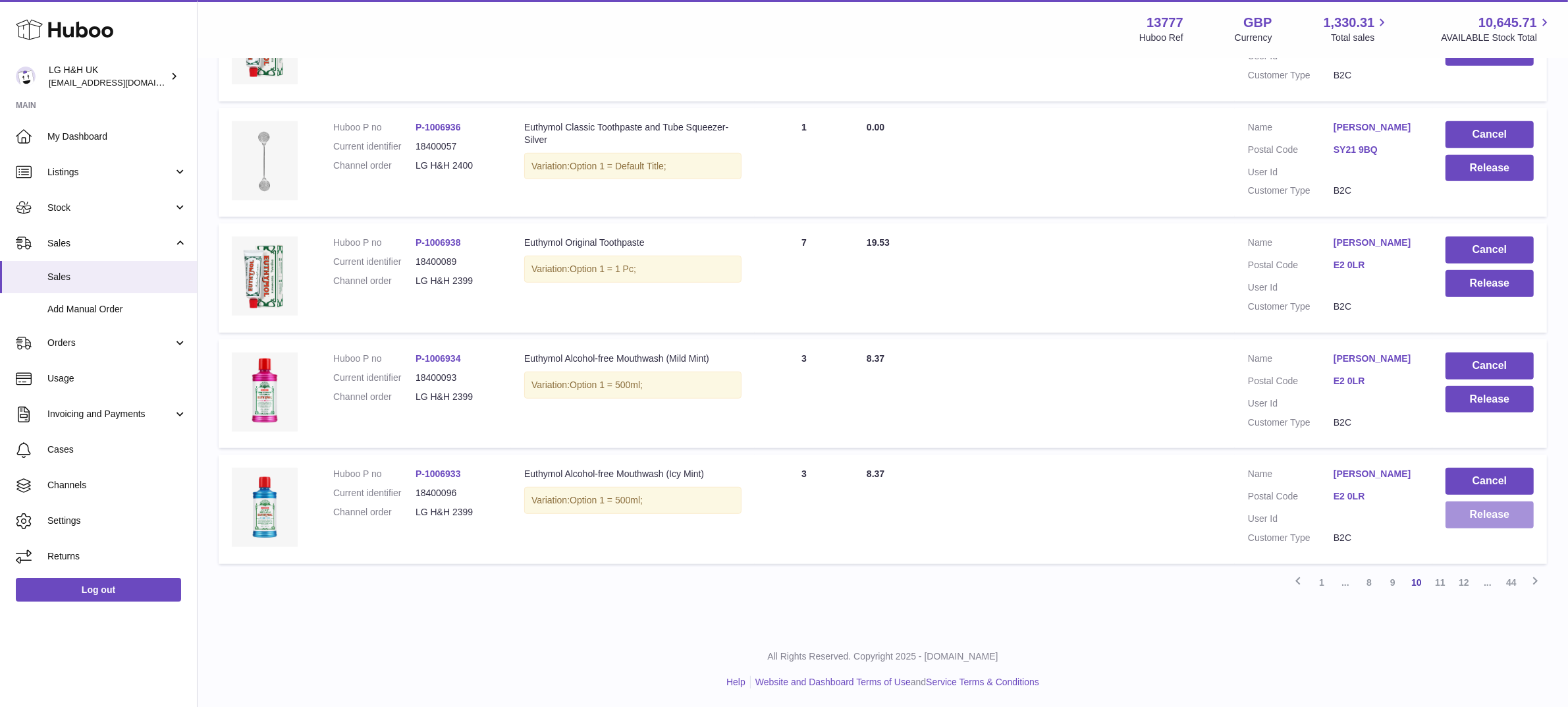
click at [1482, 515] on button "Release" at bounding box center [1489, 515] width 89 height 27
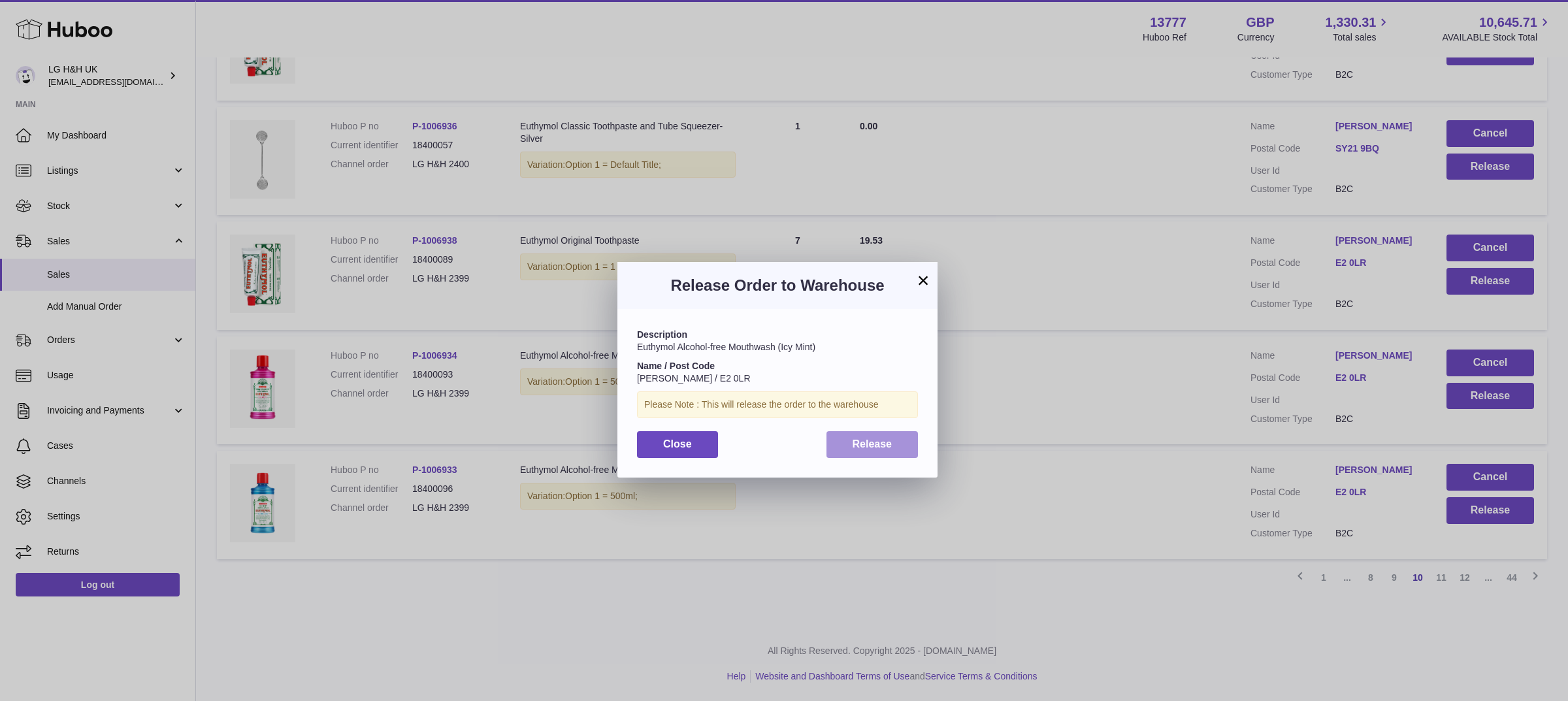
click at [897, 445] on button "Release" at bounding box center [873, 444] width 92 height 27
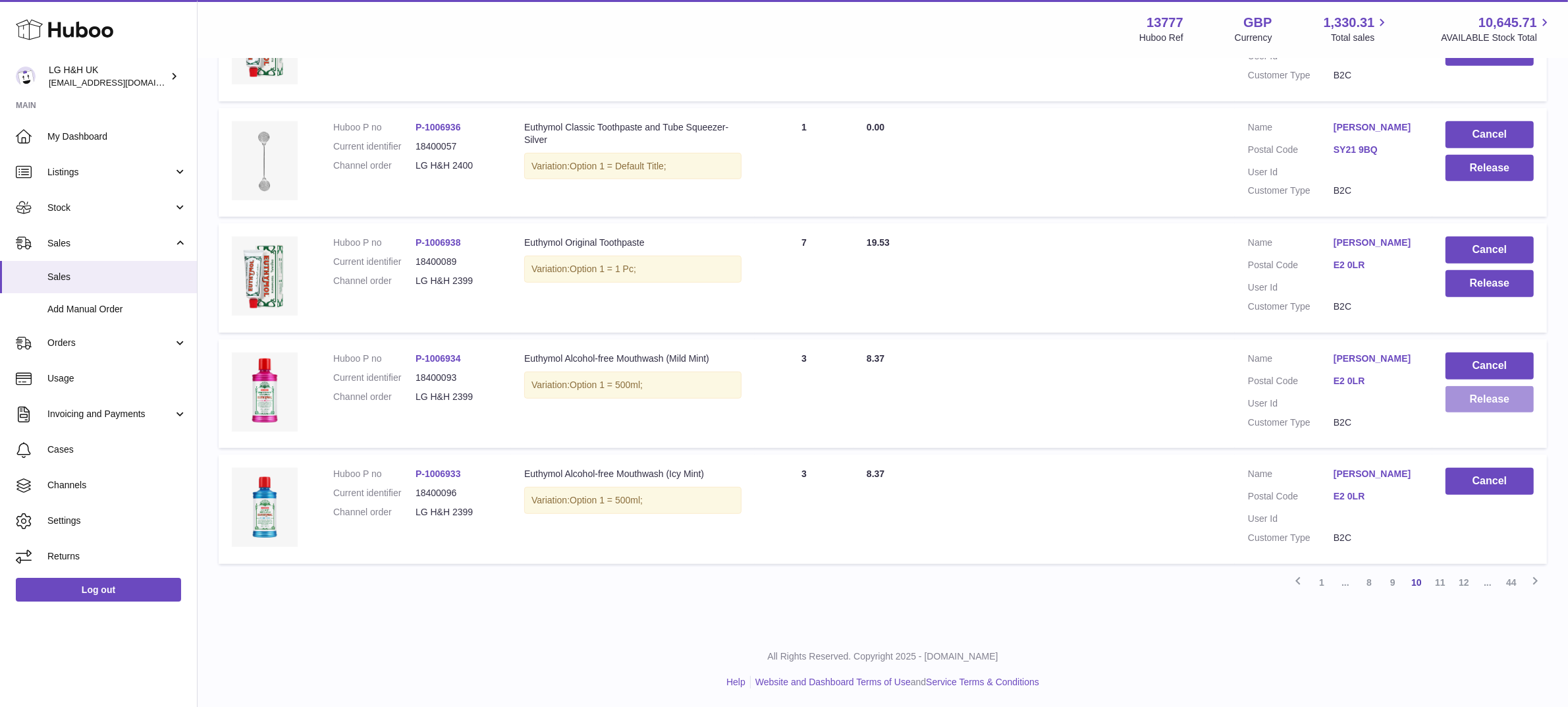
click at [1465, 403] on button "Release" at bounding box center [1489, 400] width 89 height 27
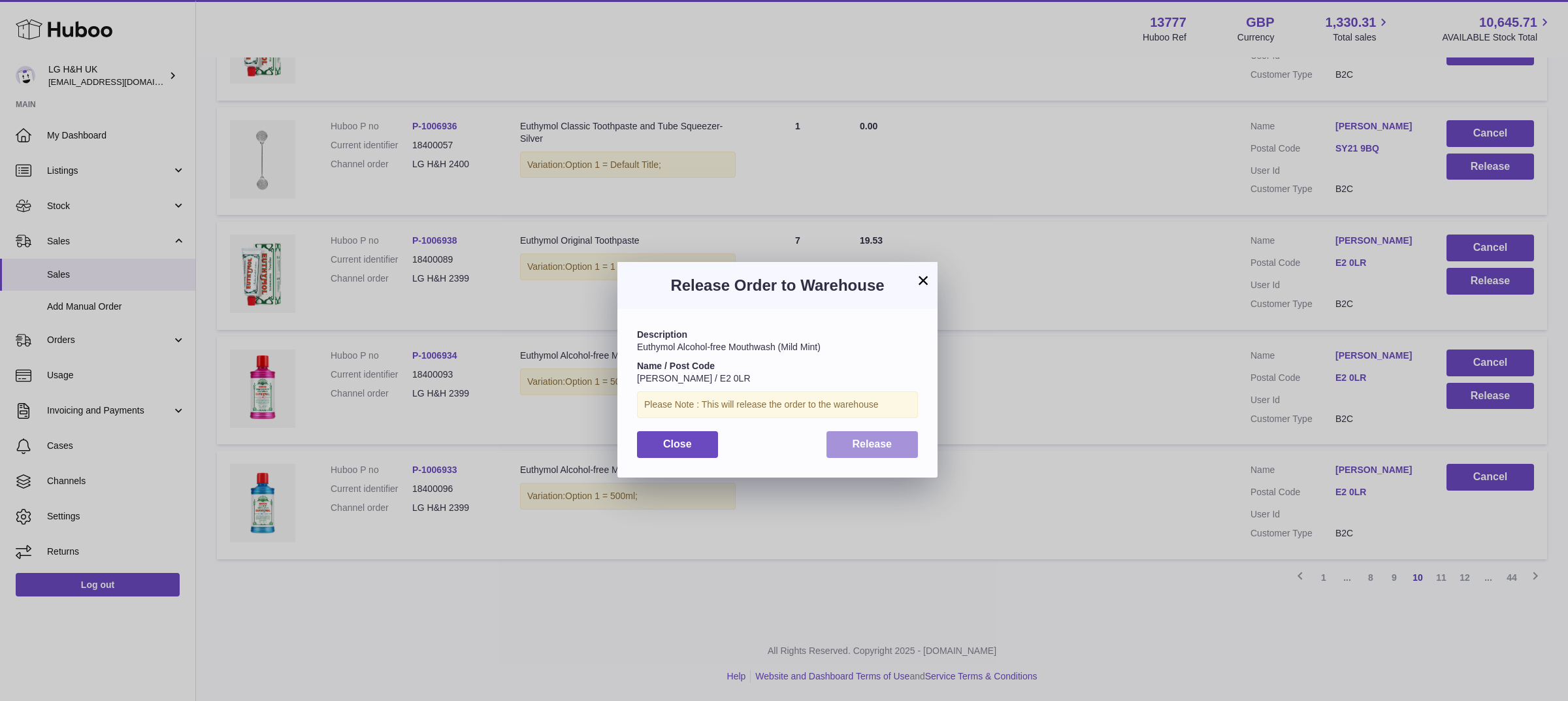
click at [877, 441] on span "Release" at bounding box center [872, 444] width 40 height 11
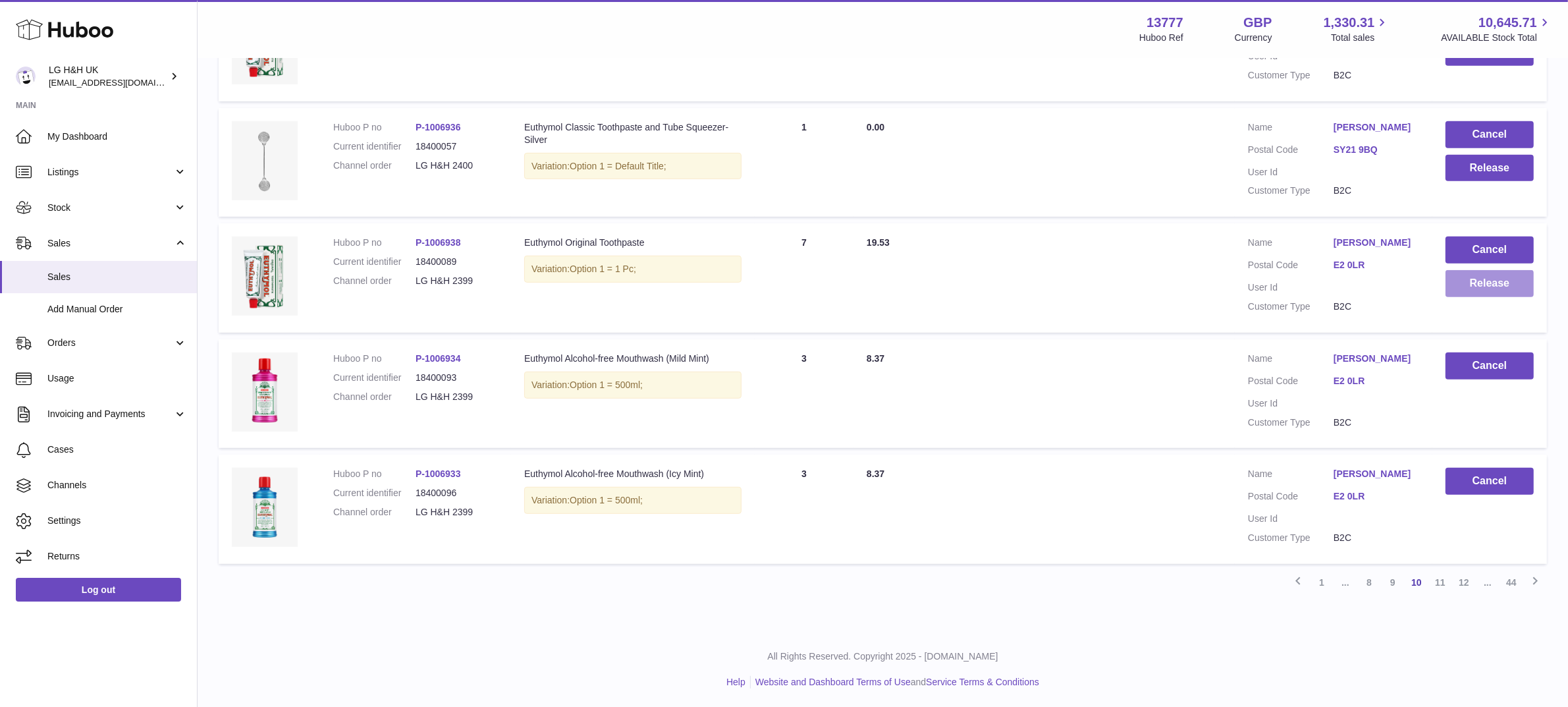
click at [1462, 288] on button "Release" at bounding box center [1489, 284] width 89 height 27
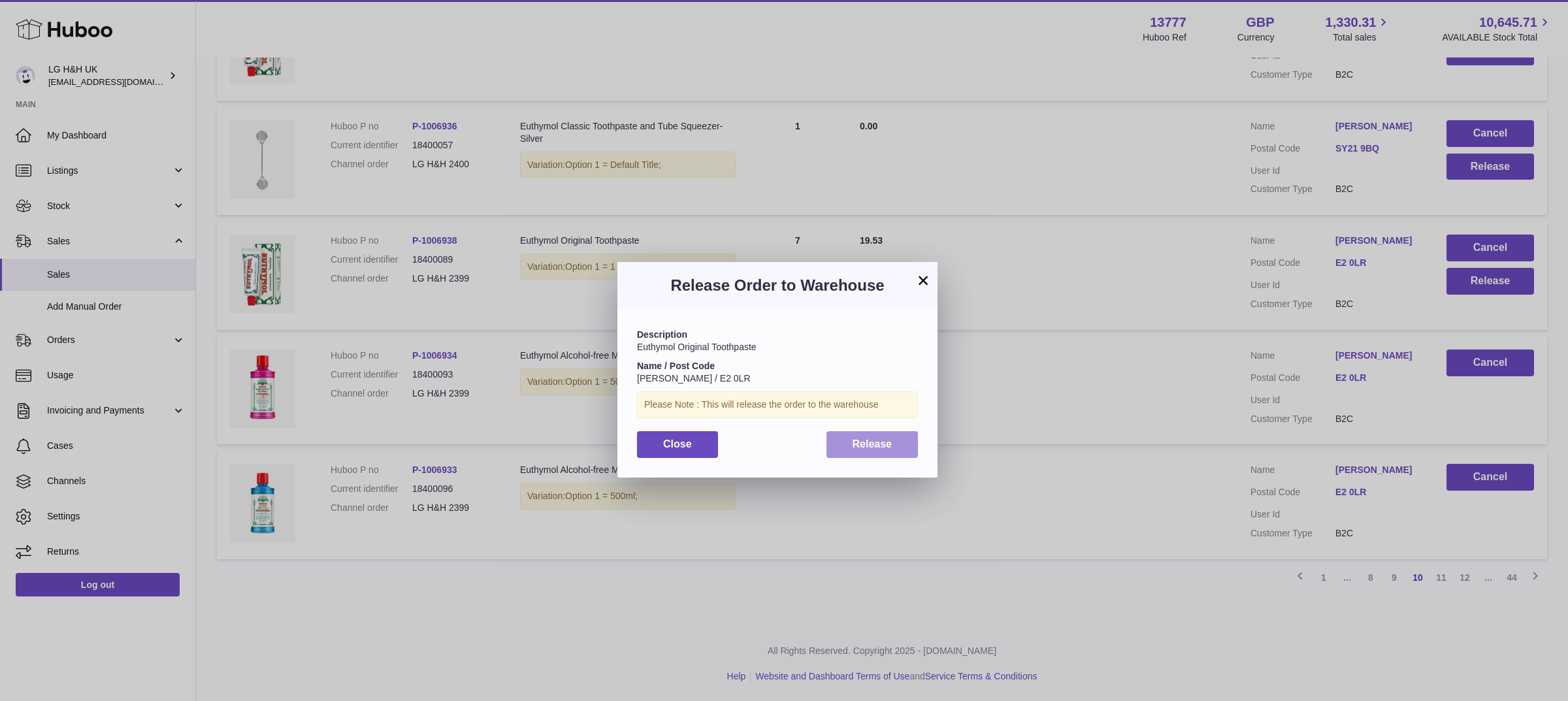
click at [885, 442] on span "Release" at bounding box center [872, 444] width 40 height 11
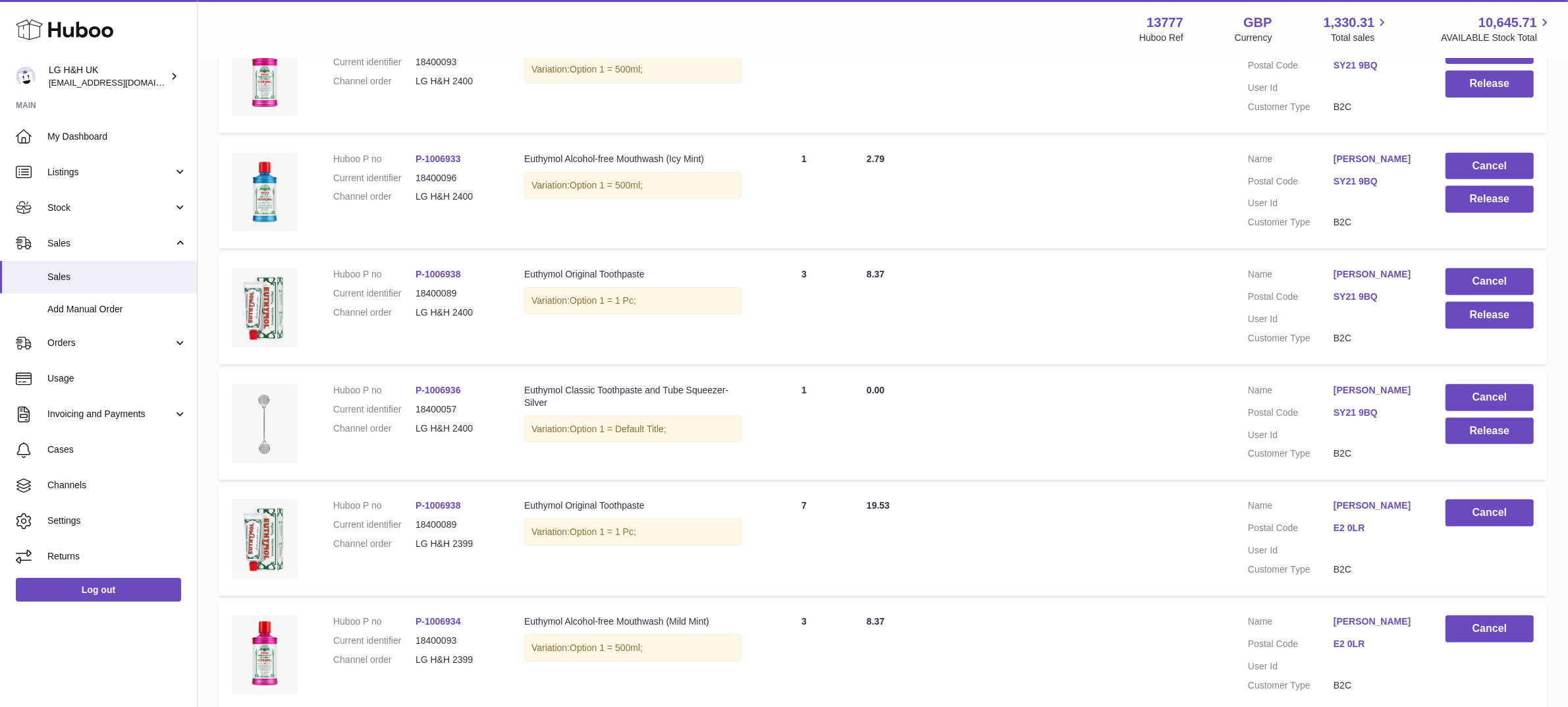
scroll to position [639, 0]
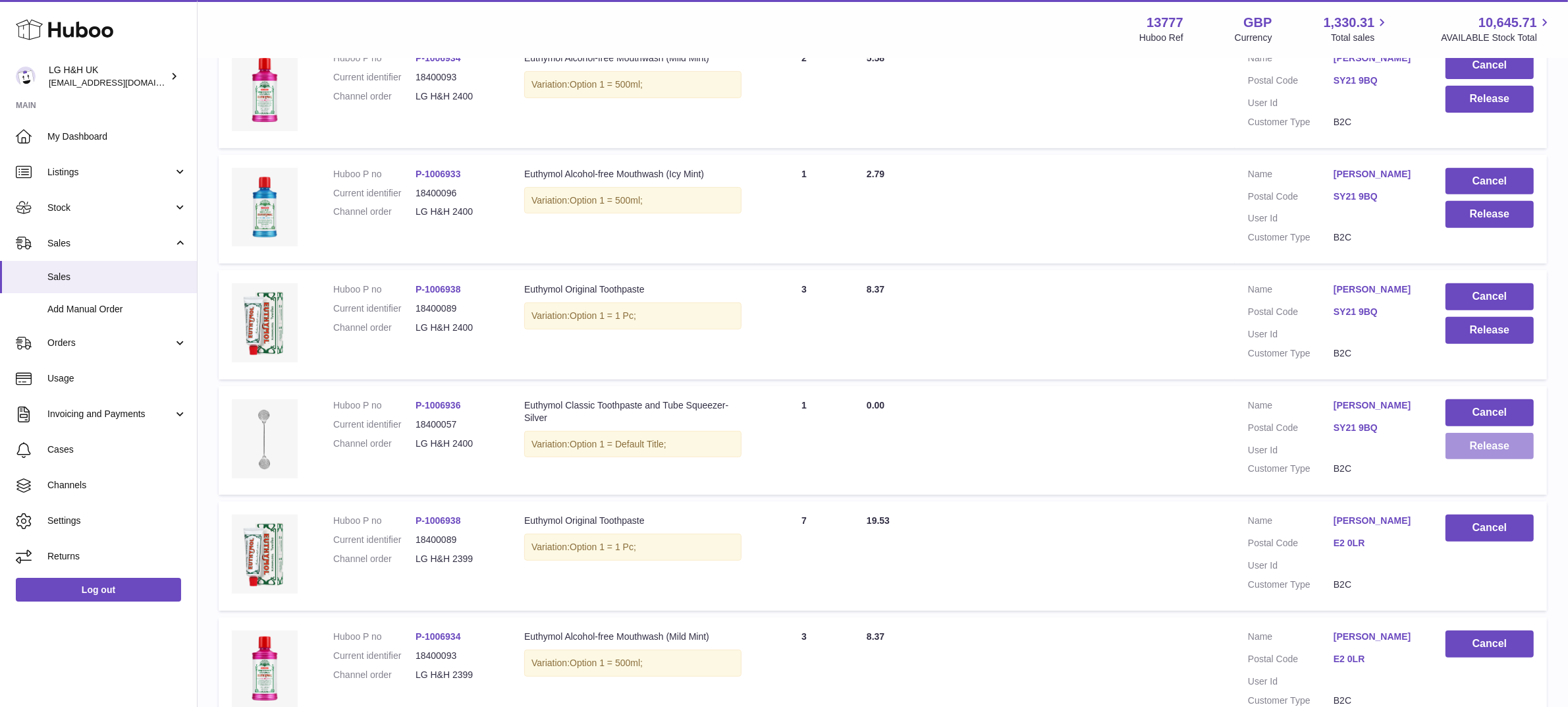
click at [1461, 443] on button "Release" at bounding box center [1489, 447] width 89 height 27
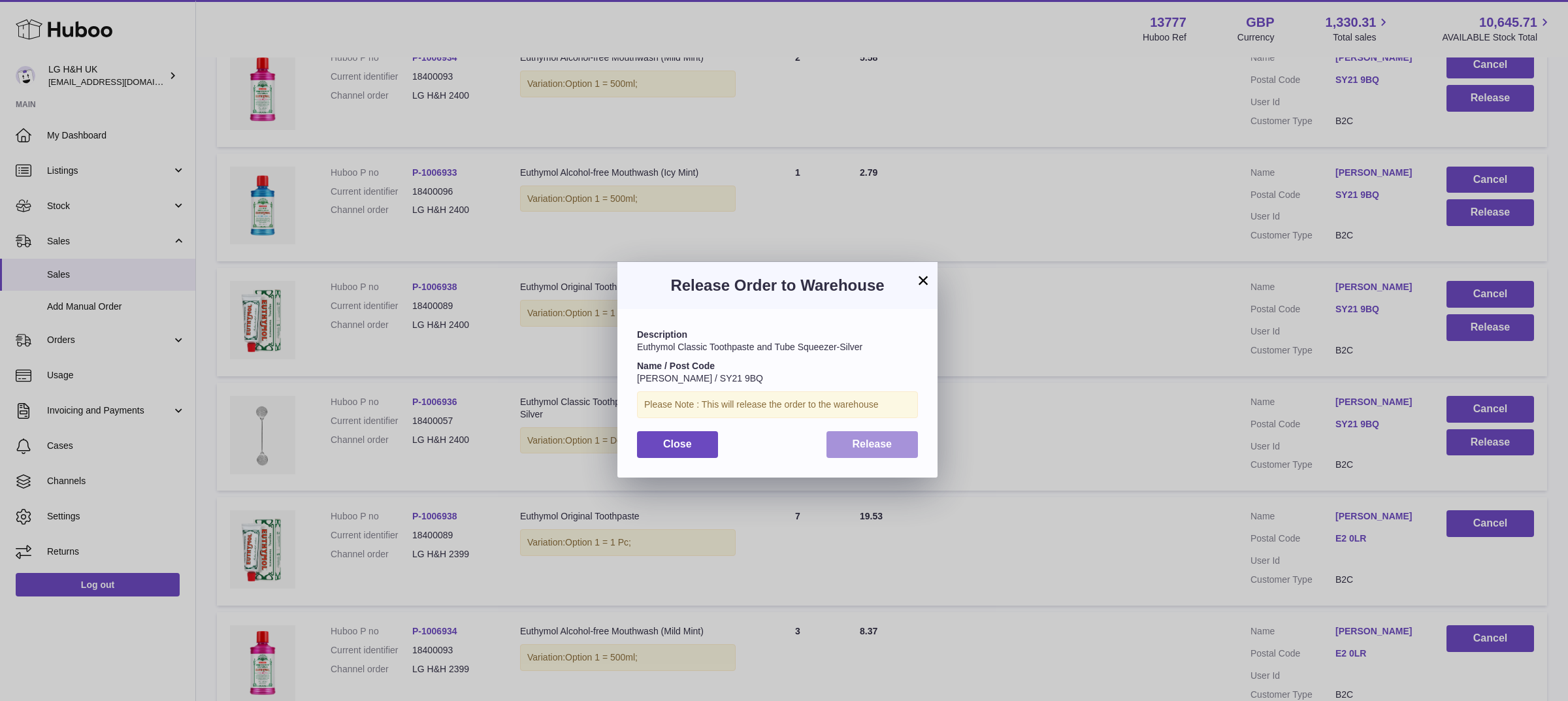
click at [867, 445] on span "Release" at bounding box center [872, 444] width 40 height 11
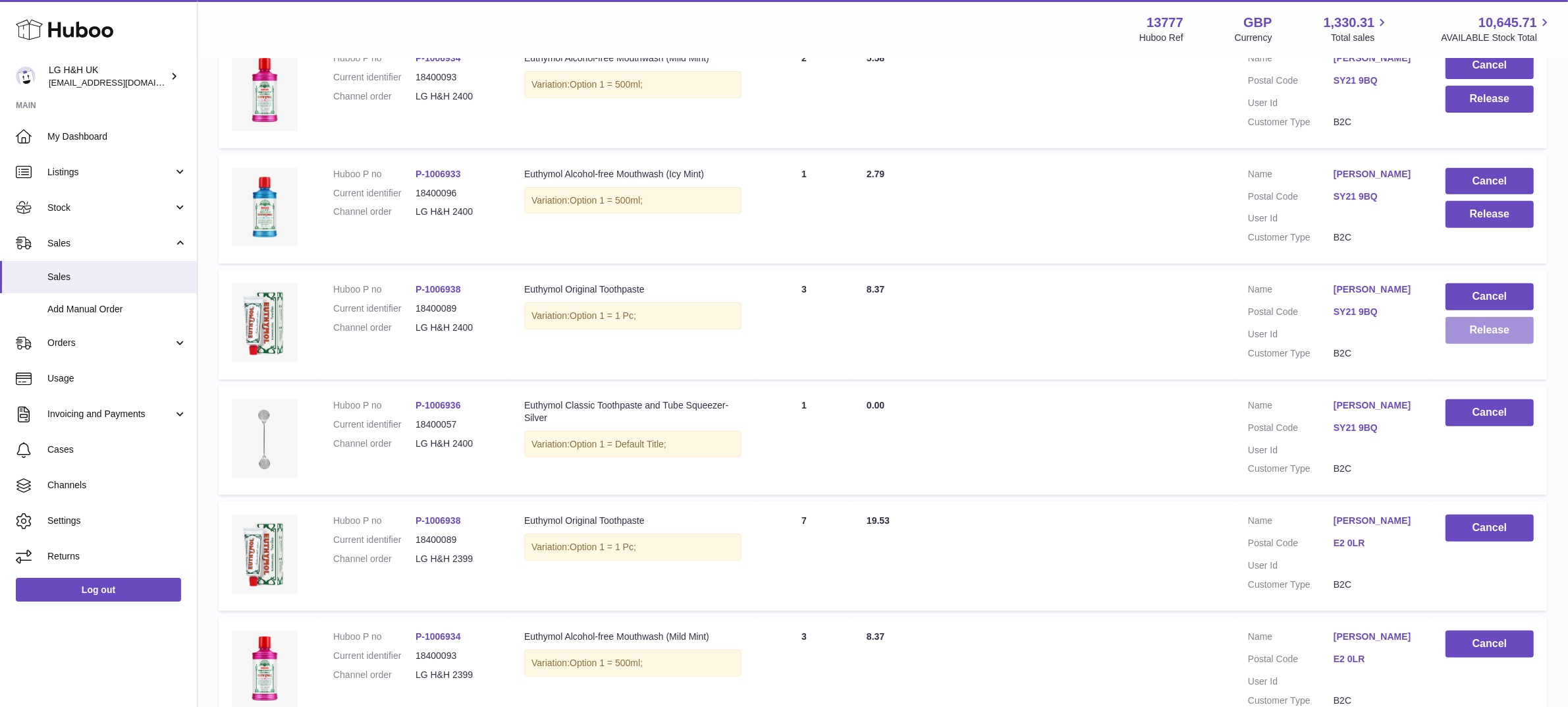
click at [1480, 321] on button "Release" at bounding box center [1489, 330] width 89 height 27
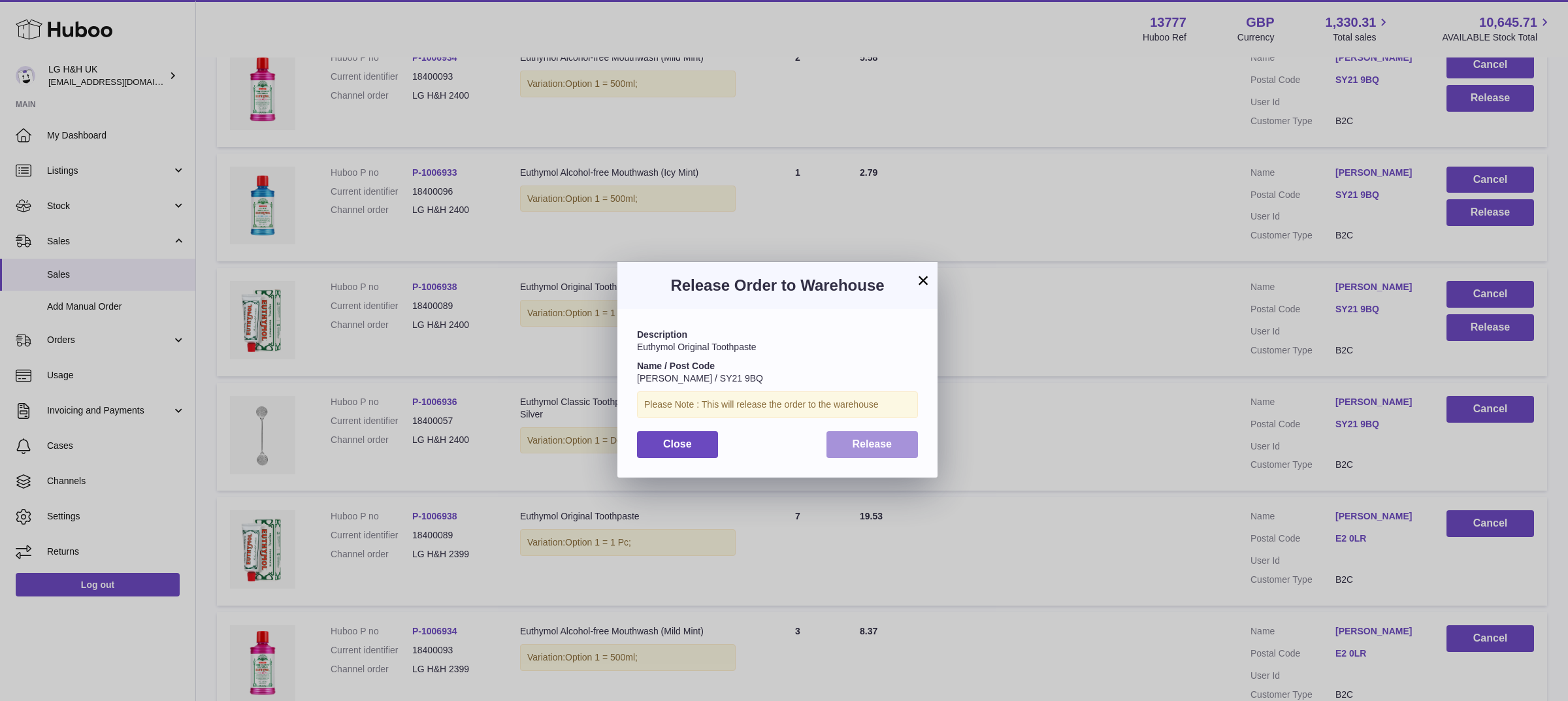
click at [882, 444] on span "Release" at bounding box center [872, 444] width 40 height 11
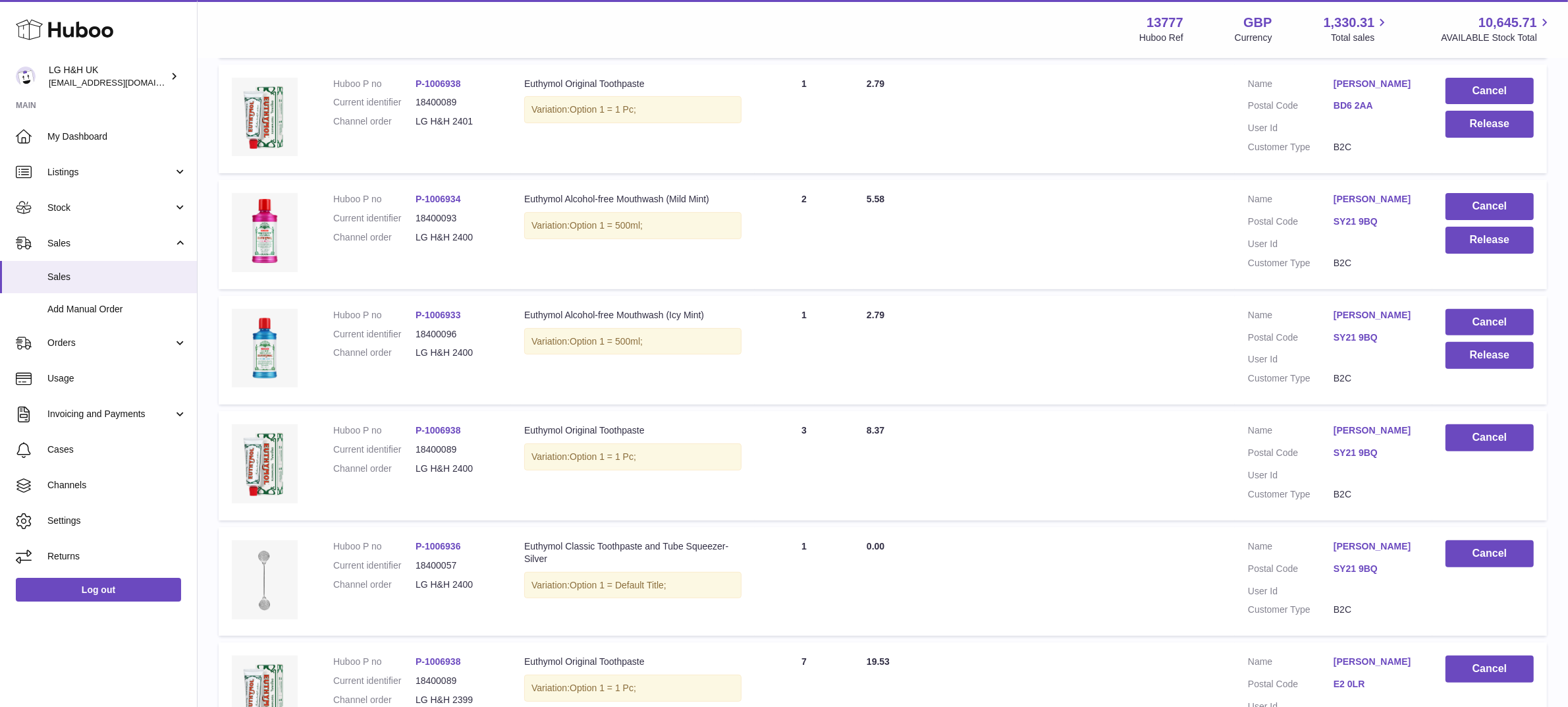
scroll to position [497, 0]
click at [1524, 350] on button "Release" at bounding box center [1489, 356] width 89 height 27
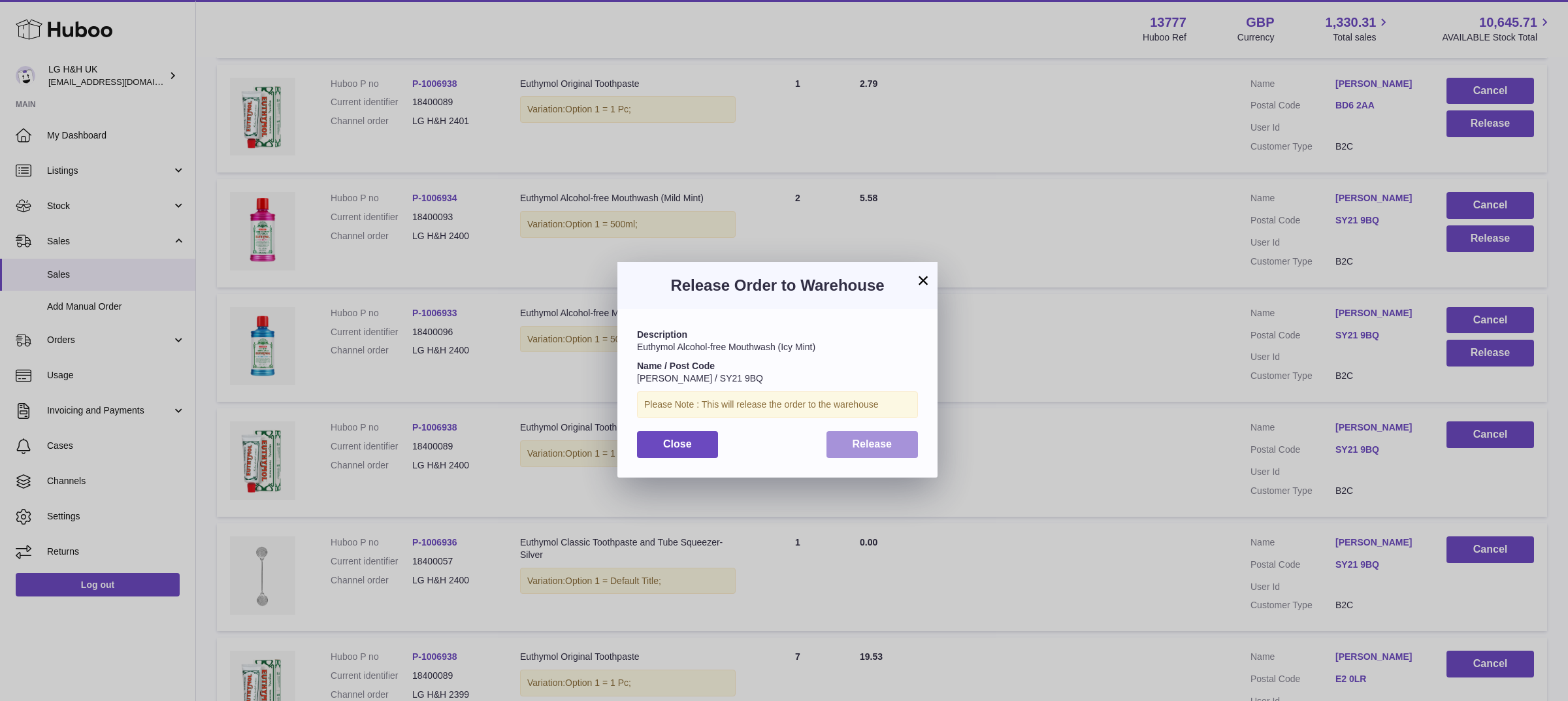
click at [898, 451] on button "Release" at bounding box center [873, 444] width 92 height 27
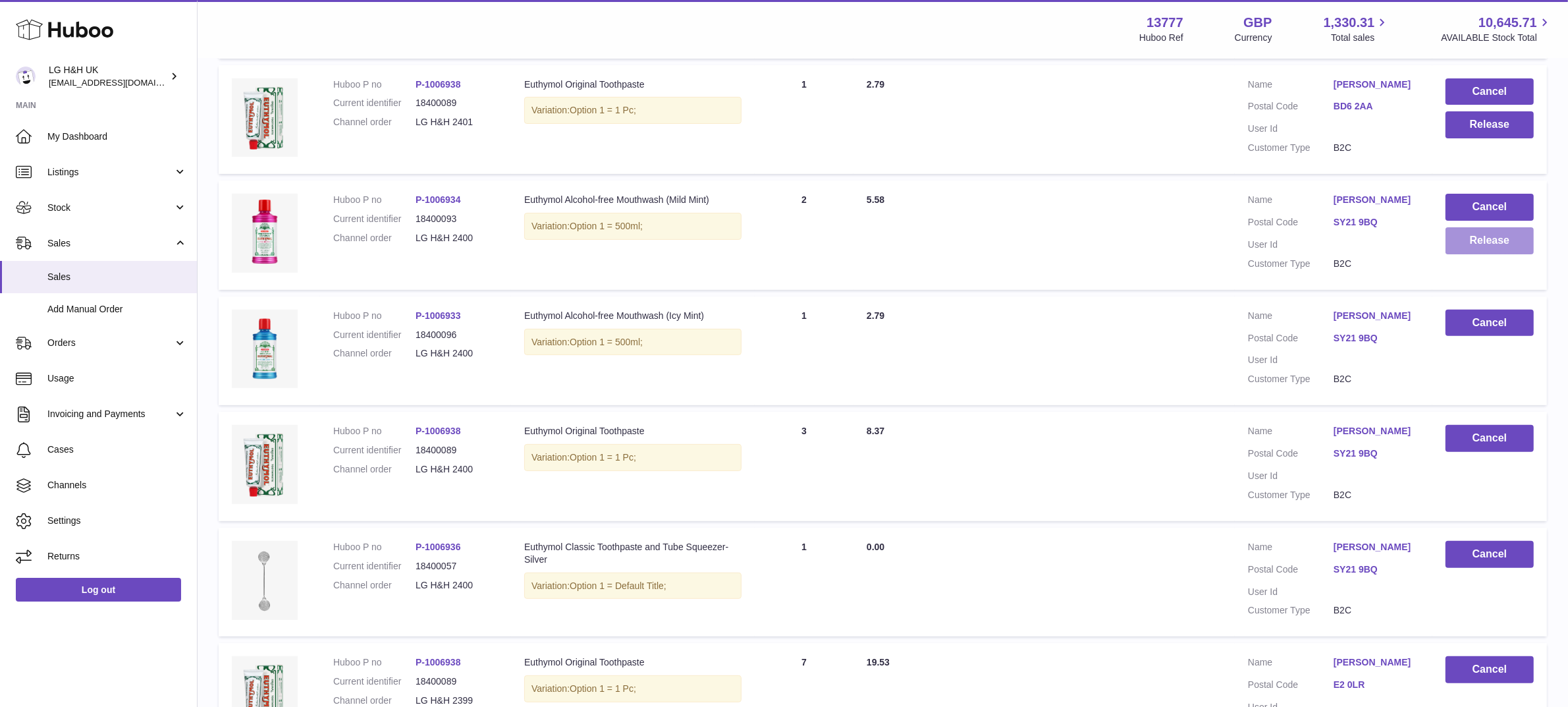
click at [1467, 247] on button "Release" at bounding box center [1489, 241] width 89 height 27
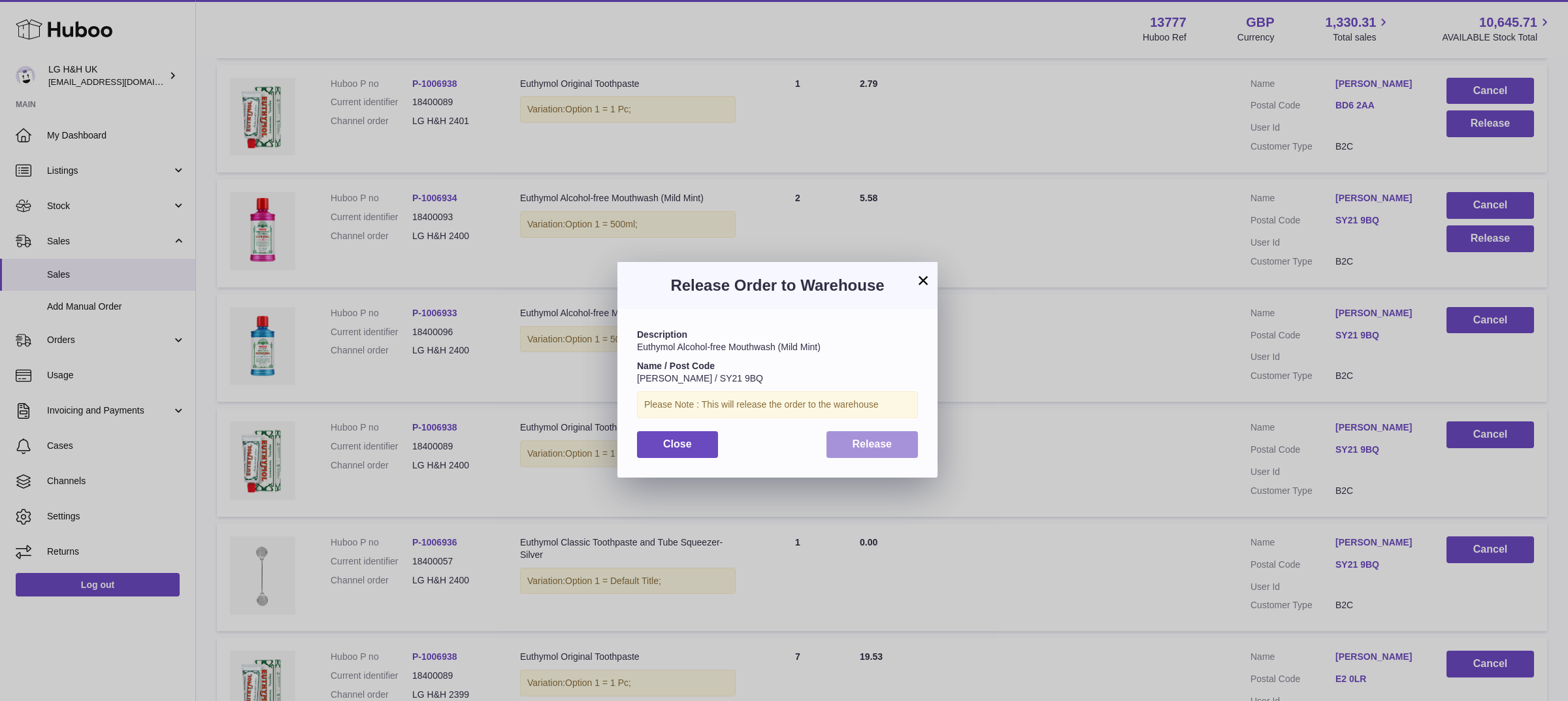
click at [896, 447] on button "Release" at bounding box center [873, 444] width 92 height 27
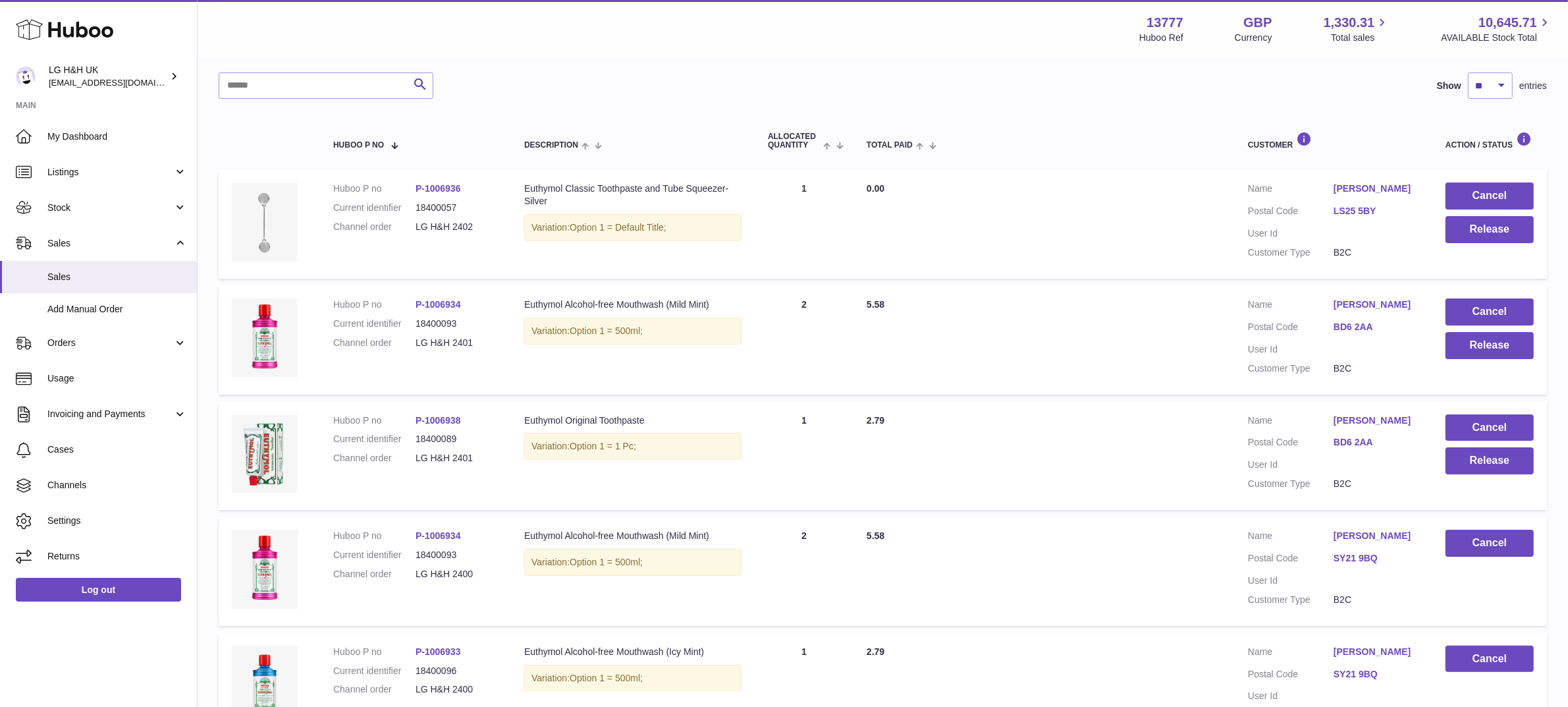
scroll to position [163, 0]
click at [1468, 453] on button "Release" at bounding box center [1489, 459] width 89 height 27
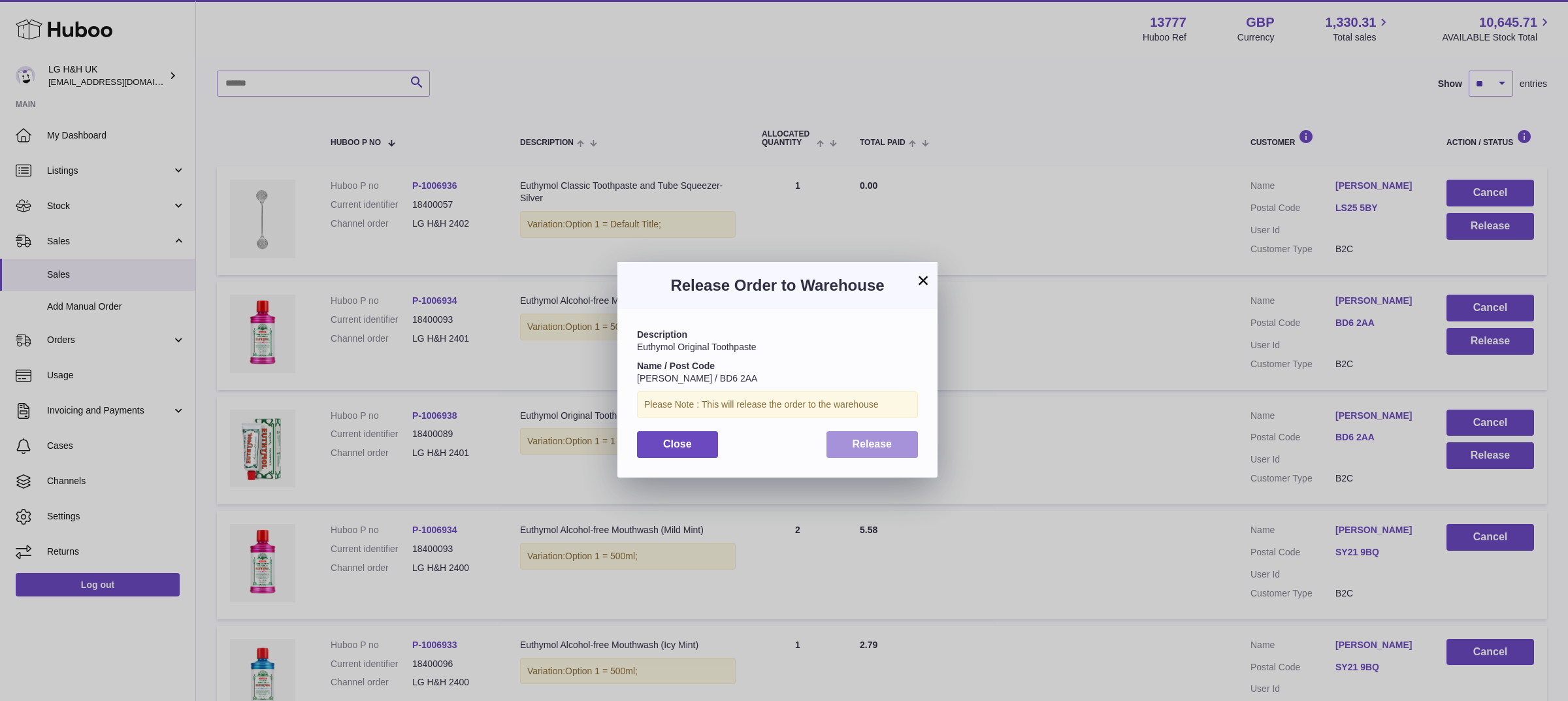
click at [879, 441] on span "Release" at bounding box center [872, 444] width 40 height 11
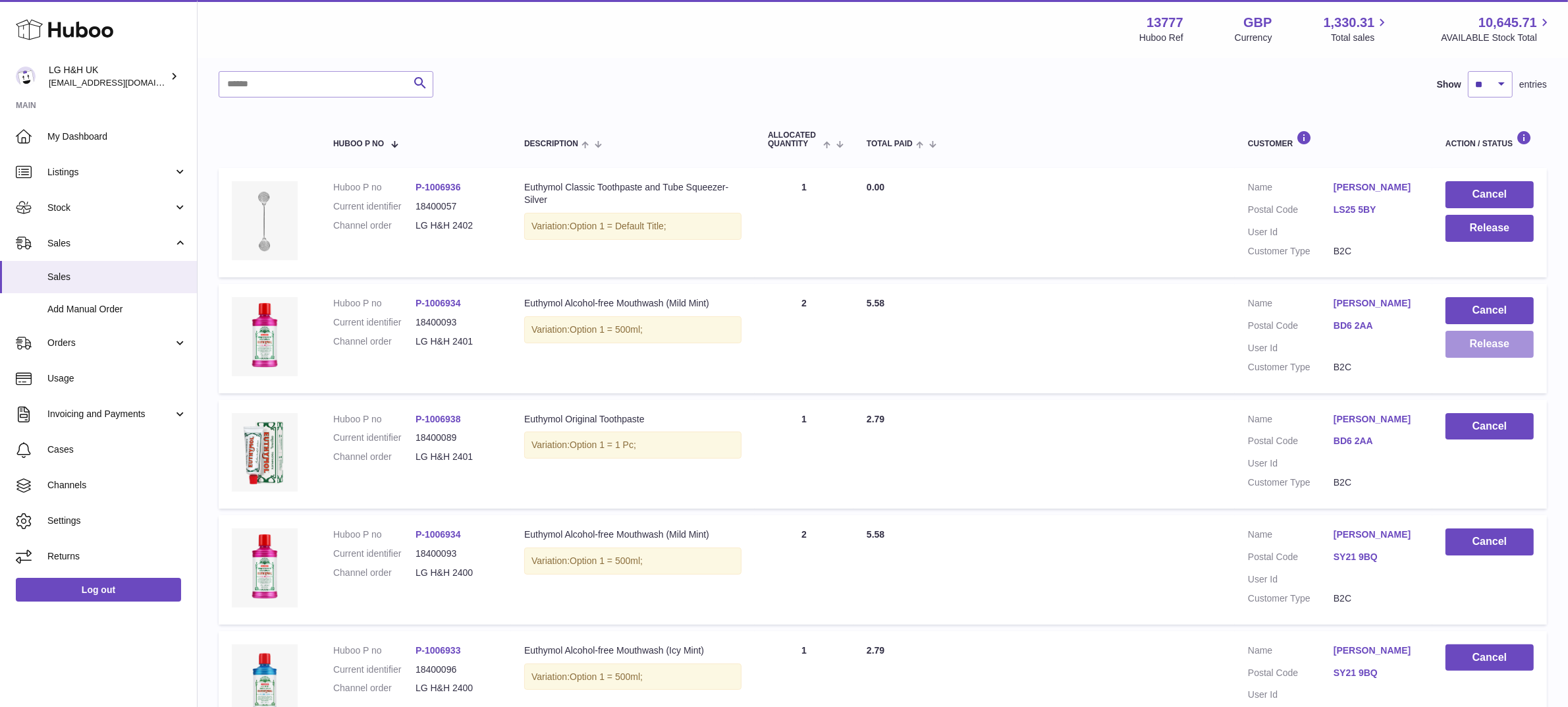
click at [1469, 341] on button "Release" at bounding box center [1489, 344] width 89 height 27
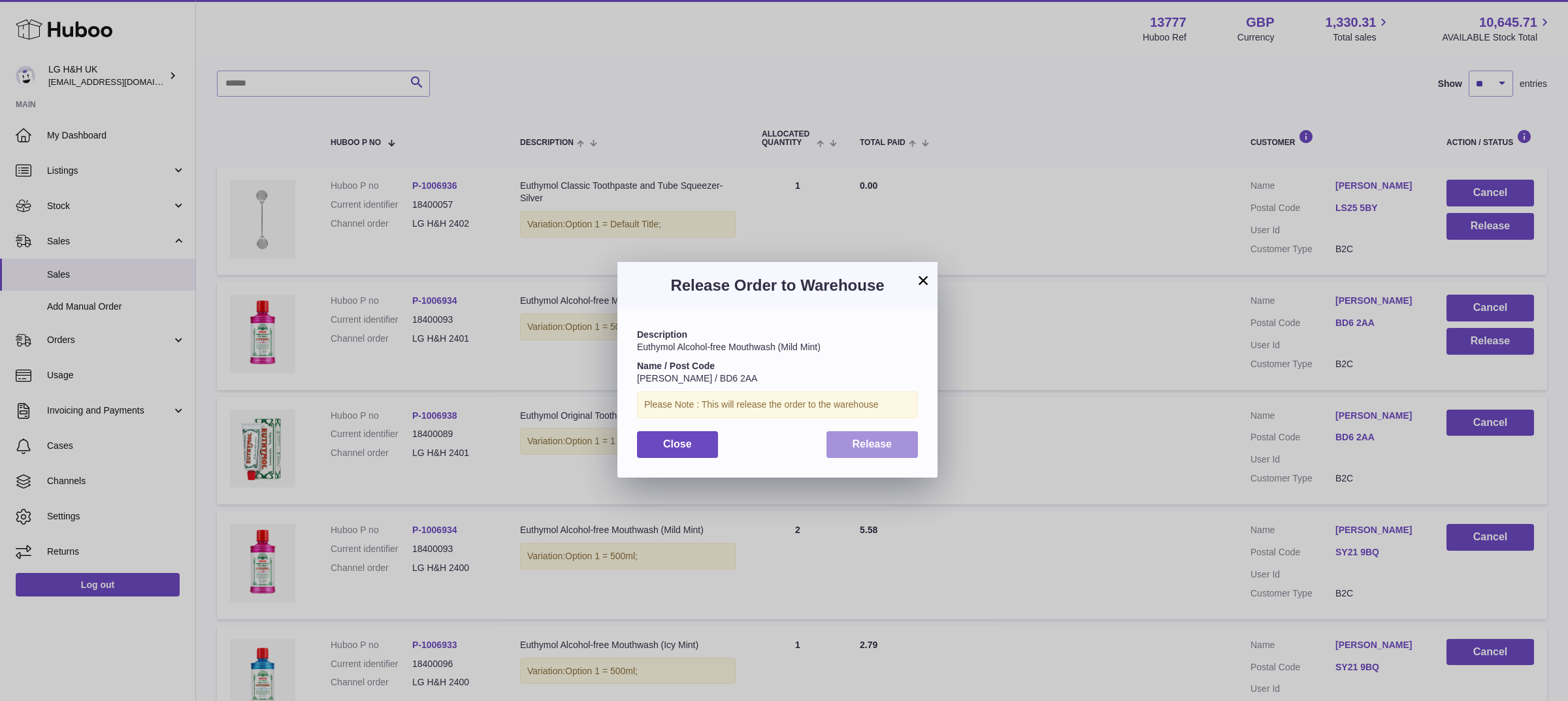
click at [867, 436] on button "Release" at bounding box center [873, 444] width 92 height 27
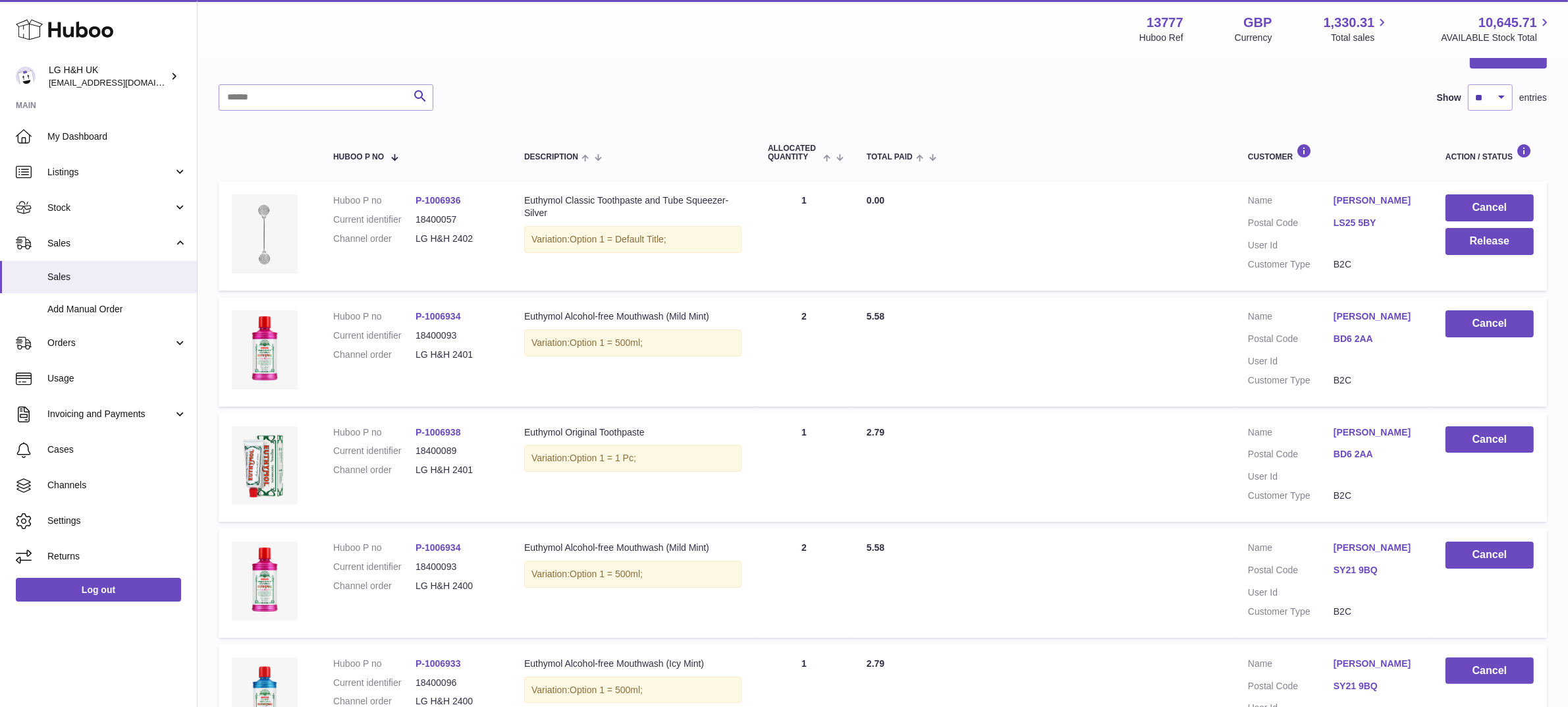
scroll to position [53, 0]
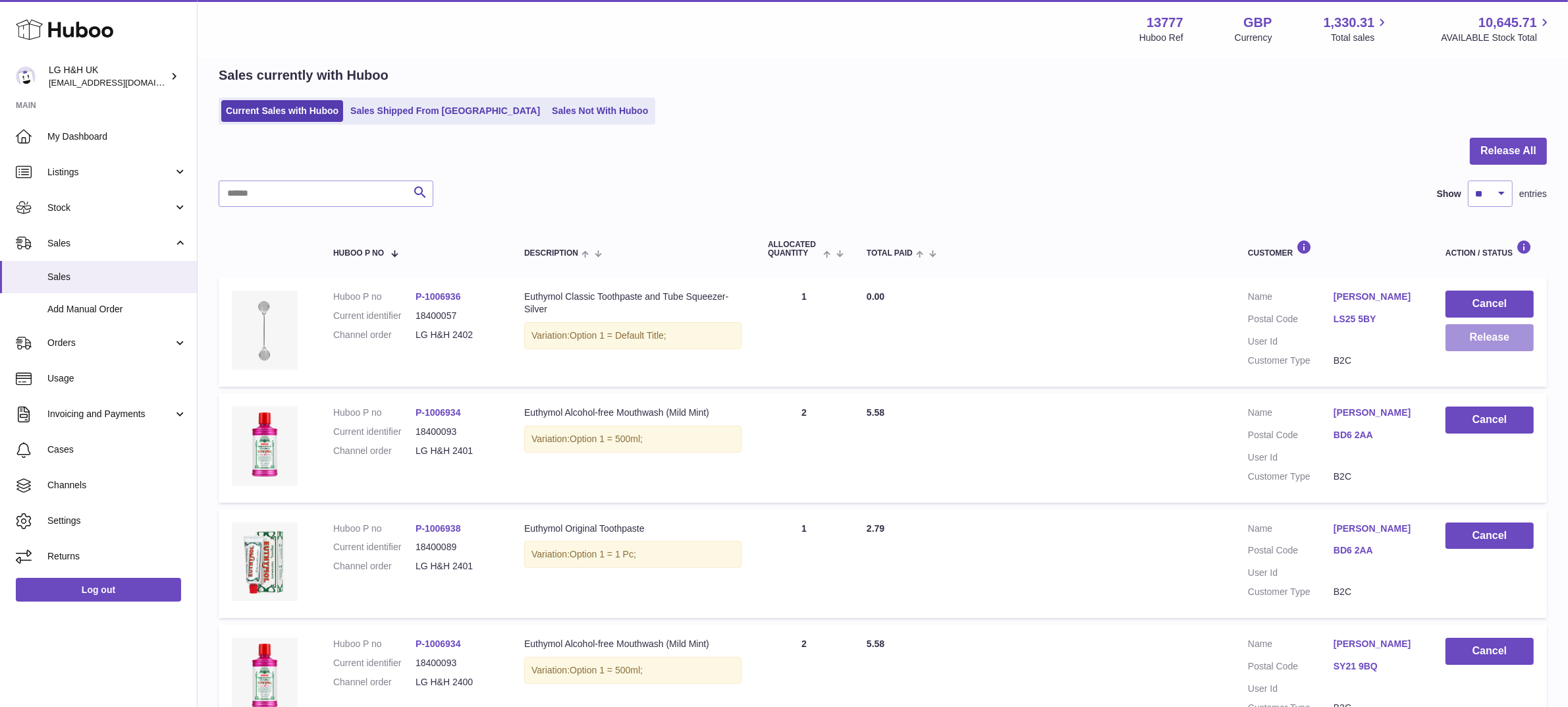
click at [1473, 328] on button "Release" at bounding box center [1489, 338] width 89 height 27
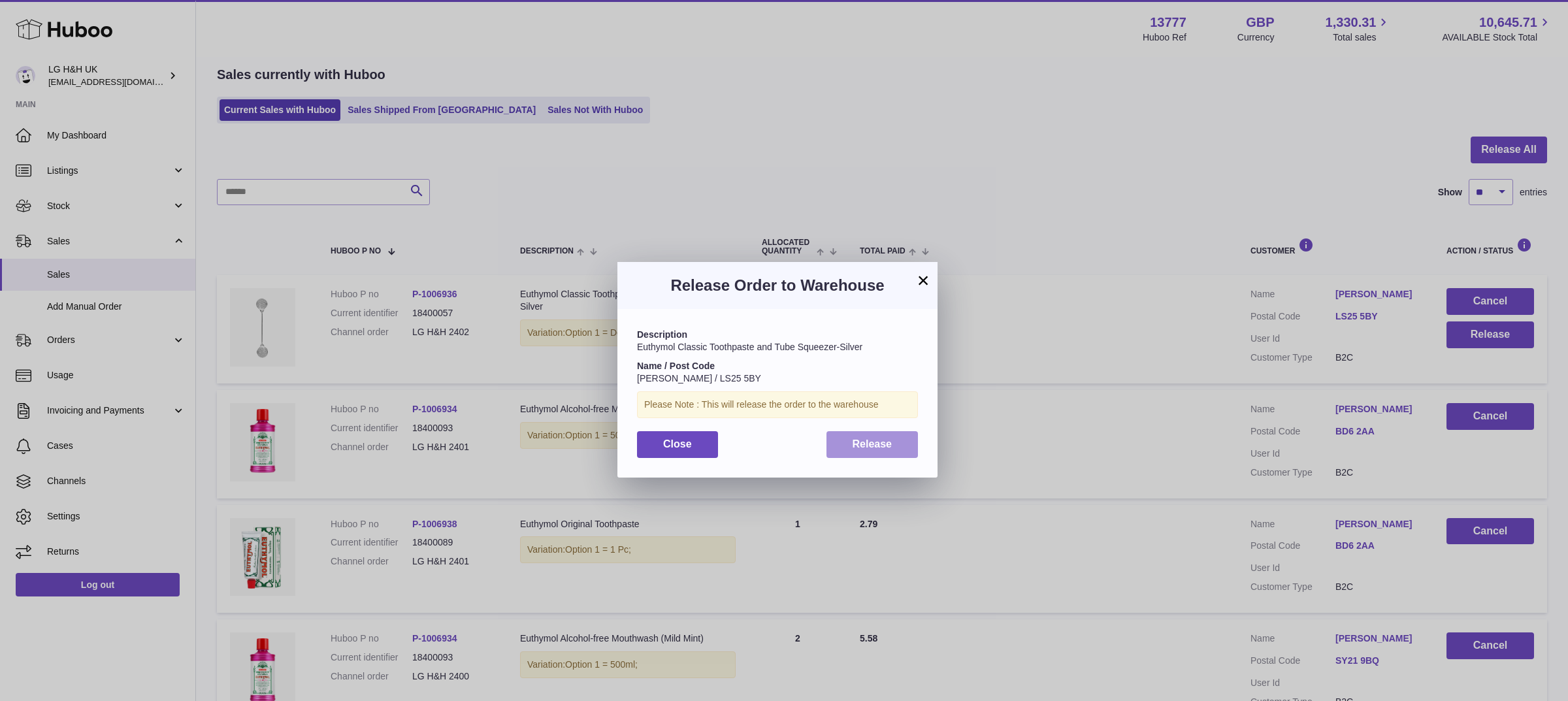
drag, startPoint x: 880, startPoint y: 429, endPoint x: 880, endPoint y: 442, distance: 13.0
click at [880, 442] on div "Description Euthymol Classic Toothpaste and Tube Squeezer-Silver Name / Post Co…" at bounding box center [777, 393] width 320 height 168
click at [880, 442] on span "Release" at bounding box center [872, 444] width 40 height 11
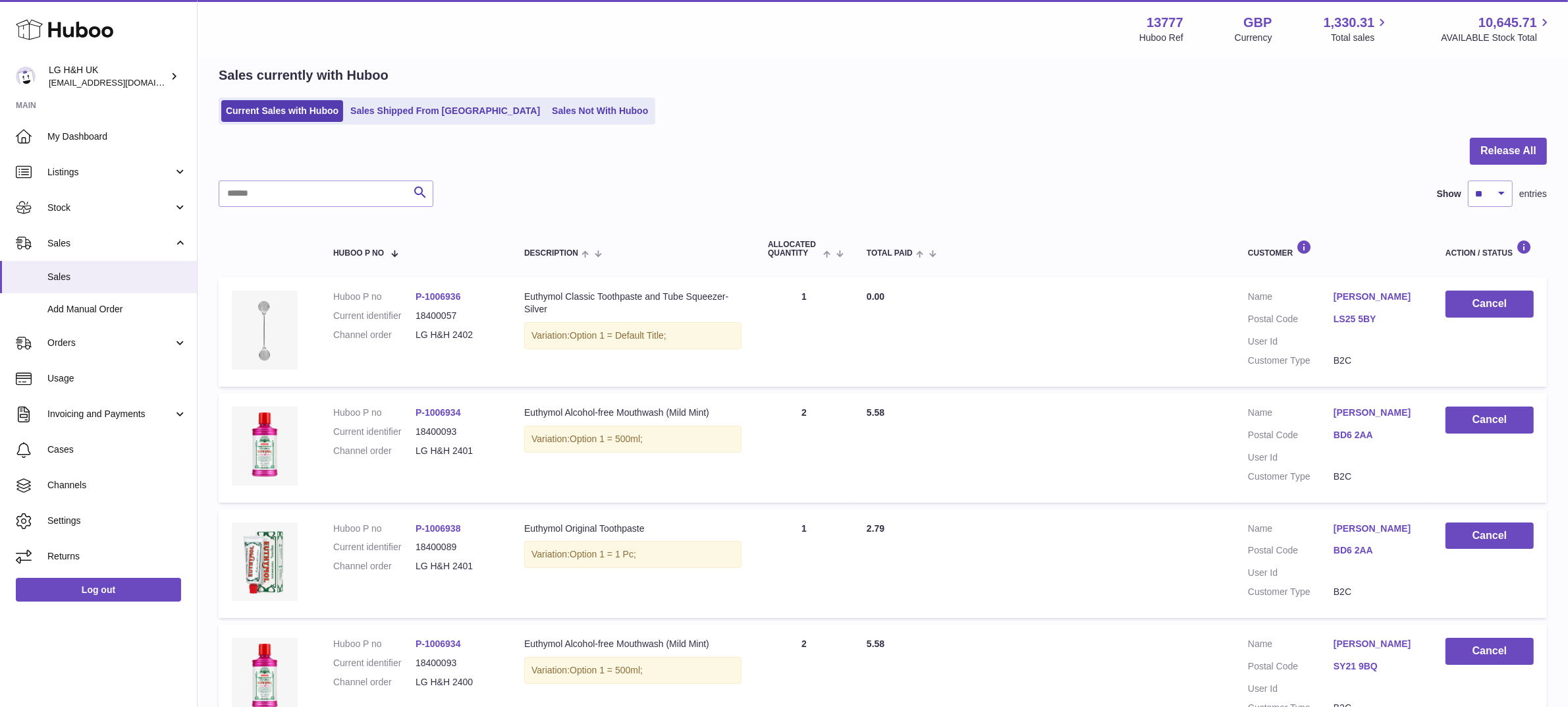
scroll to position [917, 0]
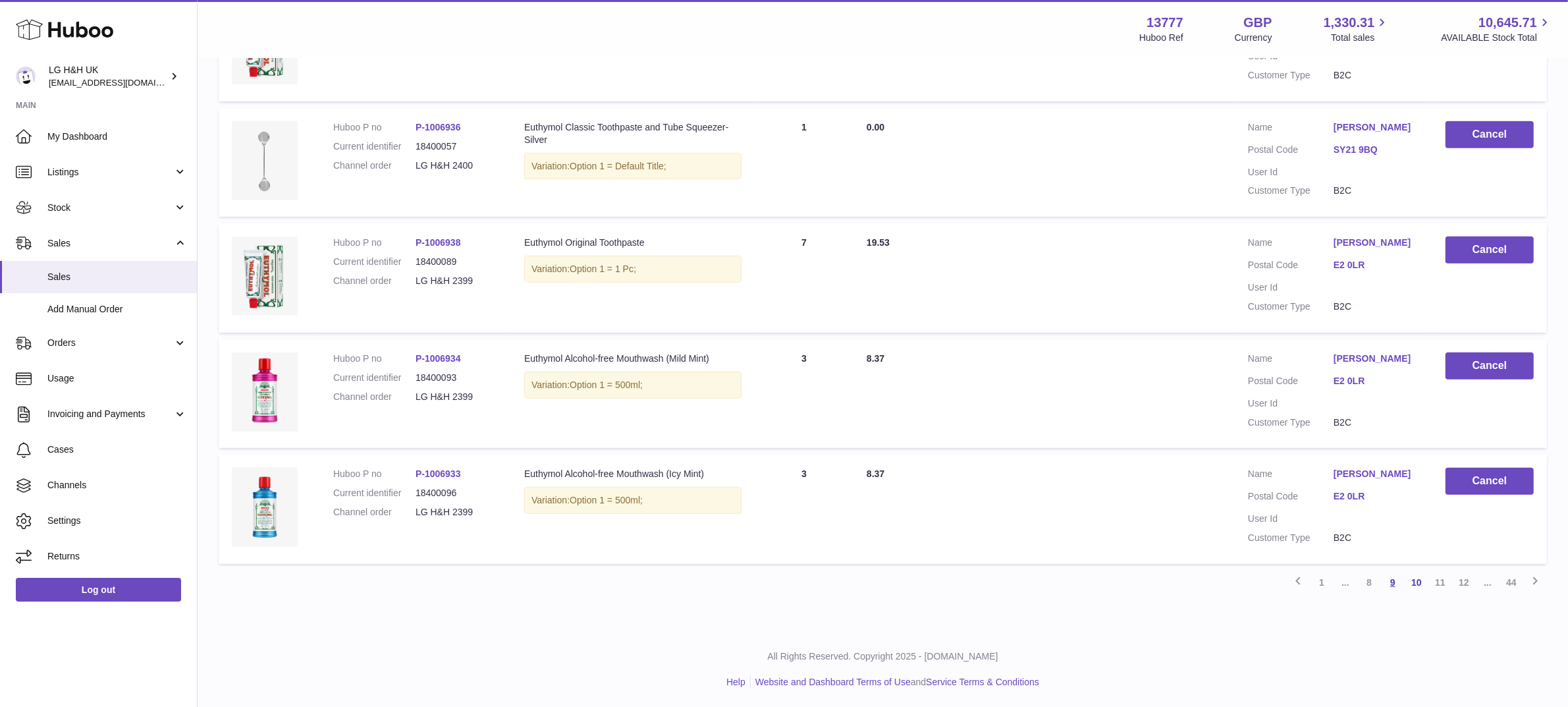
click at [1393, 578] on link "9" at bounding box center [1392, 581] width 23 height 23
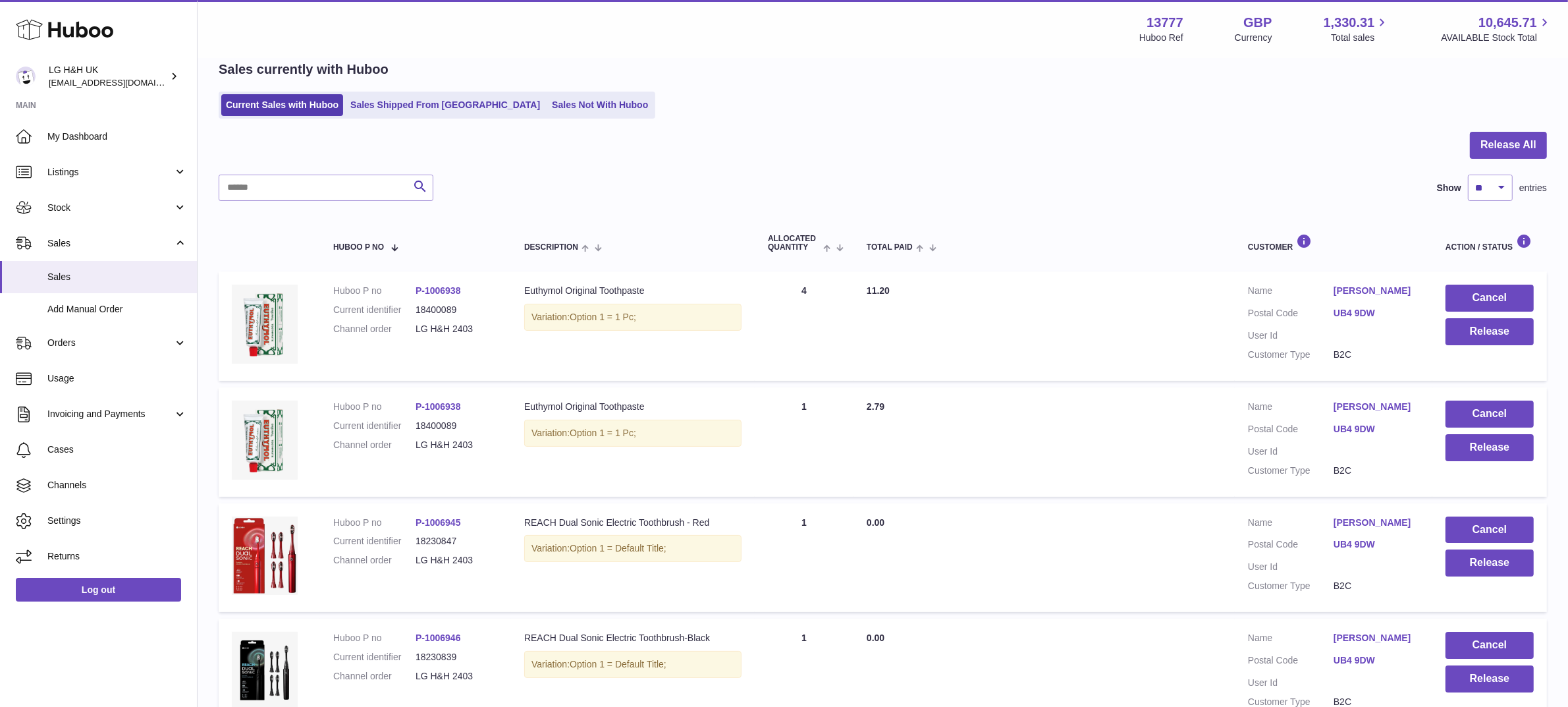
scroll to position [917, 0]
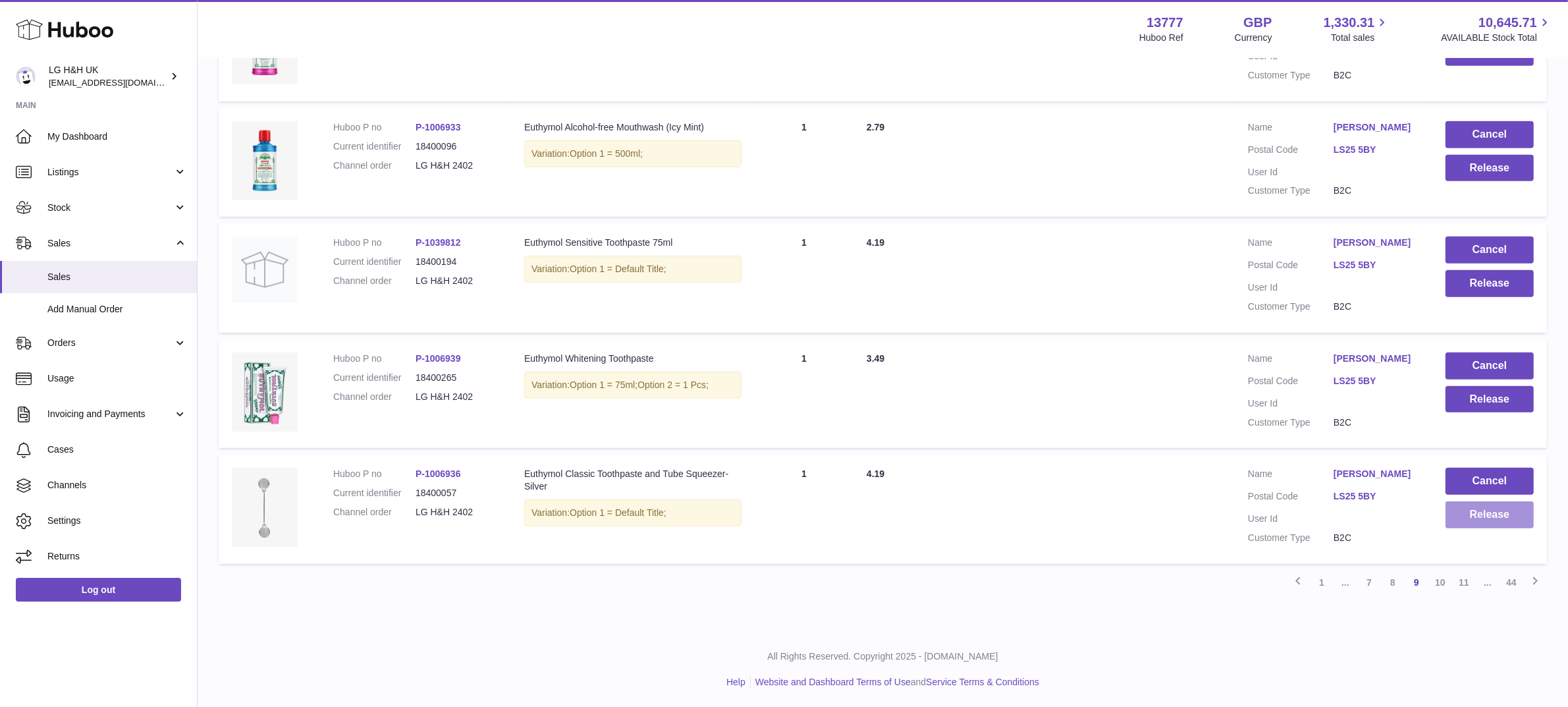
click at [1487, 518] on button "Release" at bounding box center [1489, 515] width 89 height 27
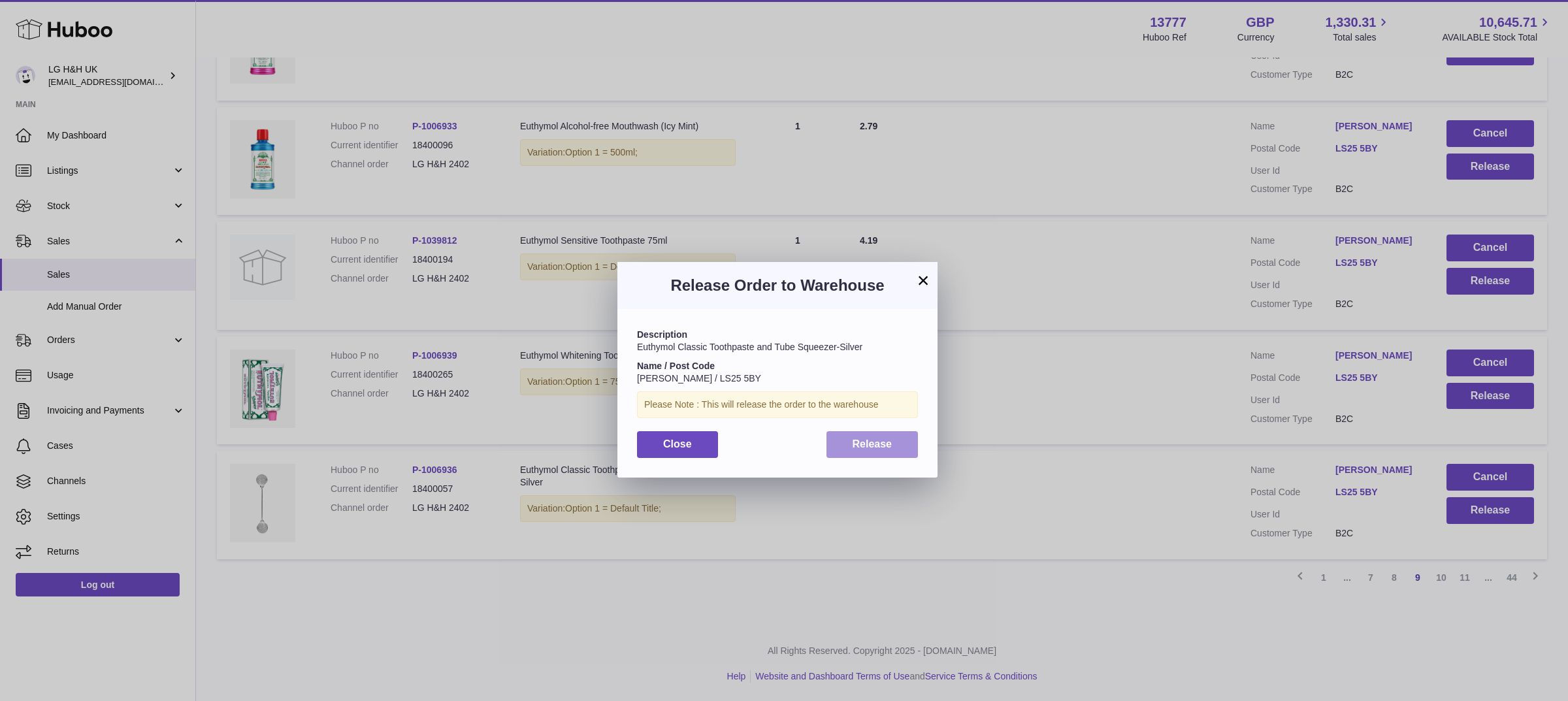
click at [873, 452] on button "Release" at bounding box center [873, 444] width 92 height 27
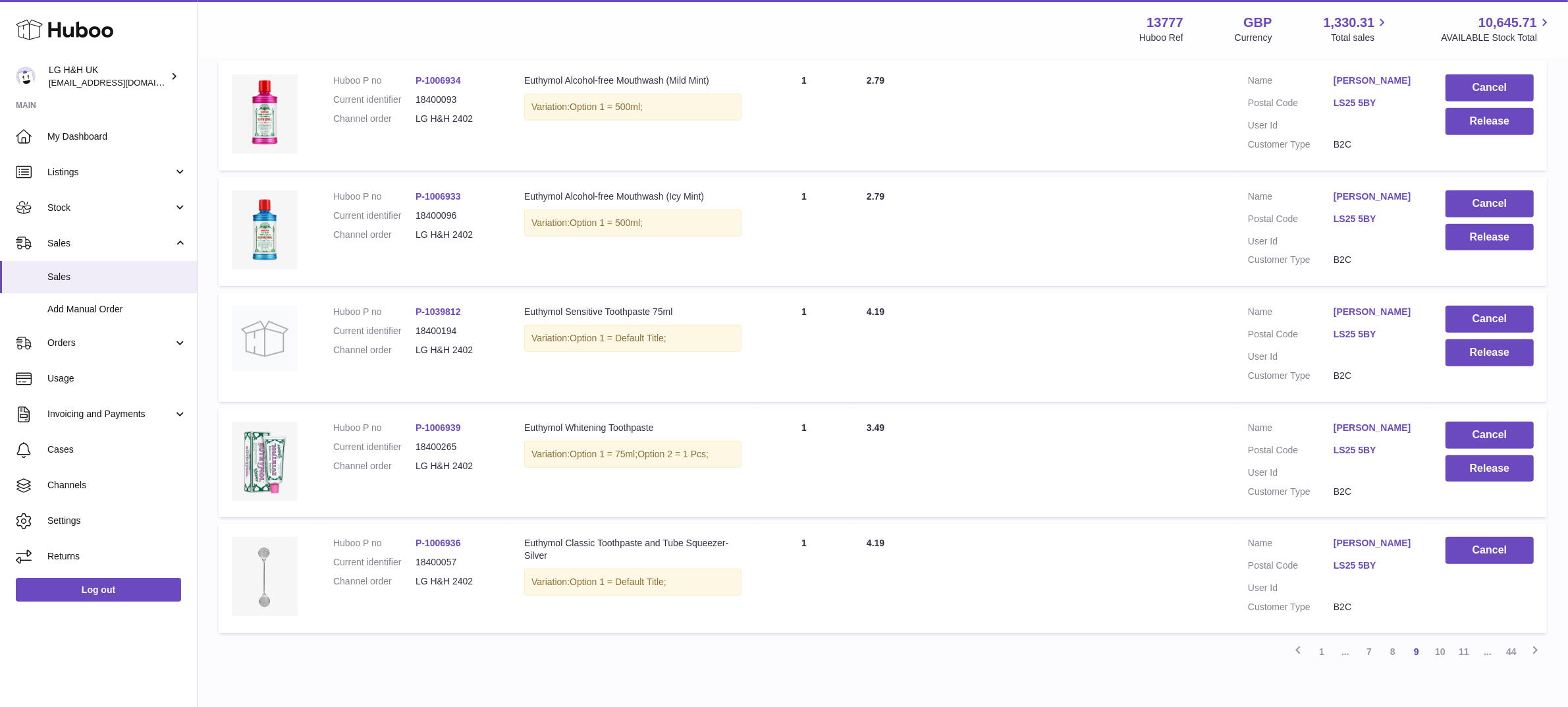
scroll to position [847, 0]
click at [1473, 459] on button "Release" at bounding box center [1489, 469] width 89 height 27
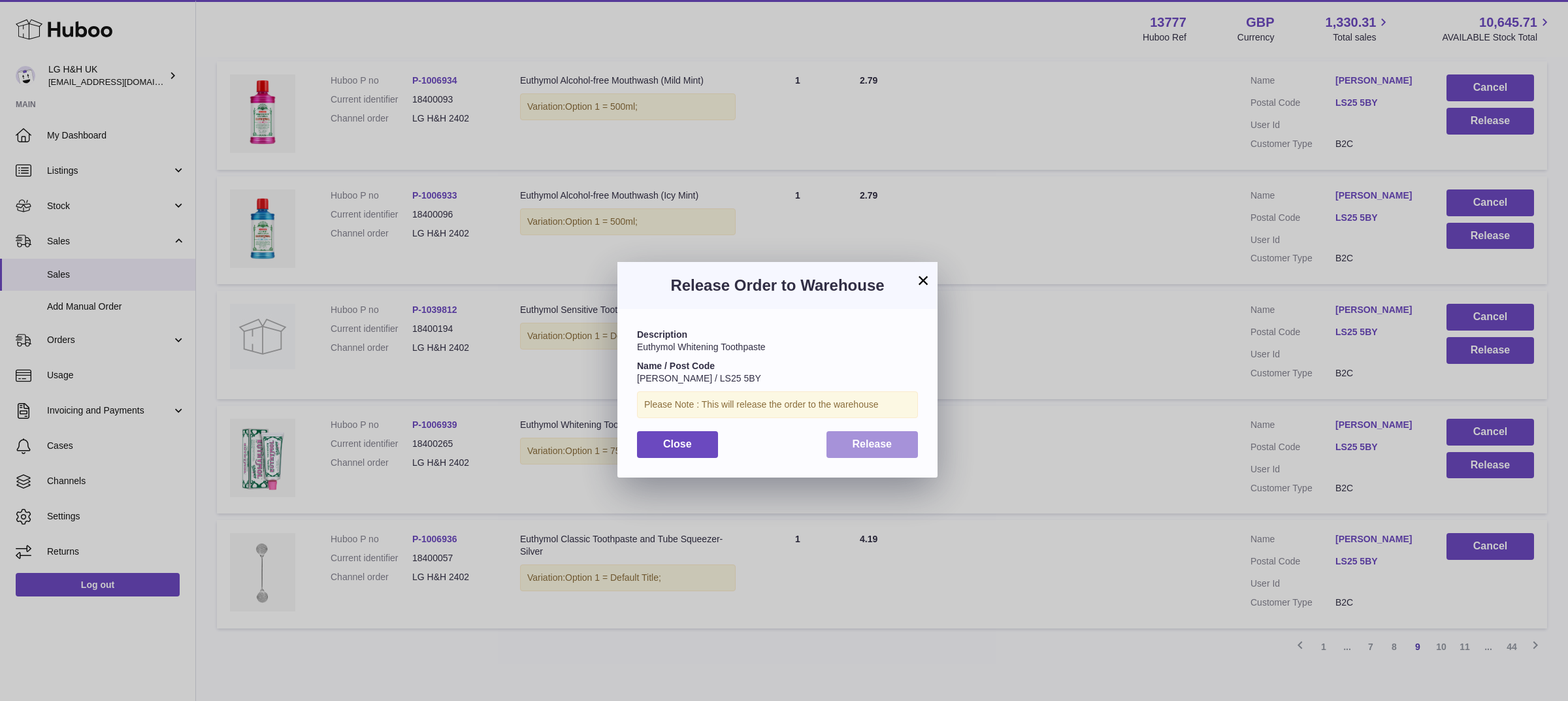
click at [903, 444] on button "Release" at bounding box center [873, 444] width 92 height 27
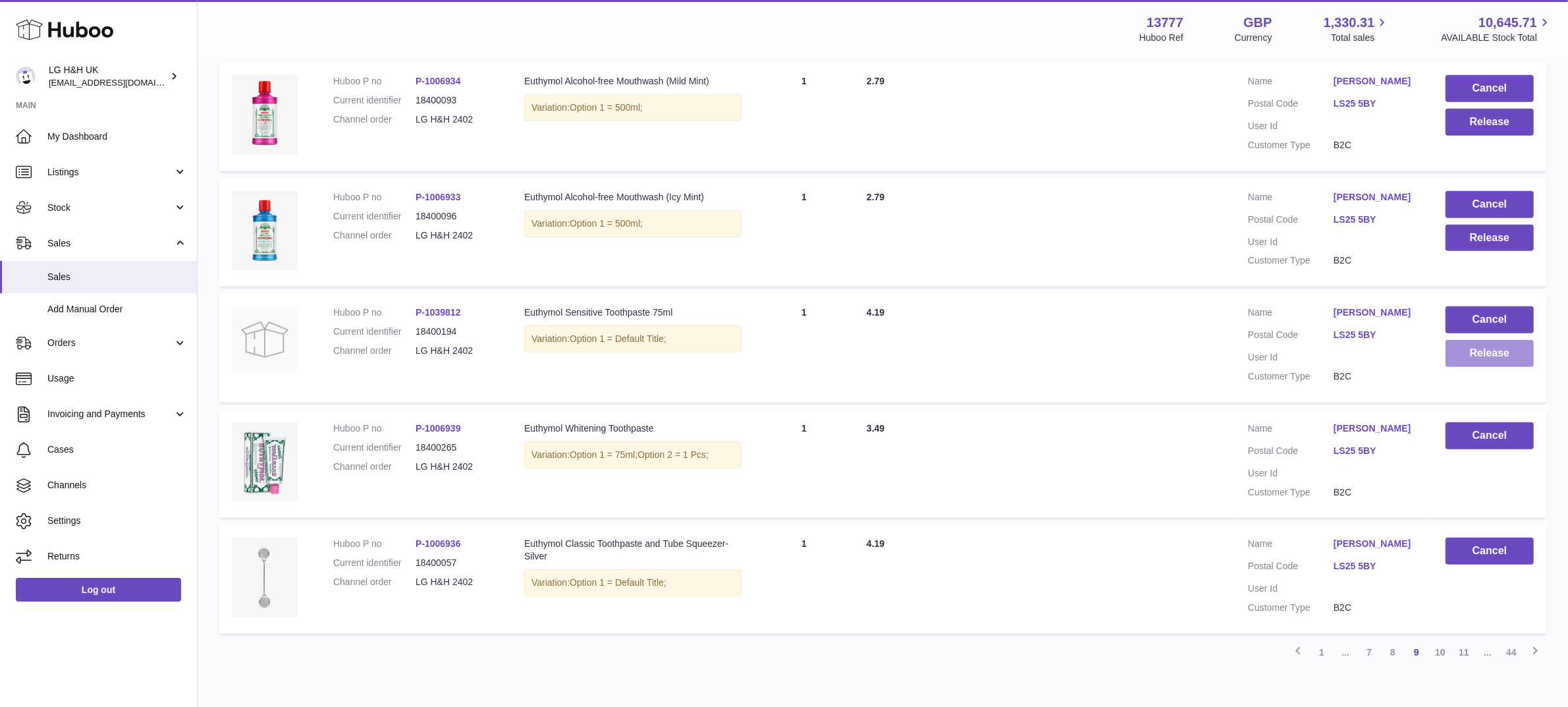
click at [1487, 357] on button "Release" at bounding box center [1489, 354] width 89 height 27
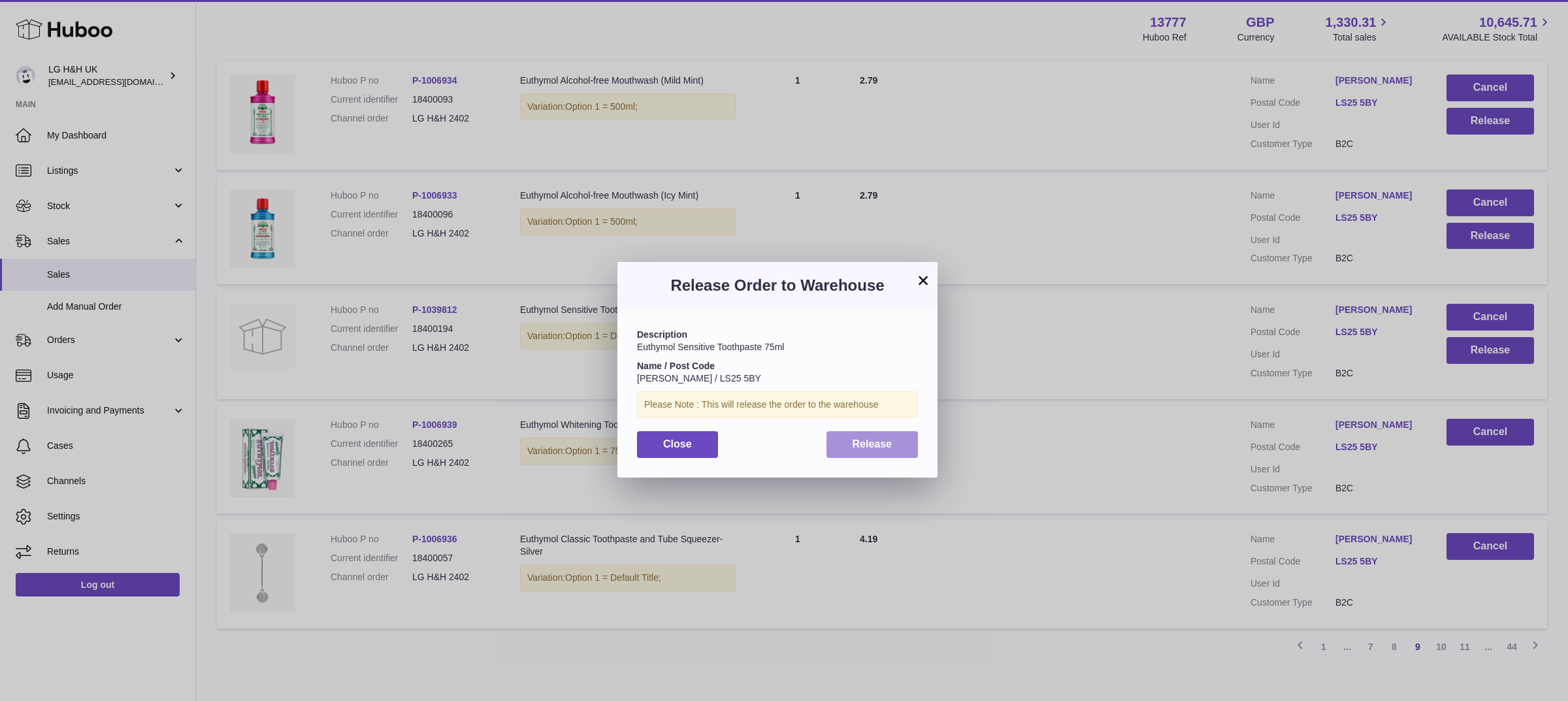
click at [850, 436] on button "Release" at bounding box center [873, 444] width 92 height 27
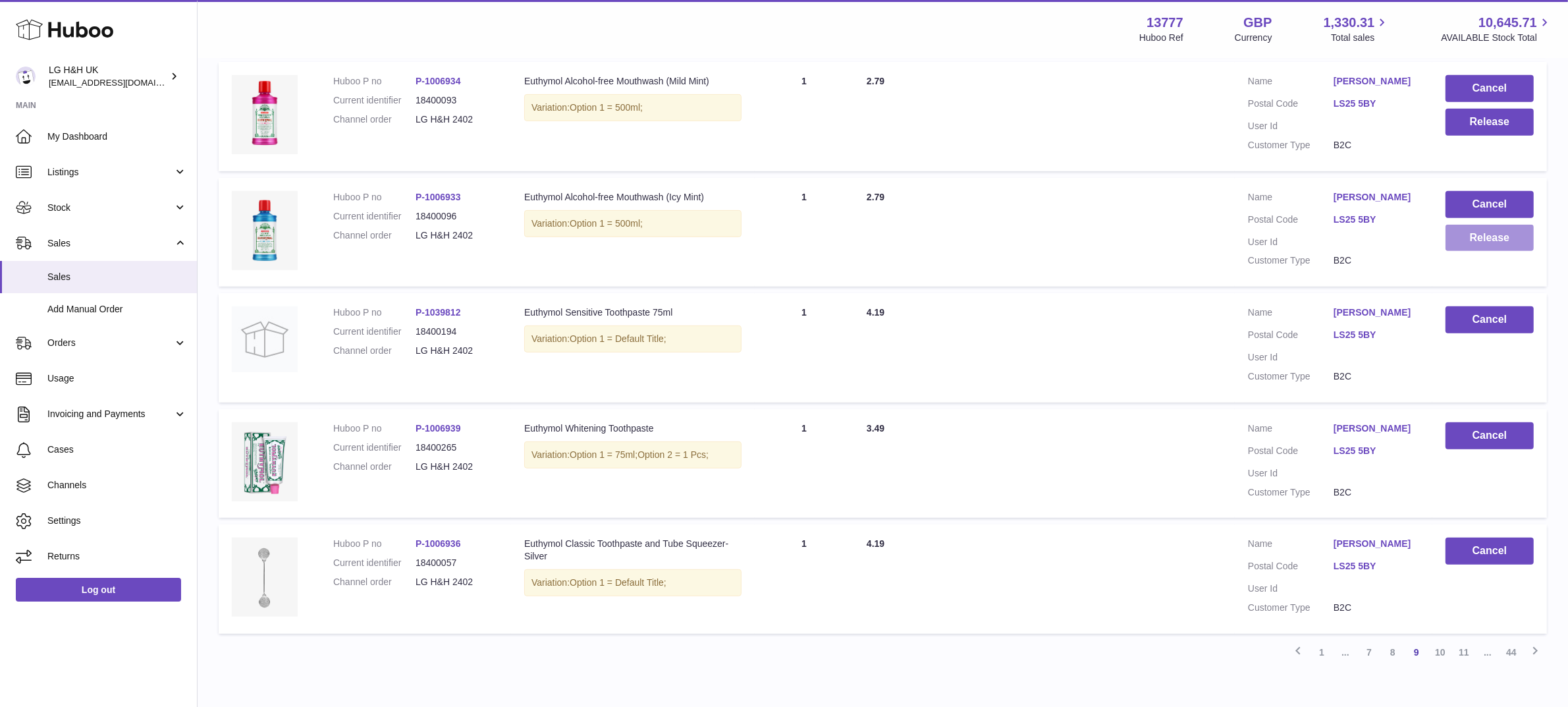
click at [1473, 244] on button "Release" at bounding box center [1489, 238] width 89 height 27
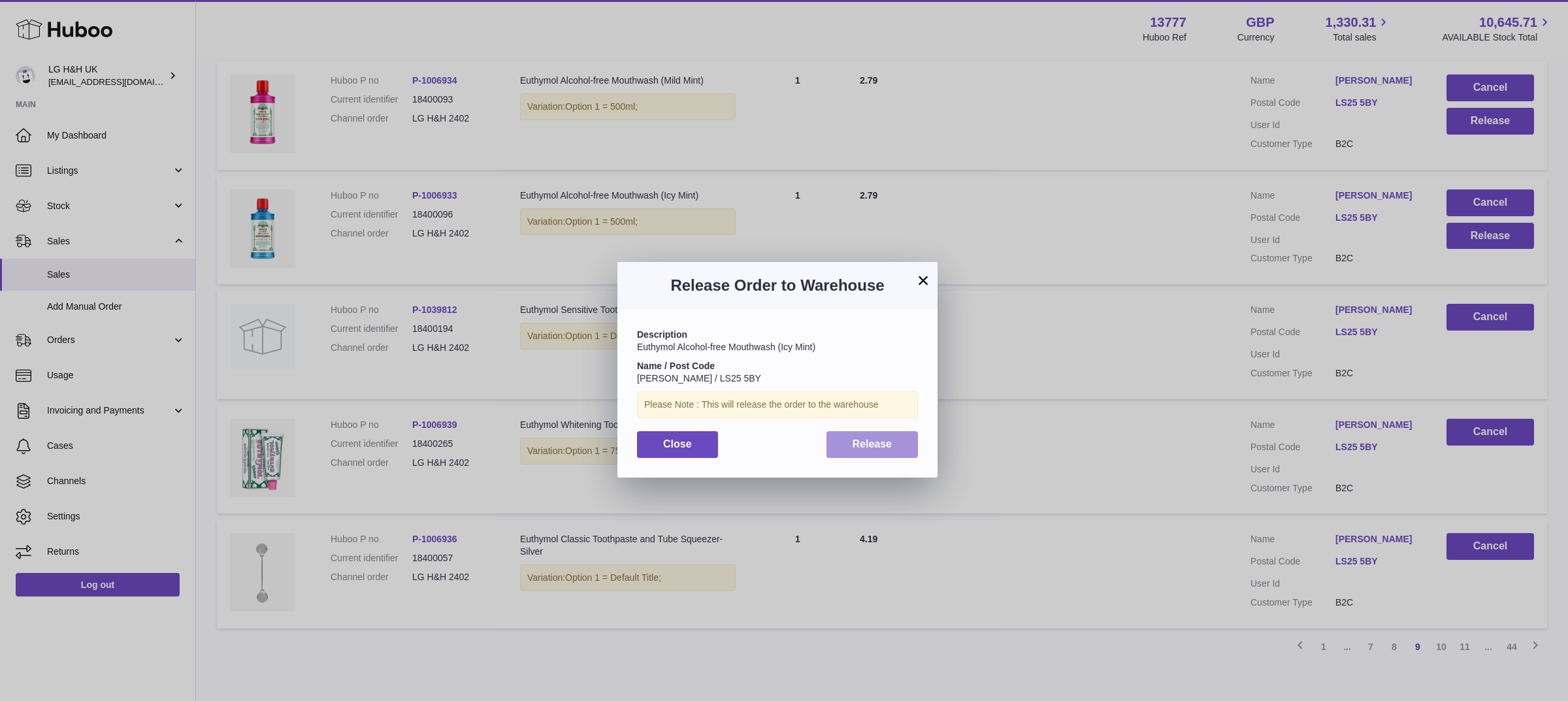
click at [879, 441] on span "Release" at bounding box center [872, 444] width 40 height 11
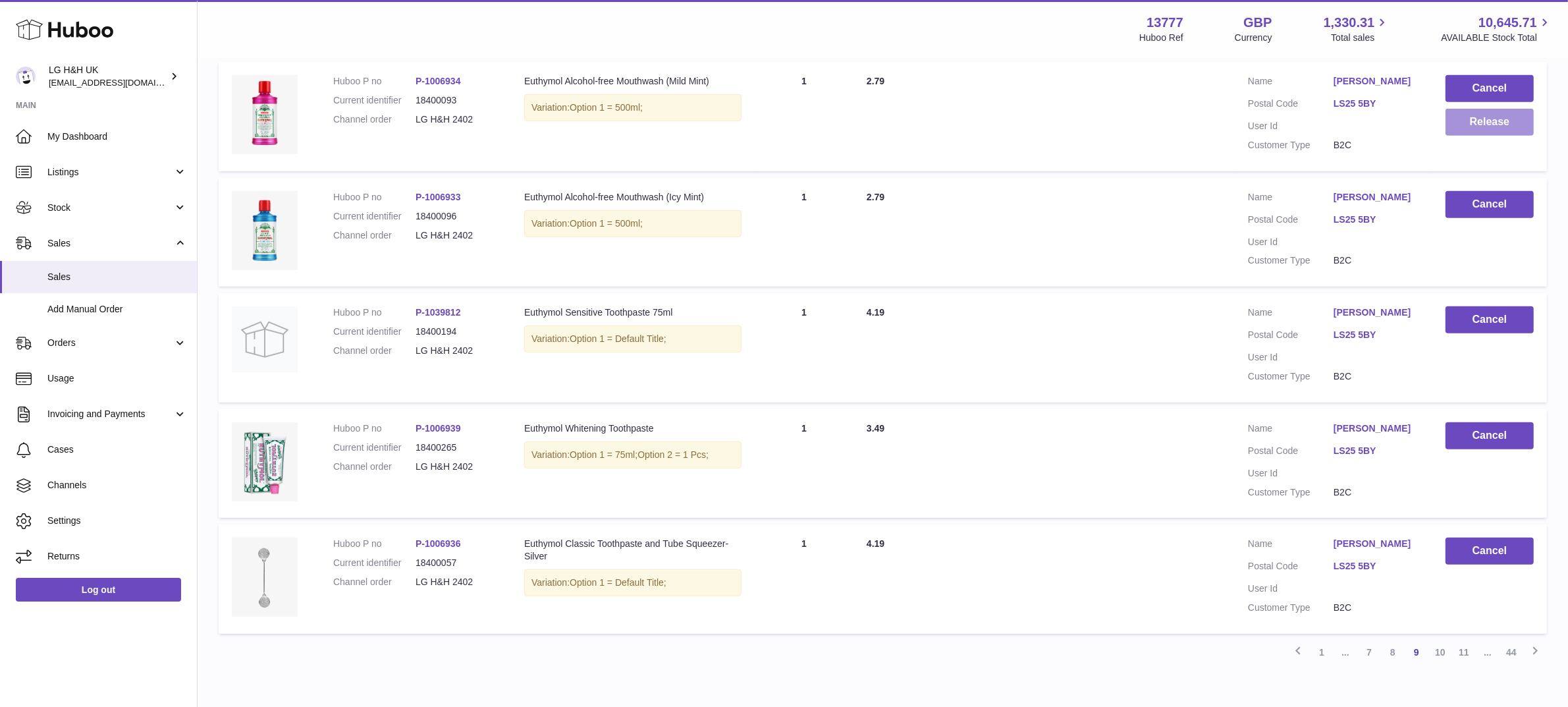
click at [1467, 125] on button "Release" at bounding box center [1489, 123] width 89 height 27
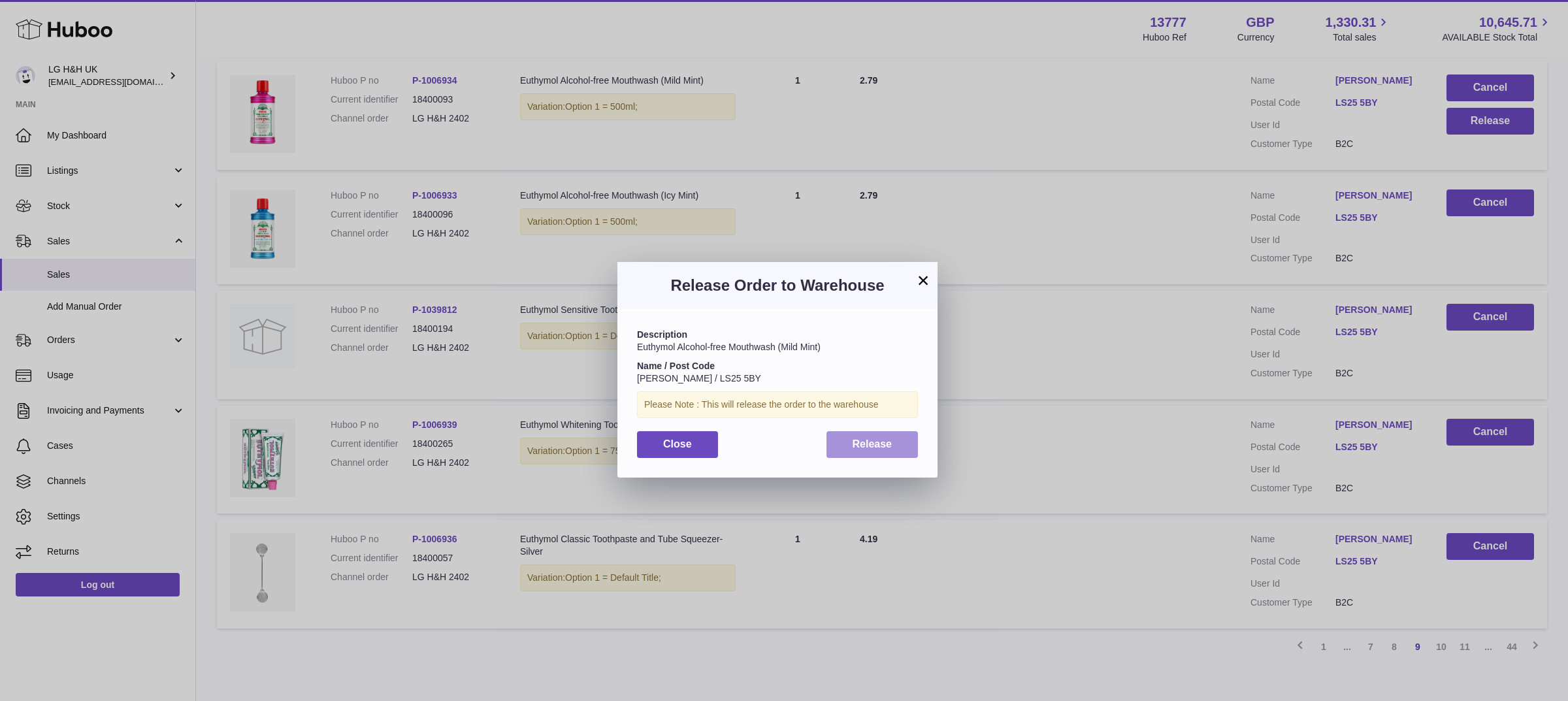
click at [897, 447] on button "Release" at bounding box center [873, 444] width 92 height 27
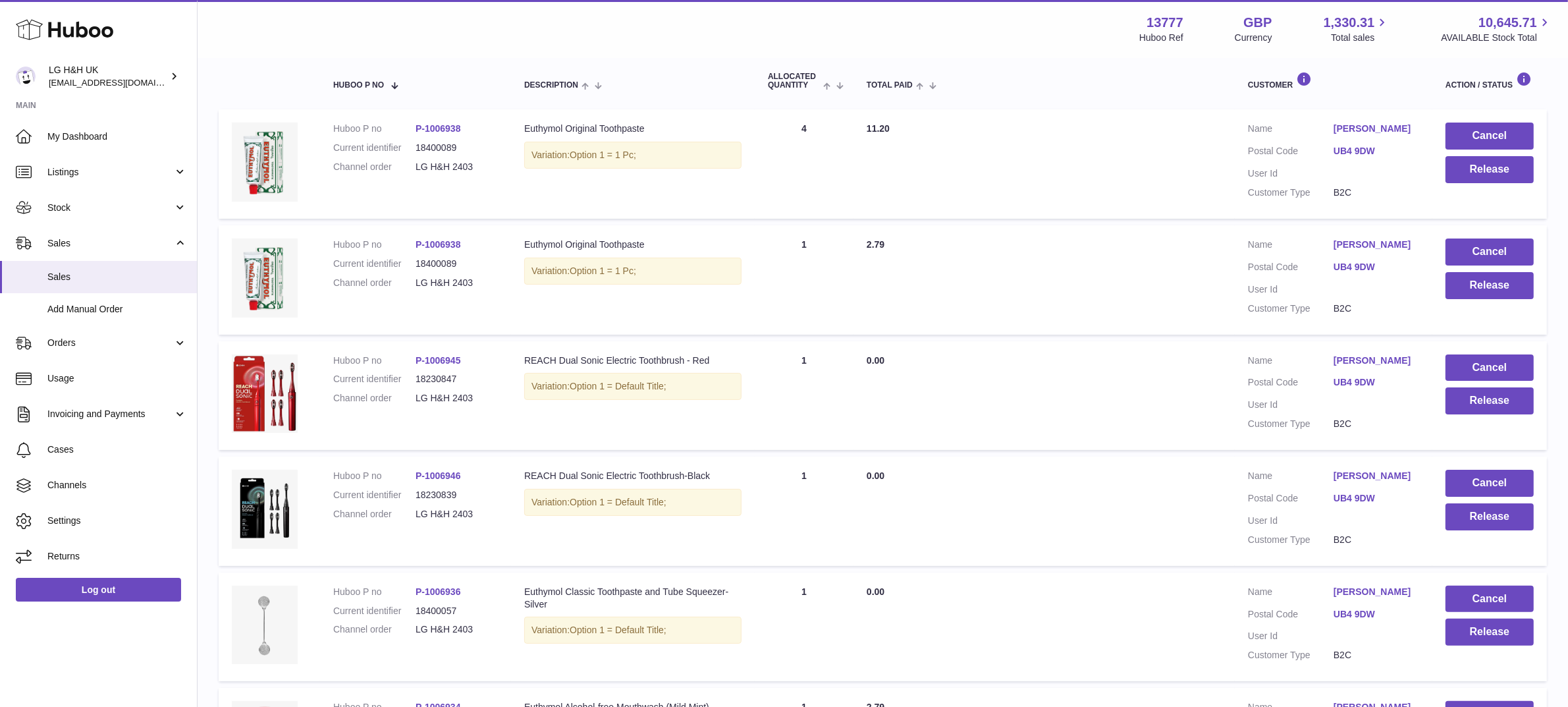
scroll to position [220, 0]
